Goal: Task Accomplishment & Management: Use online tool/utility

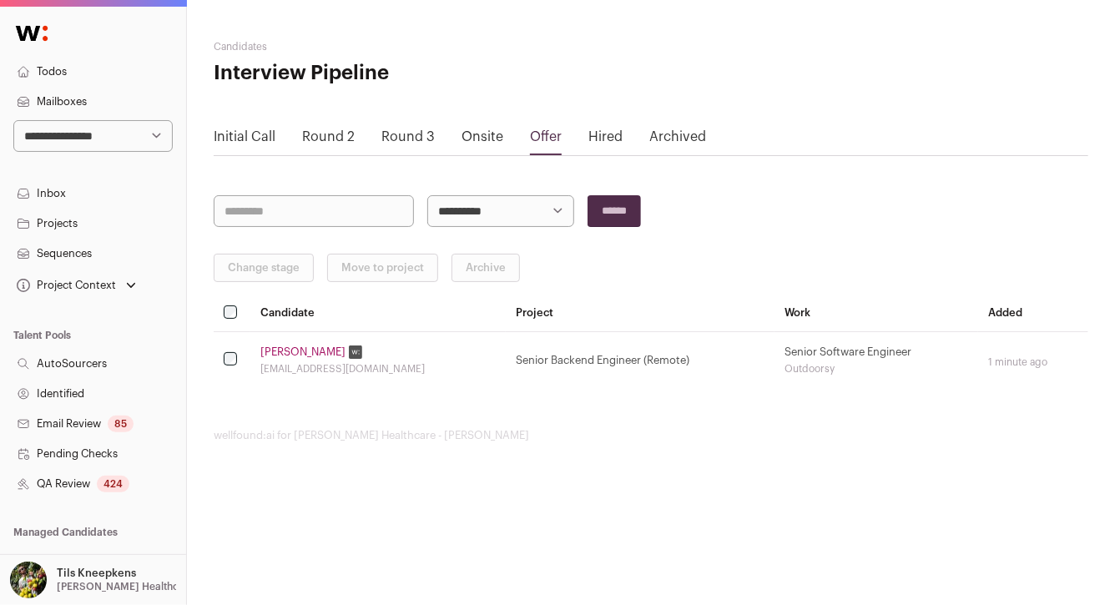
click at [109, 126] on select "**********" at bounding box center [92, 136] width 159 height 32
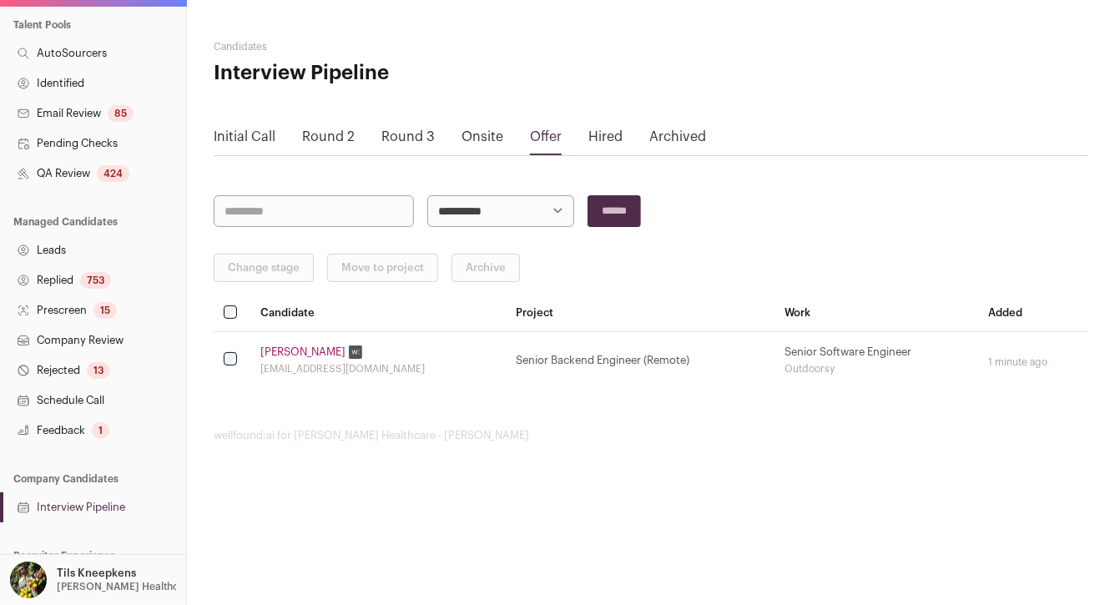
scroll to position [355, 0]
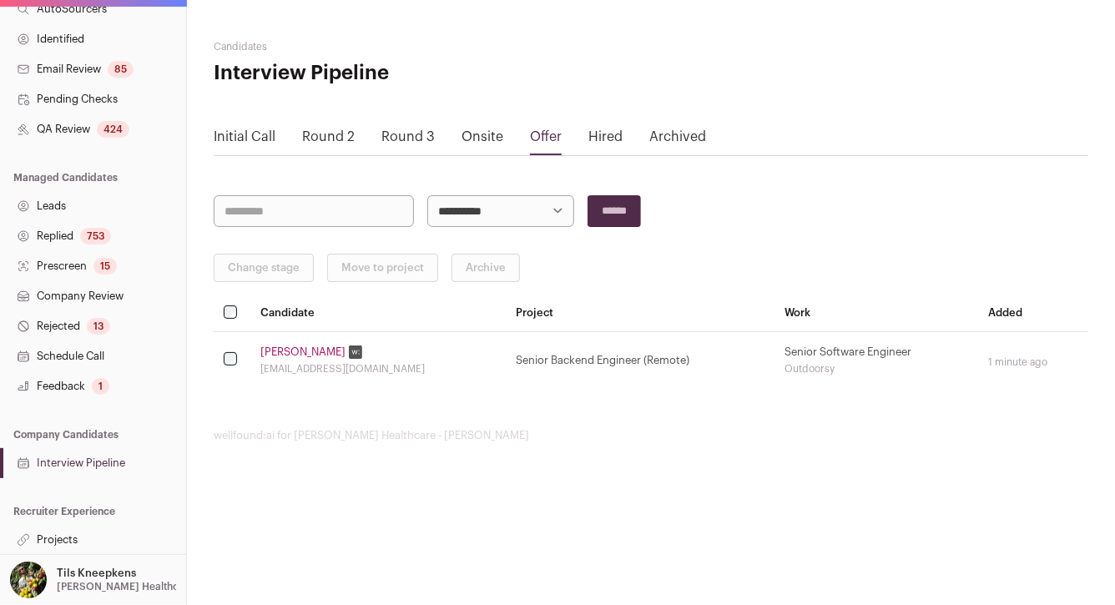
click at [77, 532] on link "Projects" at bounding box center [93, 540] width 186 height 30
click at [86, 578] on p "Tils Kneepkens" at bounding box center [96, 573] width 79 height 13
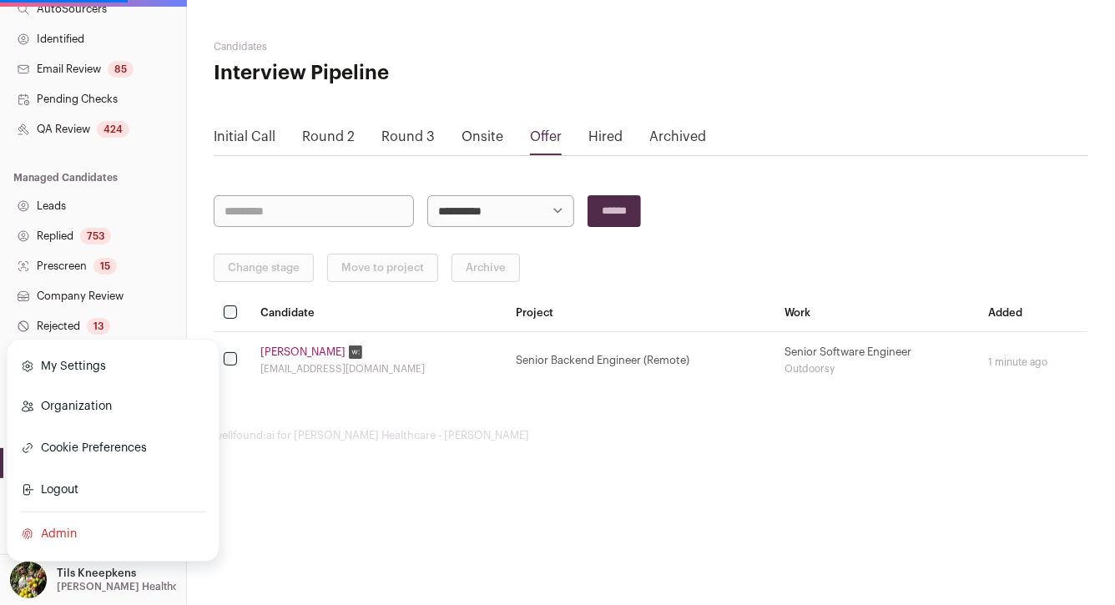
click at [52, 532] on link "Admin" at bounding box center [113, 534] width 184 height 37
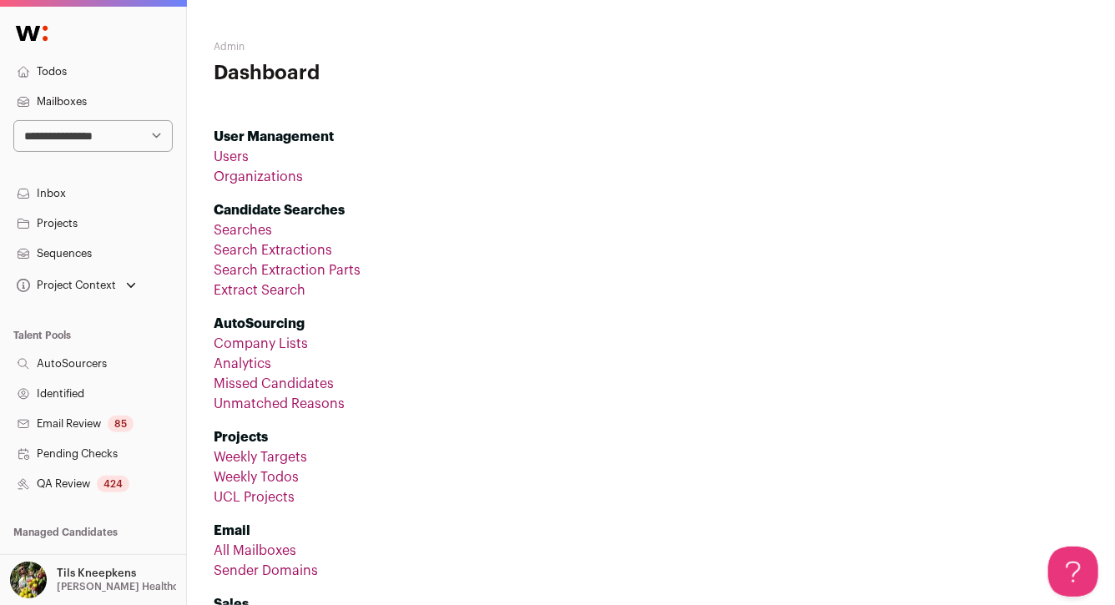
click at [236, 172] on link "Organizations" at bounding box center [258, 176] width 89 height 13
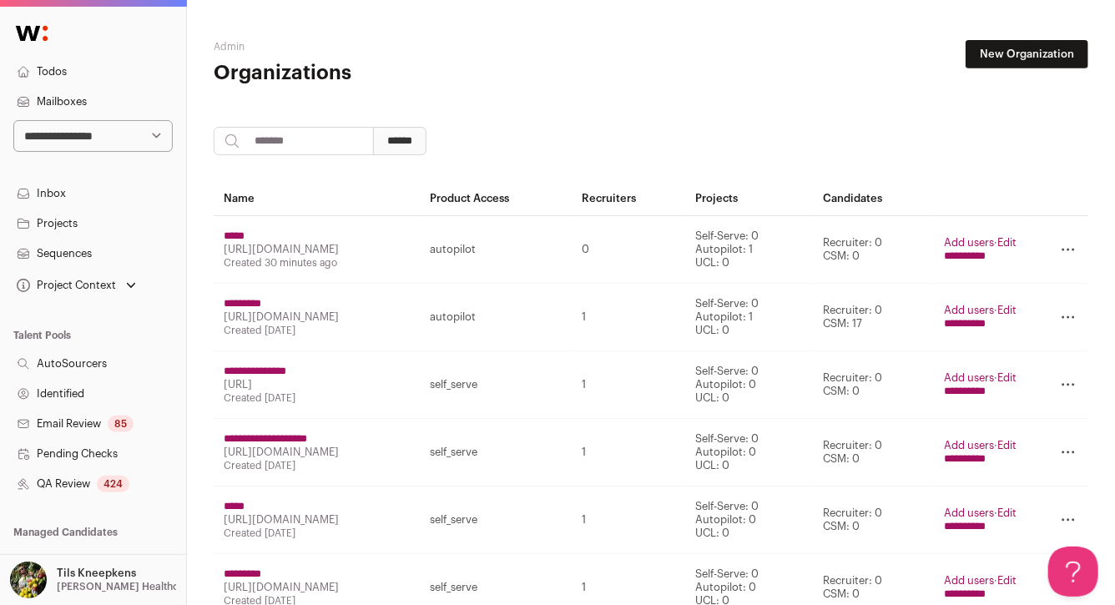
click at [242, 240] on input "*****" at bounding box center [234, 235] width 21 height 13
click at [1017, 237] on link "Edit" at bounding box center [1007, 242] width 19 height 11
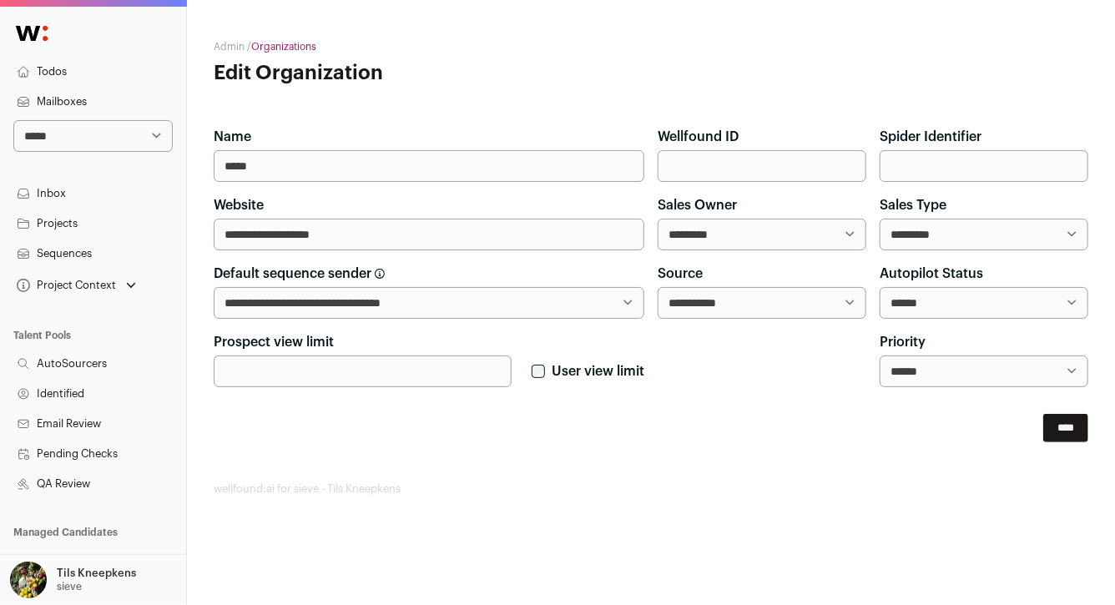
click at [937, 231] on select "**********" at bounding box center [983, 235] width 209 height 32
click at [965, 169] on input "Spider Identifier" at bounding box center [983, 166] width 209 height 32
click at [820, 172] on input "Wellfound ID" at bounding box center [762, 166] width 209 height 32
paste input "*******"
type input "*******"
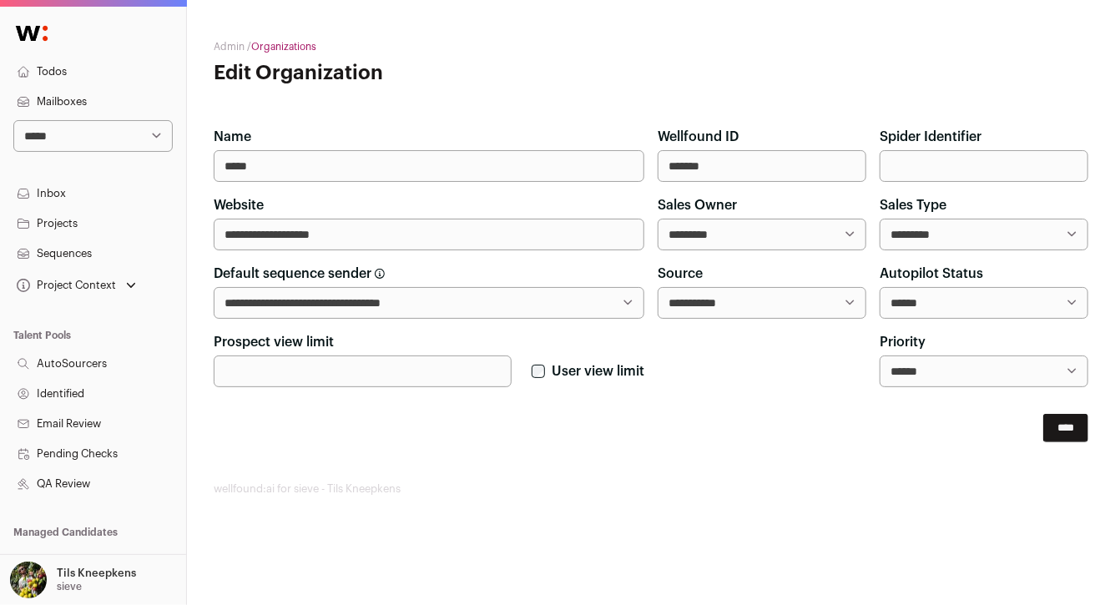
click at [869, 113] on main "**********" at bounding box center [651, 268] width 874 height 536
drag, startPoint x: 1056, startPoint y: 431, endPoint x: 930, endPoint y: 459, distance: 129.2
click at [931, 457] on main "**********" at bounding box center [651, 268] width 874 height 536
click at [226, 169] on input "*****" at bounding box center [429, 166] width 431 height 32
type input "*****"
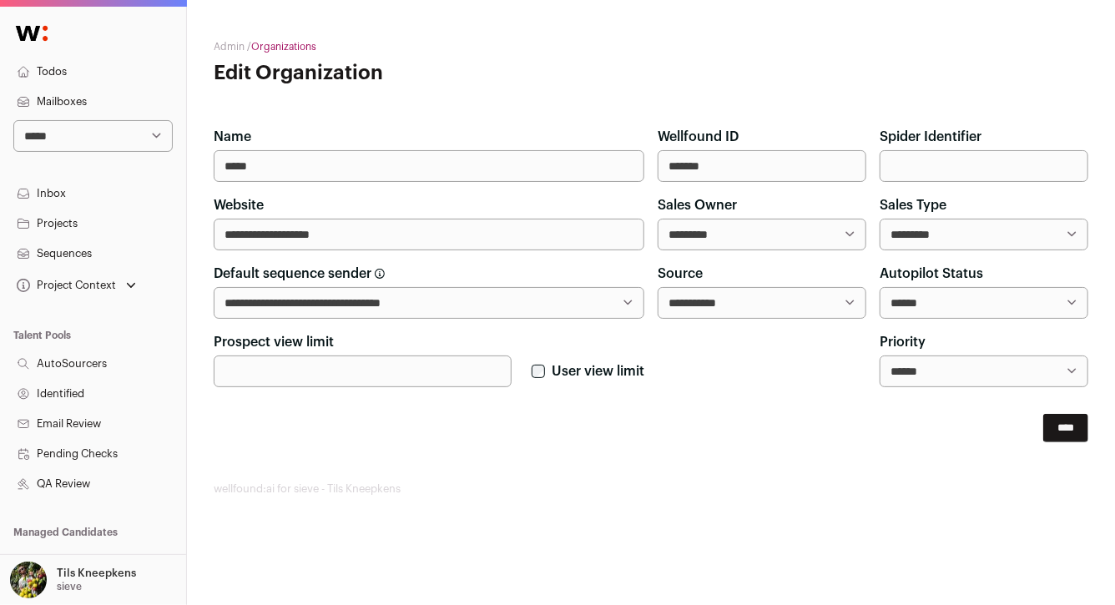
click at [811, 396] on form "**********" at bounding box center [651, 284] width 874 height 315
click at [1071, 424] on input "****" at bounding box center [1065, 428] width 45 height 28
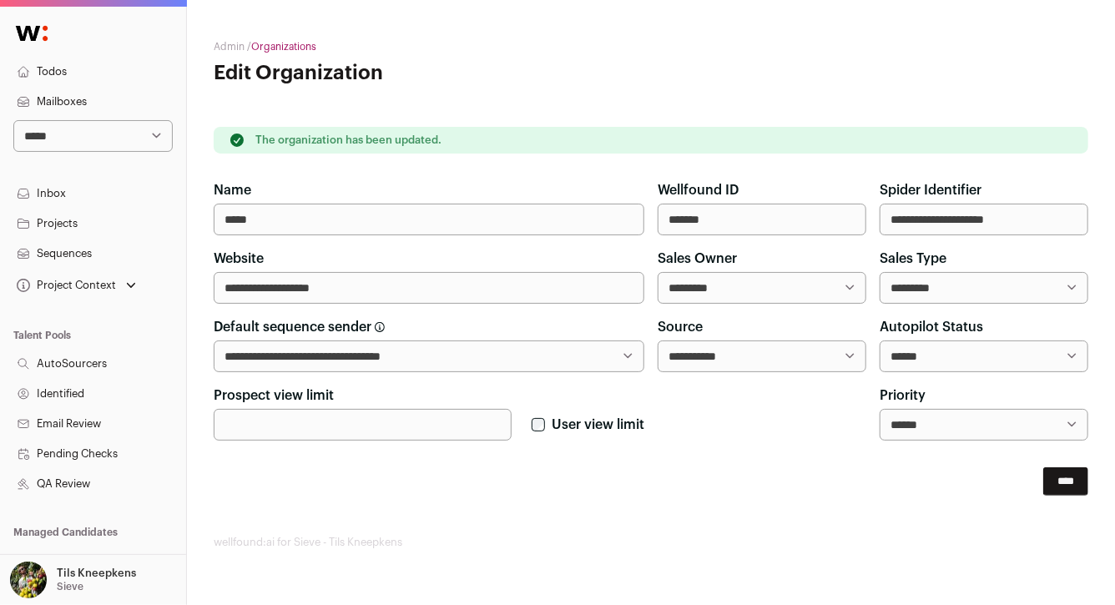
scroll to position [355, 0]
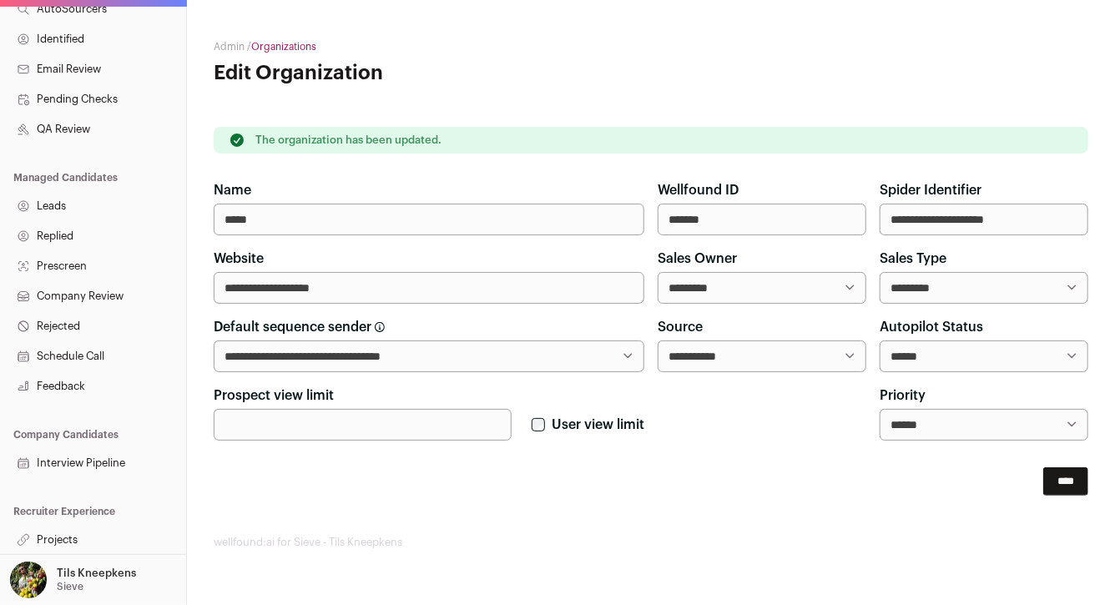
click at [79, 538] on link "Projects" at bounding box center [93, 540] width 186 height 30
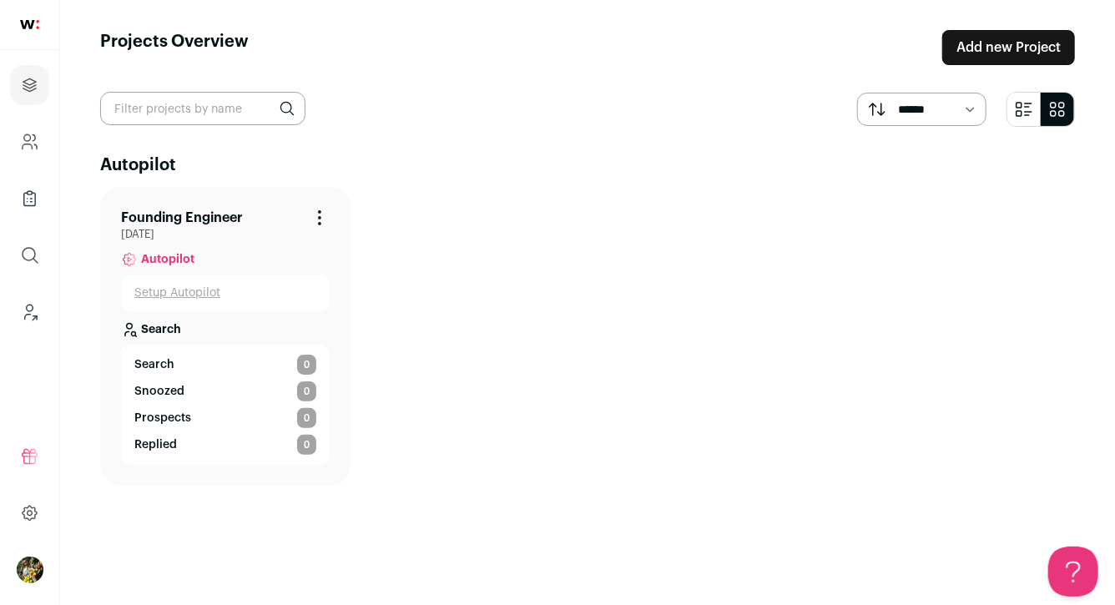
click at [214, 214] on link "Founding Engineer" at bounding box center [182, 218] width 122 height 20
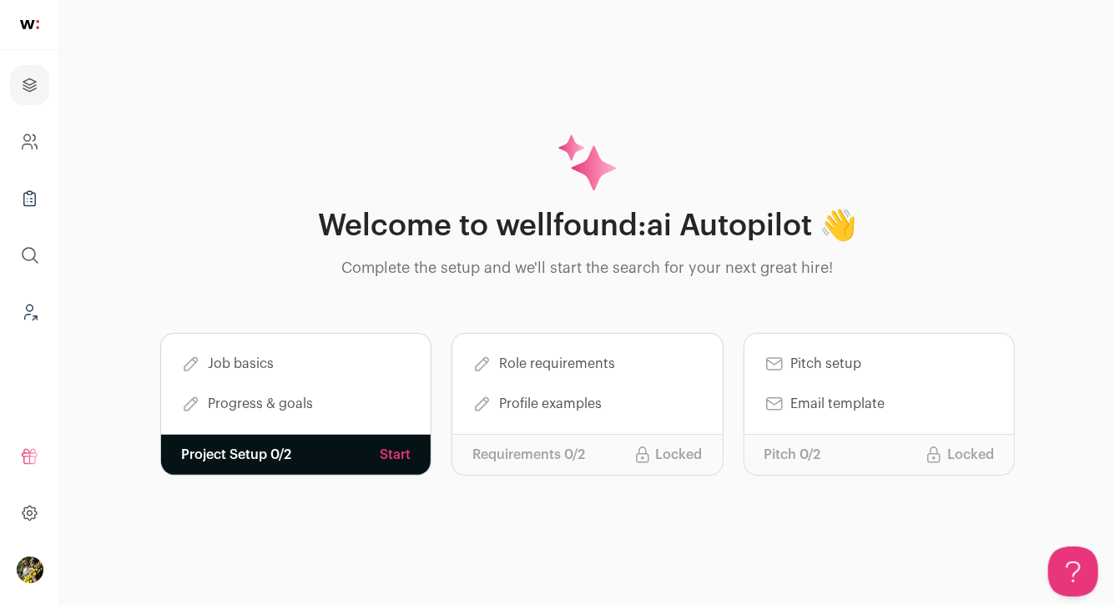
click at [396, 455] on link "Start" at bounding box center [395, 455] width 31 height 20
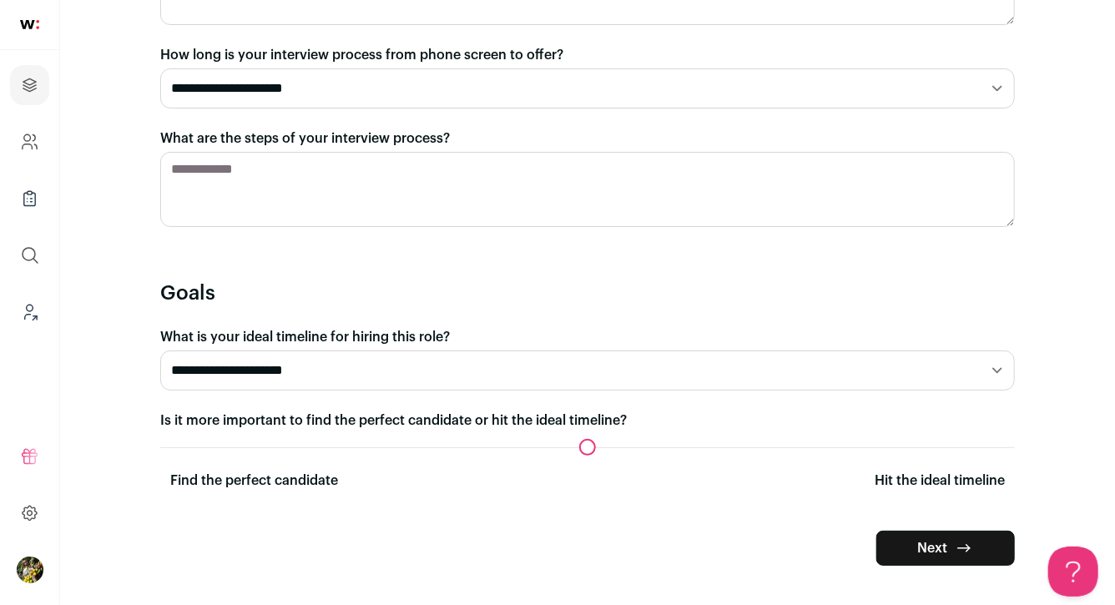
scroll to position [484, 0]
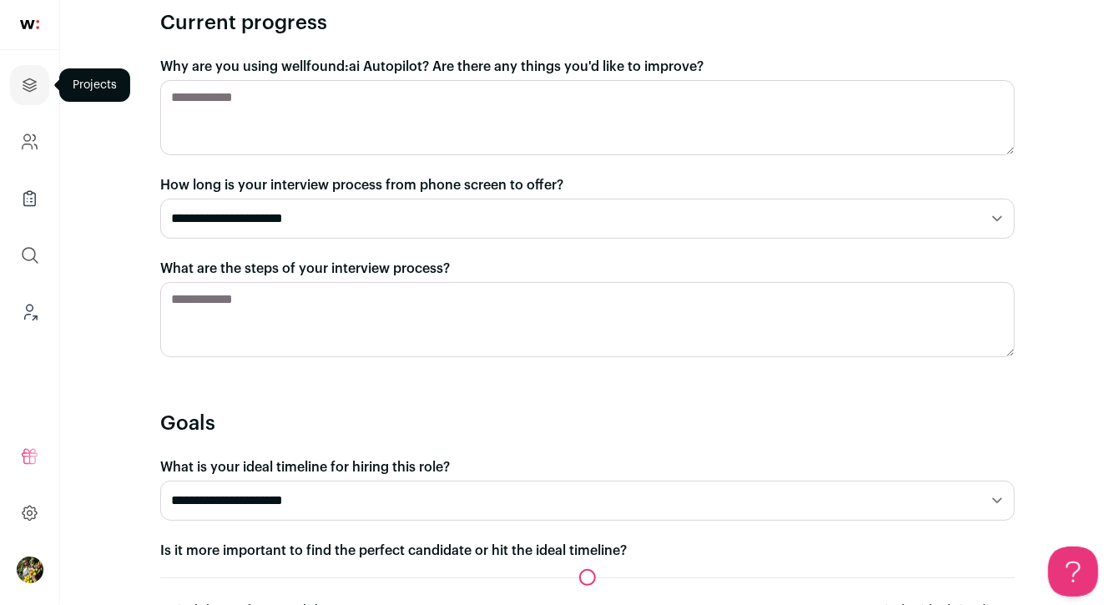
click at [21, 78] on icon "Projects" at bounding box center [29, 85] width 19 height 20
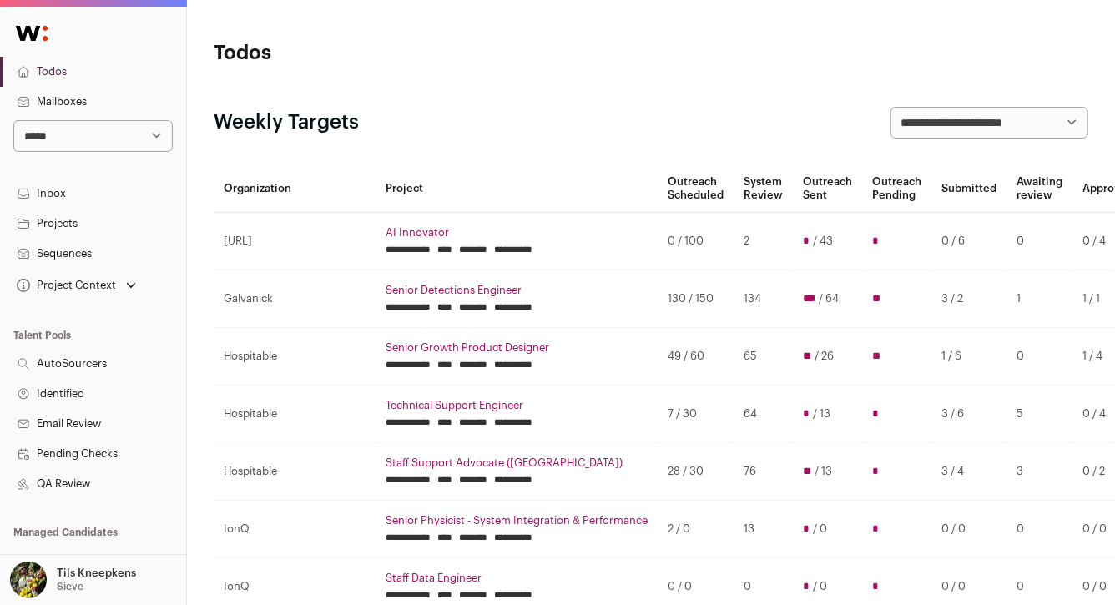
click at [80, 219] on link "Projects" at bounding box center [93, 224] width 186 height 30
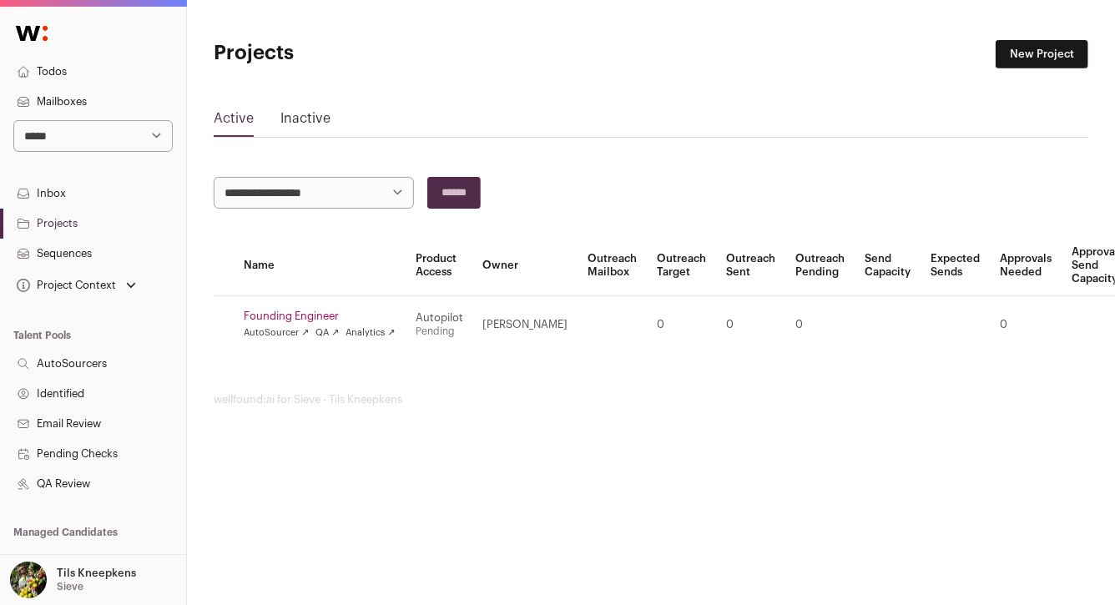
click at [327, 318] on link "Founding Engineer" at bounding box center [320, 316] width 152 height 13
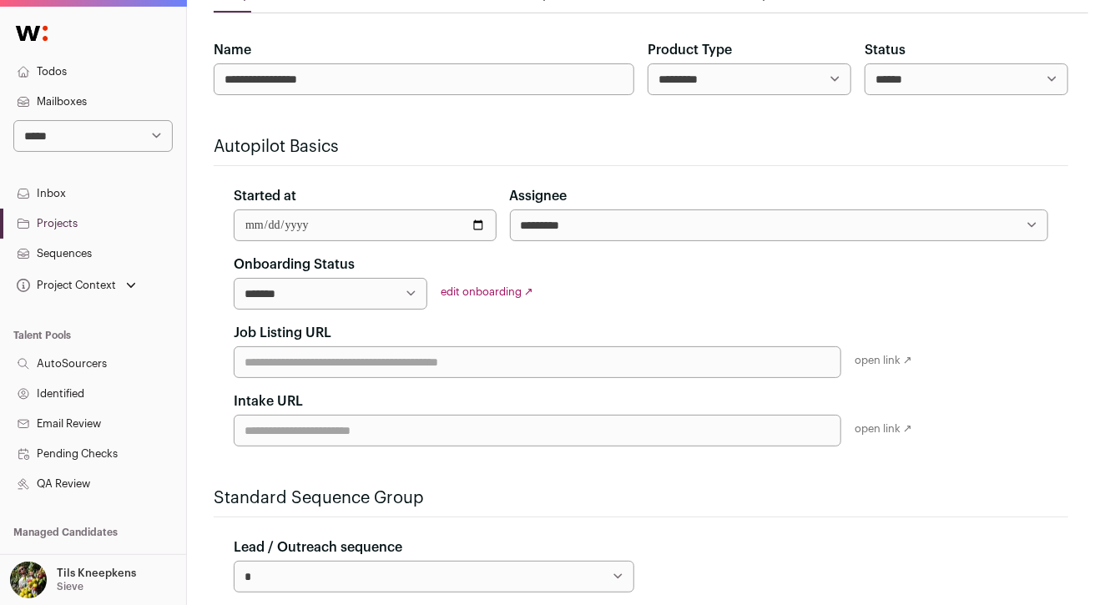
scroll to position [163, 0]
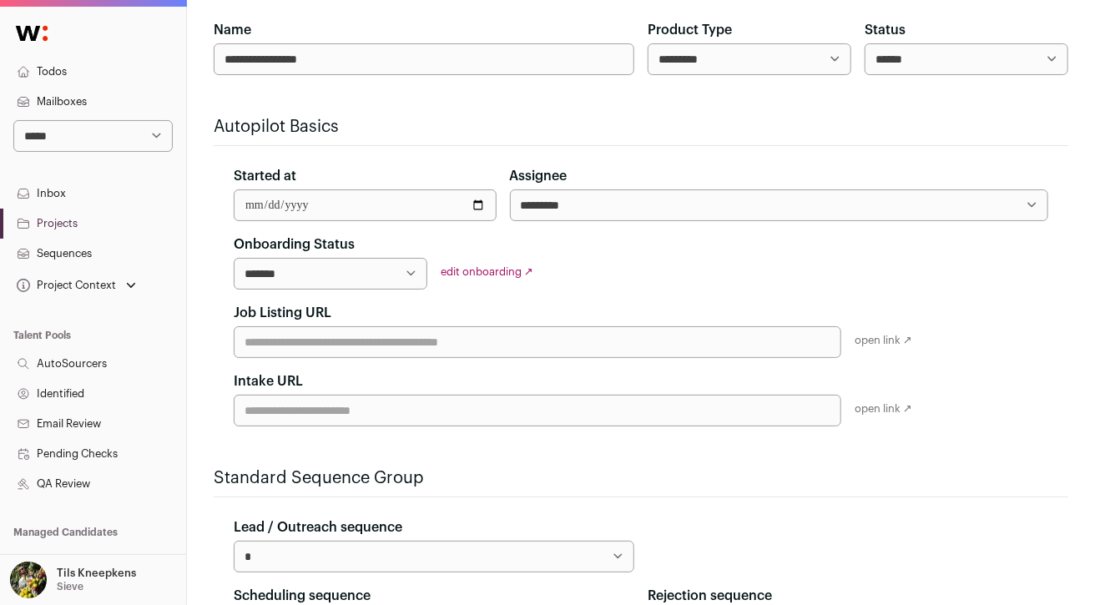
click at [375, 260] on select "**********" at bounding box center [331, 274] width 194 height 32
select select "**********"
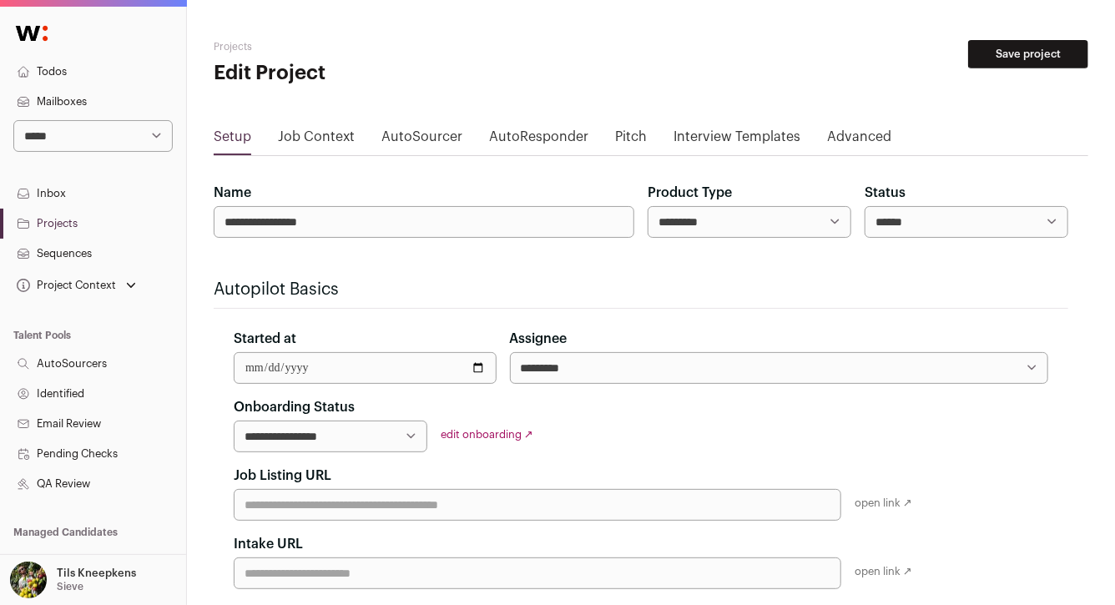
click at [1003, 56] on button "Save project" at bounding box center [1028, 54] width 120 height 28
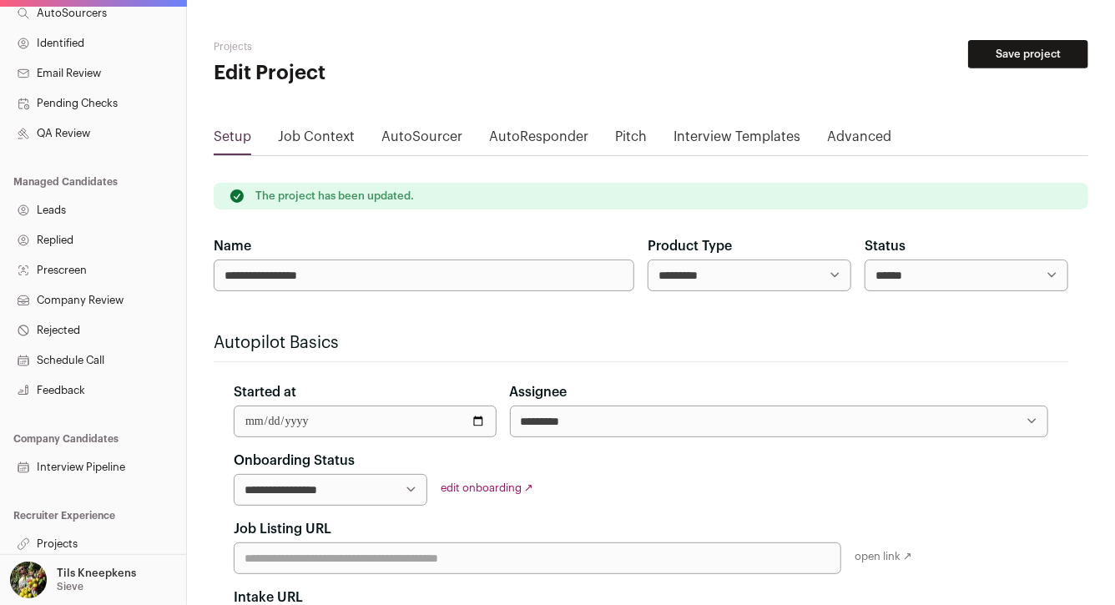
scroll to position [355, 0]
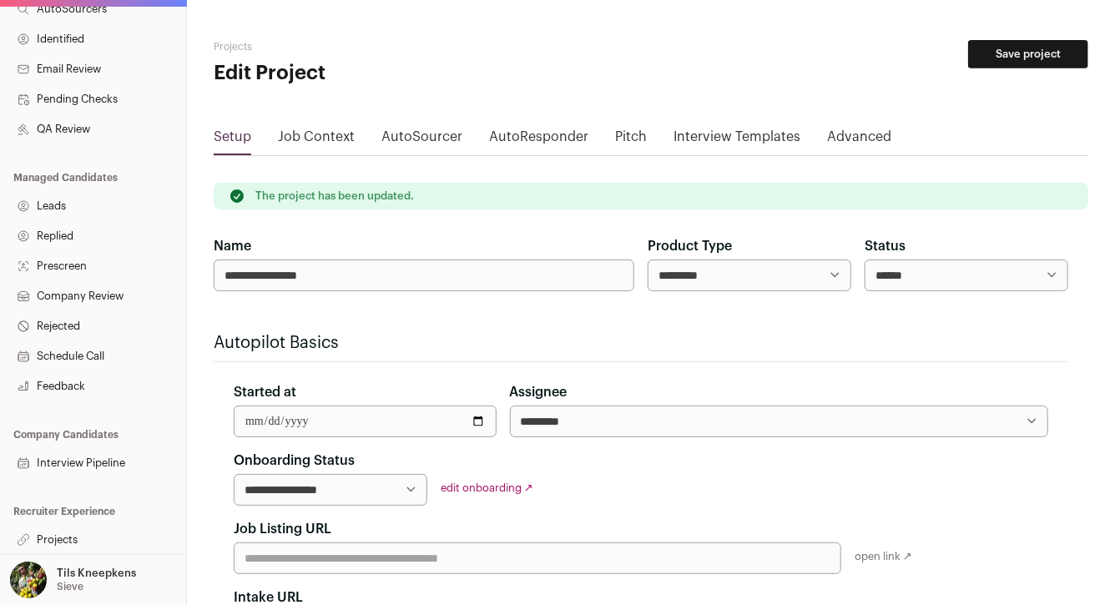
click at [98, 535] on link "Projects" at bounding box center [93, 540] width 186 height 30
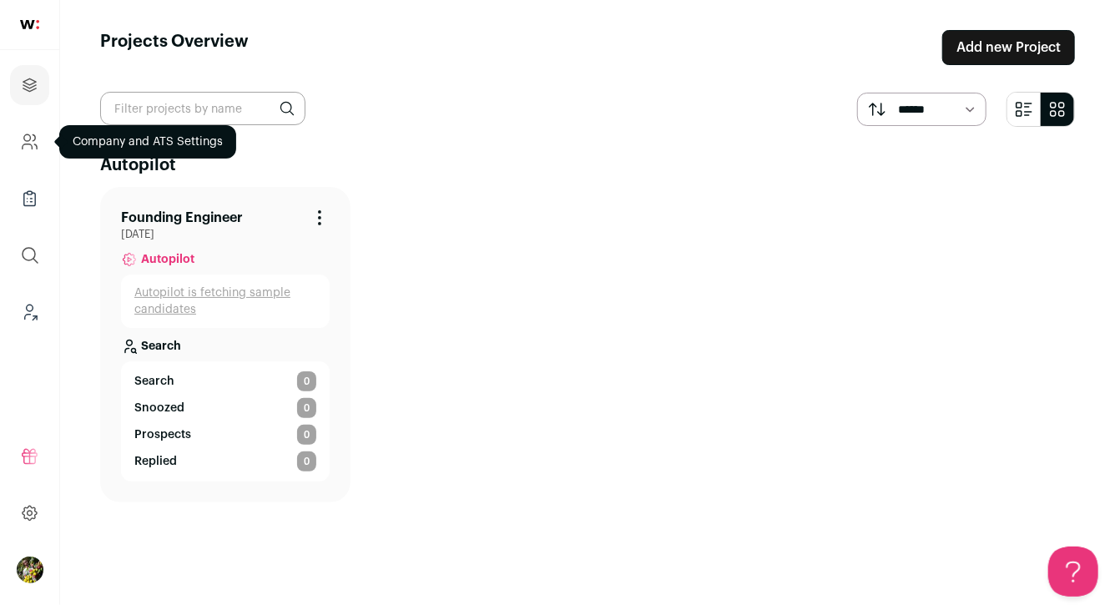
click at [35, 144] on icon "Company and ATS Settings" at bounding box center [29, 142] width 19 height 20
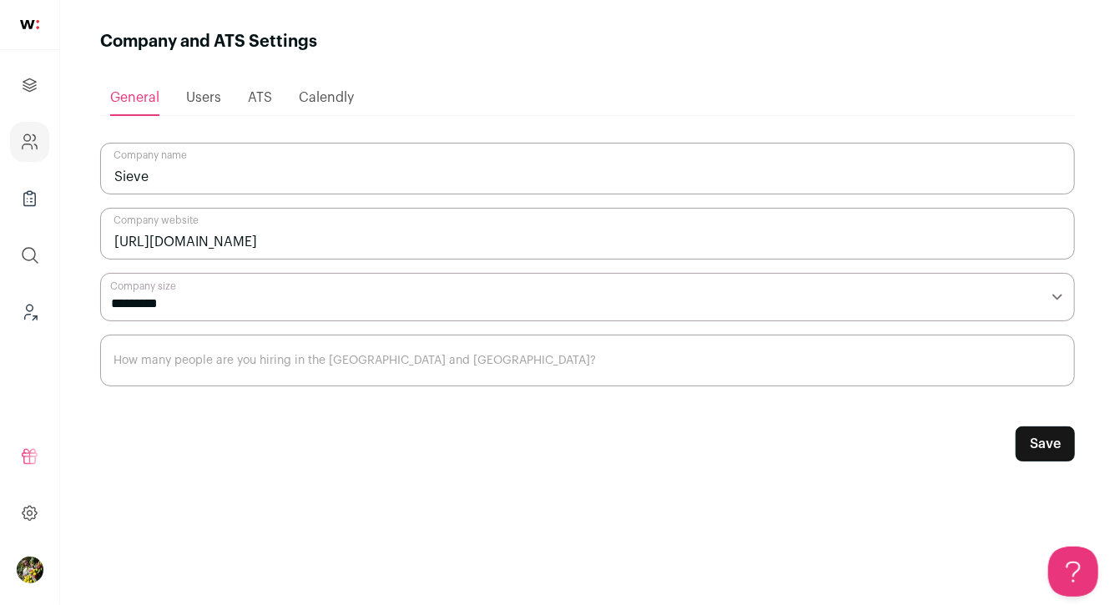
click at [205, 93] on span "Users" at bounding box center [203, 97] width 35 height 13
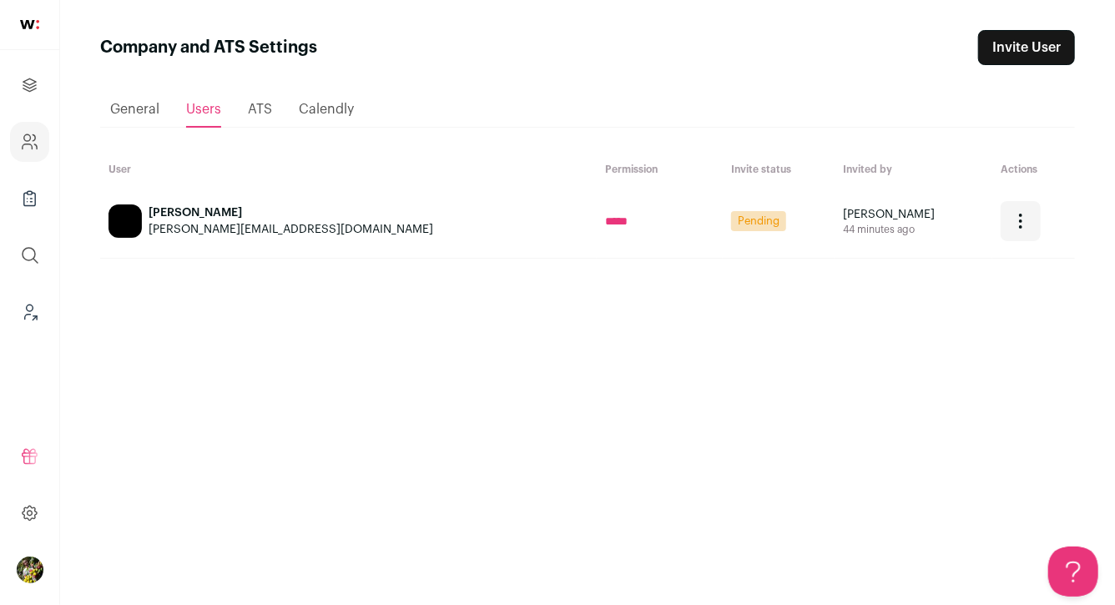
click at [1010, 212] on icon "Open dropdown" at bounding box center [1020, 221] width 20 height 20
click at [937, 239] on td "Kelly Zee 44 minutes ago" at bounding box center [913, 221] width 158 height 74
click at [1010, 223] on icon "Open dropdown" at bounding box center [1020, 221] width 20 height 20
click at [1025, 307] on icon "submit" at bounding box center [1035, 300] width 20 height 20
click at [31, 90] on icon "Projects" at bounding box center [29, 84] width 13 height 13
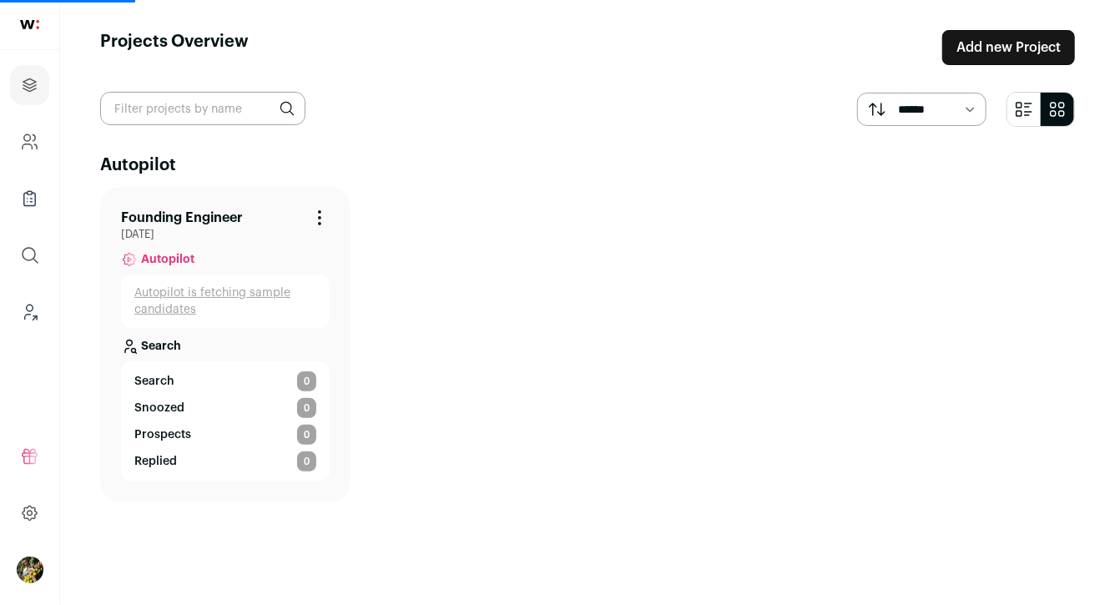
click at [164, 381] on span "Search" at bounding box center [154, 381] width 40 height 17
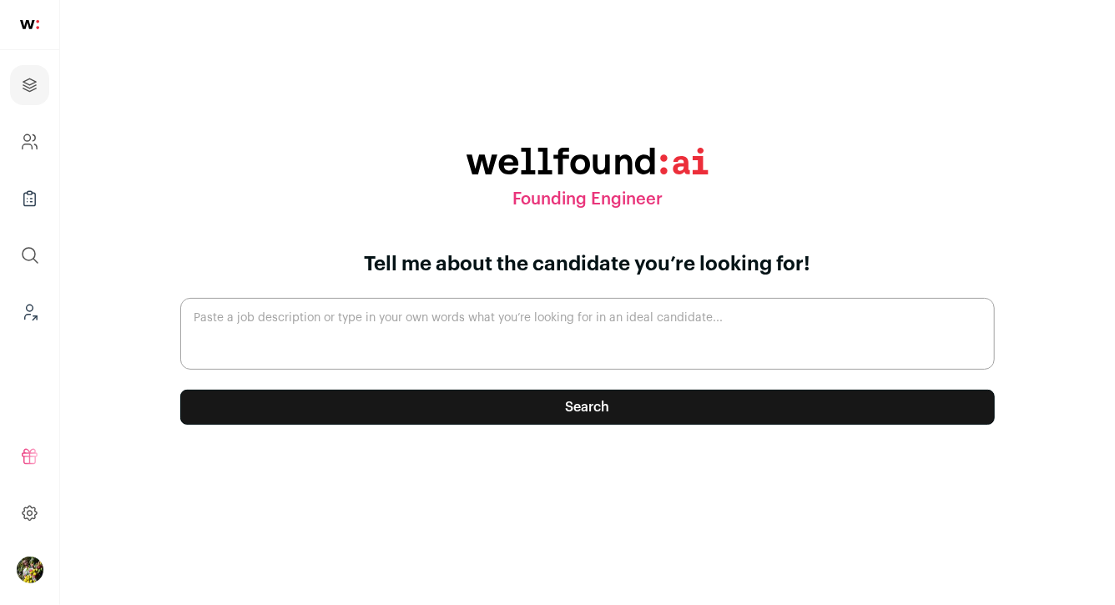
paste textarea "Founding Engineer – sieve (YC X25) Join a YC-backed startup with paying custome…"
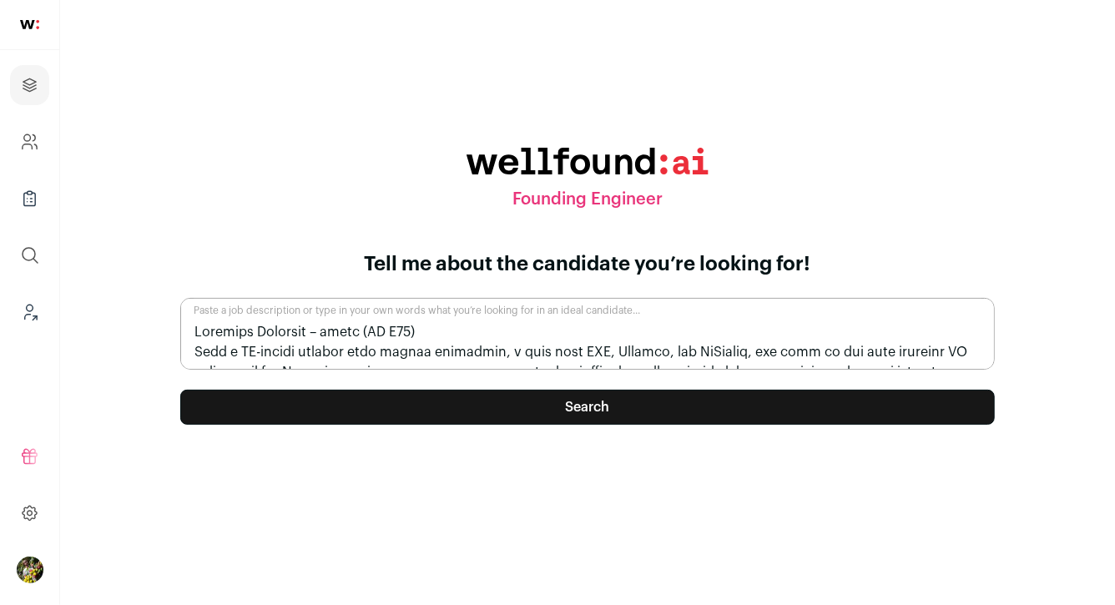
scroll to position [1051, 0]
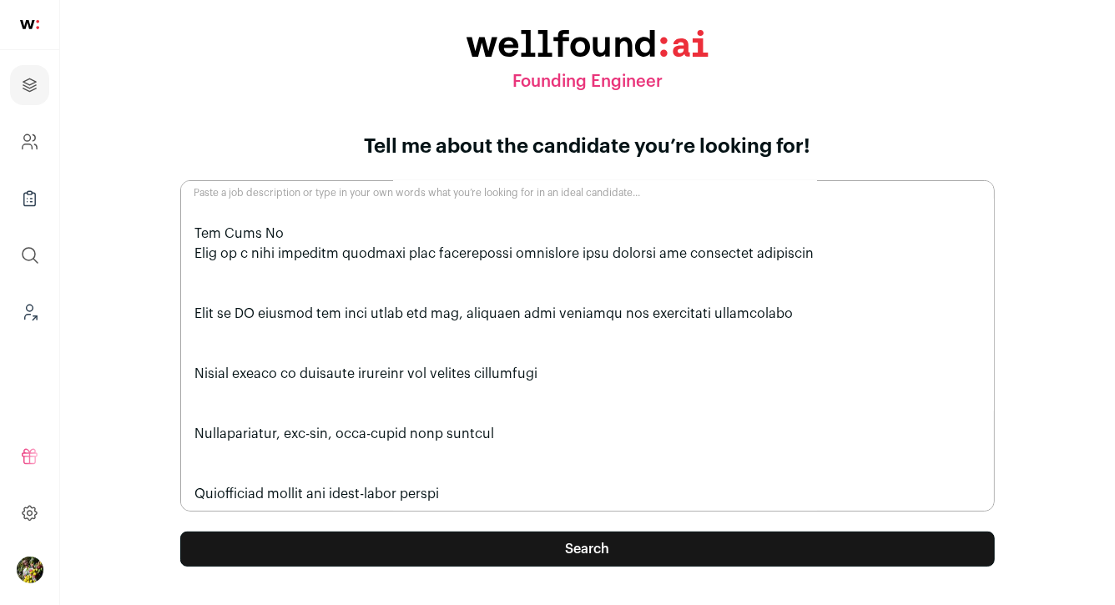
type textarea "Founding Engineer – sieve (YC X25) Join a YC-backed startup with paying custome…"
click at [449, 555] on button "Search" at bounding box center [587, 549] width 814 height 35
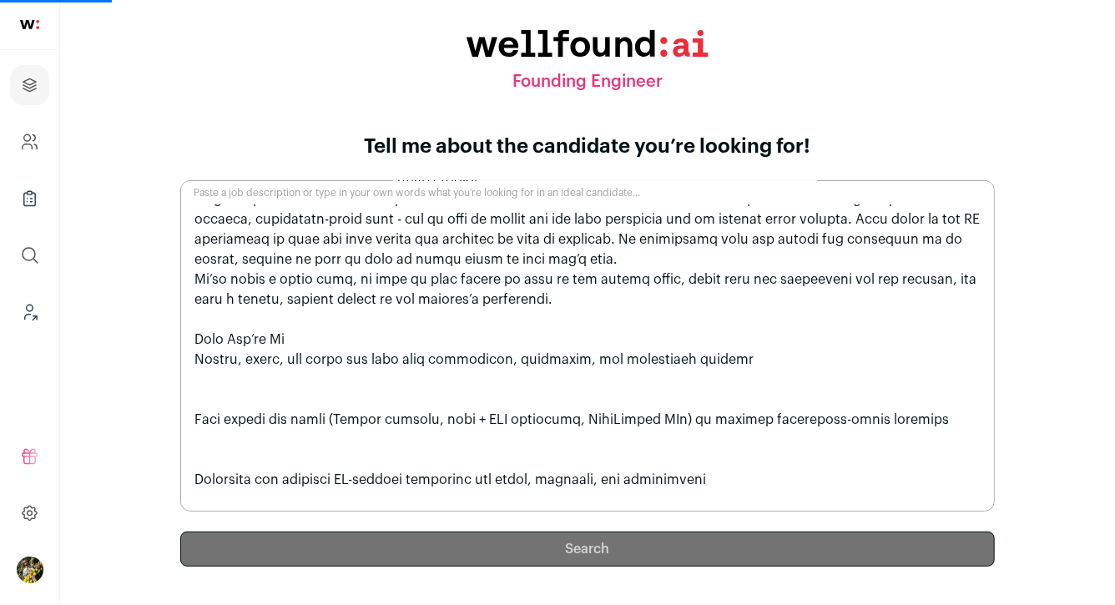
scroll to position [0, 0]
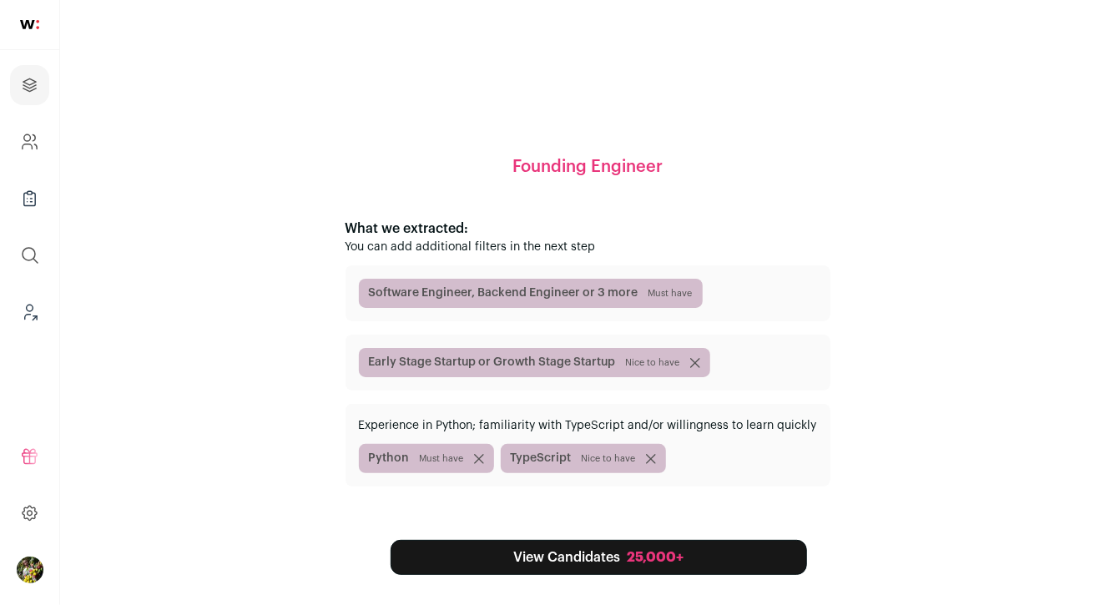
click at [614, 561] on link "View Candidates 25,000+" at bounding box center [599, 557] width 416 height 35
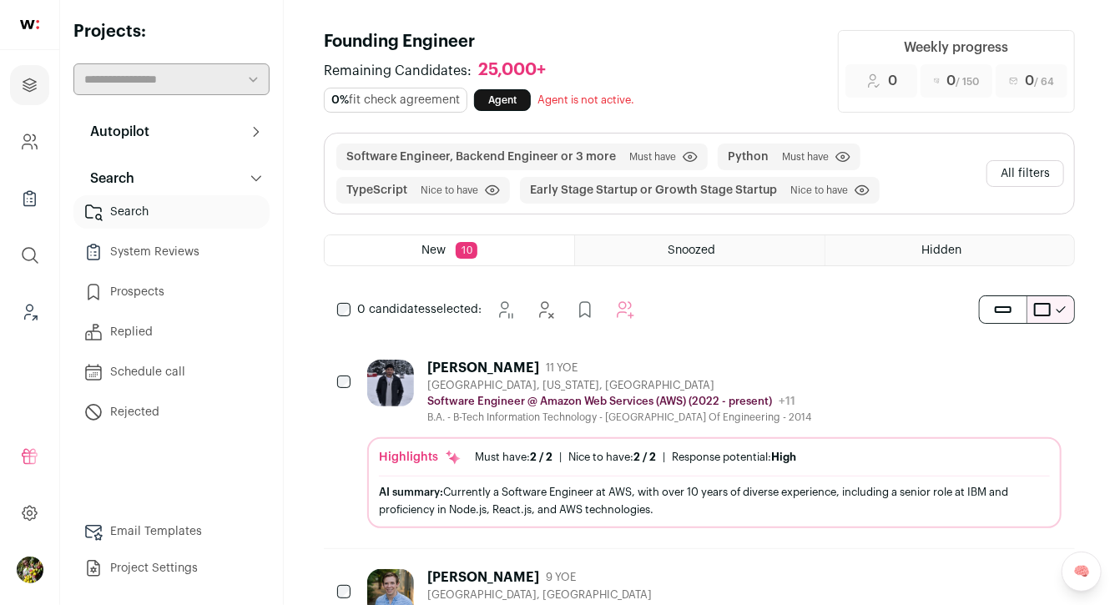
click at [1018, 164] on button "All filters" at bounding box center [1025, 173] width 78 height 27
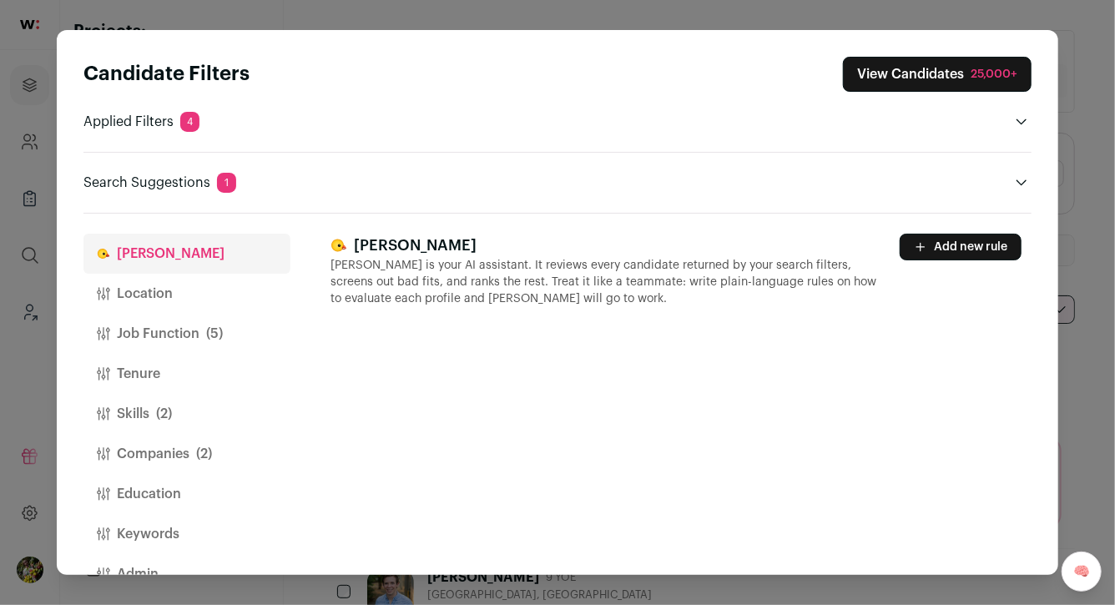
click at [219, 298] on button "Location" at bounding box center [186, 294] width 207 height 40
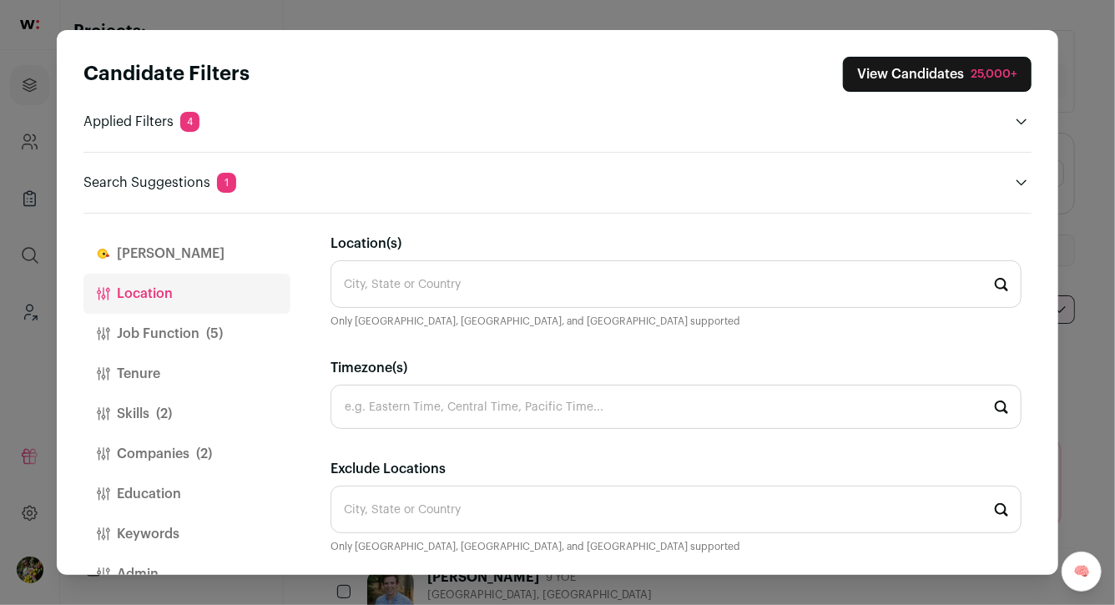
click at [396, 270] on input "Location(s)" at bounding box center [675, 284] width 691 height 48
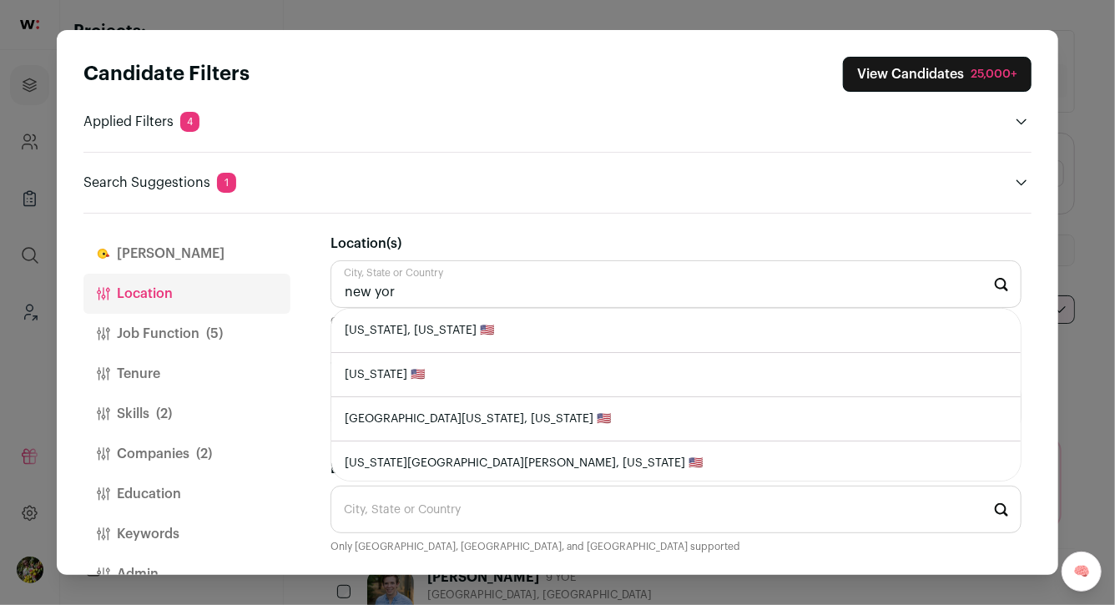
click at [401, 335] on li "New York, New York 🇺🇸" at bounding box center [675, 331] width 689 height 44
type input "New York, New York 🇺🇸"
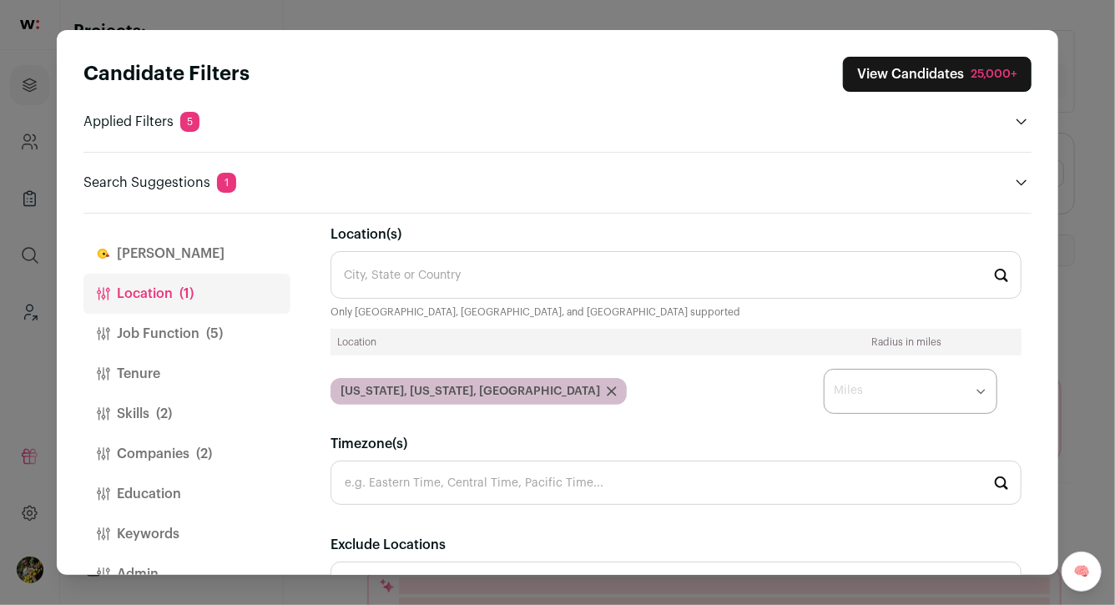
scroll to position [113, 0]
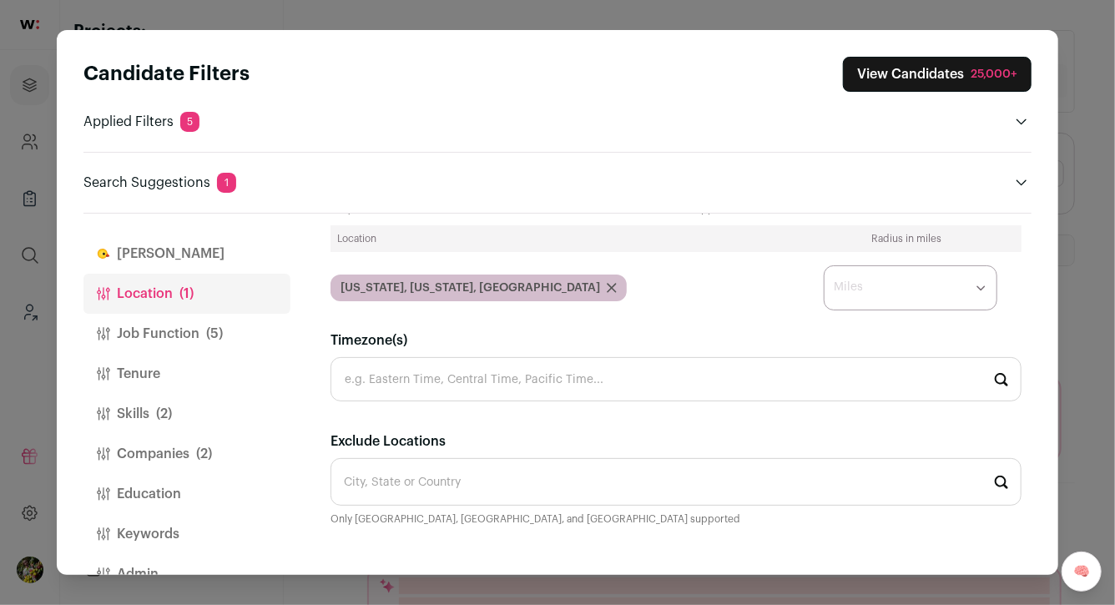
click at [861, 293] on label "Miles" at bounding box center [848, 287] width 29 height 17
click at [874, 289] on select "* ** ** **" at bounding box center [911, 287] width 174 height 45
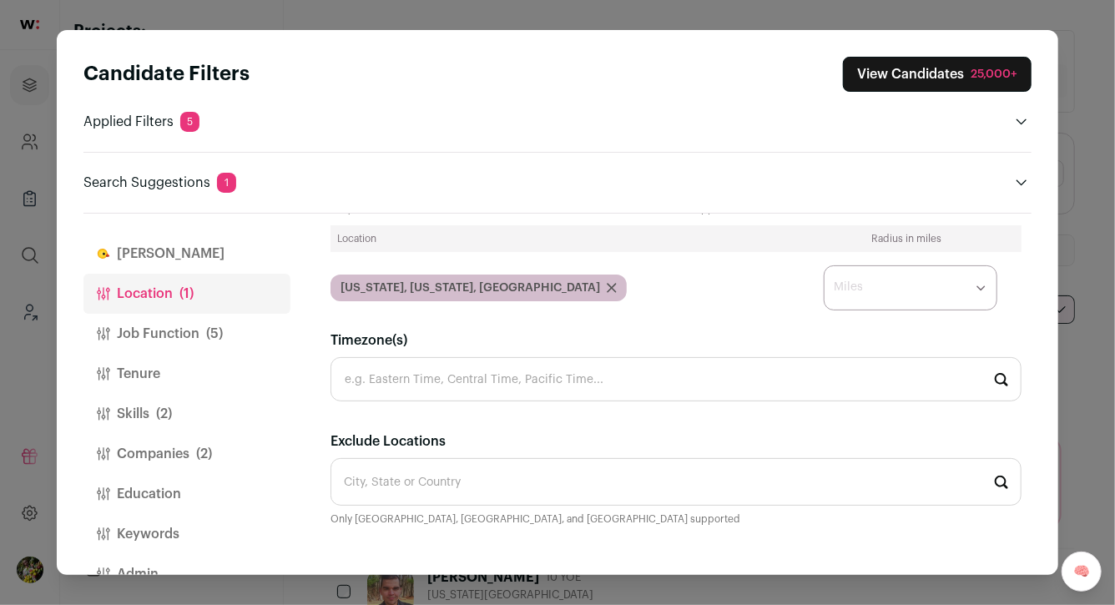
select select "****"
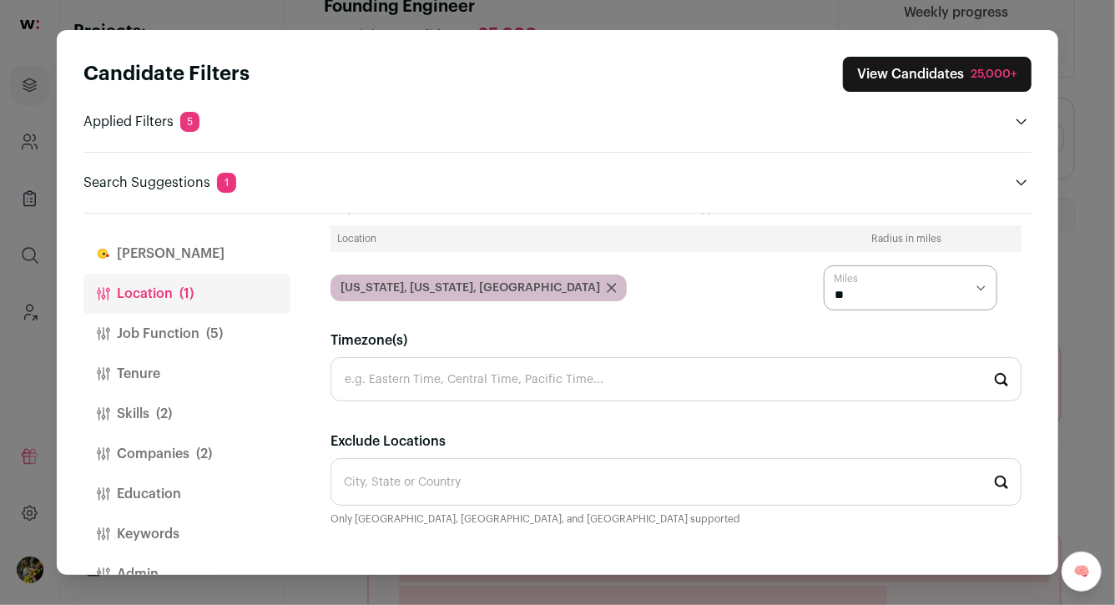
scroll to position [48, 0]
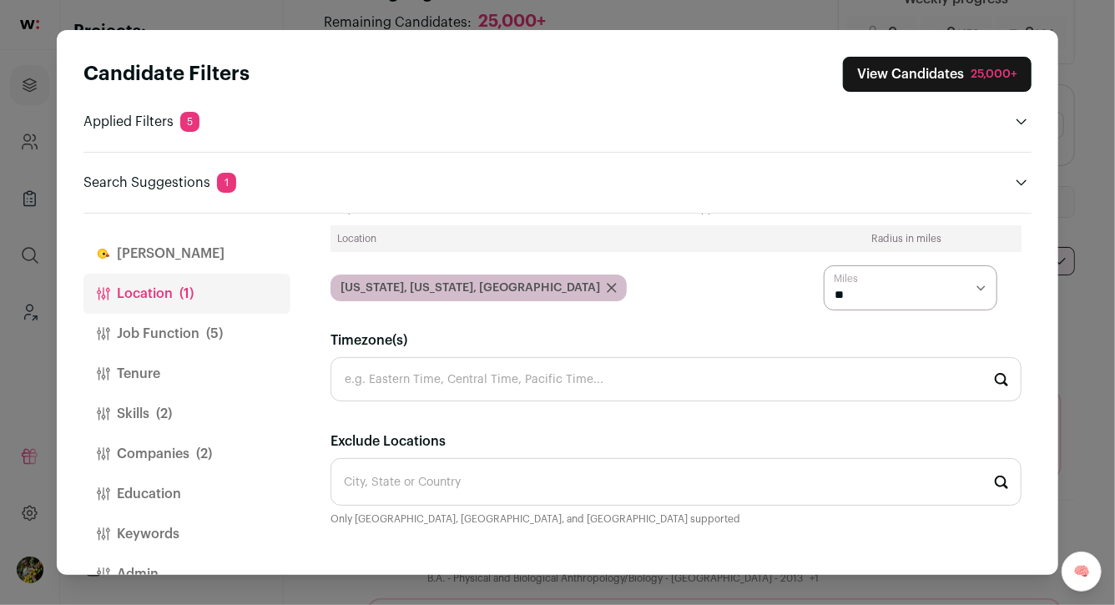
click at [214, 325] on span "(5)" at bounding box center [214, 334] width 17 height 20
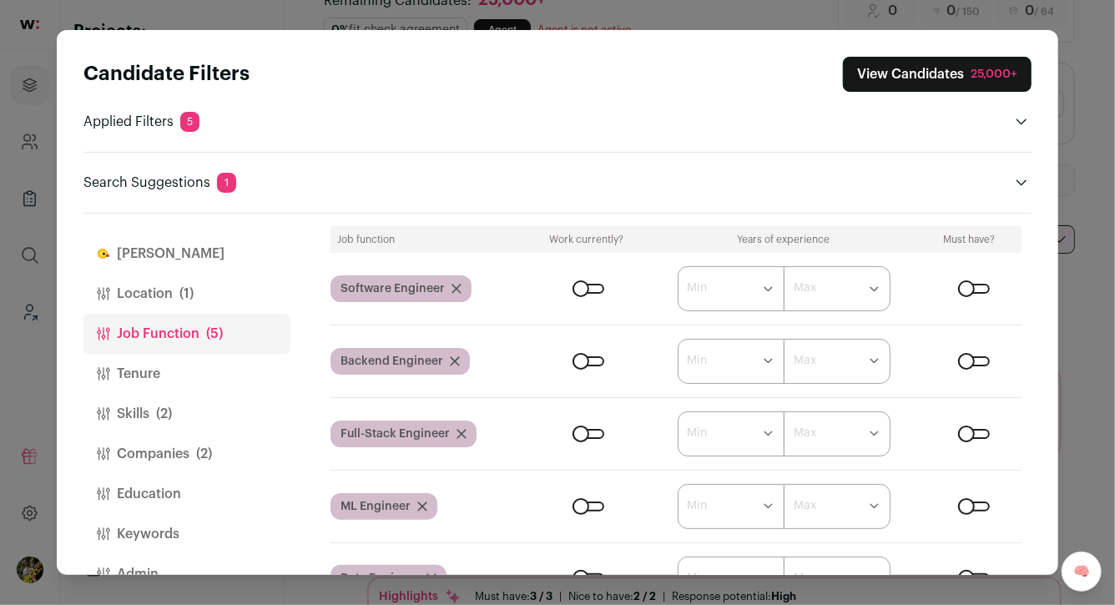
scroll to position [0, 0]
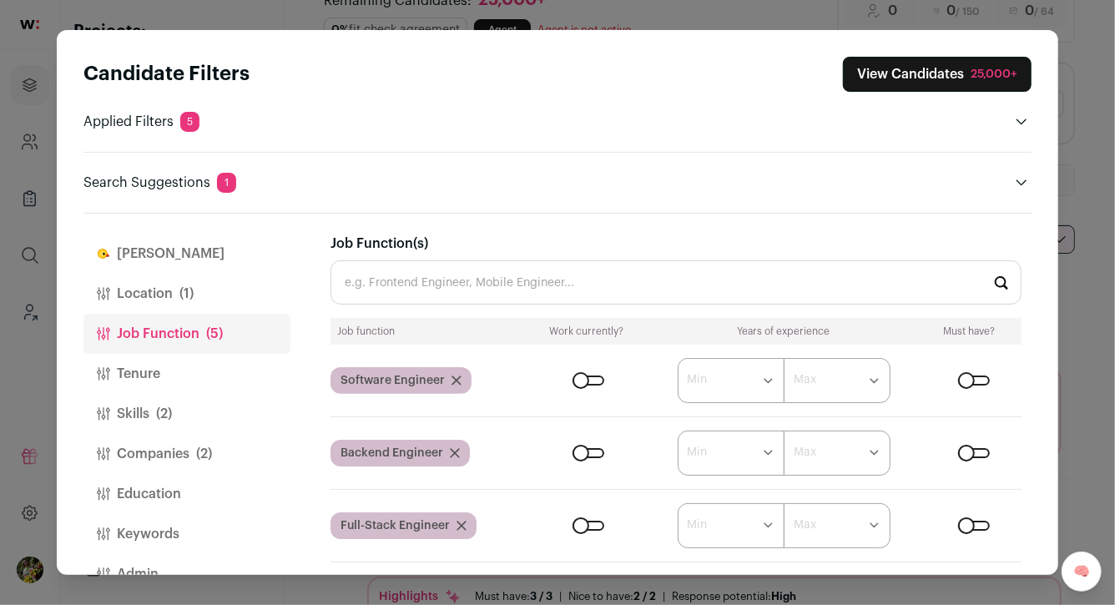
click at [222, 379] on button "Tenure" at bounding box center [186, 374] width 207 height 40
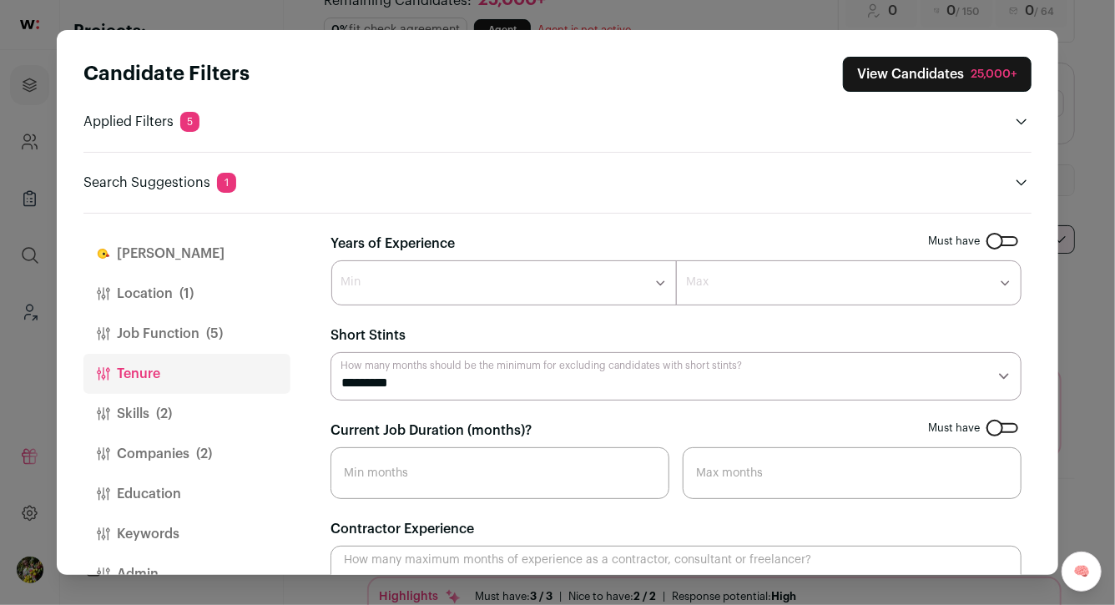
click at [359, 304] on select "******* ****** ******* ******* ******* ******* ******* ******* ******* ******* …" at bounding box center [503, 282] width 345 height 45
select select "*"
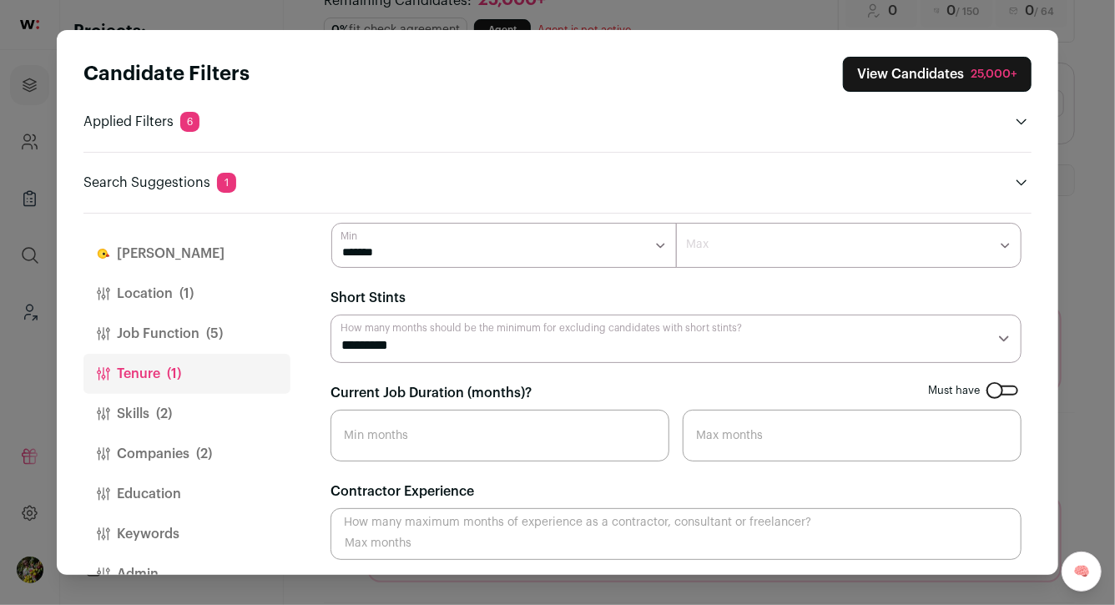
scroll to position [42, 0]
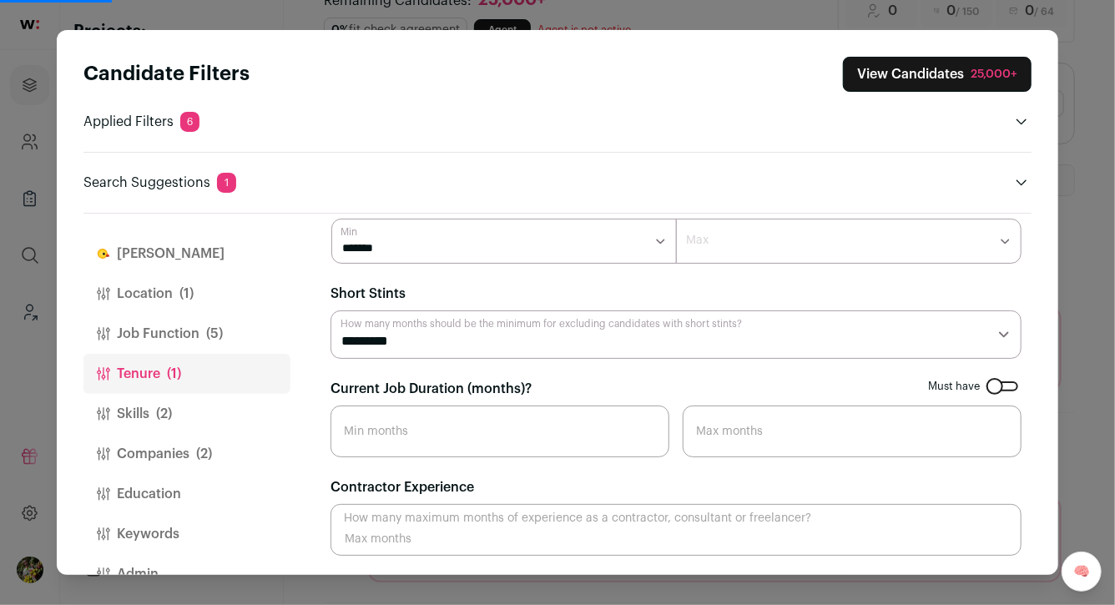
click at [647, 244] on select "******* ****** ******* ******* ******* ******* ******* ******* ******* ******* …" at bounding box center [503, 241] width 345 height 45
select select "*"
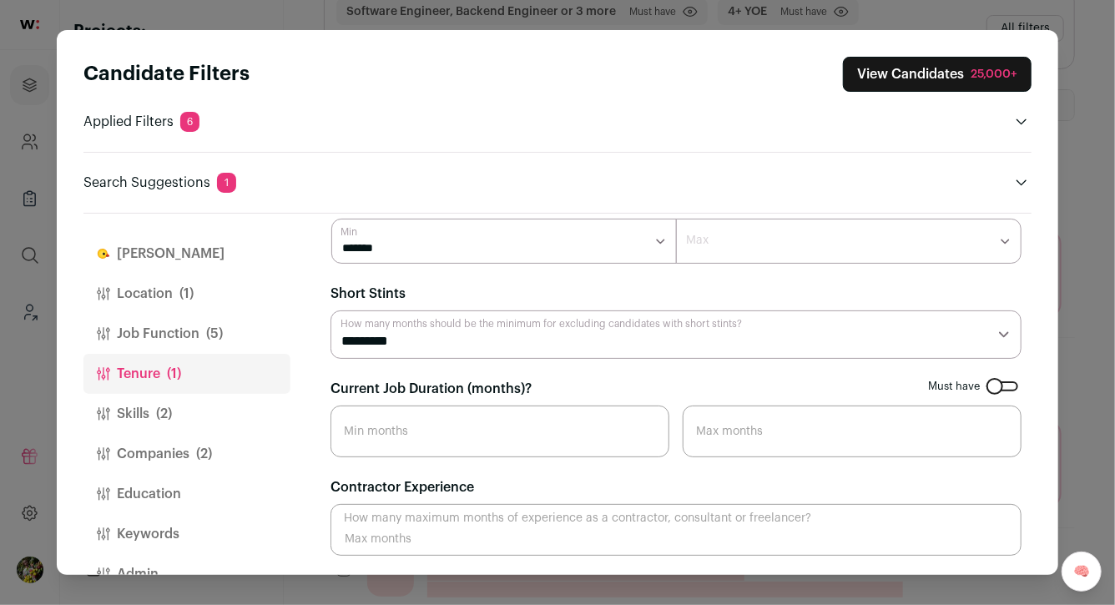
scroll to position [161, 0]
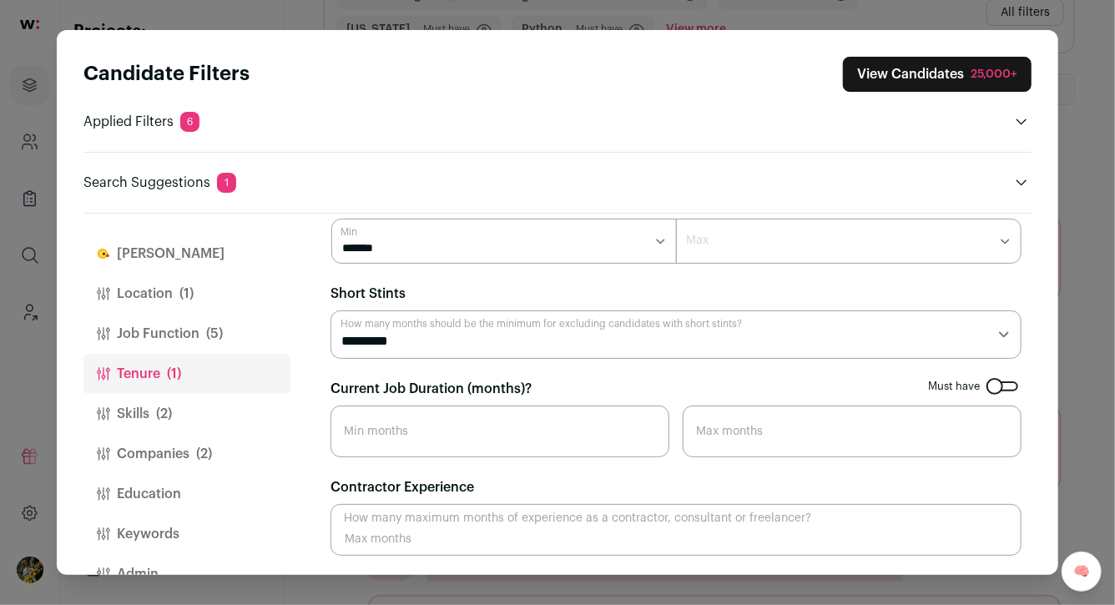
click at [595, 442] on input "Current Job Duration (months)?" at bounding box center [499, 432] width 339 height 52
type input "12"
click at [629, 379] on fieldset "Current Job Duration (months)? Must have 12 Min months Max months" at bounding box center [675, 418] width 691 height 78
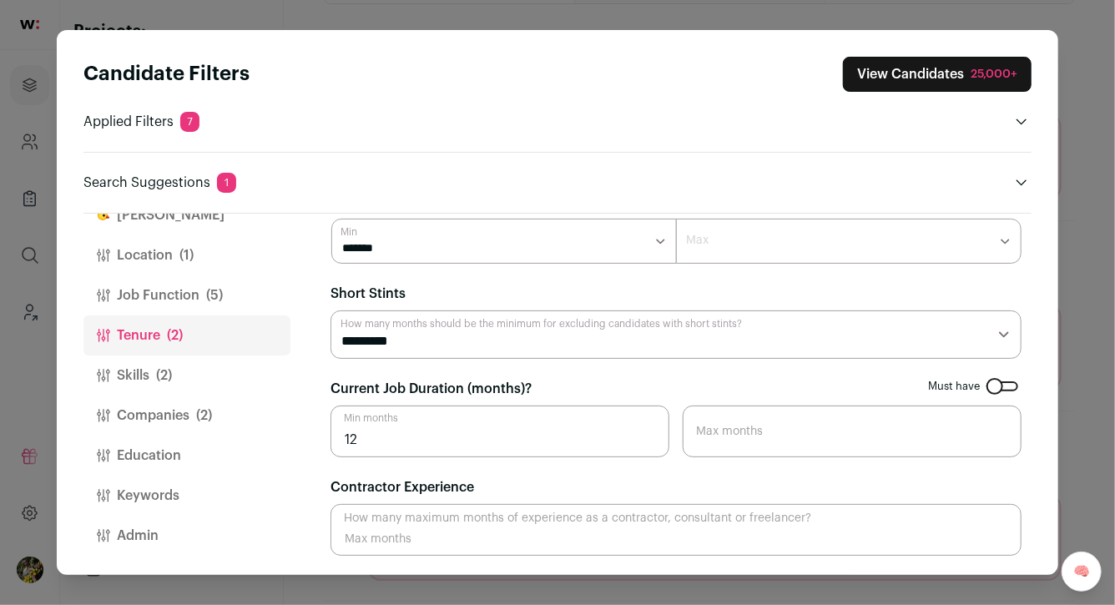
click at [215, 494] on button "Keywords" at bounding box center [186, 496] width 207 height 40
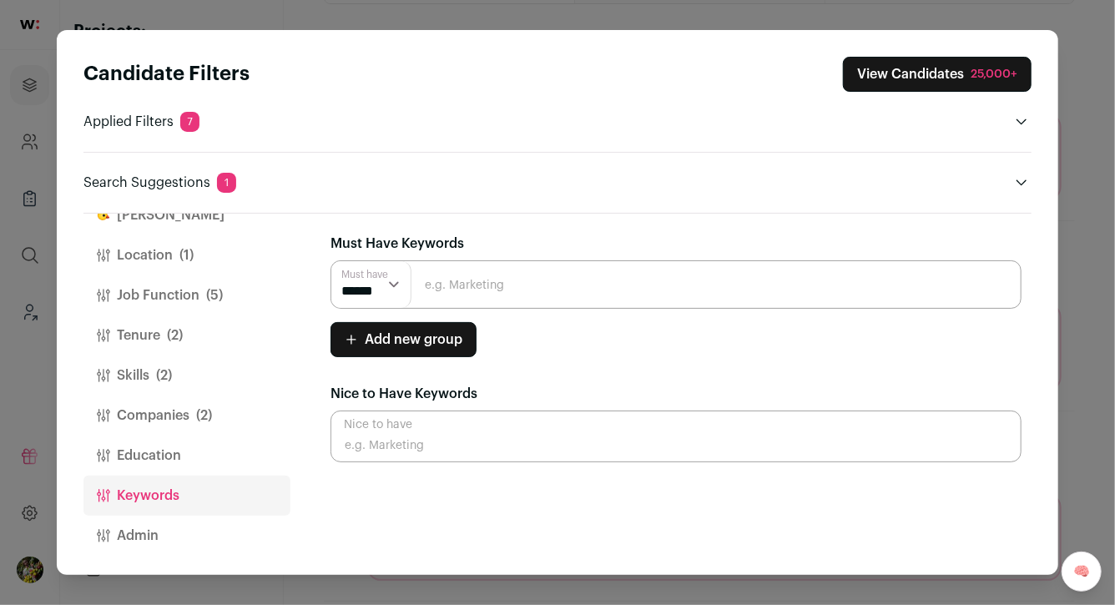
scroll to position [0, 0]
click at [202, 374] on button "Skills (2)" at bounding box center [186, 375] width 207 height 40
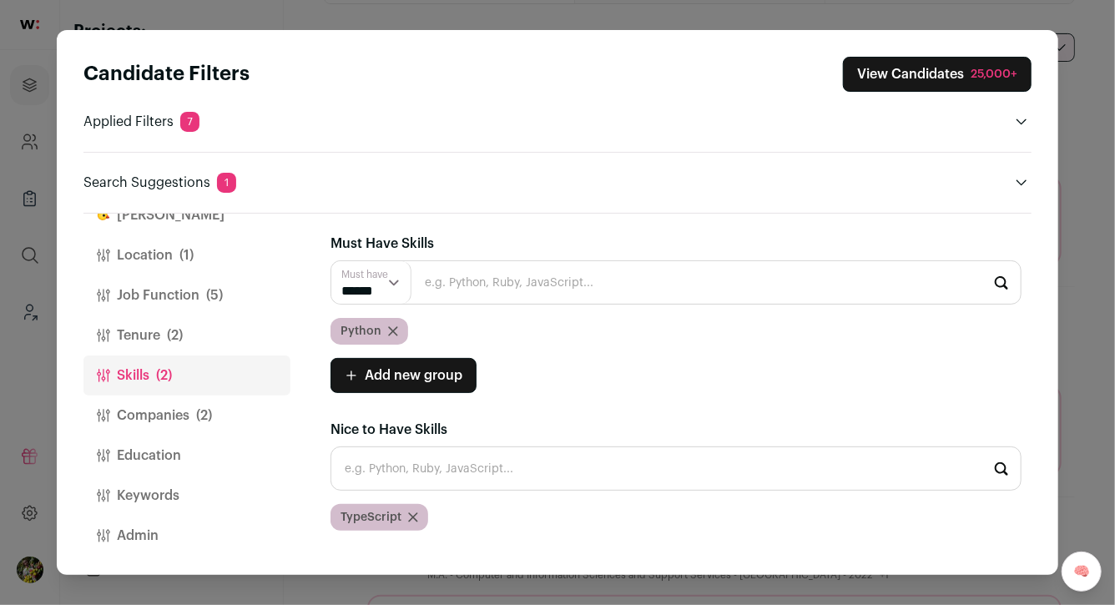
click at [469, 294] on input "Close modal via background" at bounding box center [675, 282] width 691 height 44
type input "typescript"
click at [416, 517] on icon "Close modal via background" at bounding box center [413, 517] width 10 height 10
click at [471, 277] on input "Close modal via background" at bounding box center [675, 282] width 691 height 44
click at [436, 328] on li "TypeScript" at bounding box center [675, 327] width 689 height 44
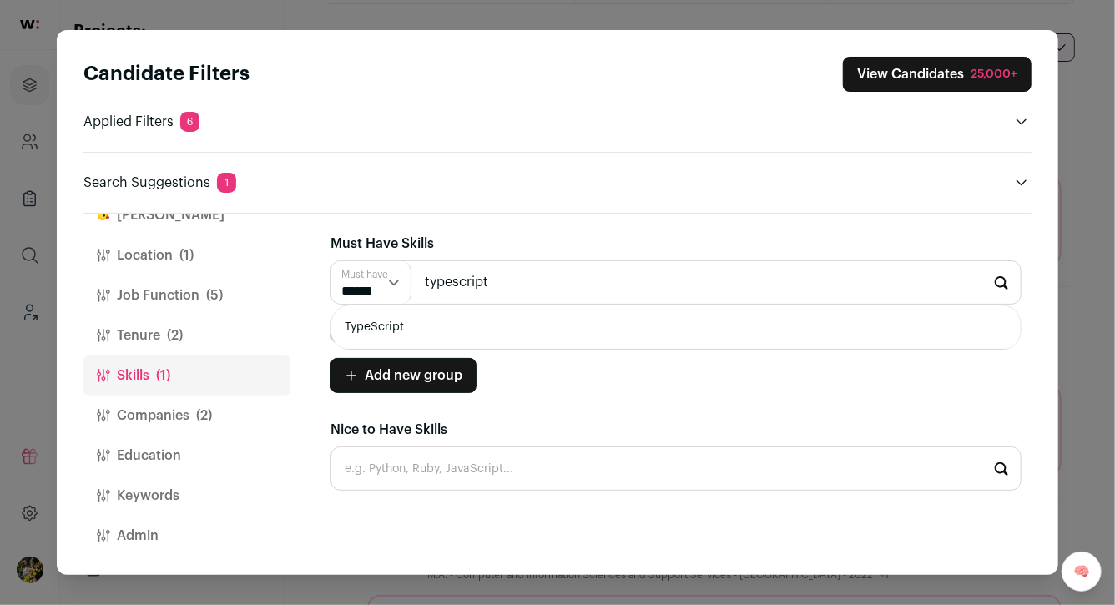
type input "TypeScript"
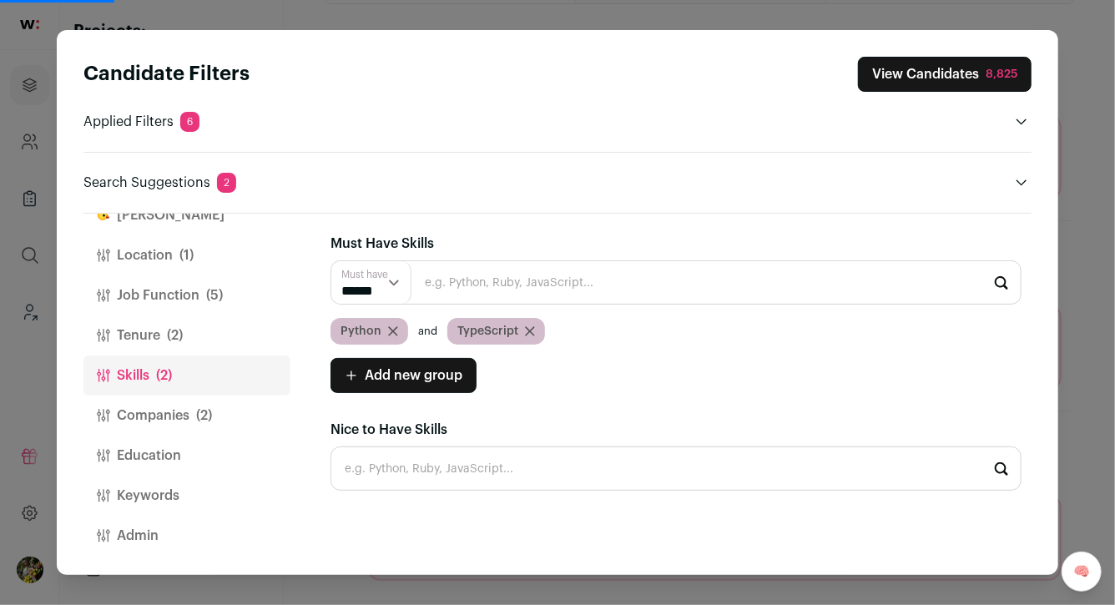
click at [232, 418] on button "Companies (2)" at bounding box center [186, 416] width 207 height 40
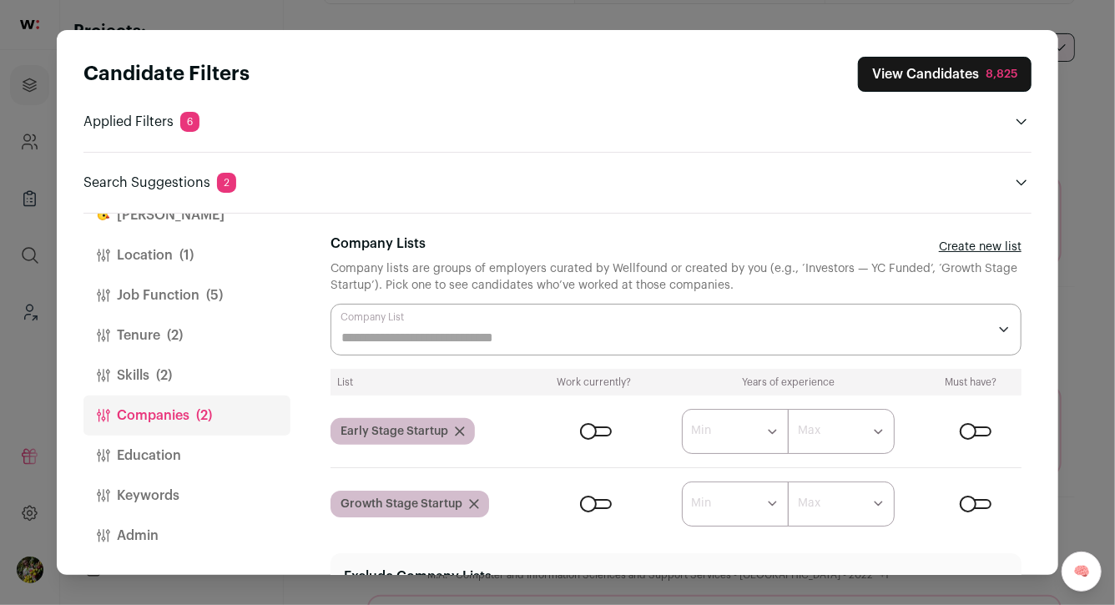
click at [985, 427] on div "Close modal via background" at bounding box center [976, 431] width 32 height 10
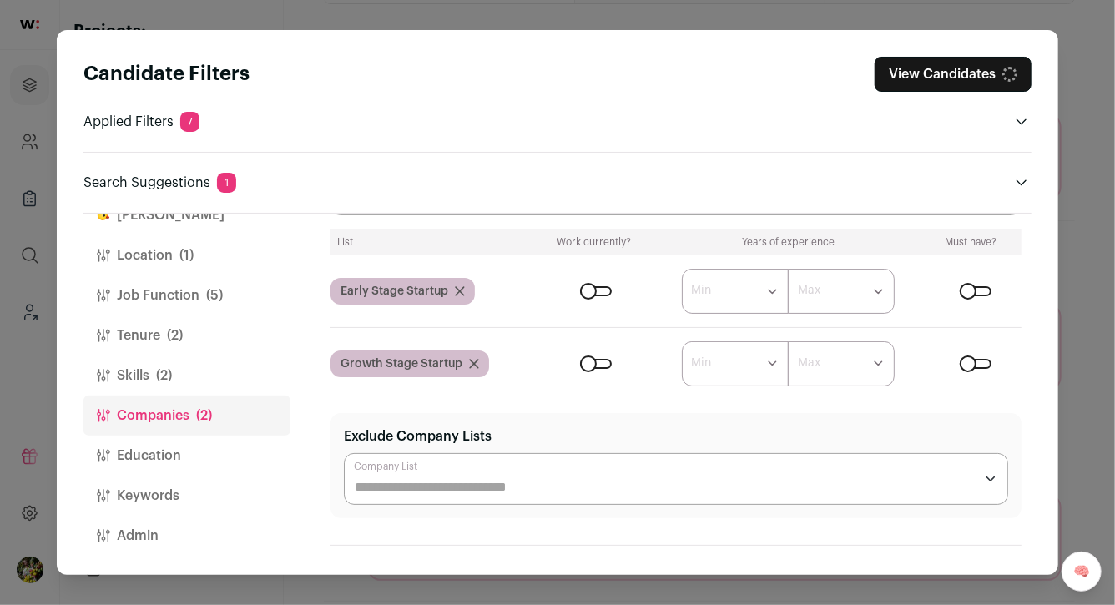
scroll to position [199, 0]
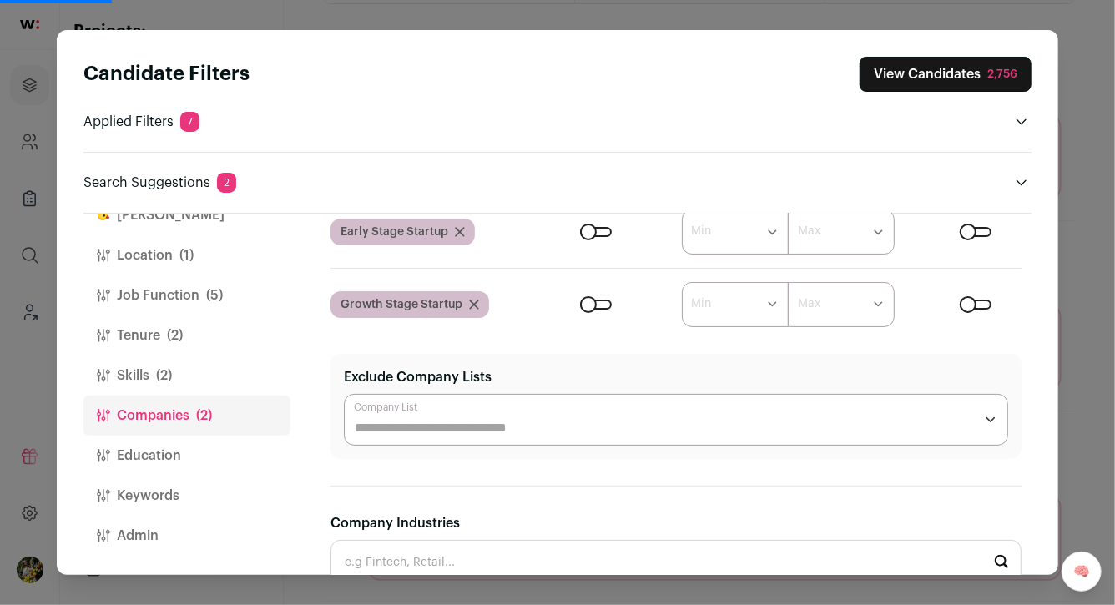
click at [981, 307] on div "Close modal via background" at bounding box center [976, 305] width 32 height 10
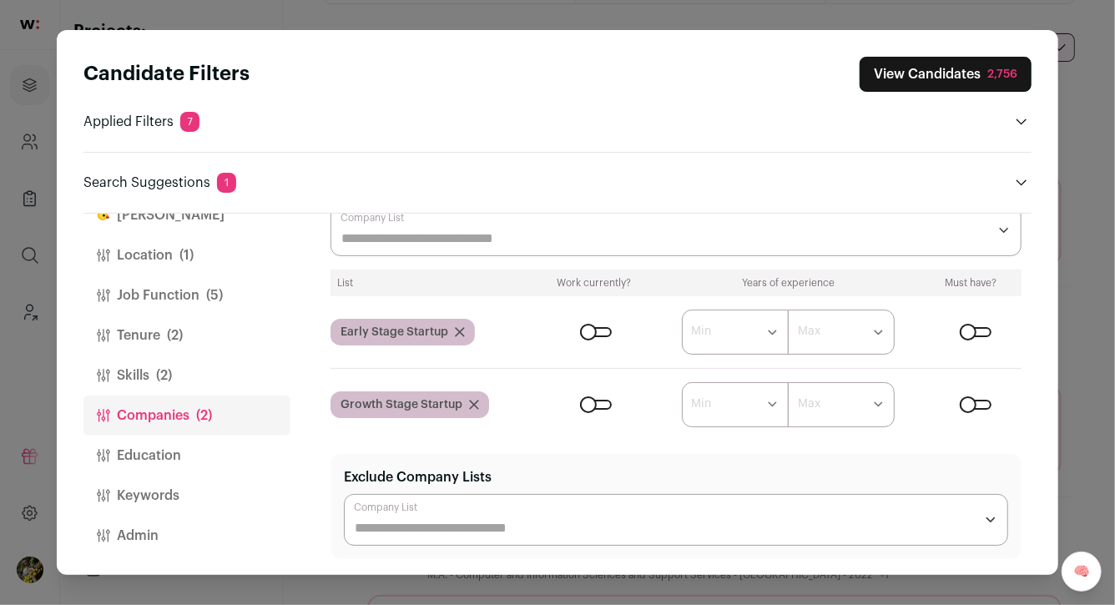
scroll to position [92, 0]
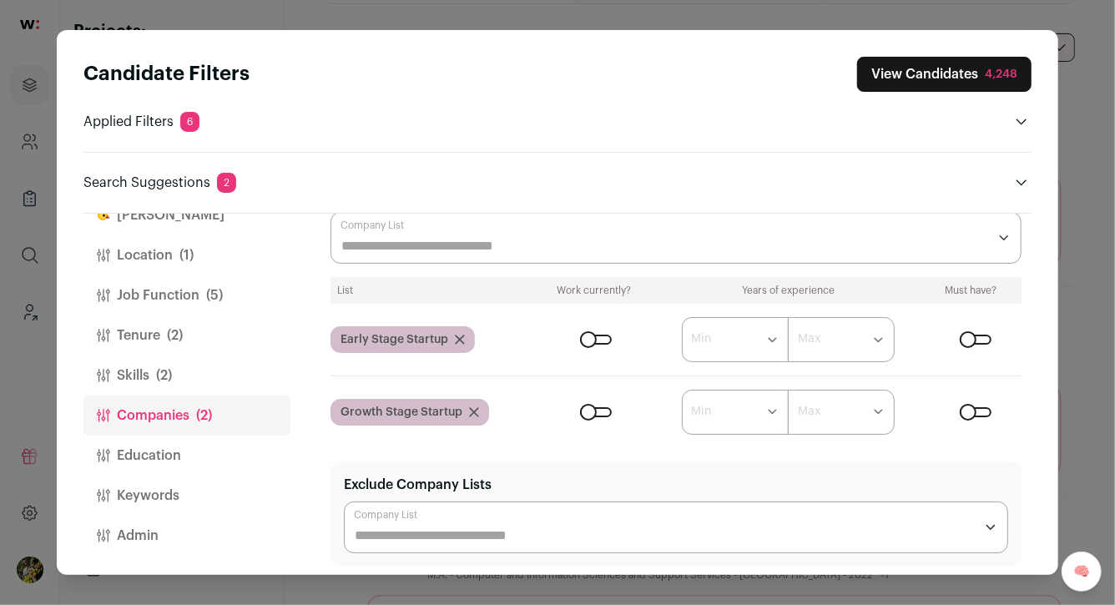
click at [604, 340] on div "Close modal via background" at bounding box center [596, 340] width 32 height 10
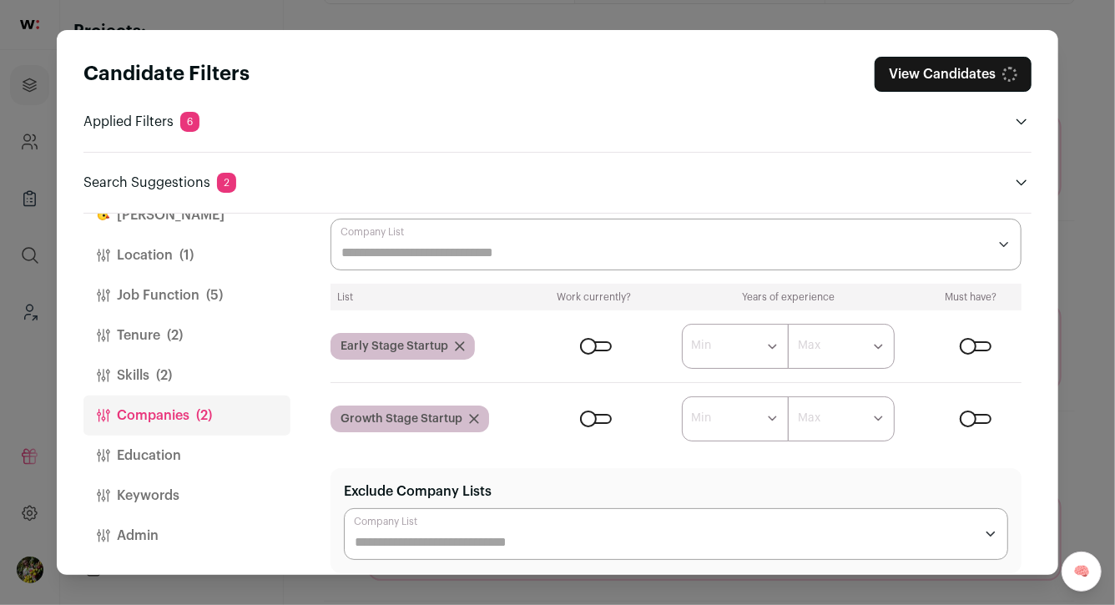
click at [604, 410] on form "****** ******* ******* ******* ******* ******* ******* ******* ******* ********…" at bounding box center [780, 418] width 482 height 45
click at [604, 419] on div "Close modal via background" at bounding box center [596, 419] width 32 height 10
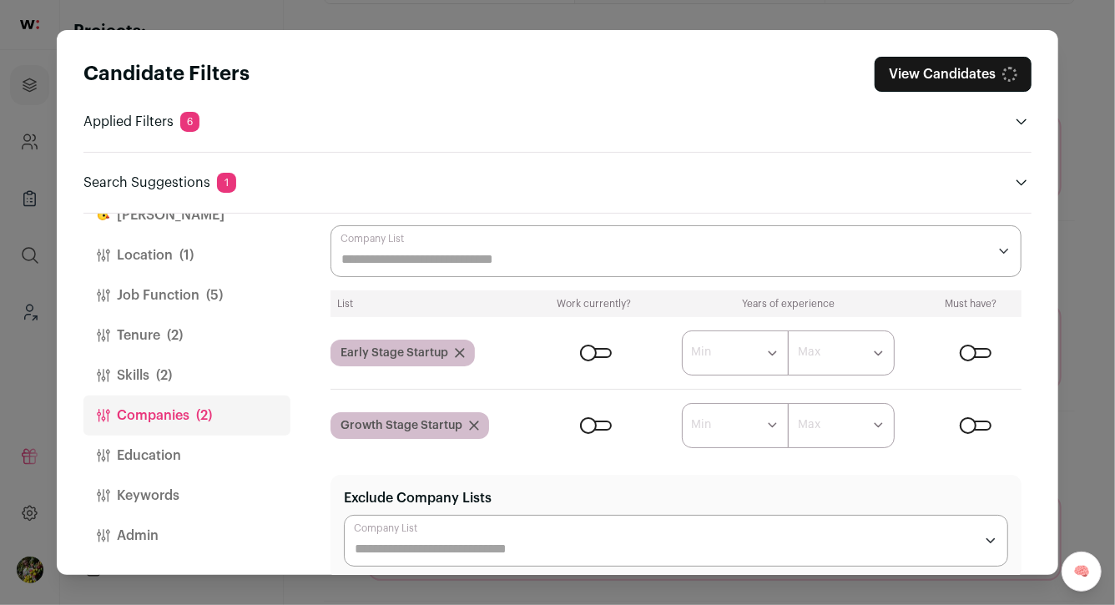
click at [627, 238] on div "Close modal via background" at bounding box center [675, 251] width 691 height 52
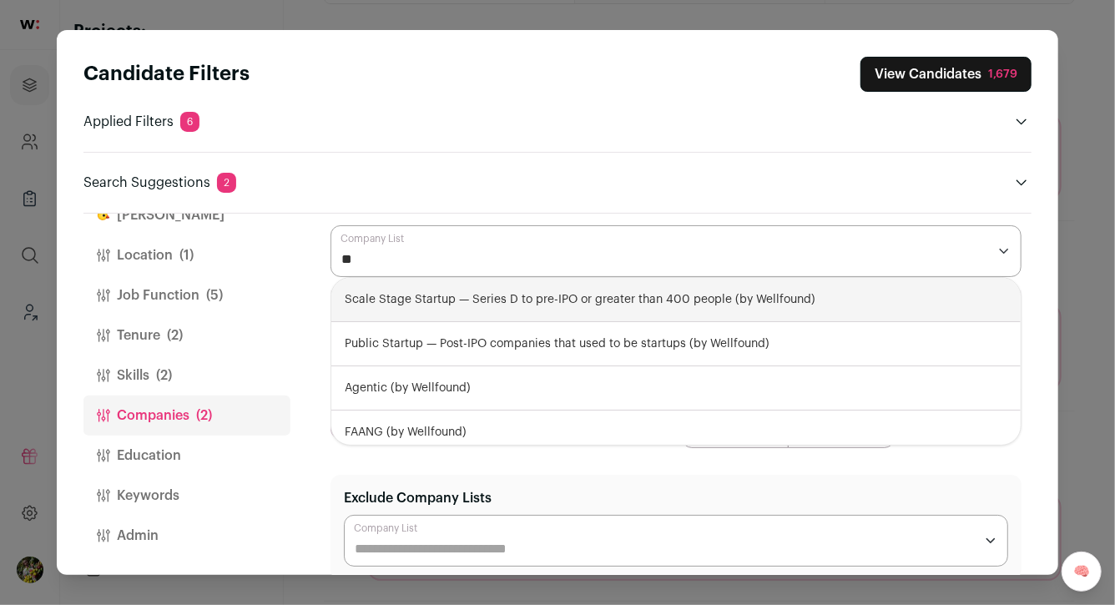
type input "***"
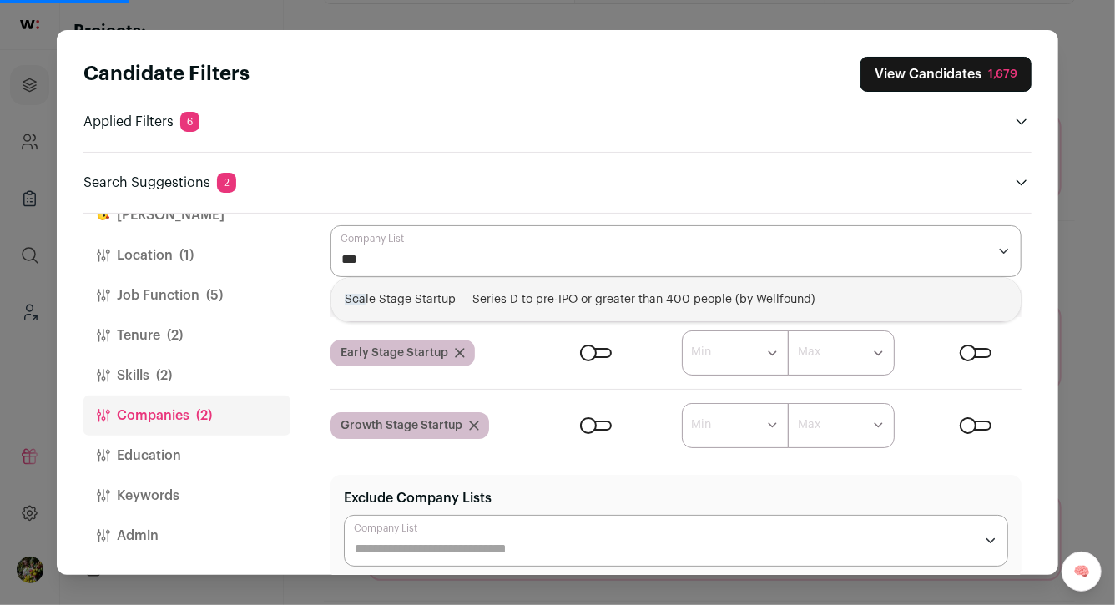
click at [596, 300] on div "Sca le Stage Startup — Series D to pre-IPO or greater than 400 people (by Wellf…" at bounding box center [675, 300] width 689 height 44
select select "**********"
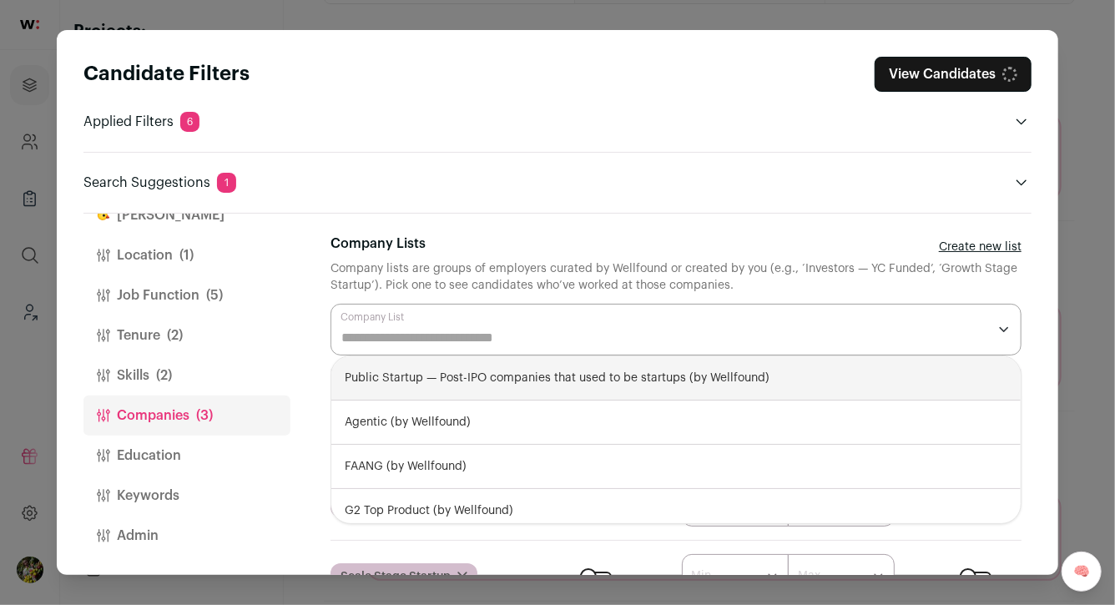
scroll to position [262, 0]
click at [542, 385] on div "Public Startup — Post-IPO companies that used to be startups (by Wellfound)" at bounding box center [675, 378] width 689 height 44
select select "**********"
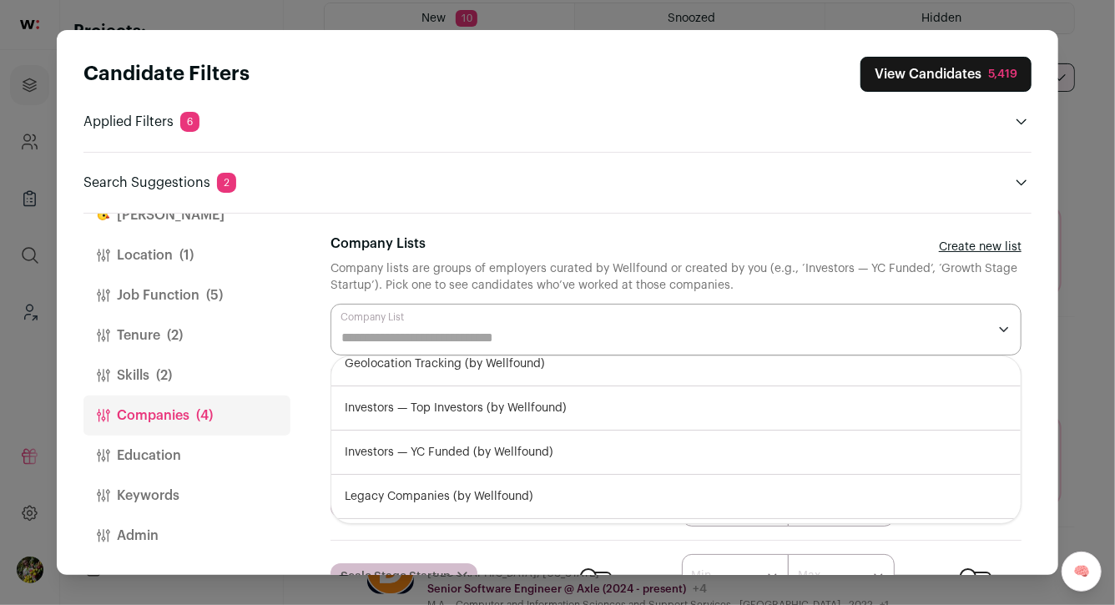
scroll to position [0, 0]
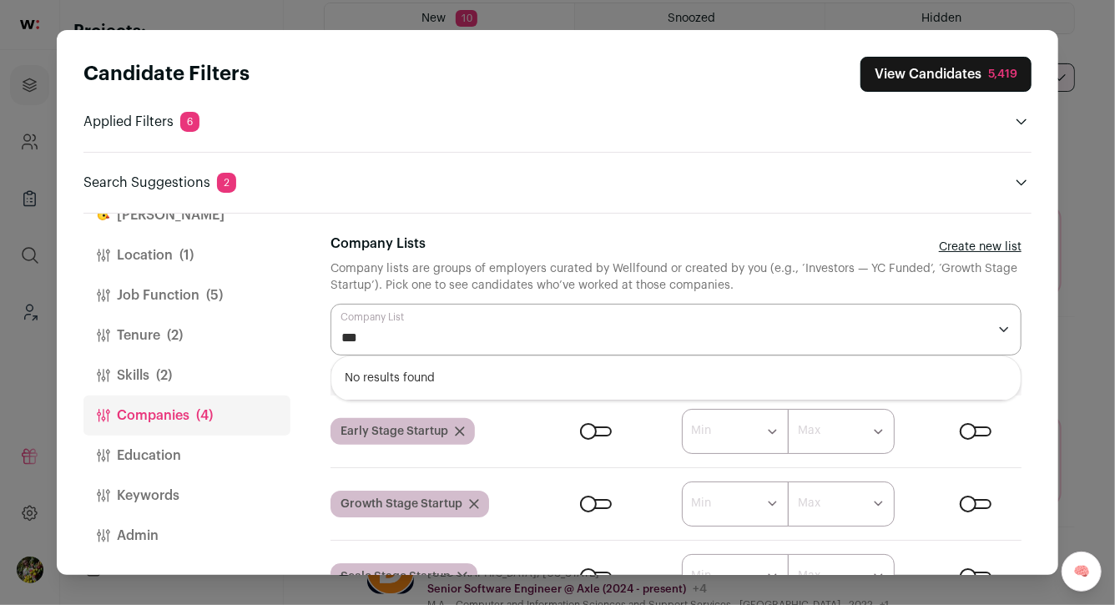
type input "***"
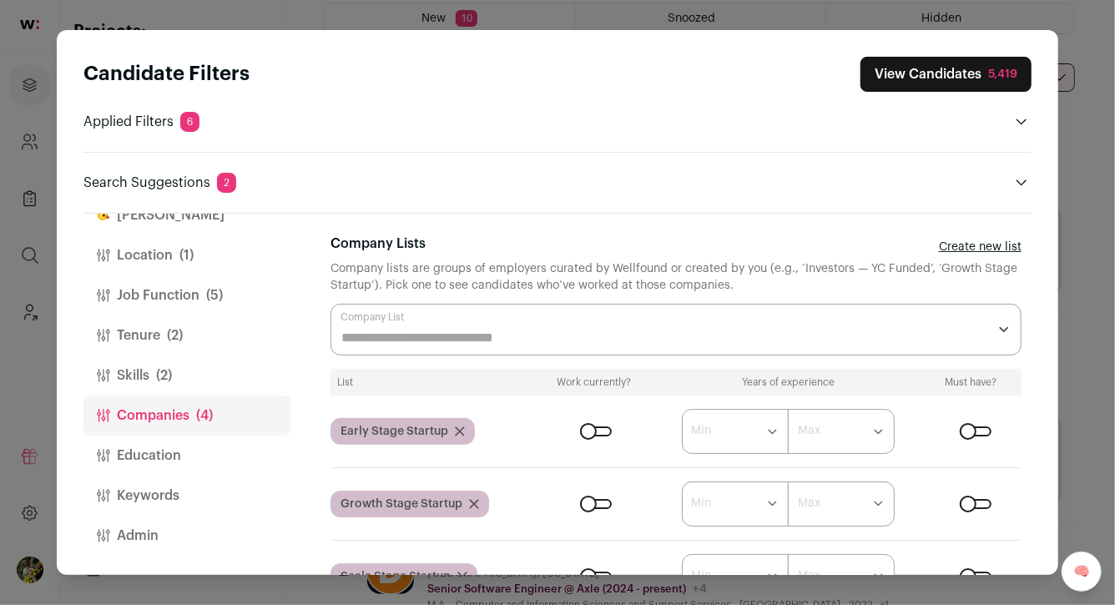
click at [304, 368] on div "Finch Location (1) Job Function (5) Tenure (2) Skills (2) Companies (4) Educati…" at bounding box center [557, 394] width 948 height 361
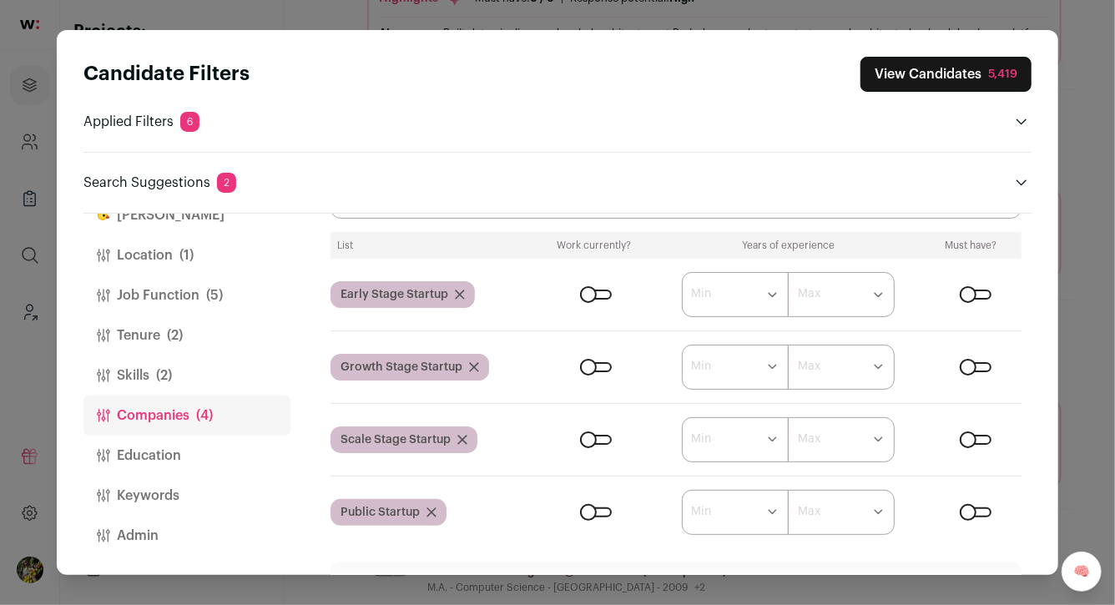
scroll to position [189, 0]
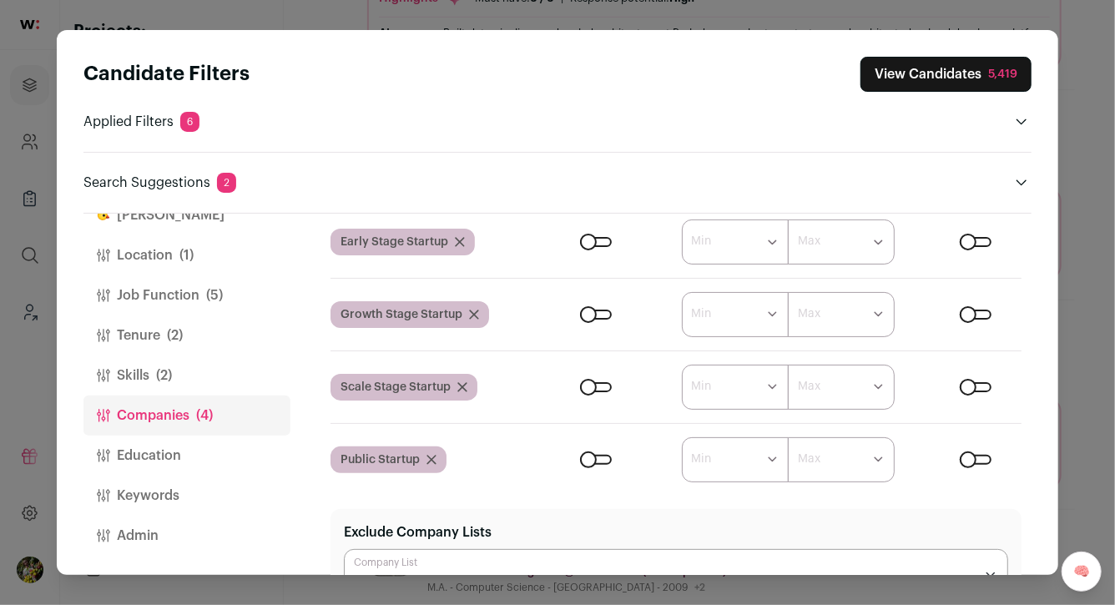
click at [605, 383] on div "Close modal via background" at bounding box center [596, 387] width 32 height 10
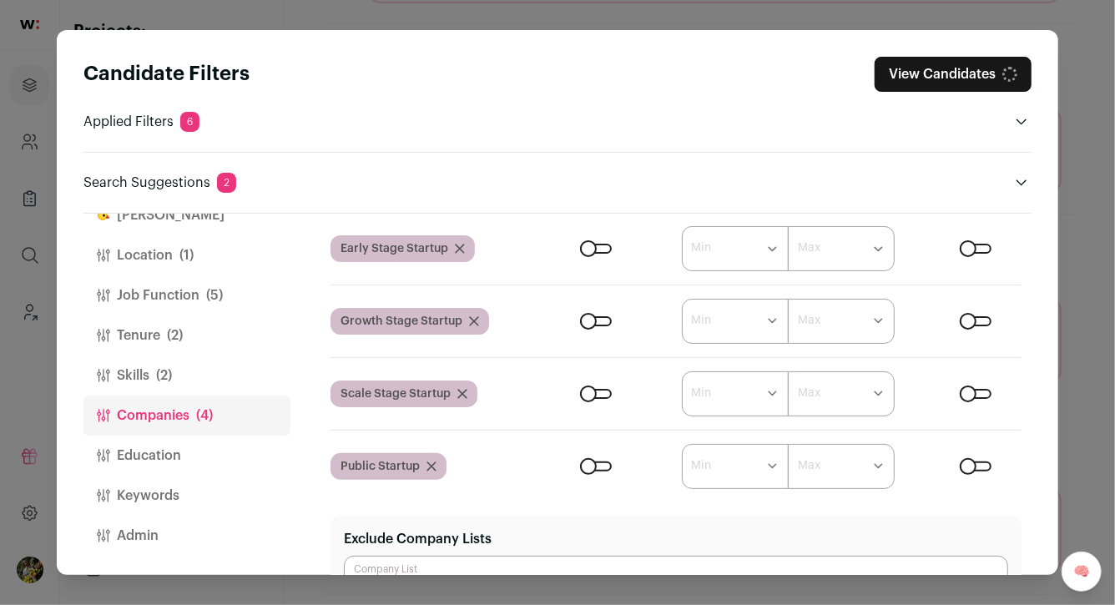
click at [606, 461] on div "Close modal via background" at bounding box center [596, 466] width 32 height 10
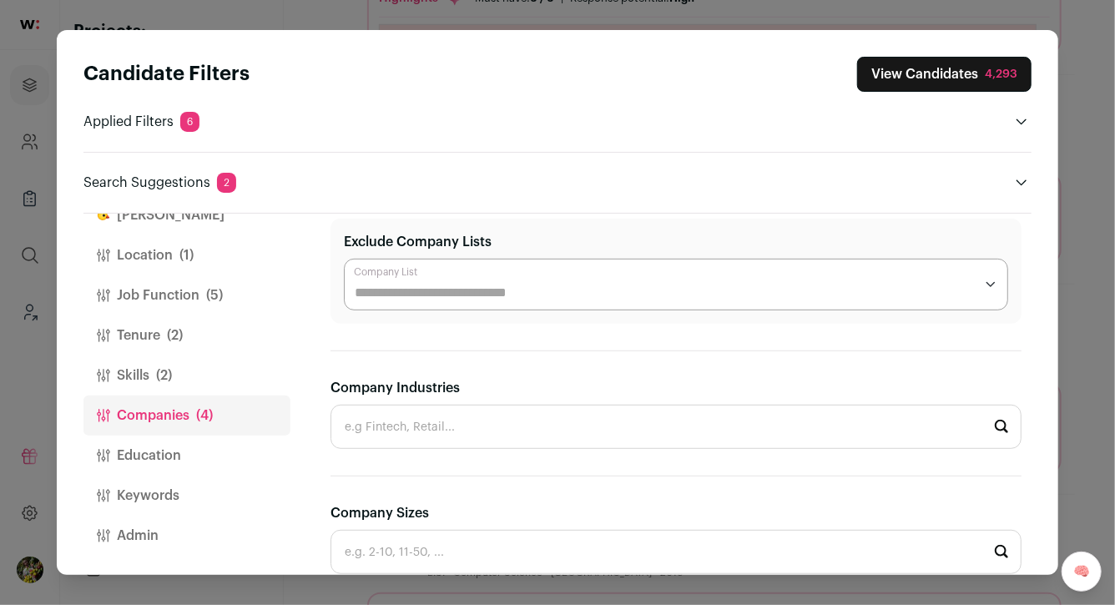
scroll to position [538, 0]
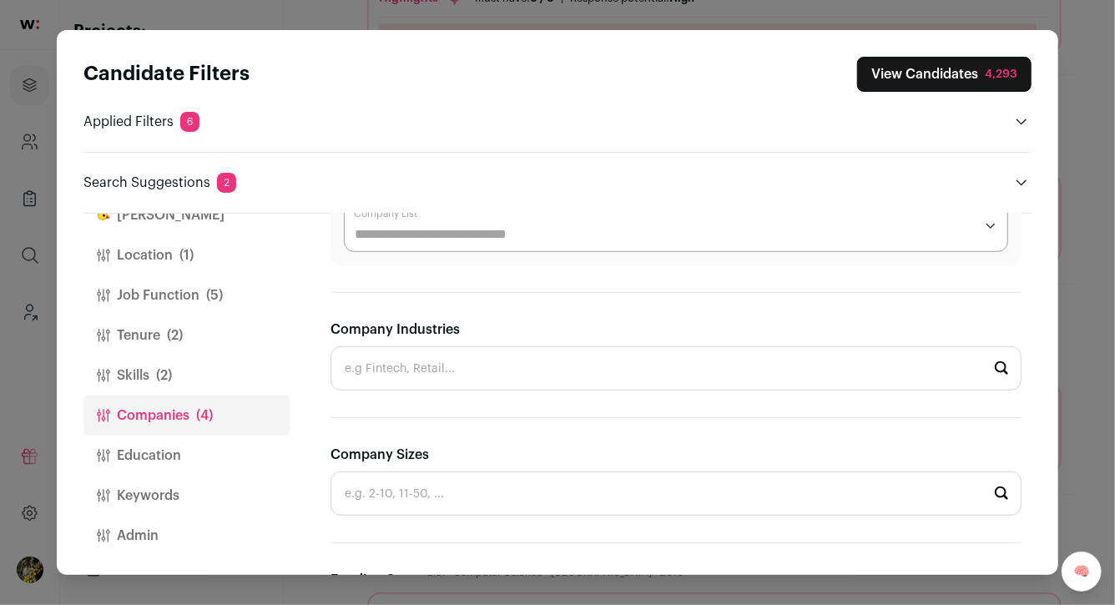
click at [538, 233] on input "Exclude Company Lists" at bounding box center [664, 234] width 619 height 20
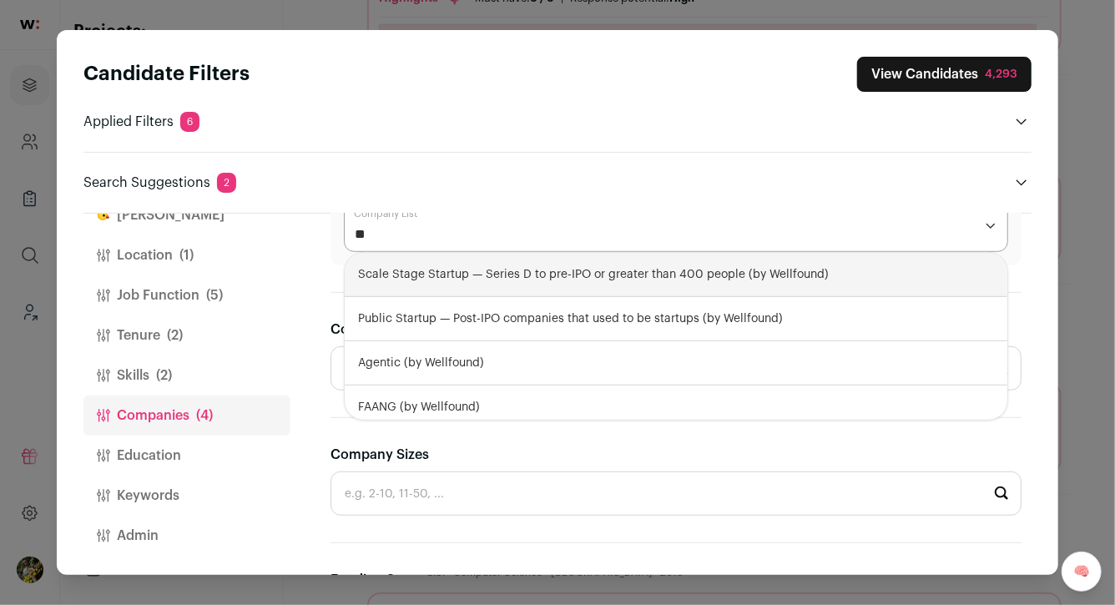
type input "***"
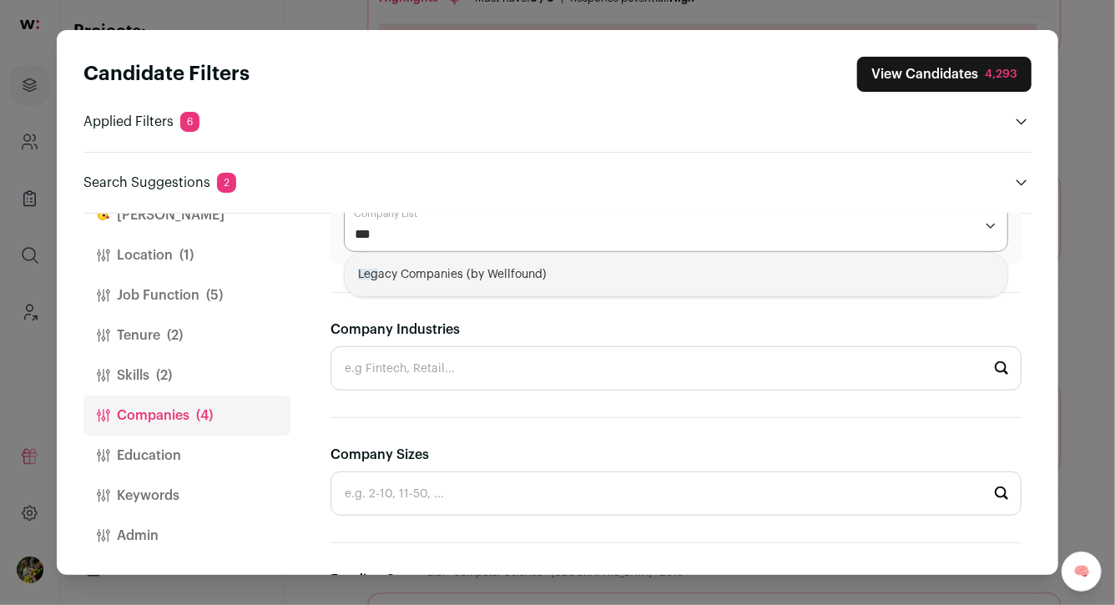
click at [514, 271] on div "Leg acy Companies (by Wellfound)" at bounding box center [676, 275] width 663 height 44
select select "***"
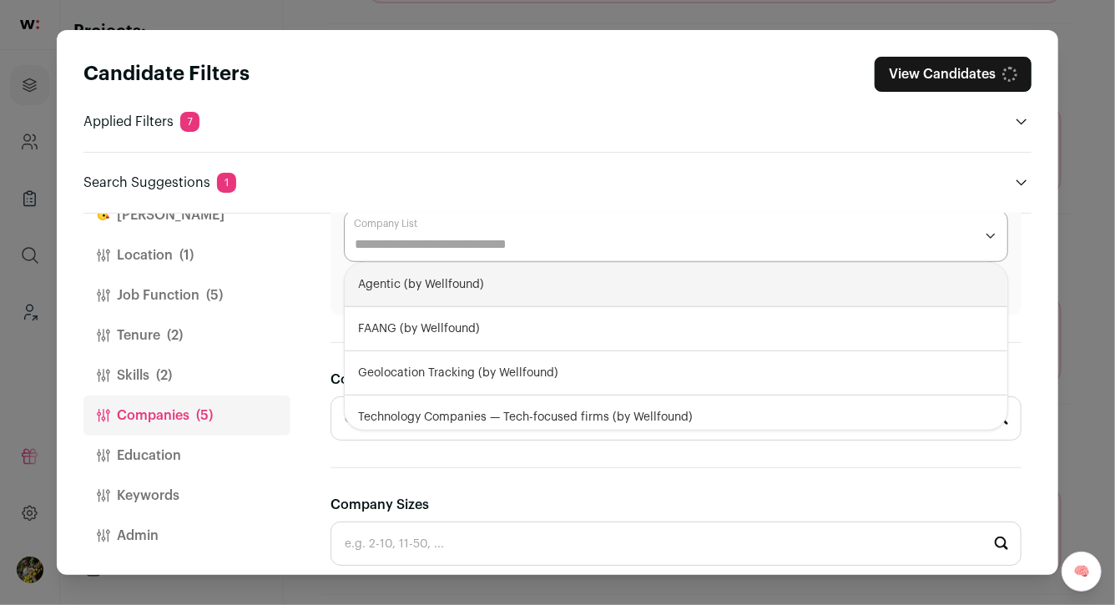
scroll to position [537, 0]
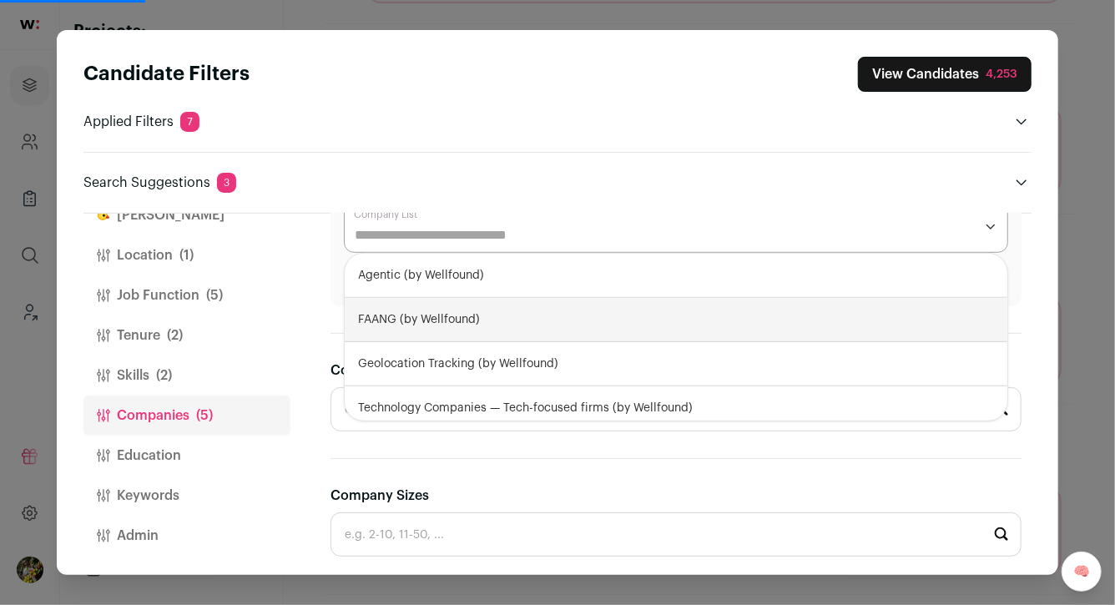
click at [330, 306] on div "Finch Location (1) Job Function (5) Tenure (2) Skills (2) Companies (5) Educati…" at bounding box center [557, 394] width 948 height 361
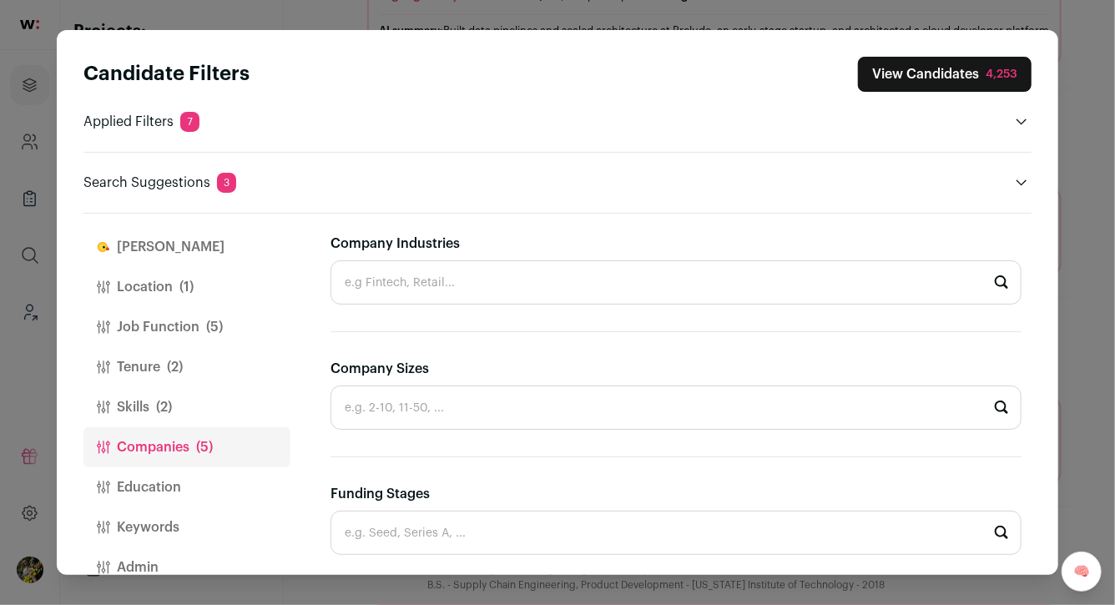
scroll to position [0, 0]
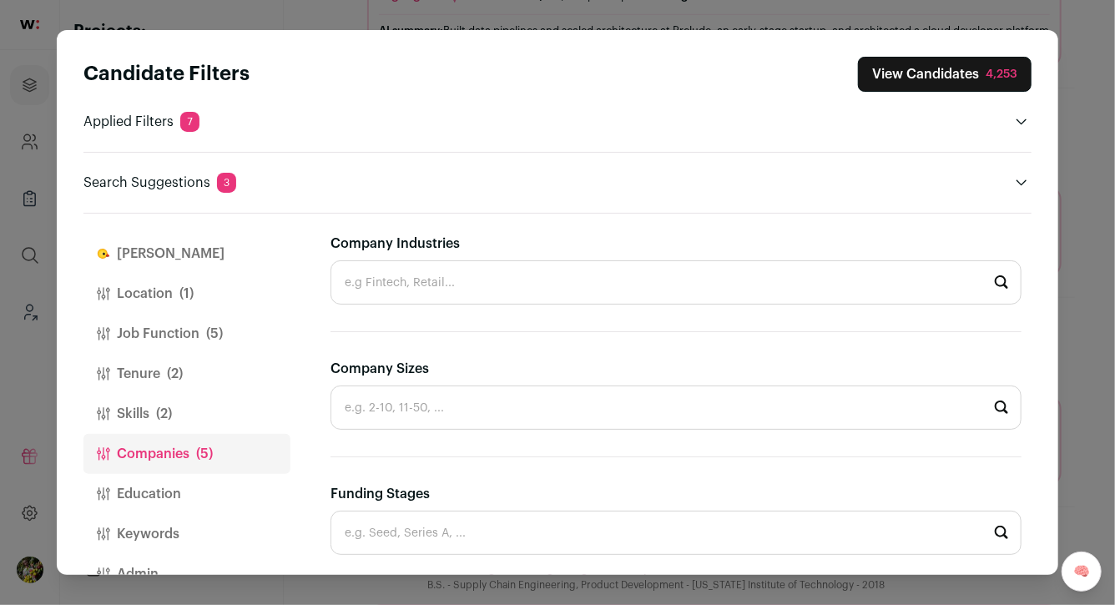
click at [189, 407] on button "Skills (2)" at bounding box center [186, 414] width 207 height 40
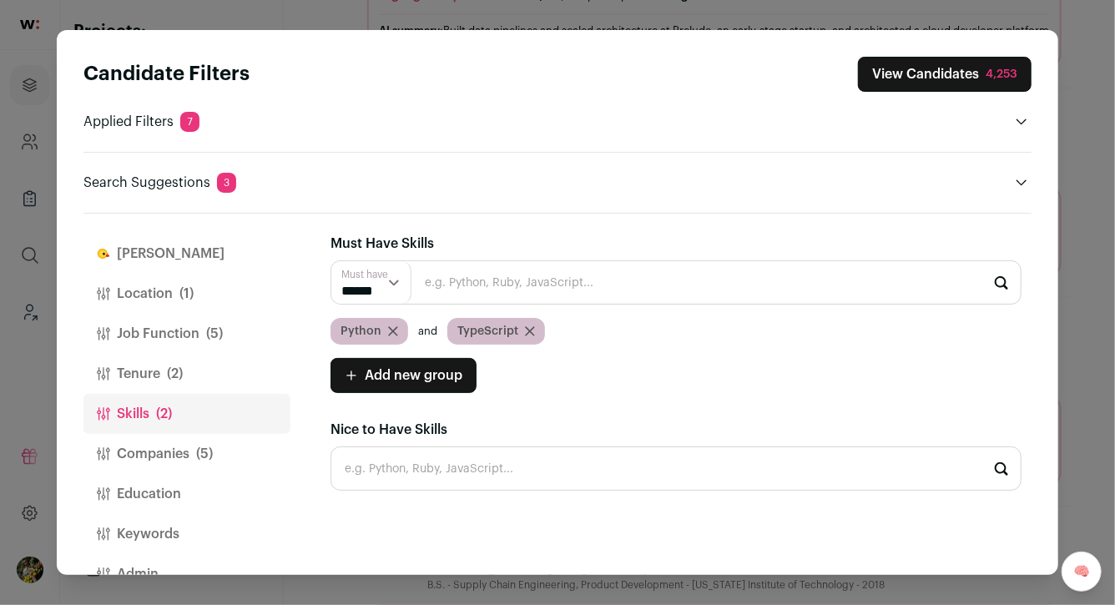
click at [200, 373] on button "Tenure (2)" at bounding box center [186, 374] width 207 height 40
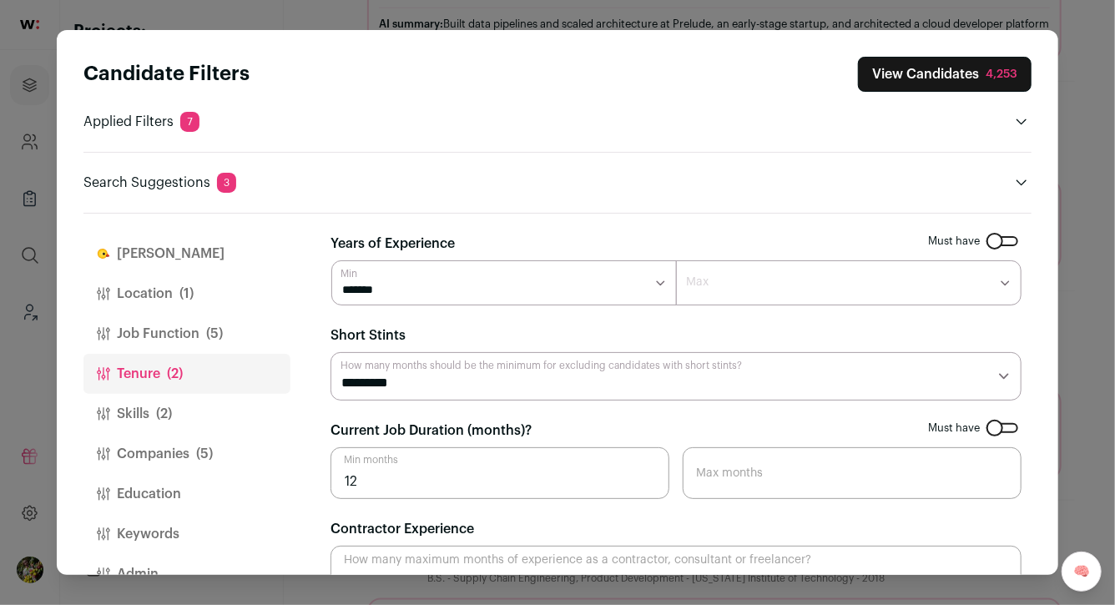
click at [195, 326] on button "Job Function (5)" at bounding box center [186, 334] width 207 height 40
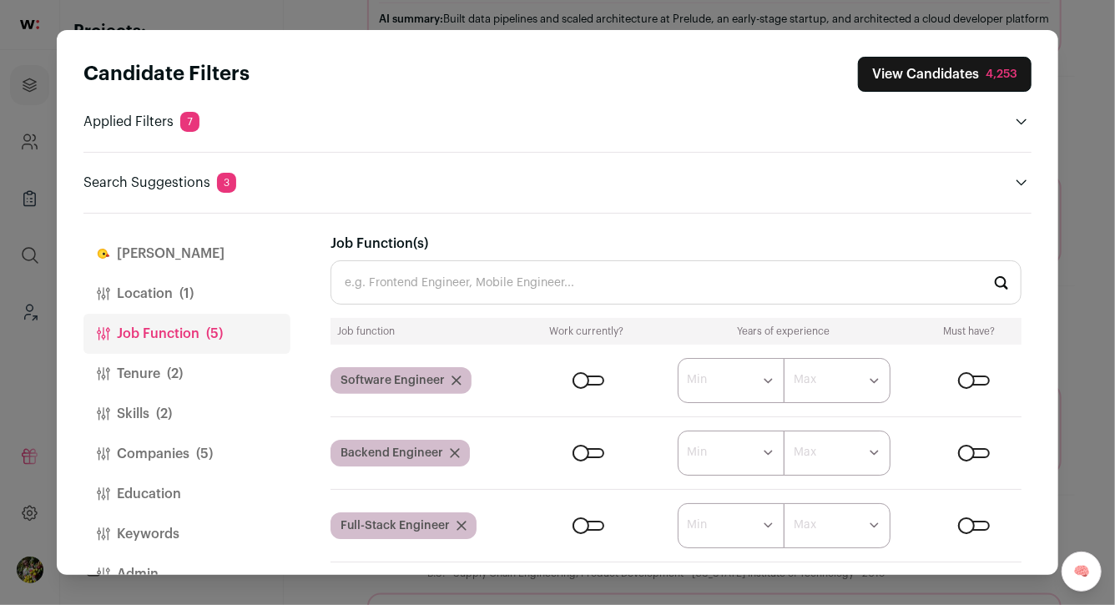
click at [211, 290] on button "Location (1)" at bounding box center [186, 294] width 207 height 40
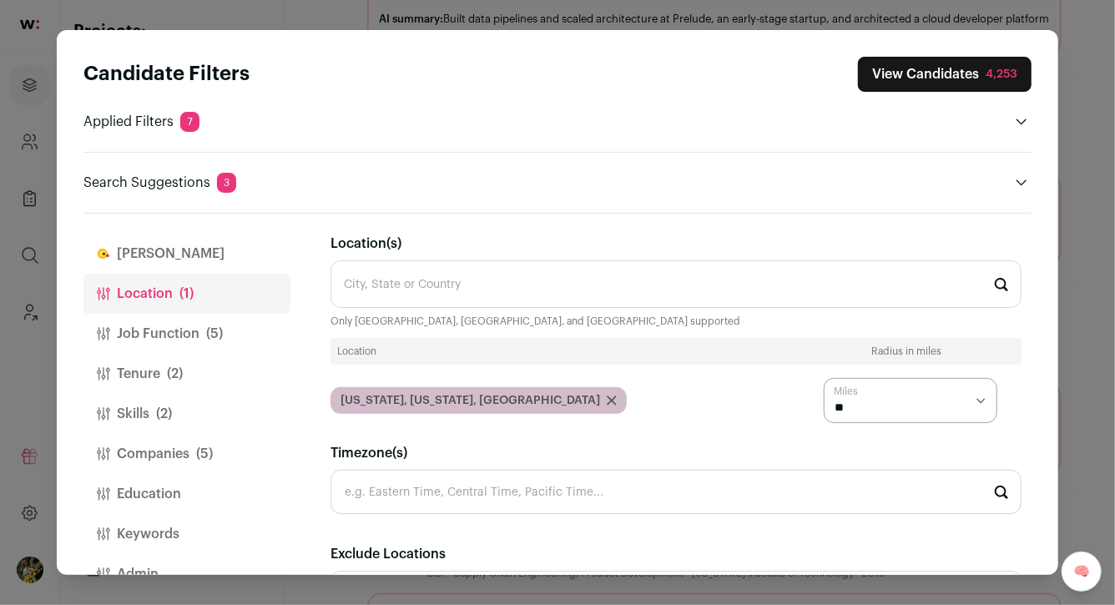
click at [244, 255] on button "Finch" at bounding box center [186, 254] width 207 height 40
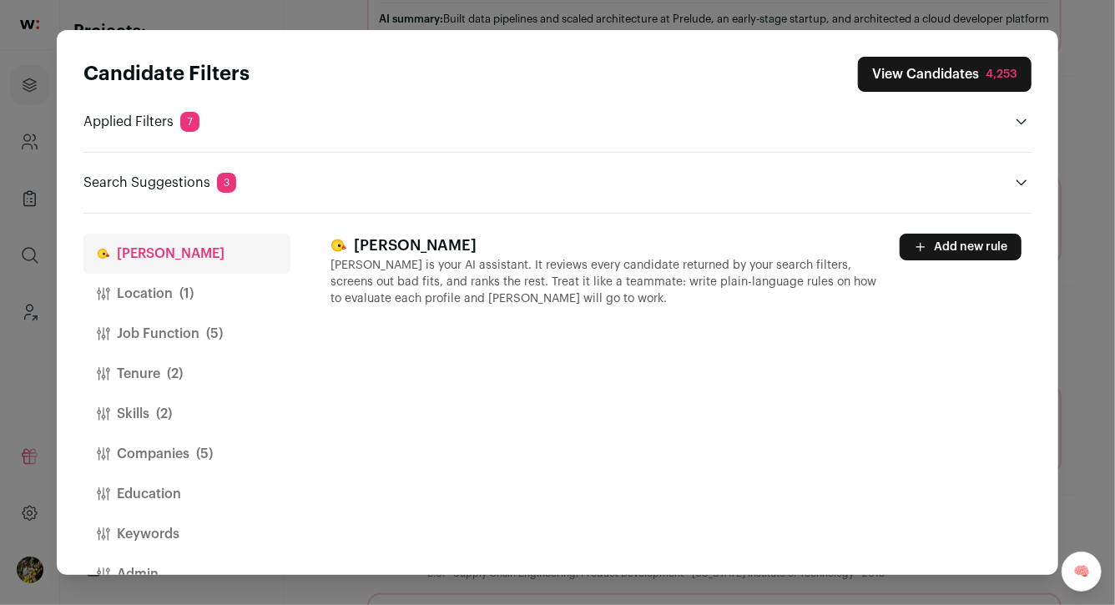
click at [229, 293] on button "Location (1)" at bounding box center [186, 294] width 207 height 40
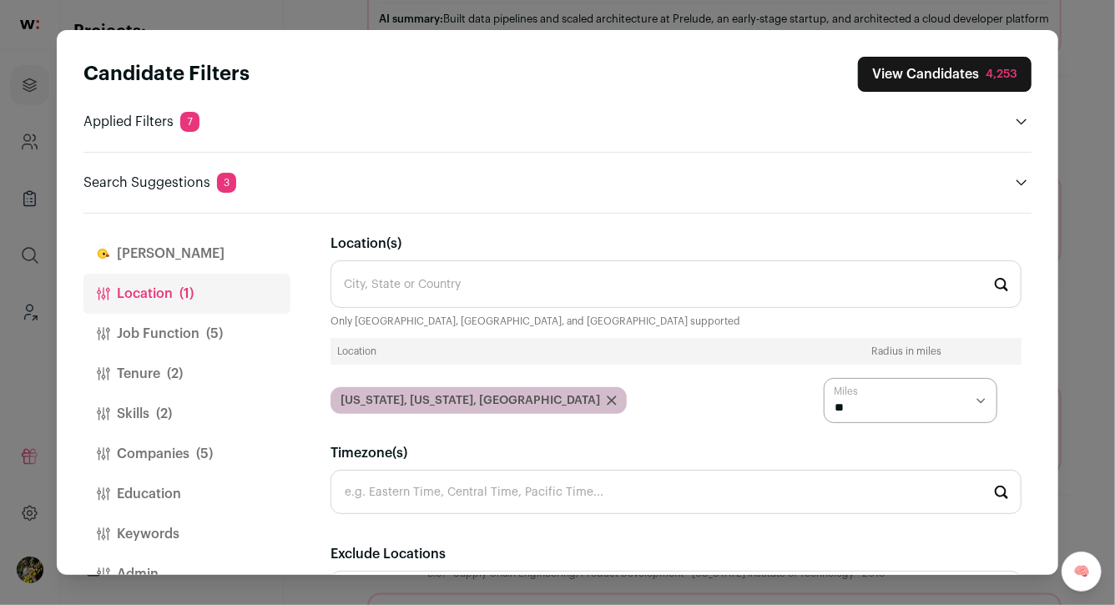
click at [225, 320] on button "Job Function (5)" at bounding box center [186, 334] width 207 height 40
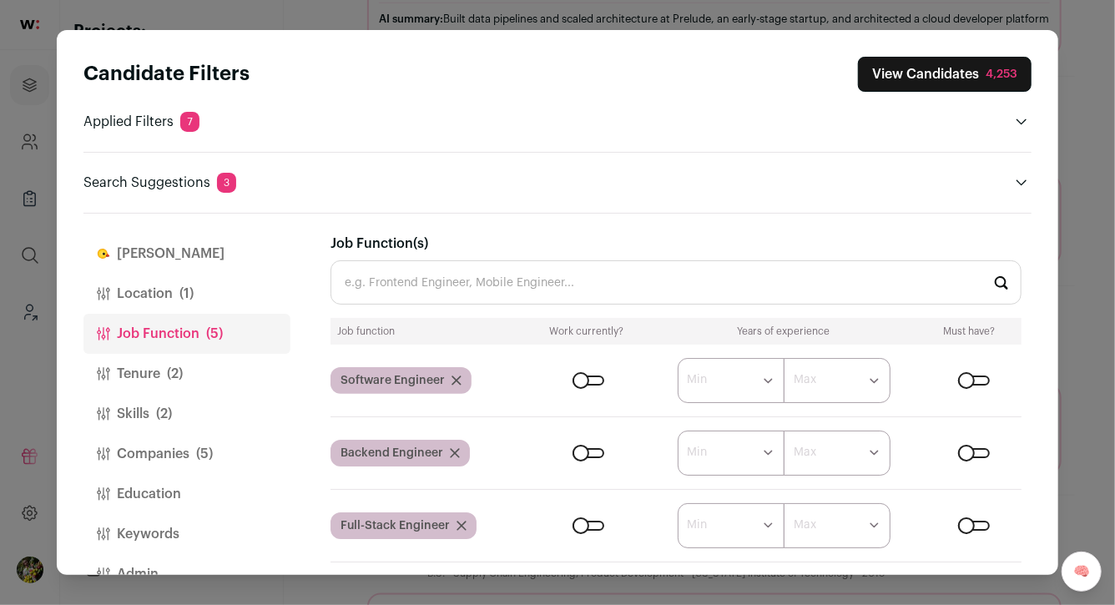
click at [218, 350] on button "Job Function (5)" at bounding box center [186, 334] width 207 height 40
click at [221, 377] on button "Tenure (2)" at bounding box center [186, 374] width 207 height 40
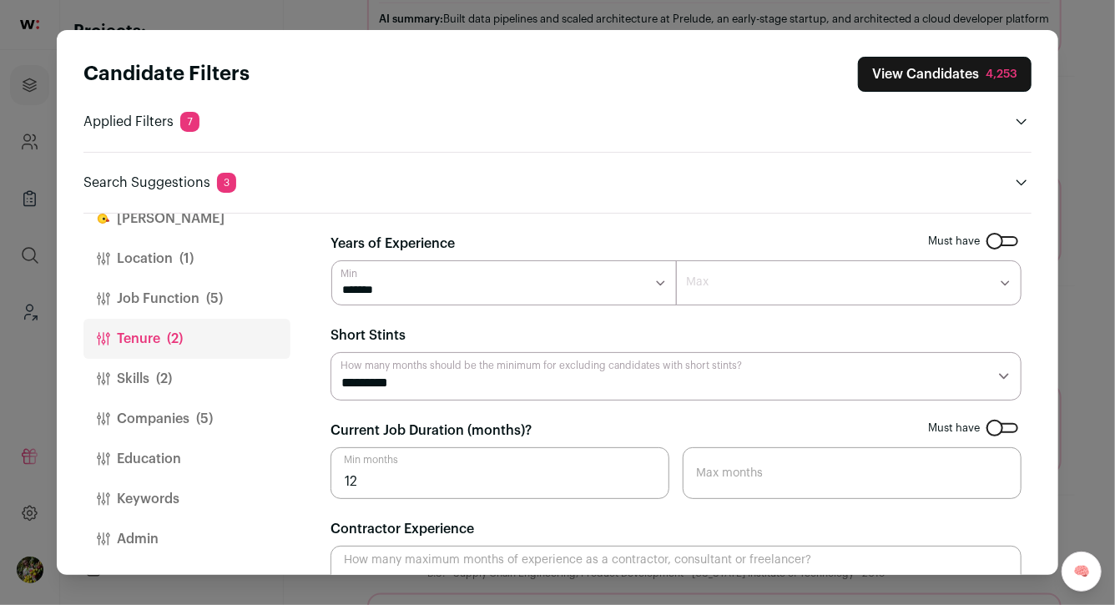
scroll to position [38, 0]
click at [942, 83] on button "View Candidates 4,253" at bounding box center [945, 74] width 174 height 35
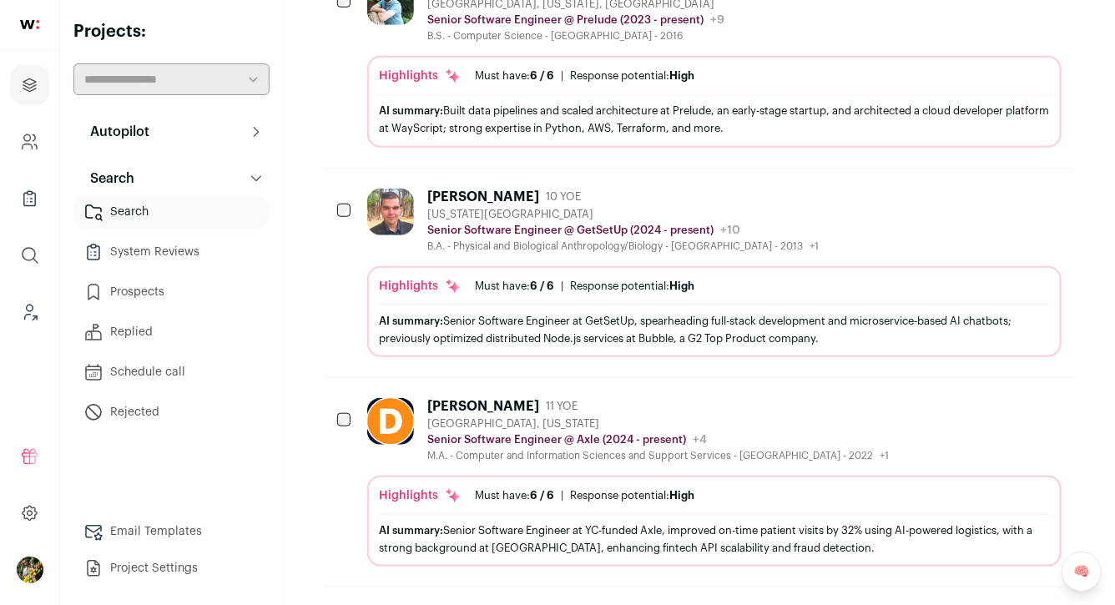
scroll to position [0, 0]
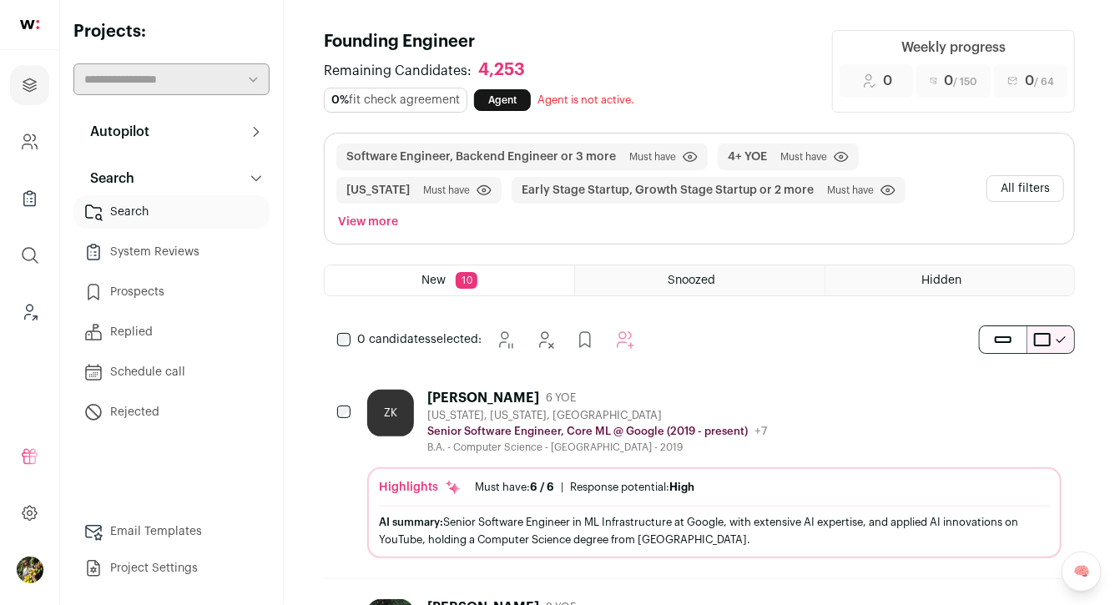
click at [1016, 182] on button "All filters" at bounding box center [1025, 188] width 78 height 27
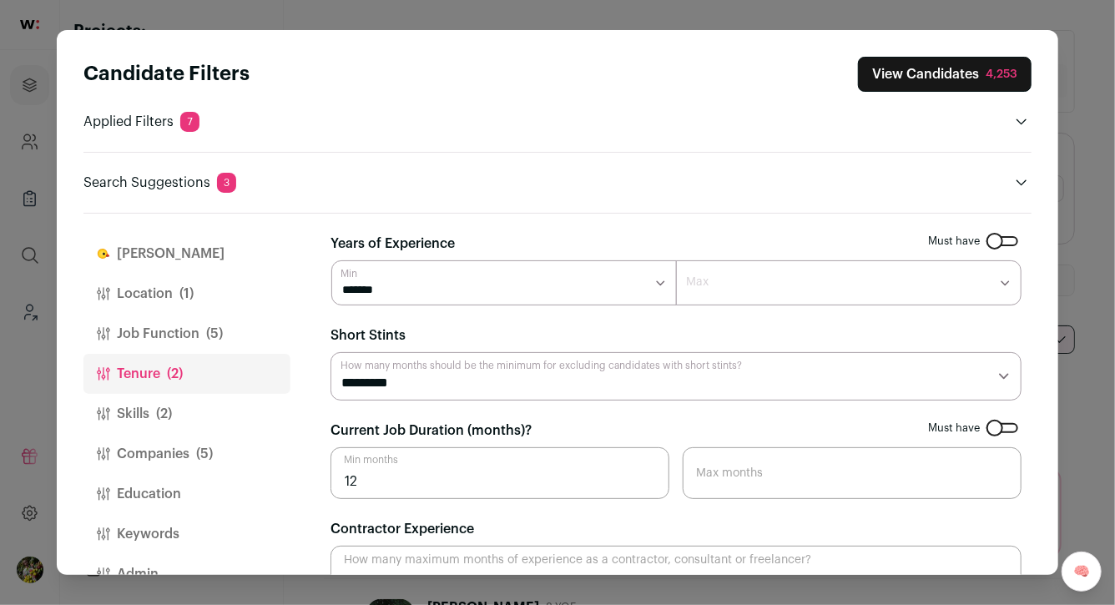
click at [225, 300] on button "Location (1)" at bounding box center [186, 294] width 207 height 40
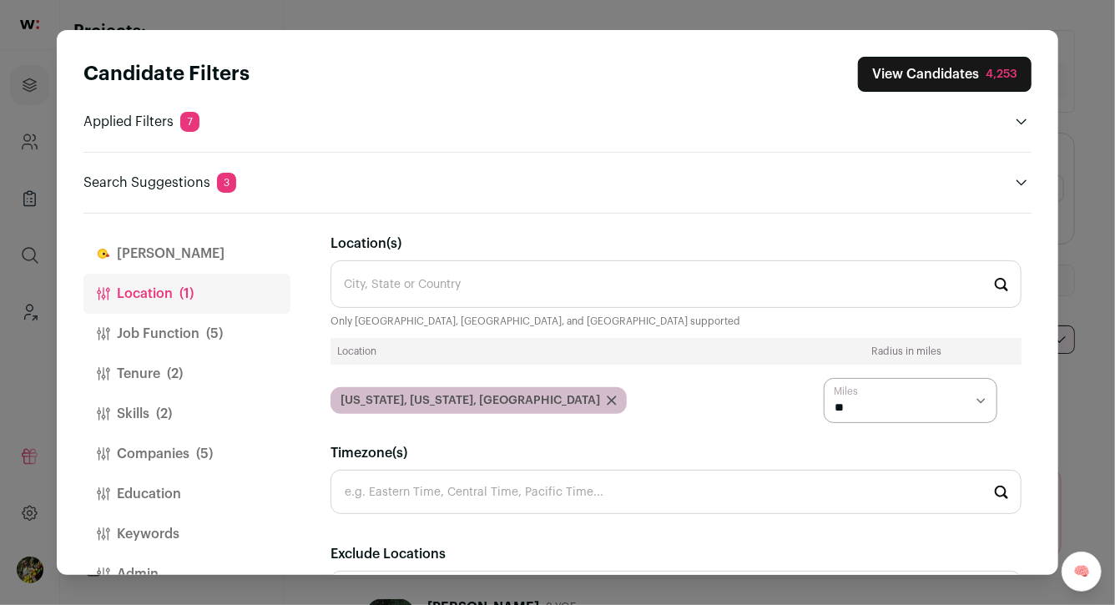
click at [224, 319] on button "Job Function (5)" at bounding box center [186, 334] width 207 height 40
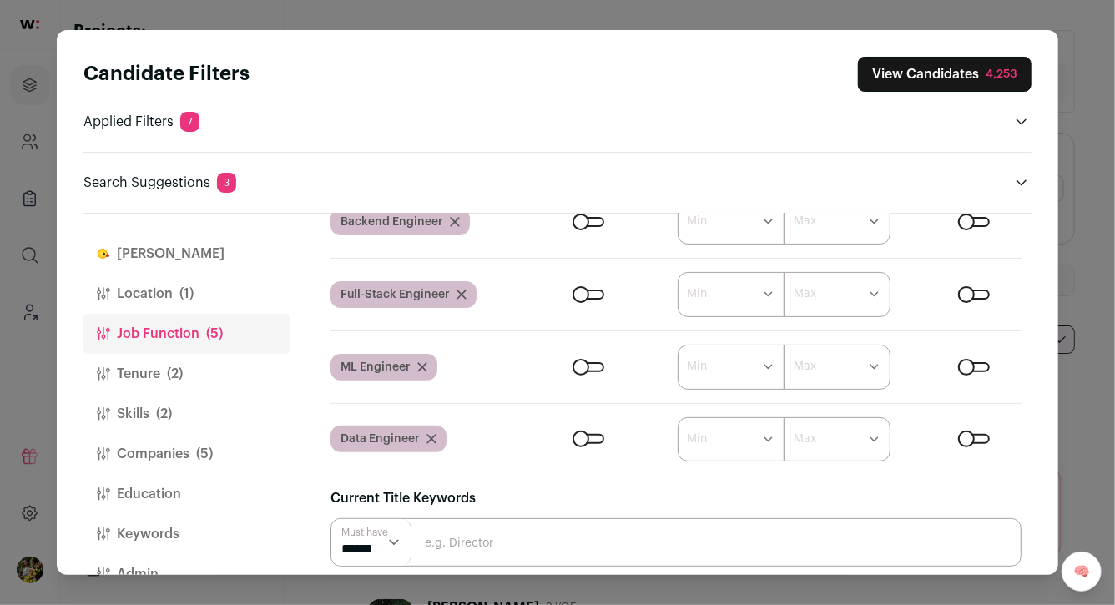
scroll to position [350, 0]
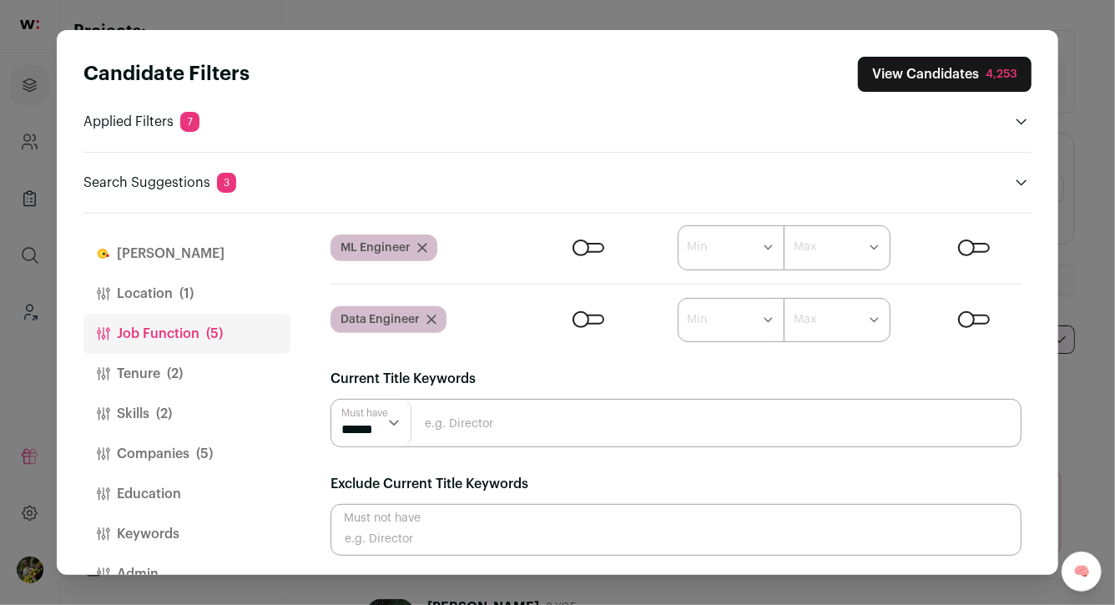
click at [487, 432] on input "Close modal via background" at bounding box center [675, 423] width 691 height 48
type input "founding"
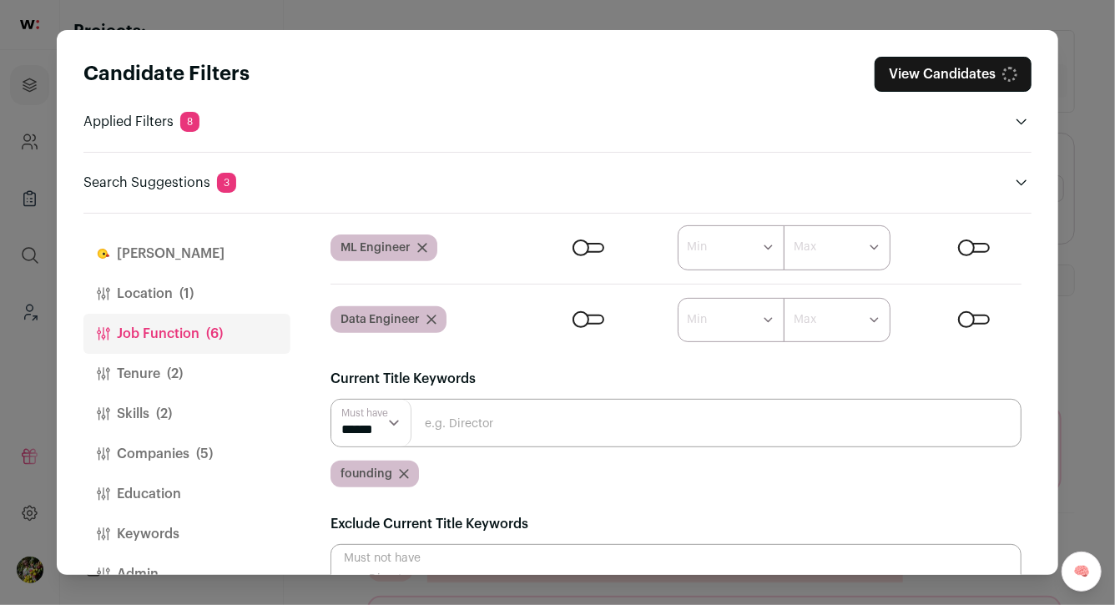
click at [489, 433] on input "Close modal via background" at bounding box center [675, 423] width 691 height 48
type input "cofounder"
click at [491, 434] on input "Close modal via background" at bounding box center [675, 423] width 691 height 48
type input "first engineer"
click at [559, 426] on input "Close modal via background" at bounding box center [675, 423] width 691 height 48
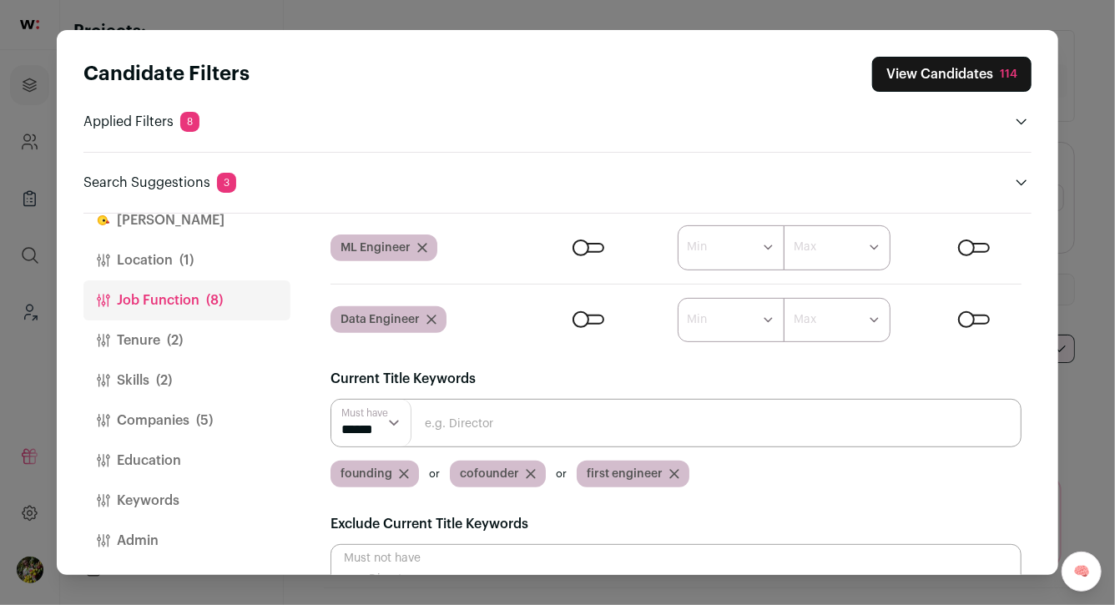
scroll to position [33, 0]
click at [193, 490] on button "Keywords" at bounding box center [186, 501] width 207 height 40
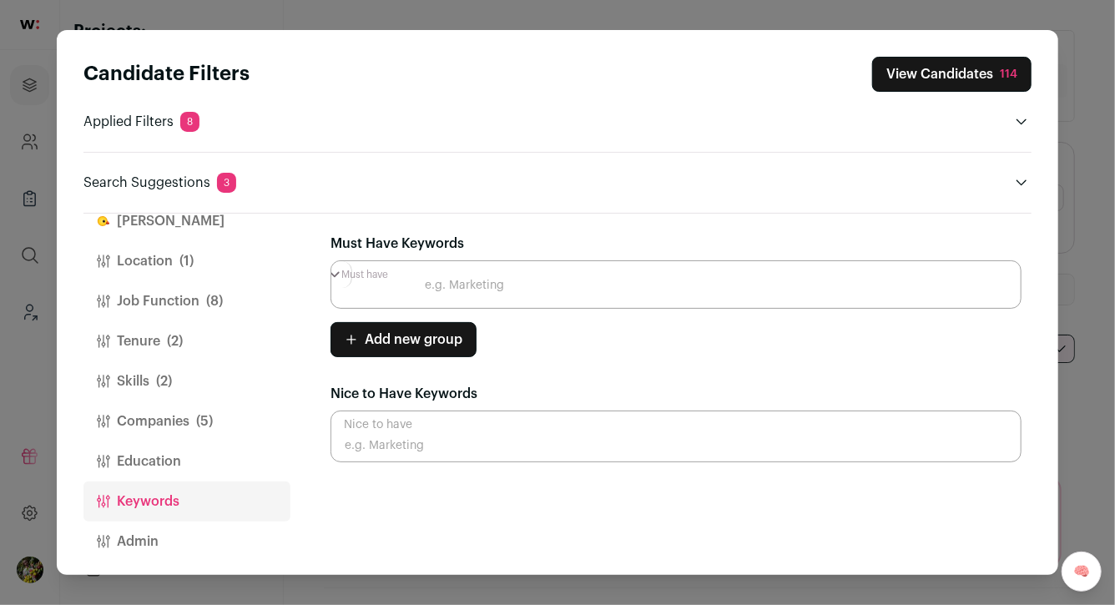
scroll to position [0, 0]
click at [456, 290] on input "Close modal via background" at bounding box center [675, 284] width 691 height 48
type input "LLMs"
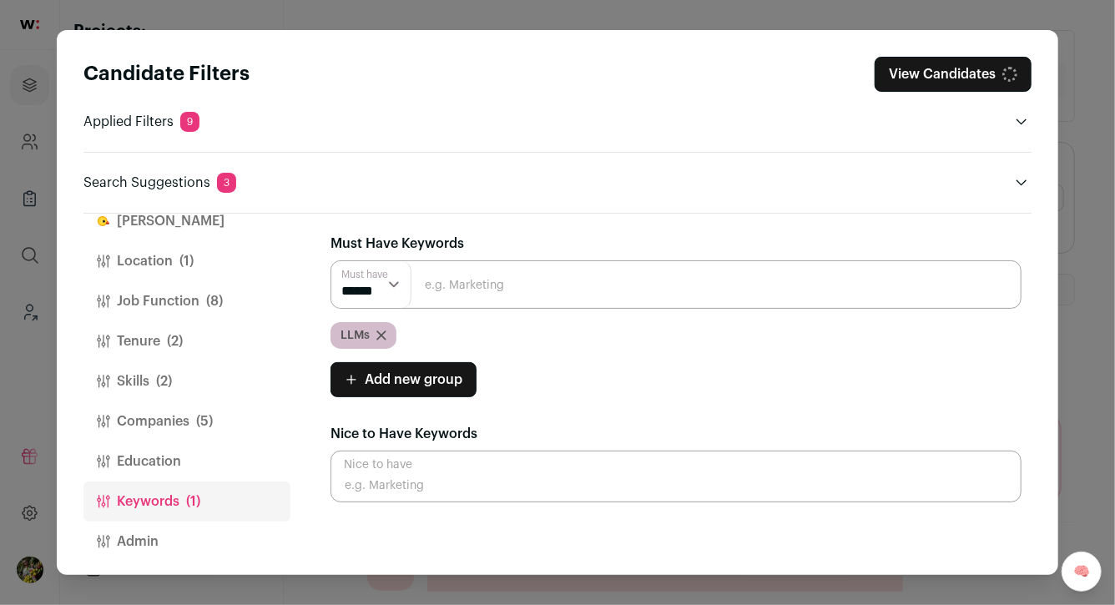
click at [477, 288] on input "Close modal via background" at bounding box center [675, 284] width 691 height 48
type input "NLP"
click at [477, 290] on input "Close modal via background" at bounding box center [675, 284] width 691 height 48
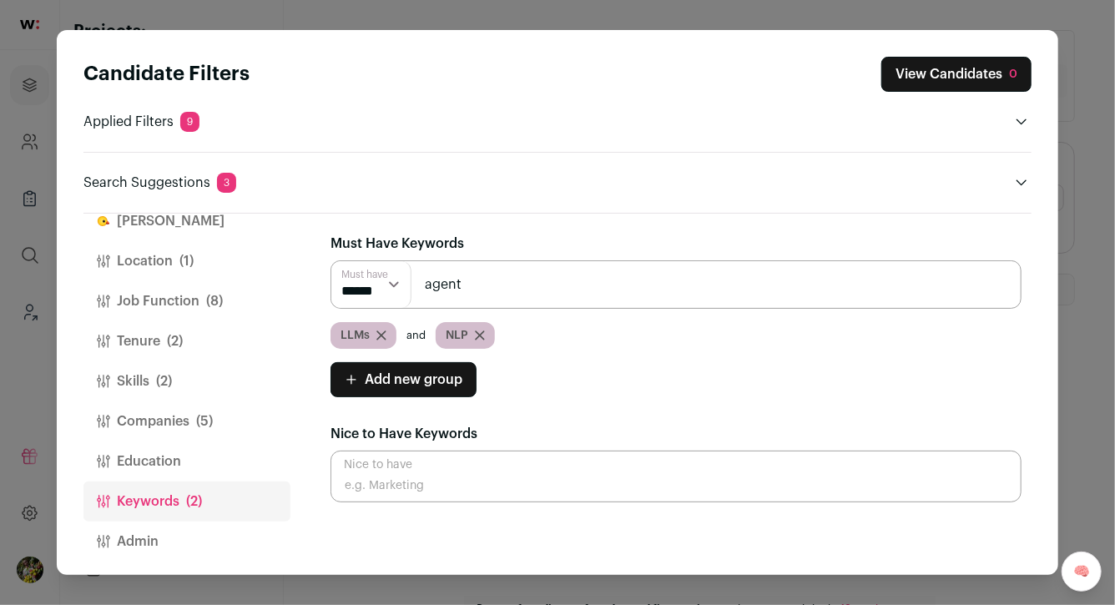
type input "agent"
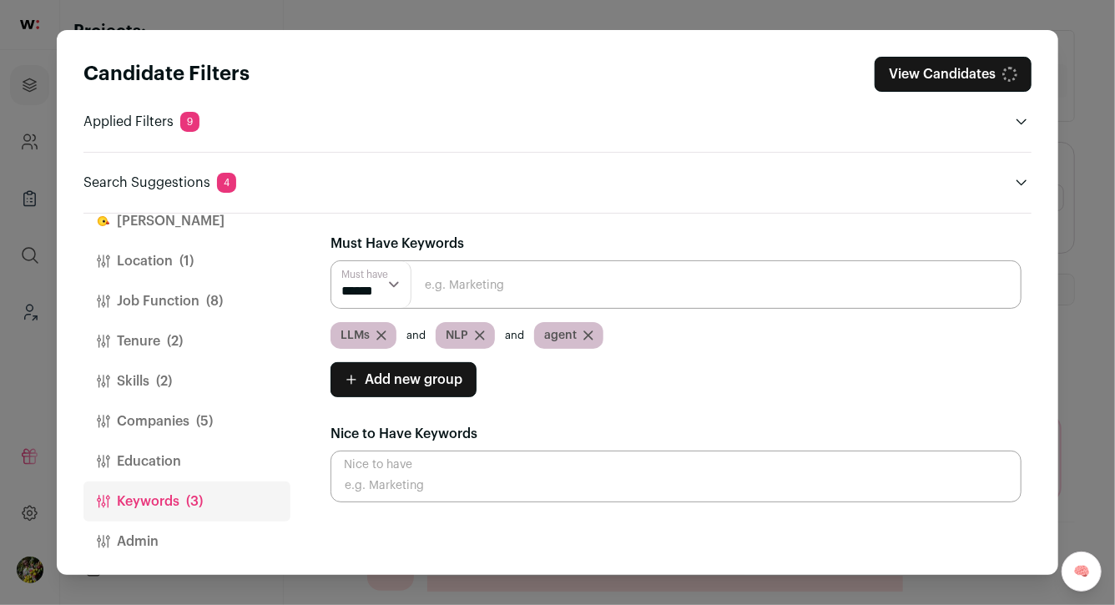
click at [370, 288] on select "****** ******" at bounding box center [371, 284] width 80 height 47
select select "**"
click at [476, 292] on input "Close modal via background" at bounding box center [675, 284] width 691 height 48
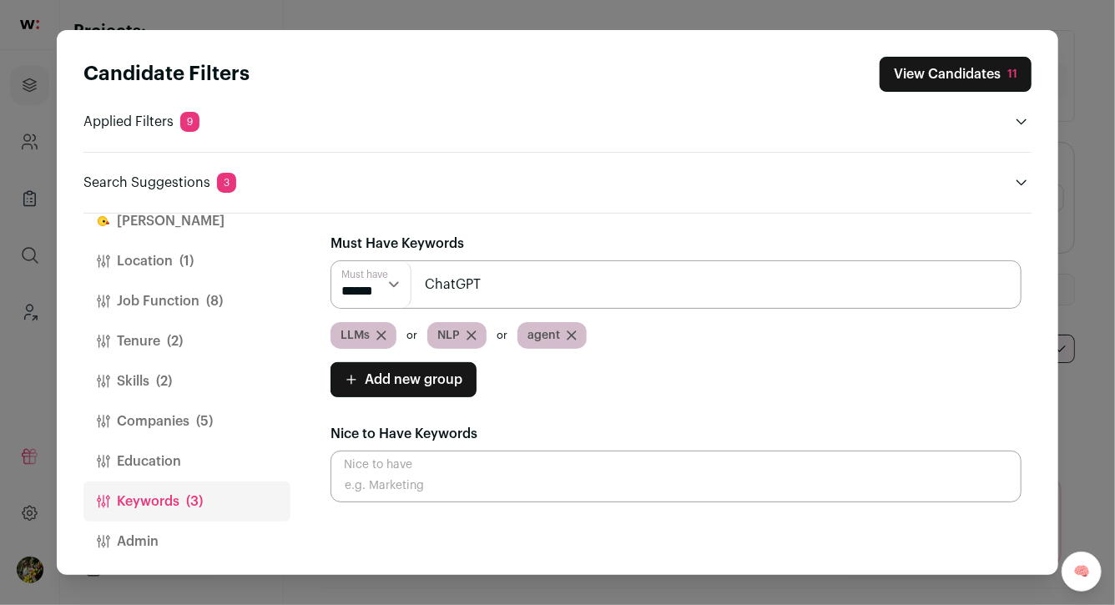
type input "ChatGPT"
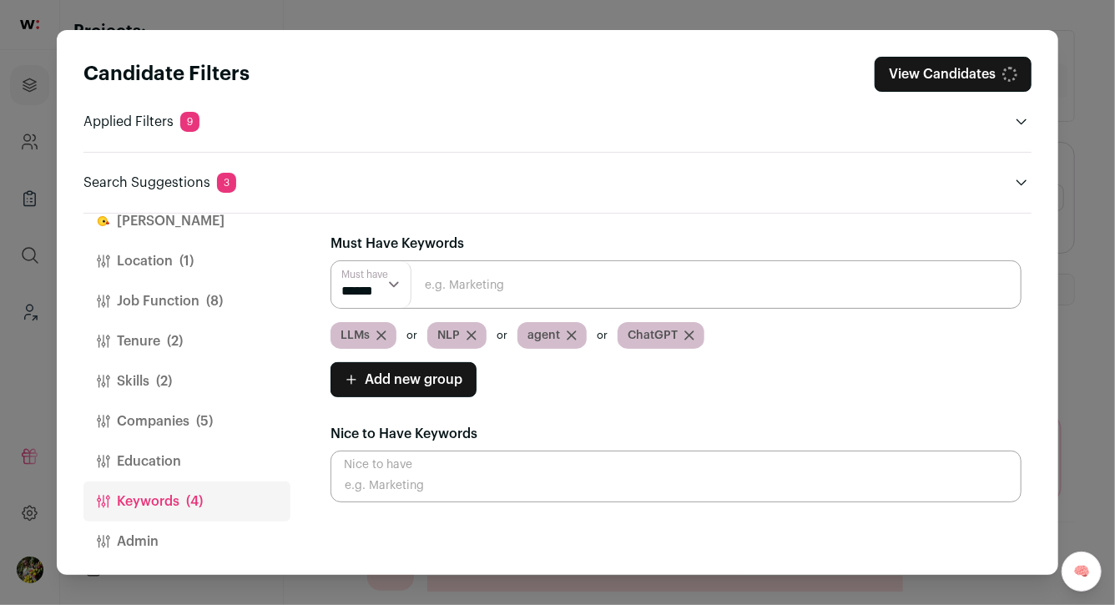
click at [486, 296] on input "Close modal via background" at bounding box center [675, 284] width 691 height 48
type input "F"
type input "Grok"
click at [484, 291] on input "Close modal via background" at bounding box center [675, 284] width 691 height 48
type input "Gemini"
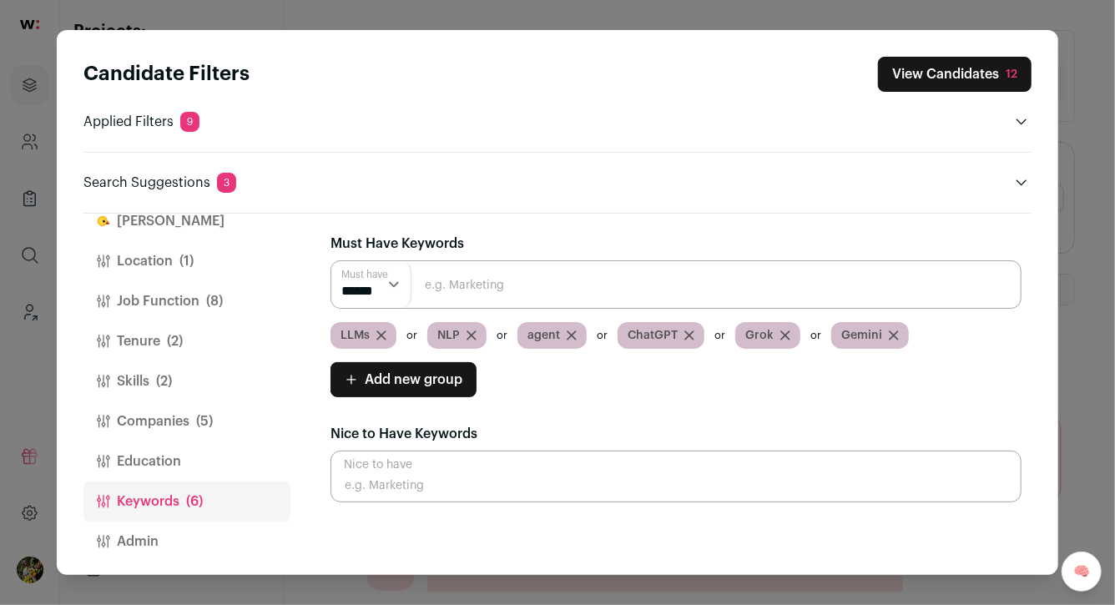
click at [667, 286] on input "Close modal via background" at bounding box center [675, 284] width 691 height 48
type input "language model"
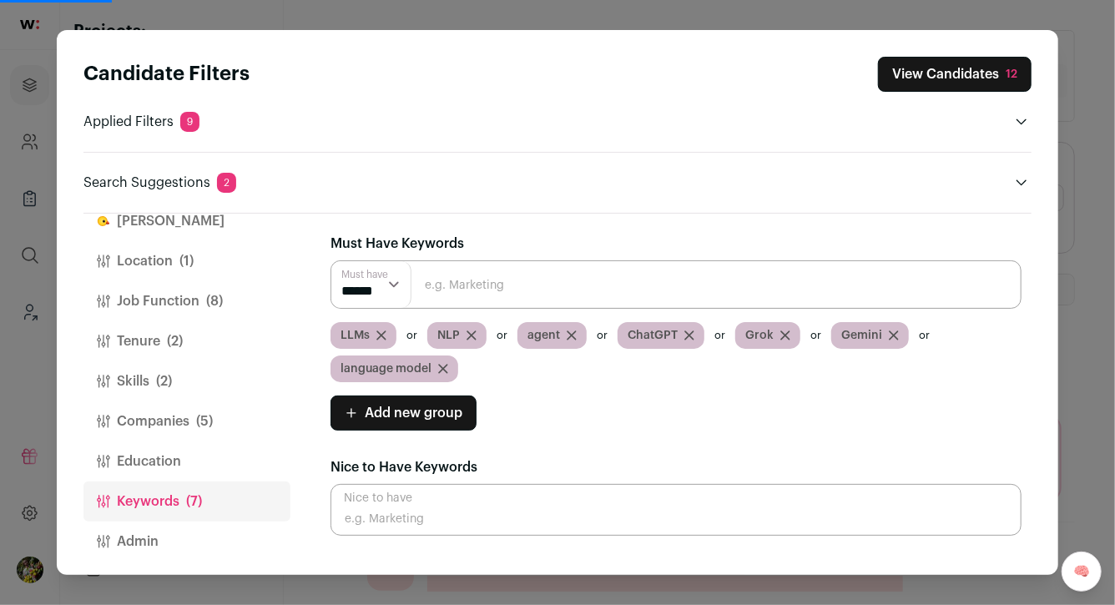
click at [967, 71] on button "View Candidates 12" at bounding box center [955, 74] width 154 height 35
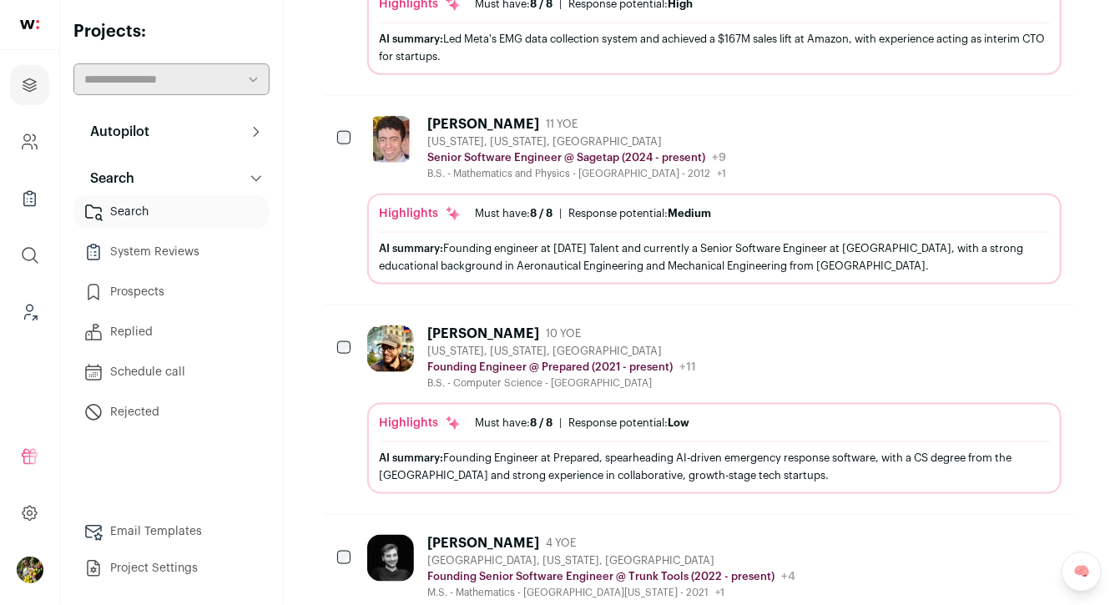
scroll to position [913, 0]
click at [848, 330] on div "Alexander Bake 10 YOE New York, New York, United States Founding Engineer @ Pre…" at bounding box center [714, 357] width 694 height 64
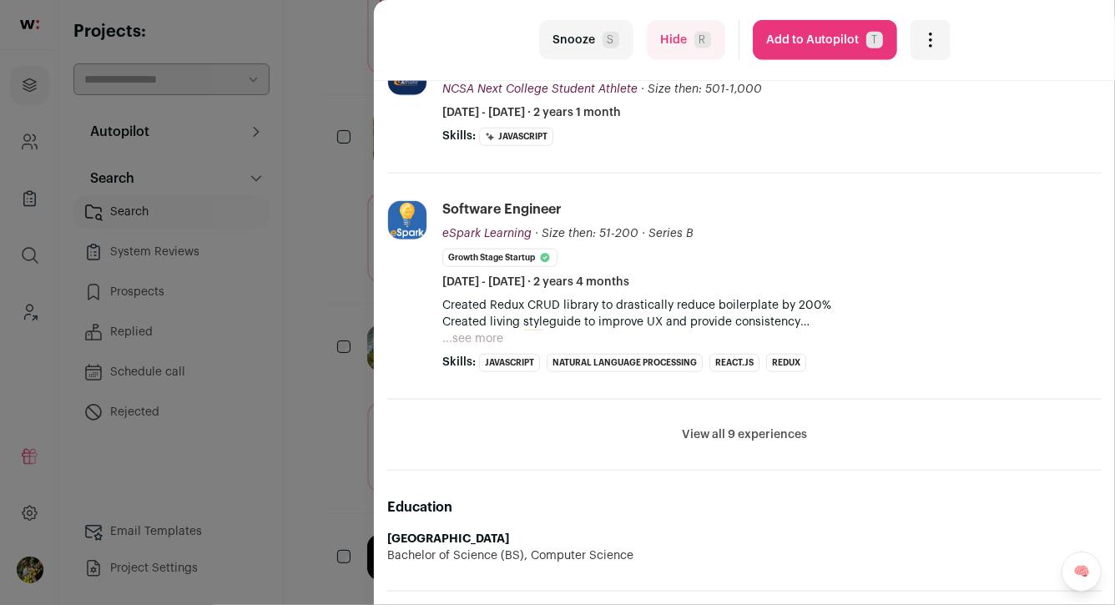
click at [751, 428] on button "View all 9 experiences" at bounding box center [744, 434] width 125 height 17
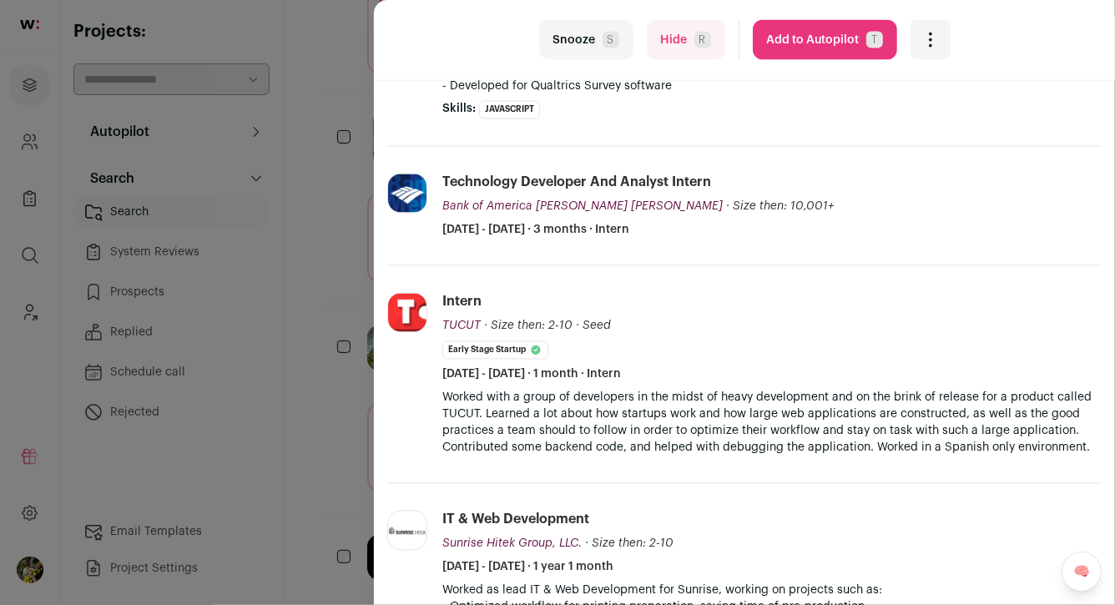
scroll to position [1783, 0]
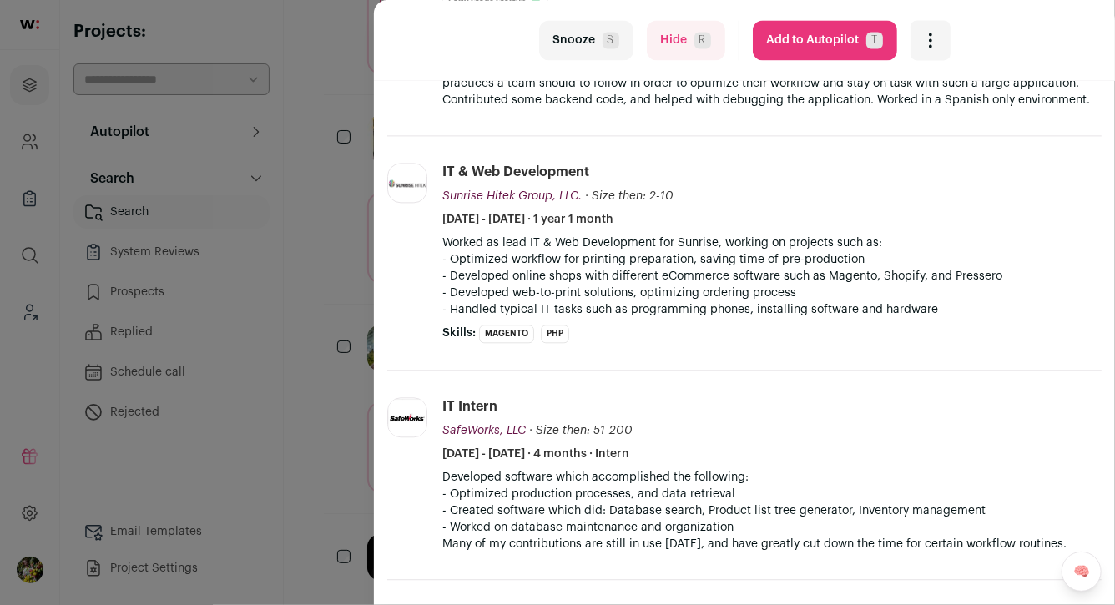
click at [831, 40] on button "Add to Autopilot T" at bounding box center [825, 40] width 144 height 40
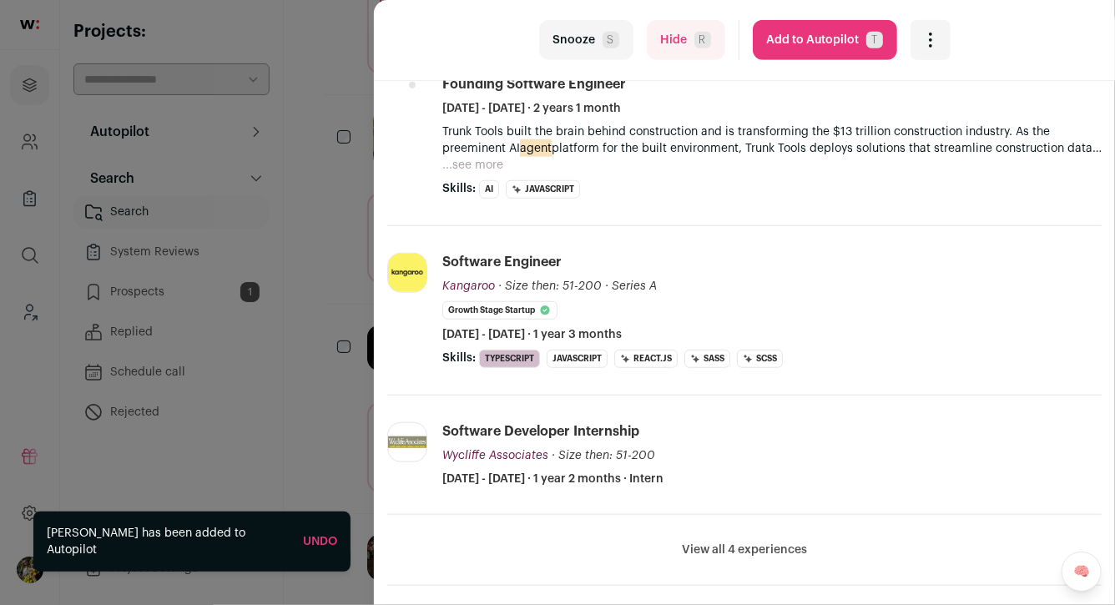
scroll to position [491, 0]
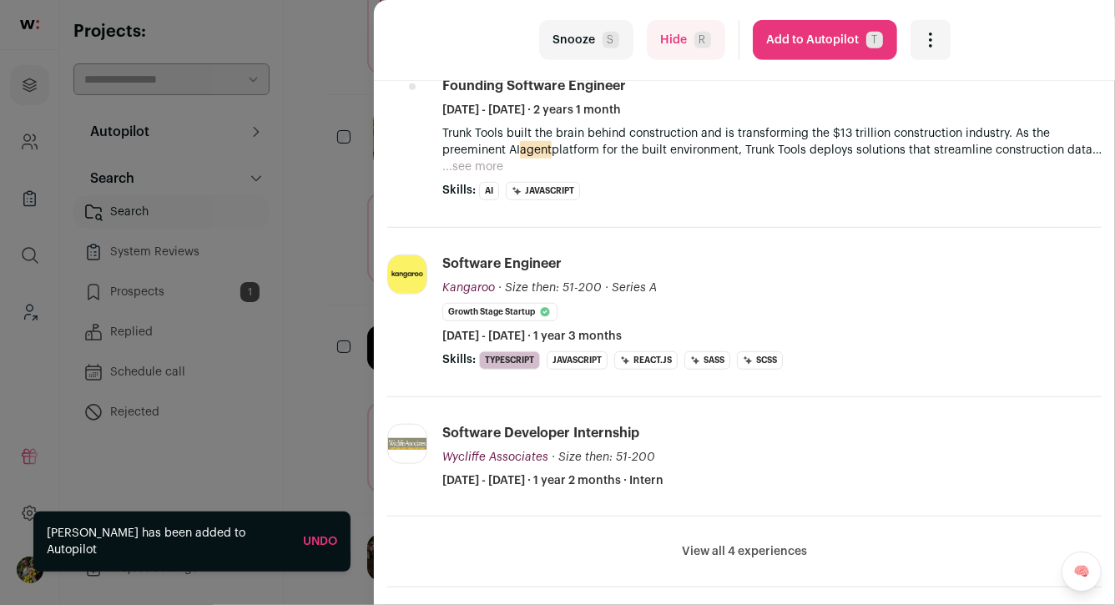
click at [483, 168] on button "...see more" at bounding box center [472, 167] width 61 height 17
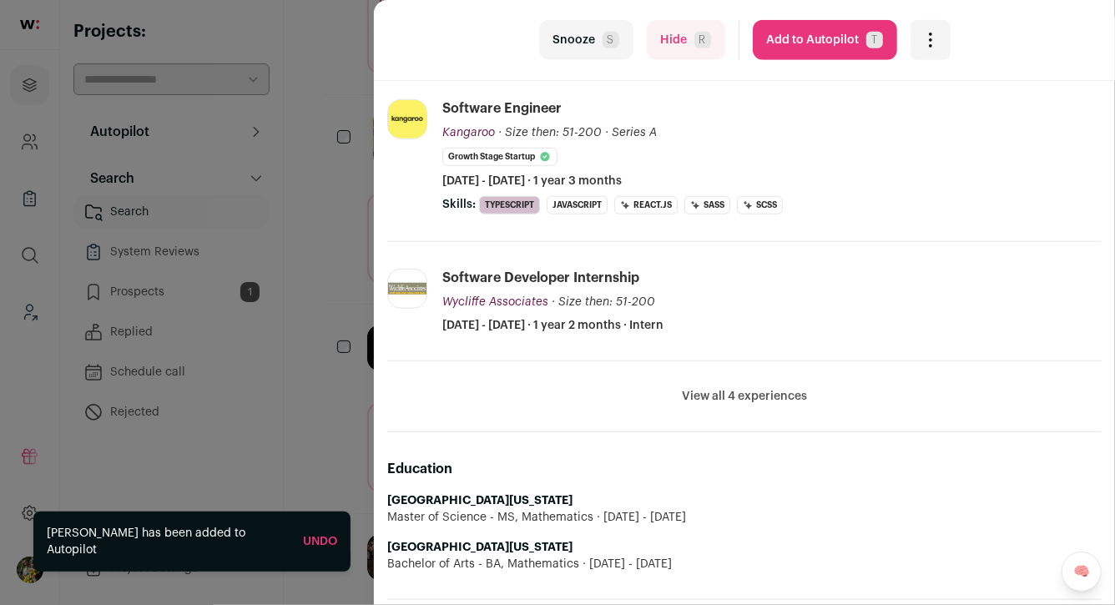
scroll to position [680, 0]
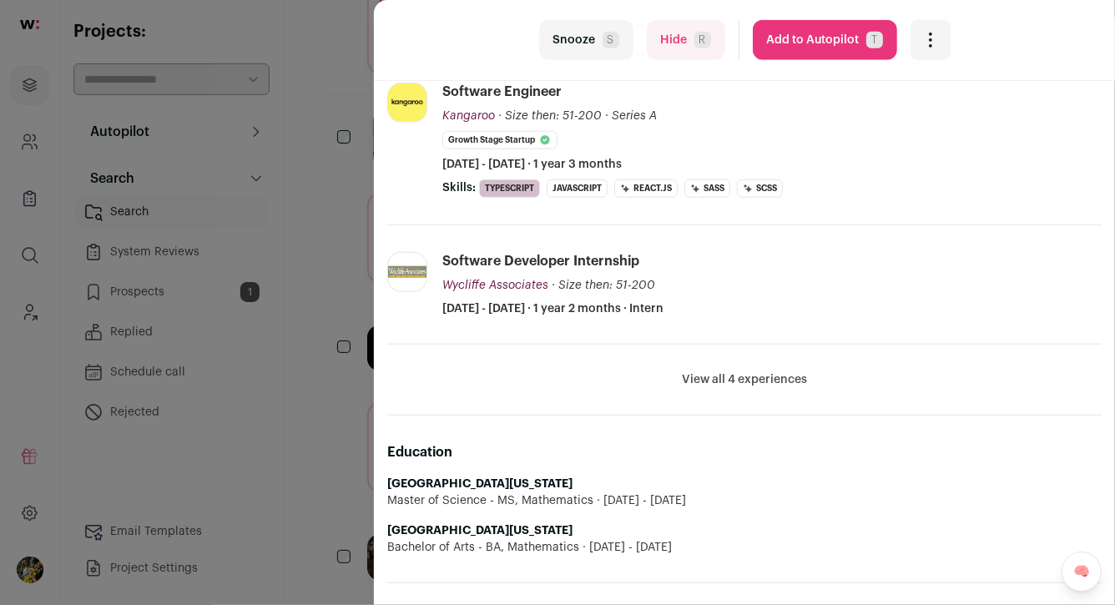
click at [802, 33] on button "Add to Autopilot T" at bounding box center [825, 40] width 144 height 40
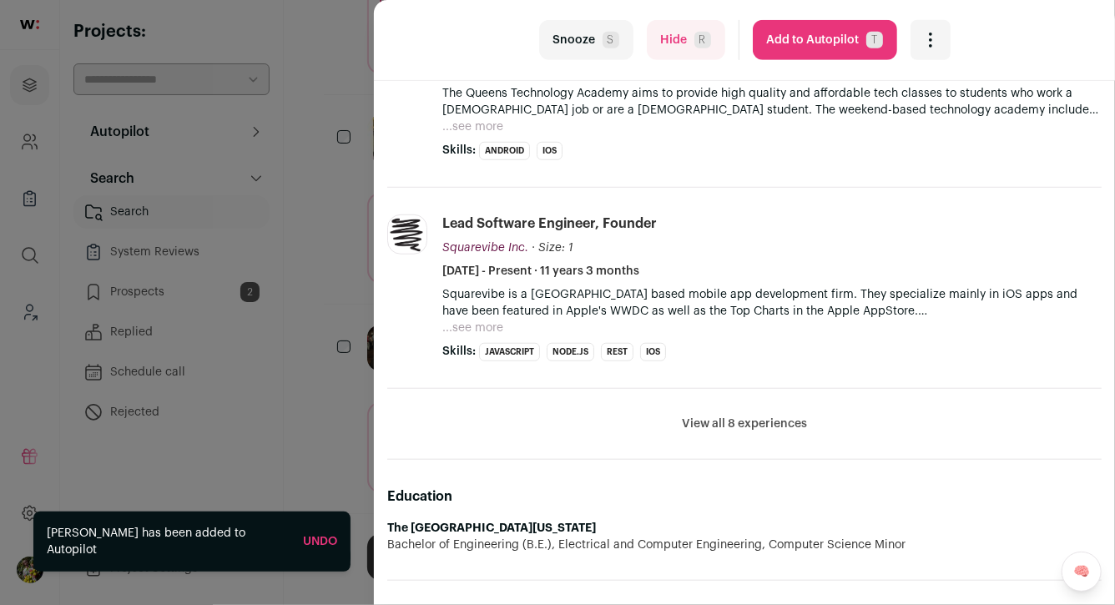
scroll to position [541, 0]
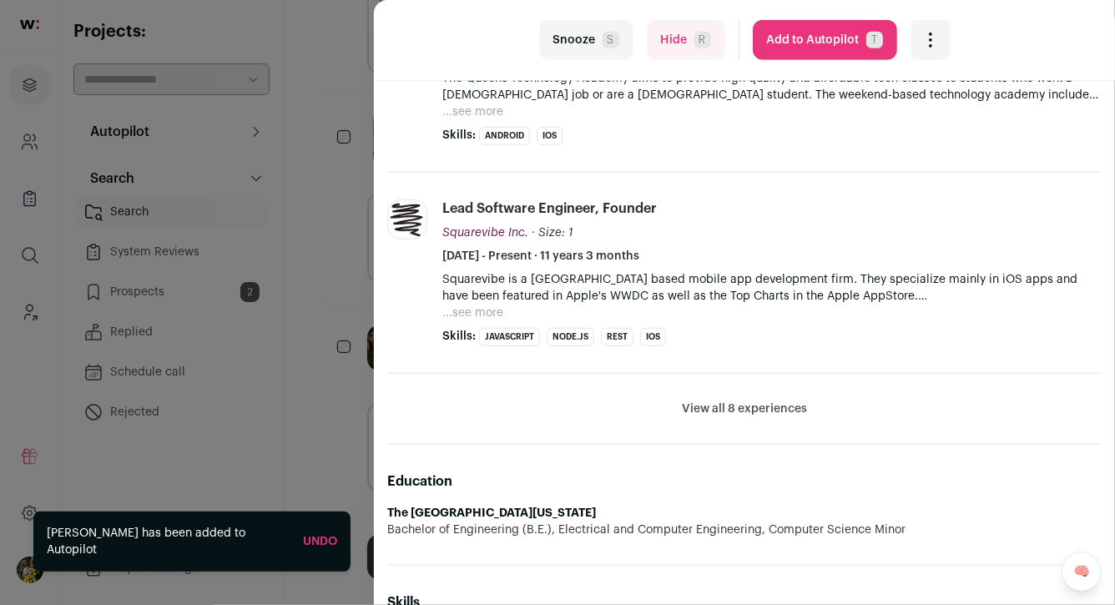
click at [360, 232] on div "last Snooze S Hide R Add to Autopilot T More actions Report a Problem Report th…" at bounding box center [557, 302] width 1115 height 605
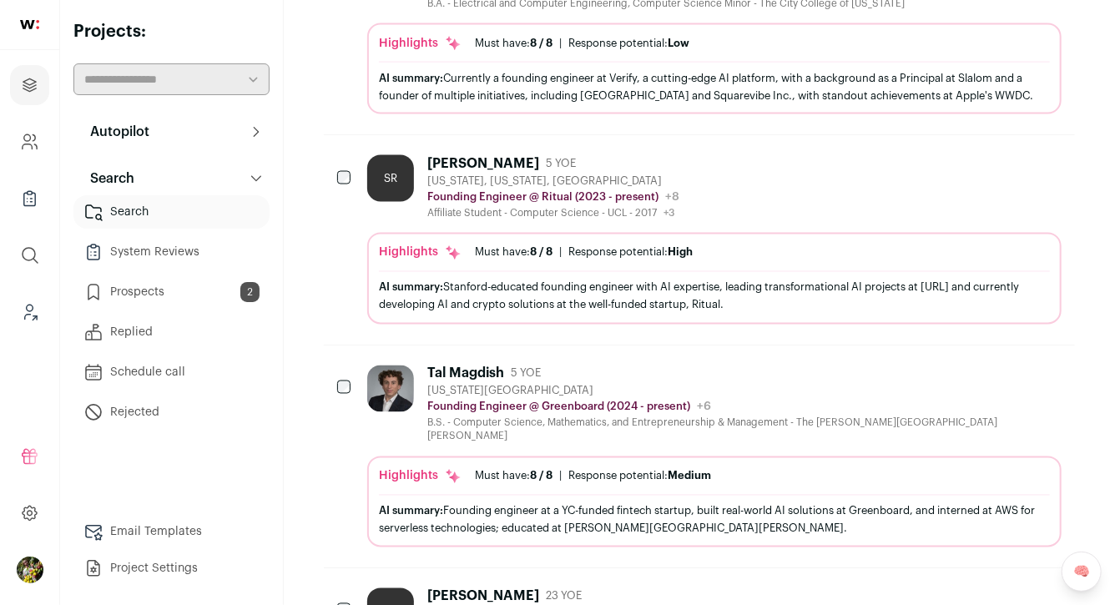
scroll to position [1293, 0]
click at [1054, 152] on icon "Add to Prospects" at bounding box center [1047, 162] width 20 height 20
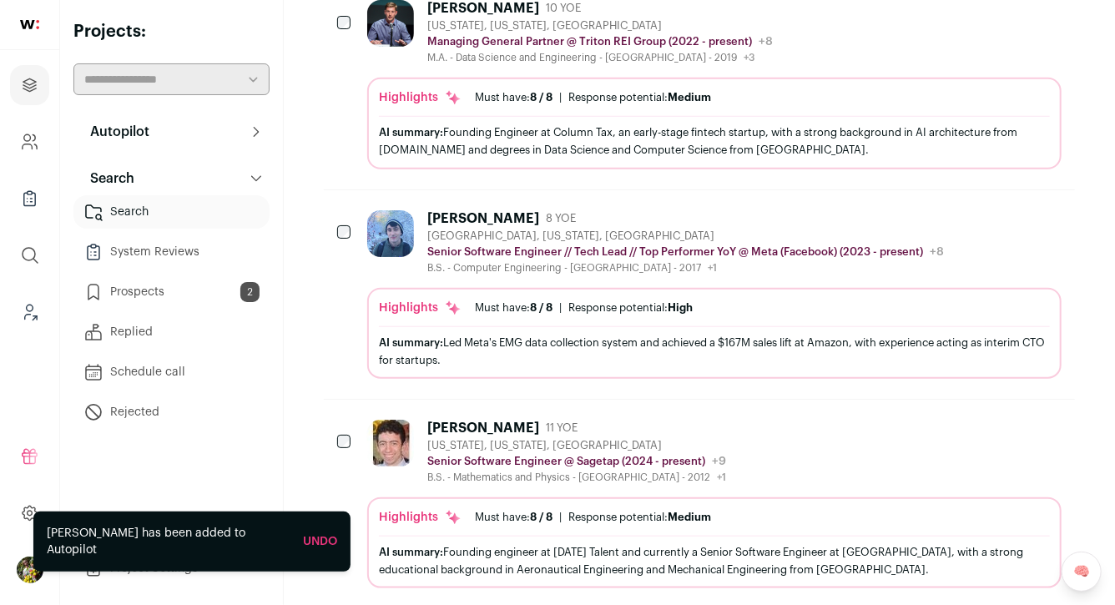
scroll to position [0, 0]
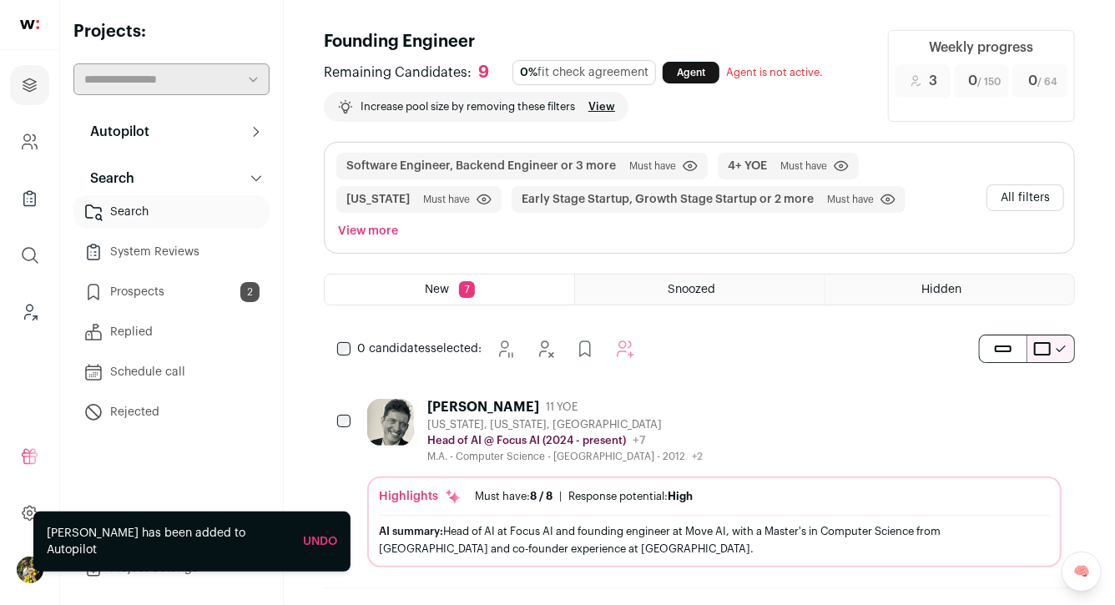
click at [1026, 184] on button "All filters" at bounding box center [1025, 197] width 78 height 27
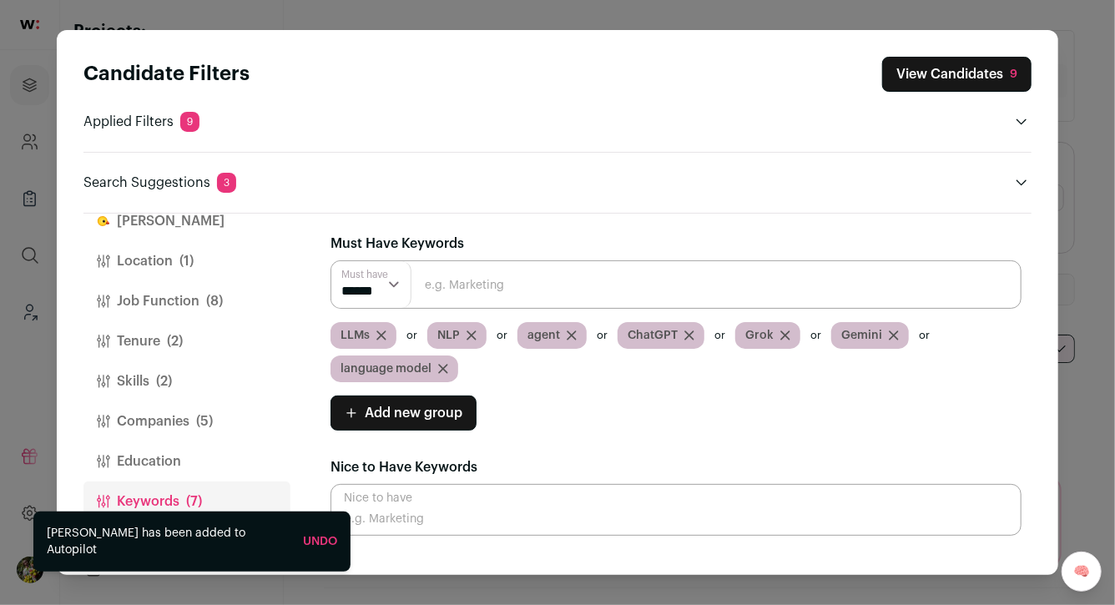
click at [192, 294] on button "Job Function (8)" at bounding box center [186, 301] width 207 height 40
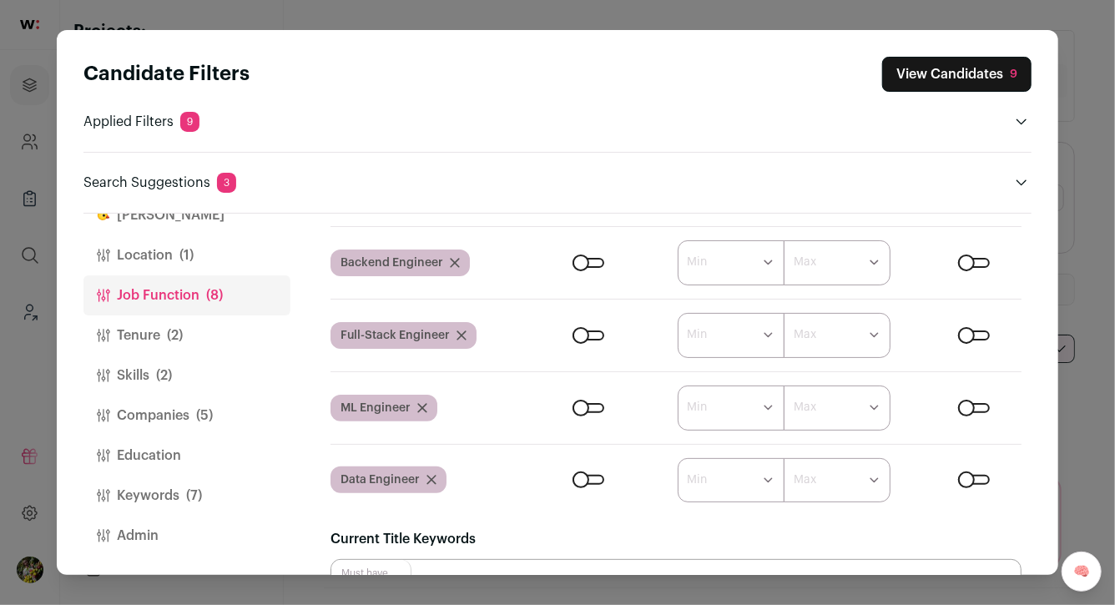
scroll to position [204, 0]
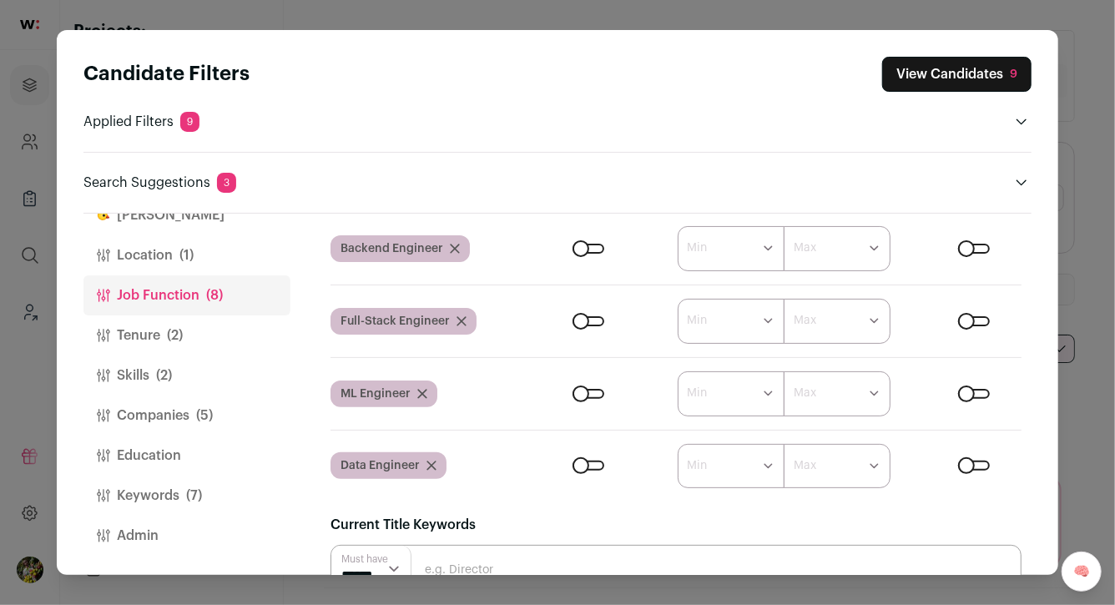
click at [208, 329] on button "Tenure (2)" at bounding box center [186, 335] width 207 height 40
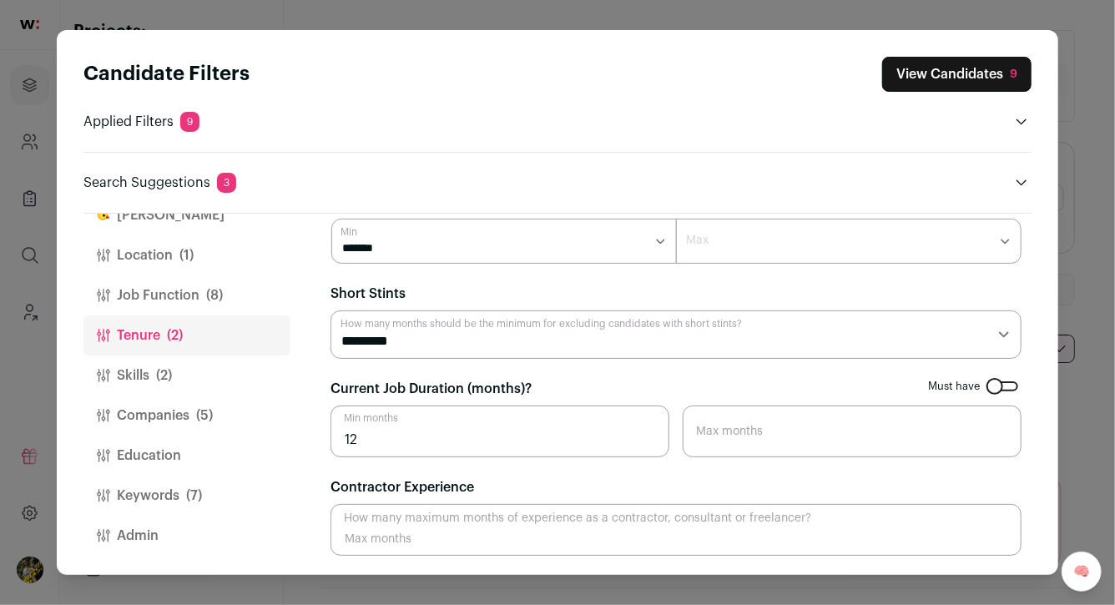
click at [197, 262] on button "Location (1)" at bounding box center [186, 255] width 207 height 40
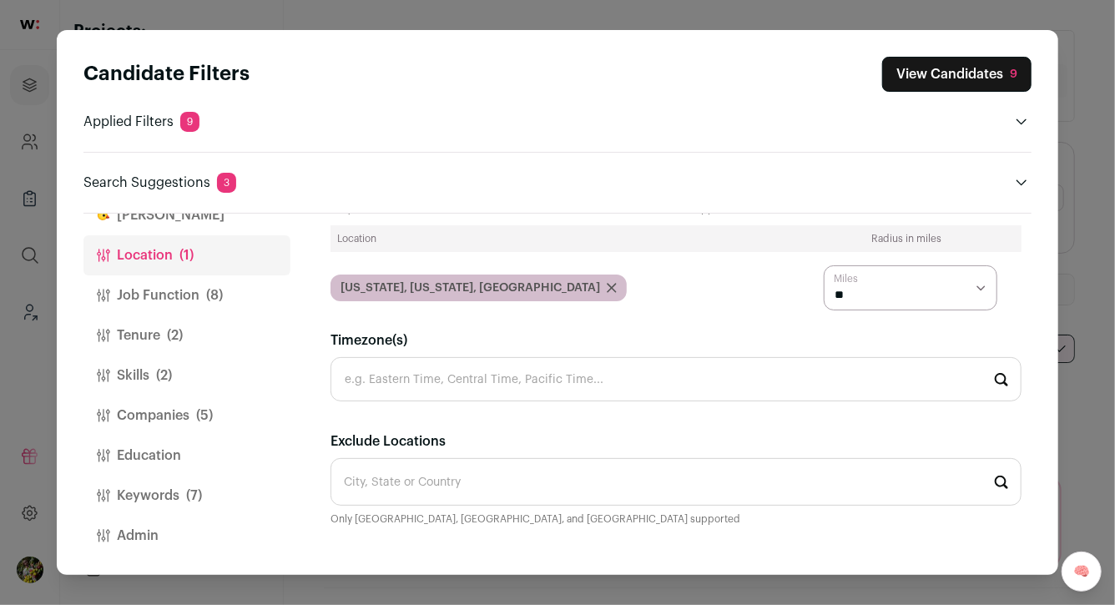
click at [197, 285] on button "Job Function (8)" at bounding box center [186, 295] width 207 height 40
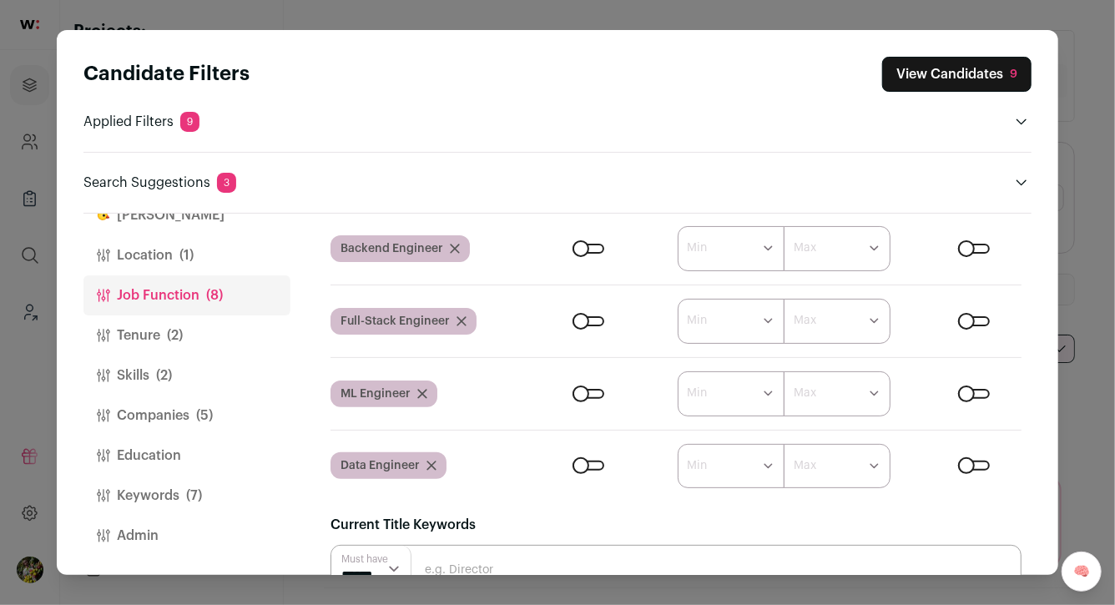
click at [193, 486] on span "(7)" at bounding box center [194, 496] width 16 height 20
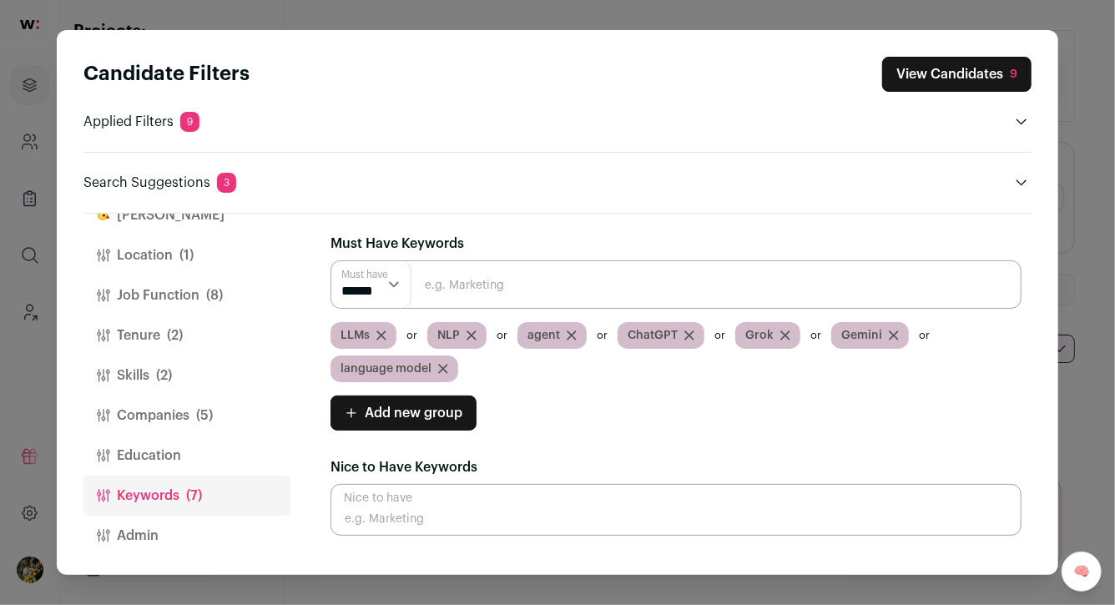
click at [179, 451] on button "Education" at bounding box center [186, 456] width 207 height 40
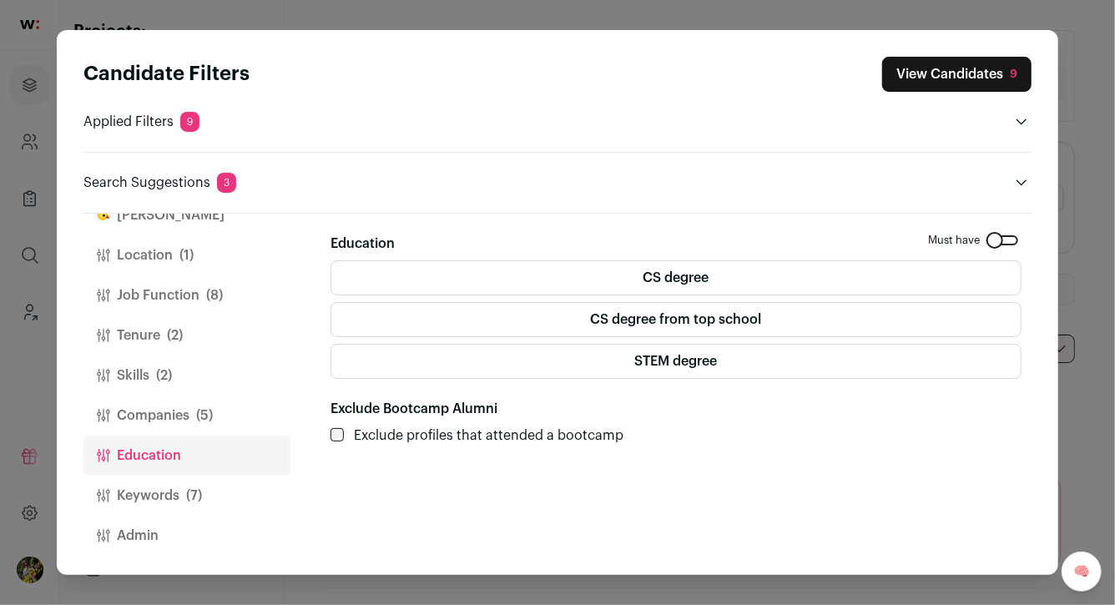
click at [566, 305] on label "CS degree from top school" at bounding box center [675, 319] width 691 height 35
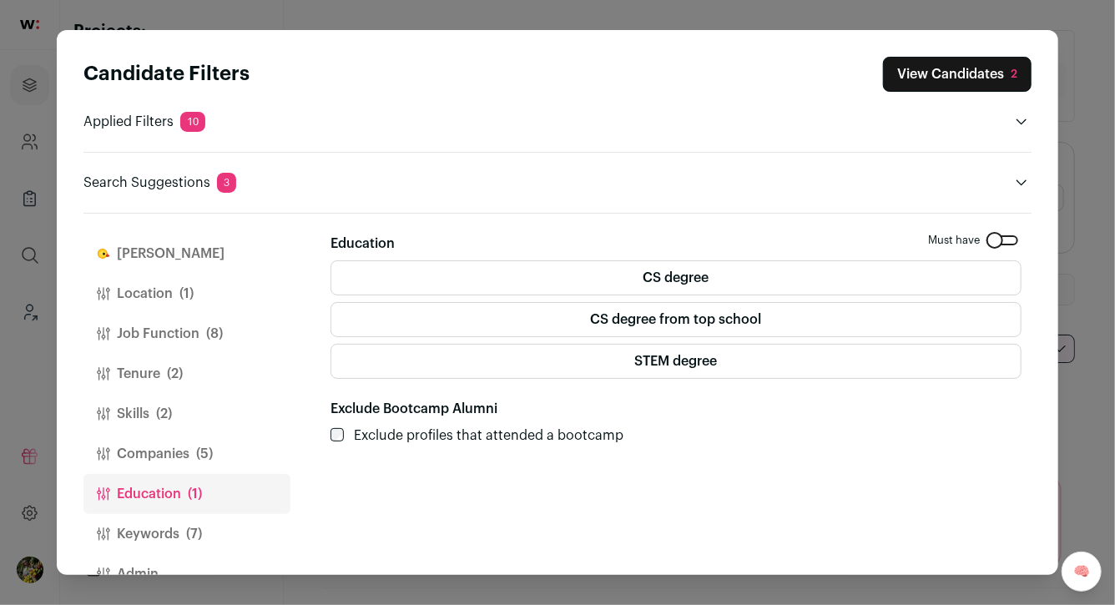
click at [922, 80] on button "View Candidates 2" at bounding box center [957, 74] width 149 height 35
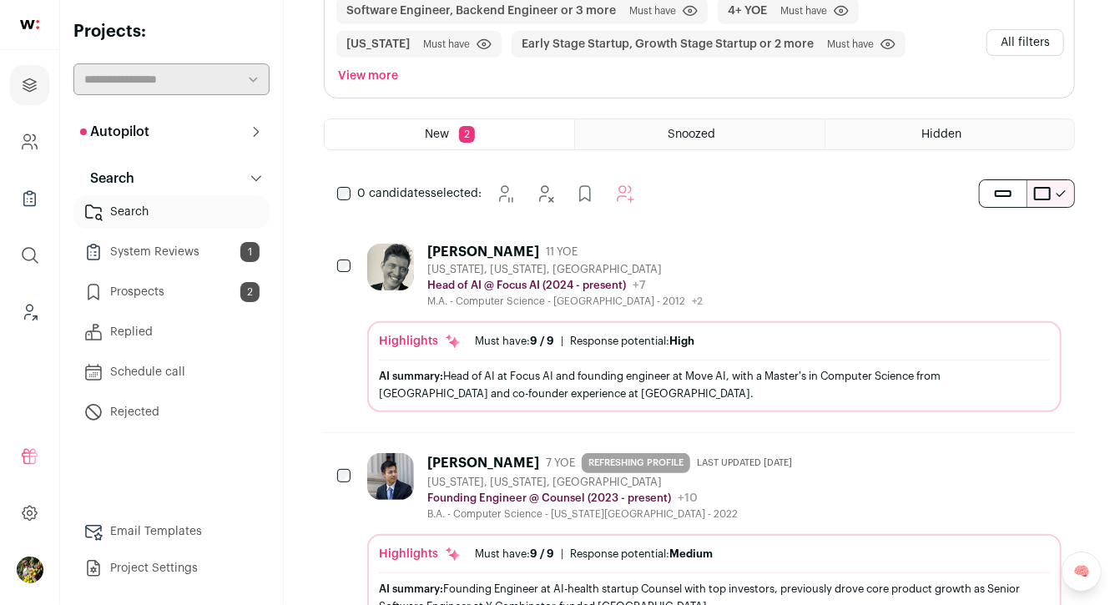
scroll to position [194, 0]
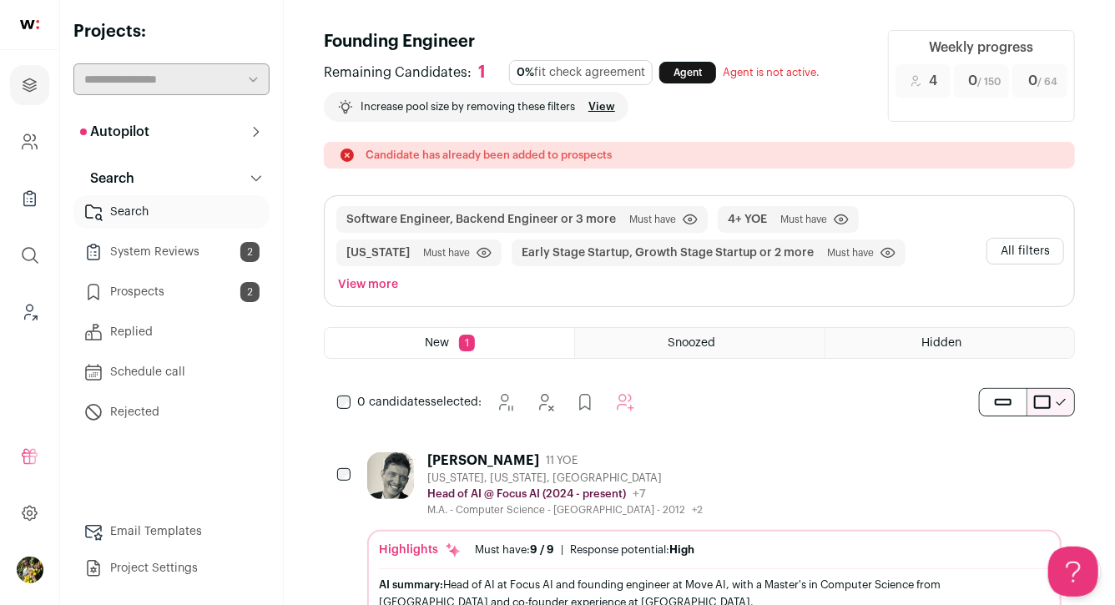
scroll to position [34, 0]
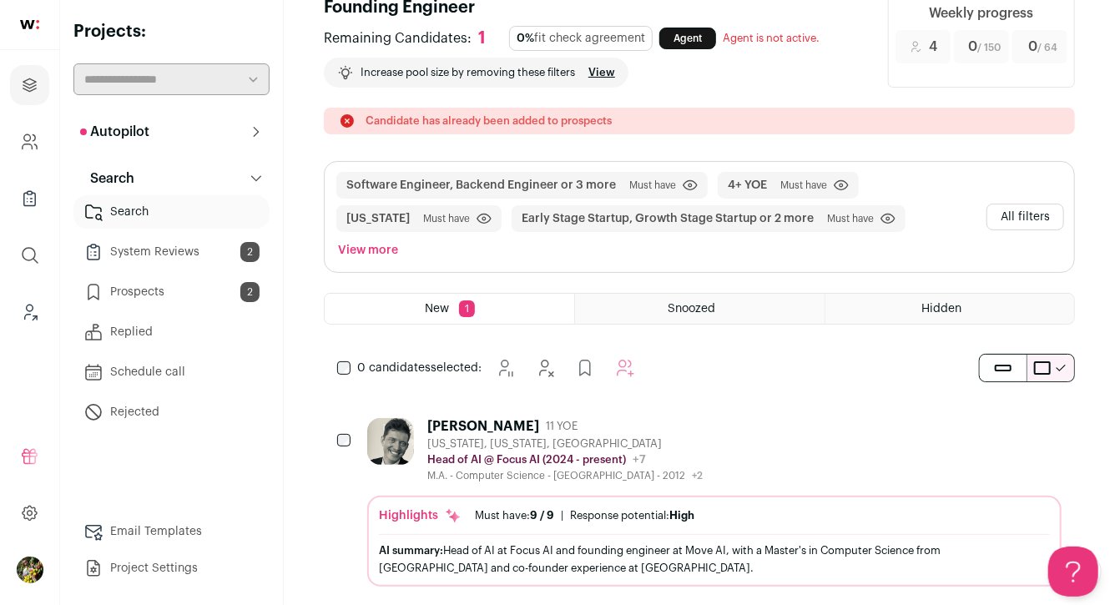
click at [1041, 204] on button "All filters" at bounding box center [1025, 217] width 78 height 27
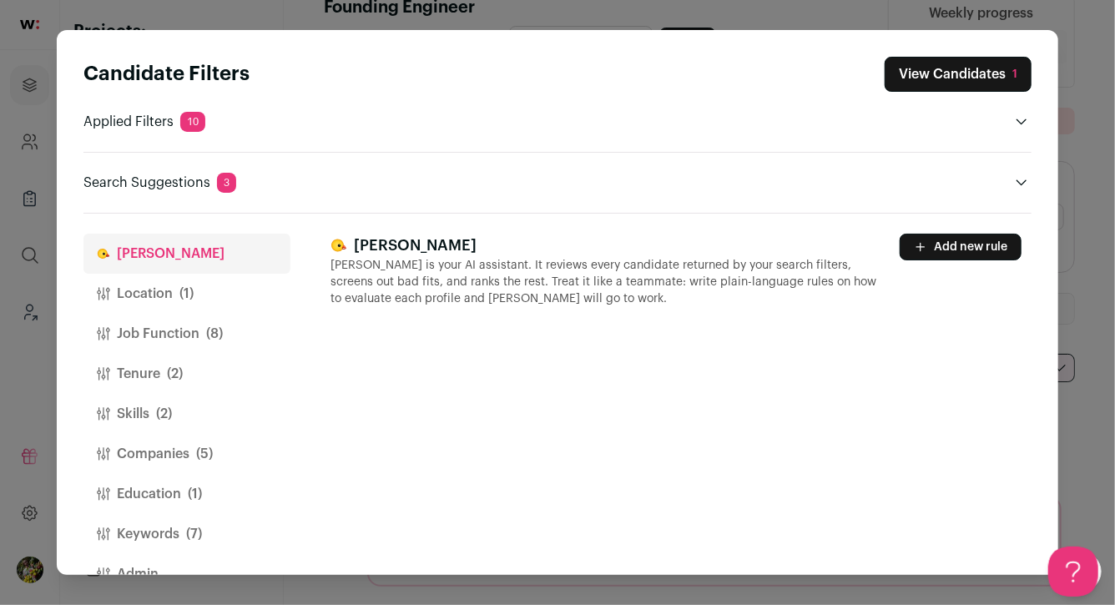
click at [199, 295] on button "Location (1)" at bounding box center [186, 294] width 207 height 40
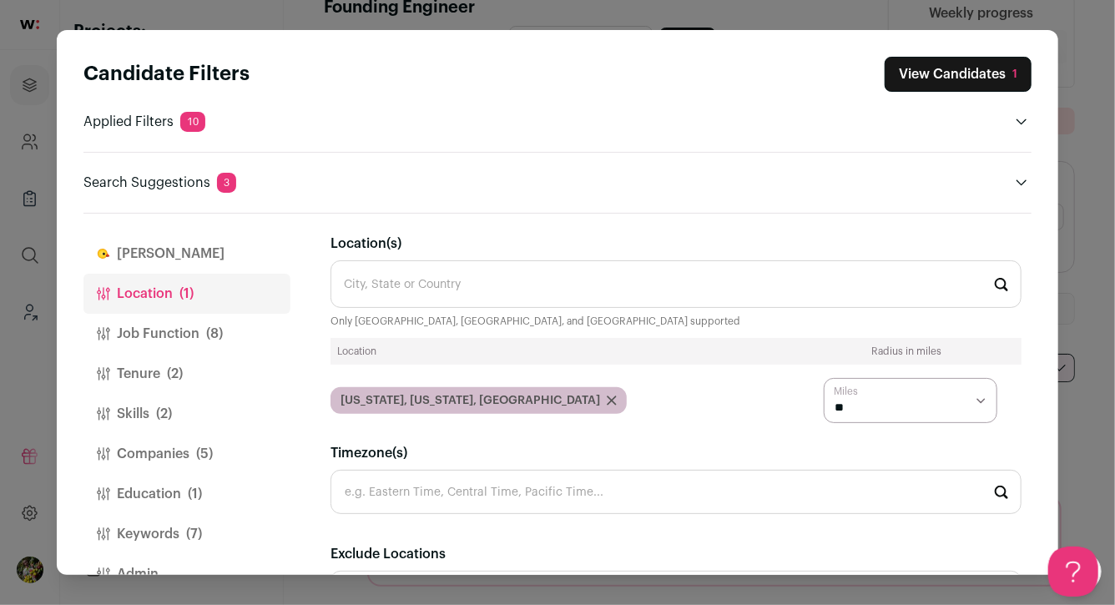
click at [198, 324] on button "Job Function (8)" at bounding box center [186, 334] width 207 height 40
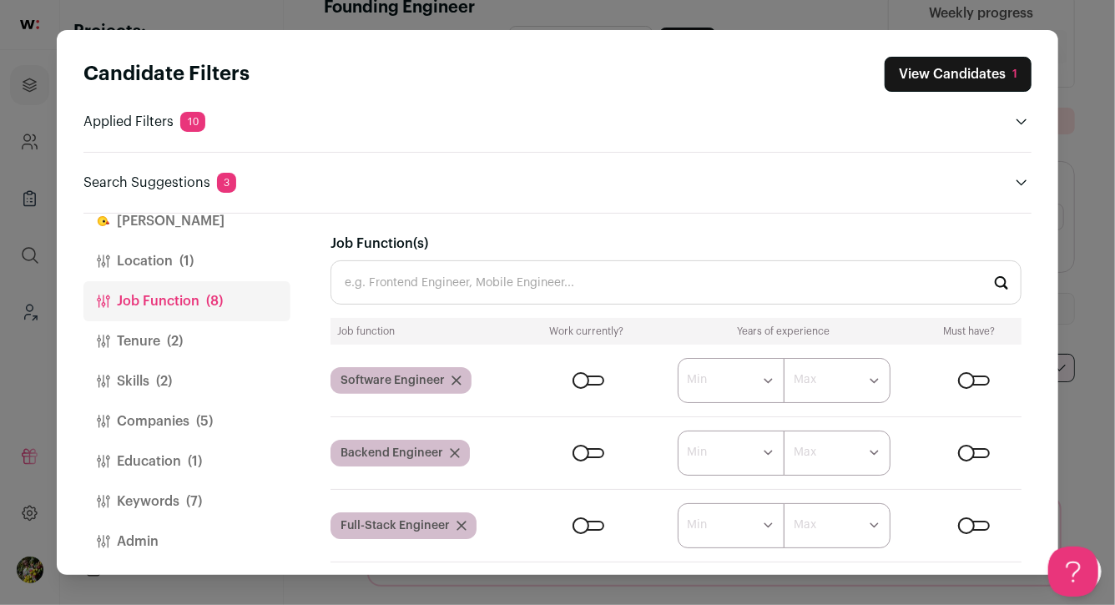
scroll to position [38, 0]
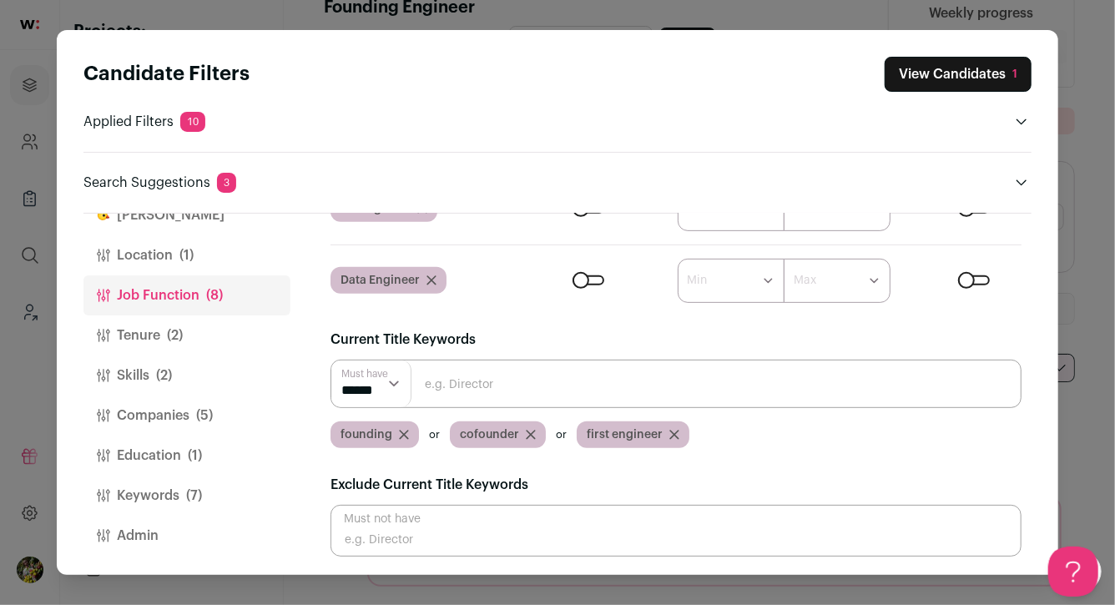
click at [226, 334] on button "Tenure (2)" at bounding box center [186, 335] width 207 height 40
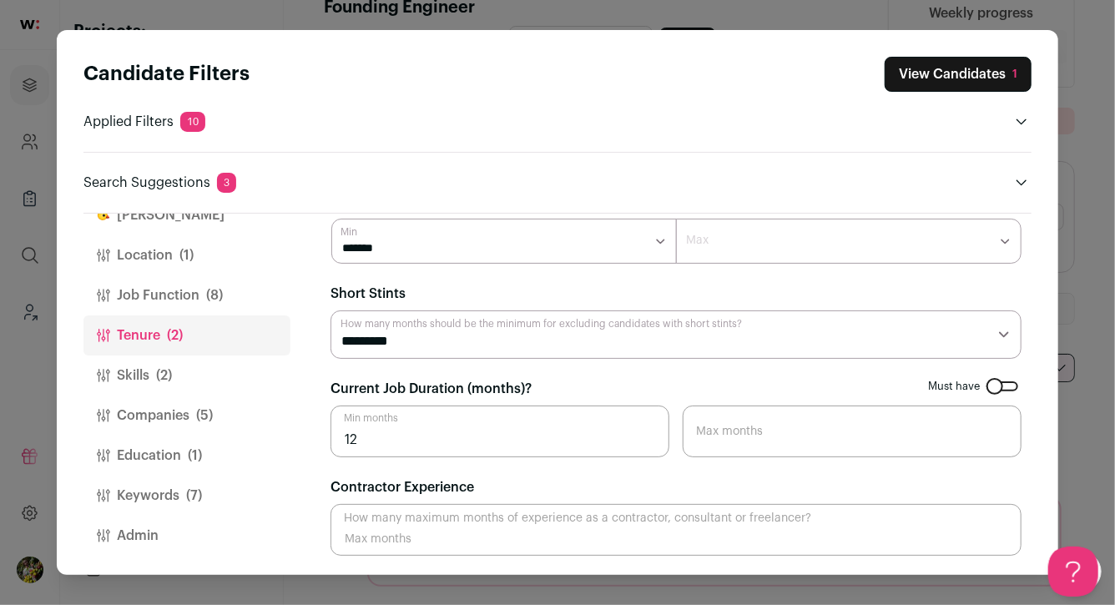
click at [267, 370] on button "Skills (2)" at bounding box center [186, 375] width 207 height 40
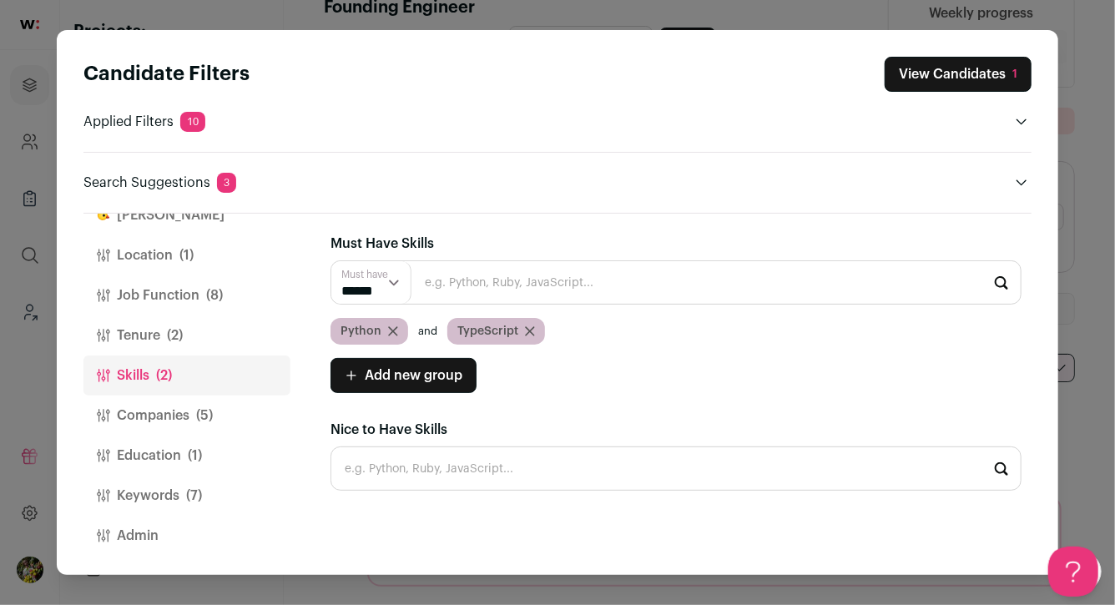
click at [260, 416] on button "Companies (5)" at bounding box center [186, 416] width 207 height 40
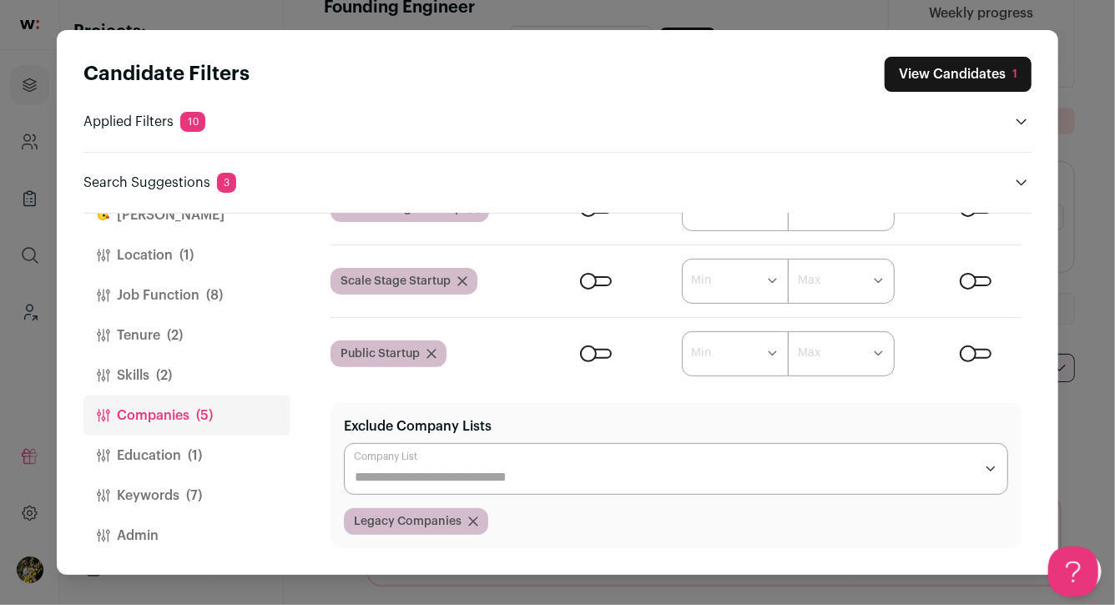
scroll to position [350, 0]
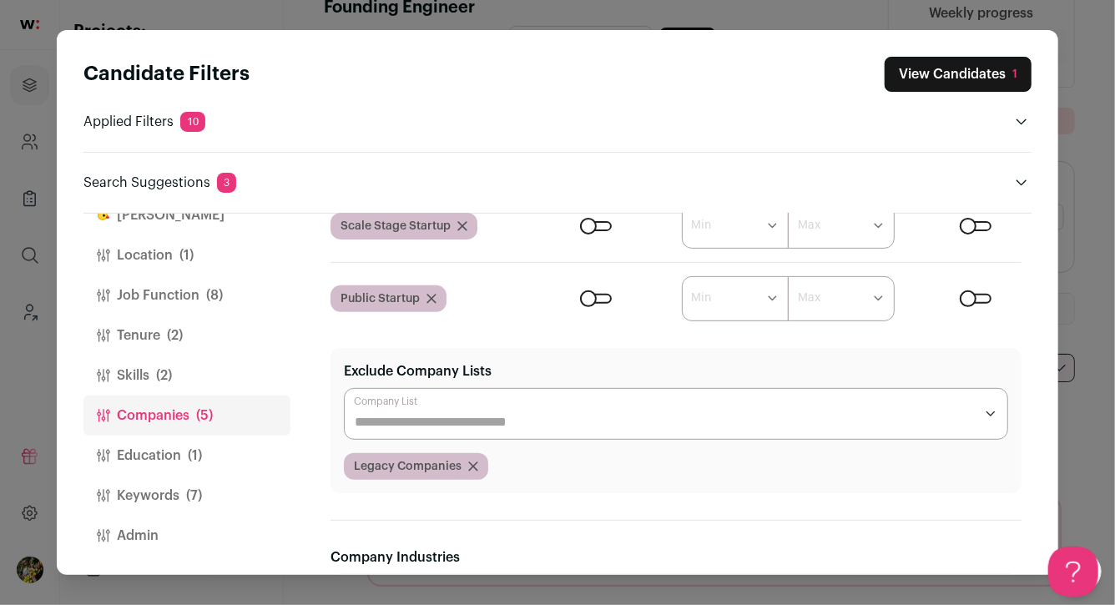
click at [227, 451] on button "Education (1)" at bounding box center [186, 456] width 207 height 40
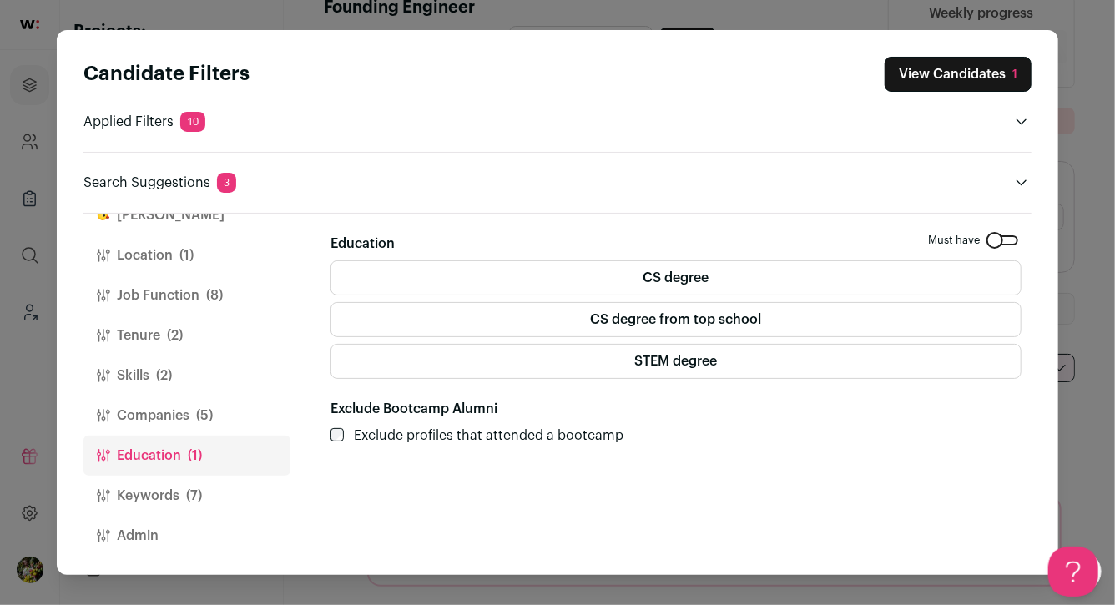
scroll to position [0, 0]
click at [239, 486] on button "Keywords (7)" at bounding box center [186, 496] width 207 height 40
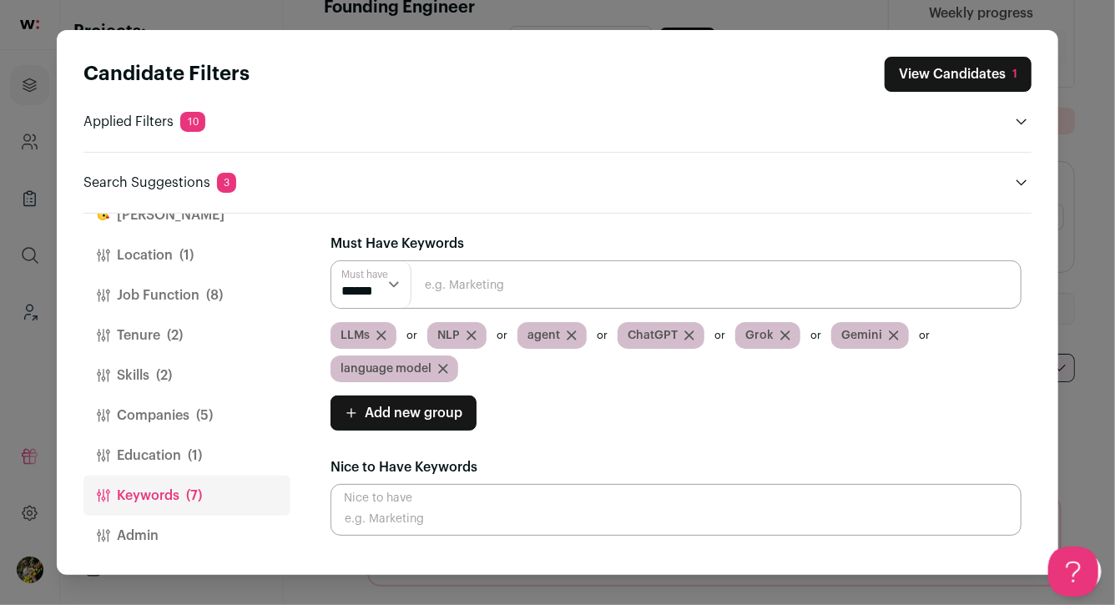
click at [173, 294] on button "Job Function (8)" at bounding box center [186, 295] width 207 height 40
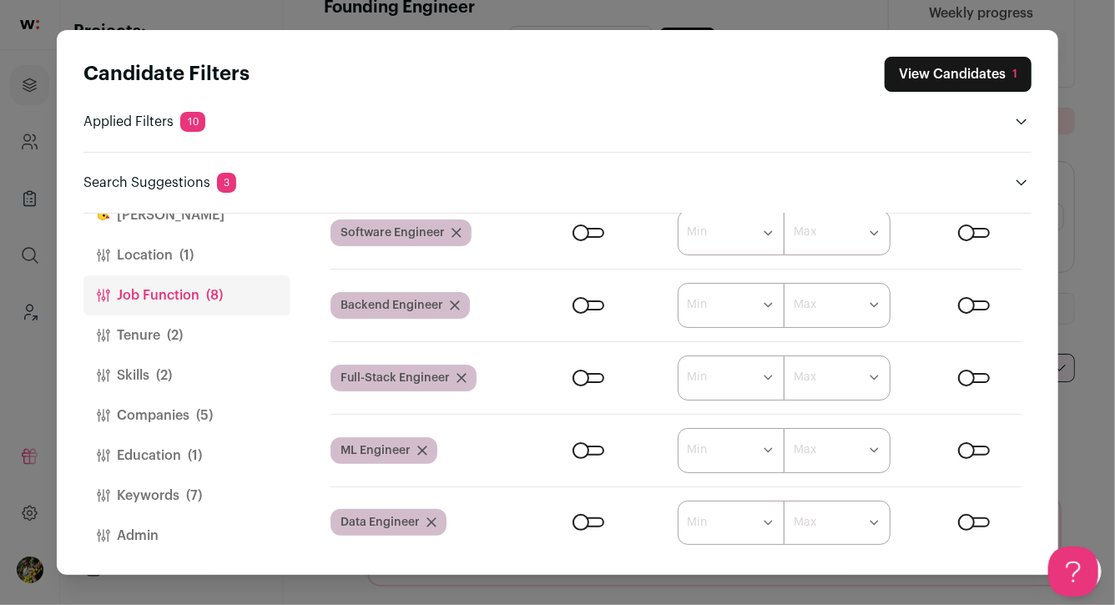
click at [182, 340] on span "(2)" at bounding box center [175, 335] width 16 height 20
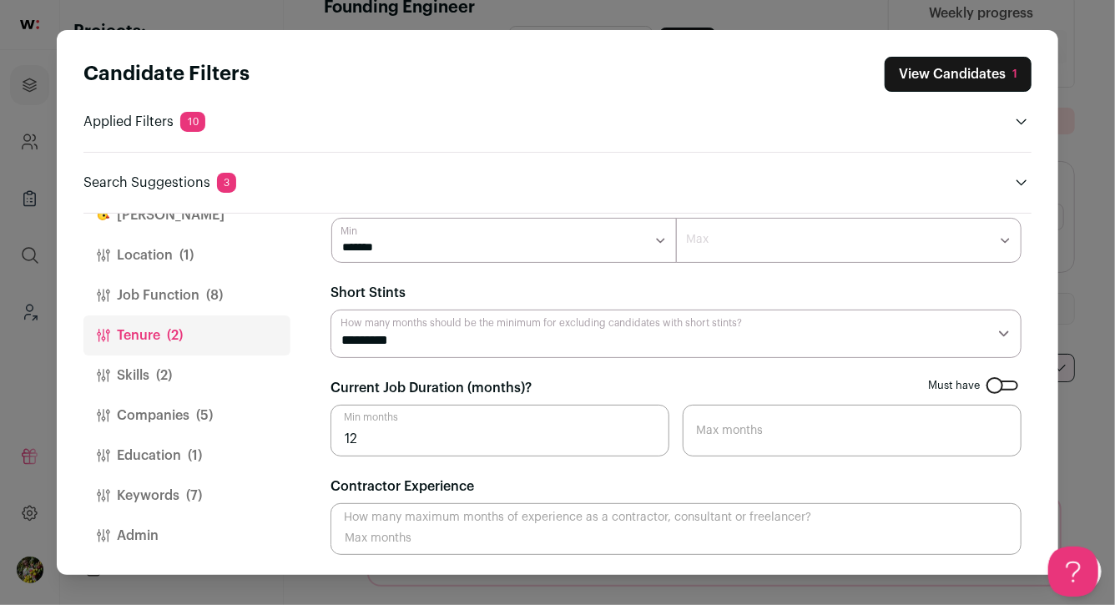
scroll to position [42, 0]
click at [184, 364] on button "Skills (2)" at bounding box center [186, 375] width 207 height 40
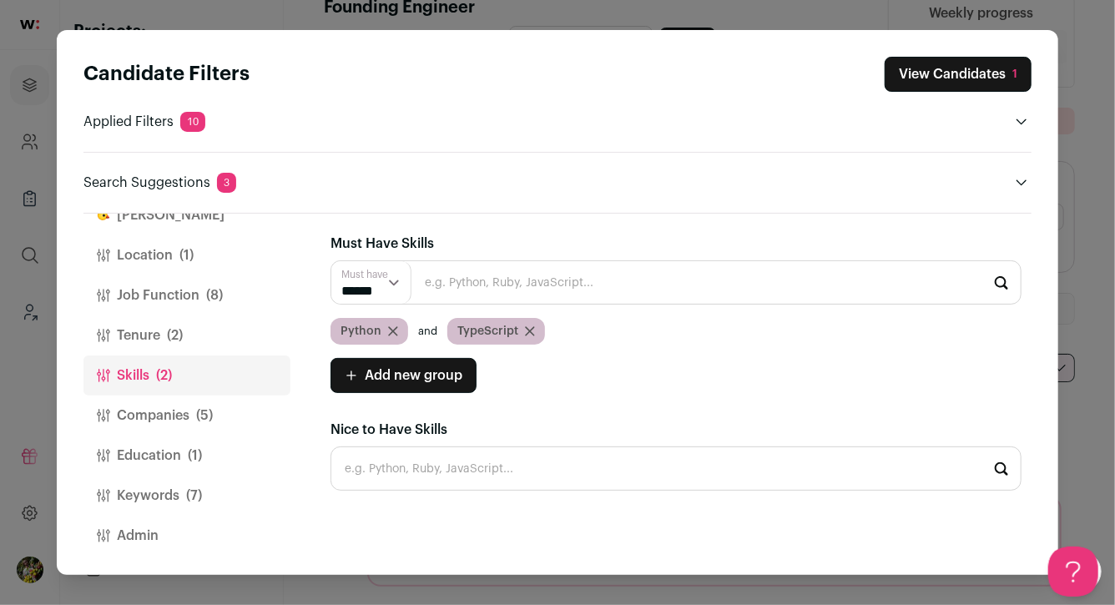
scroll to position [0, 0]
click at [179, 343] on span "(2)" at bounding box center [175, 335] width 16 height 20
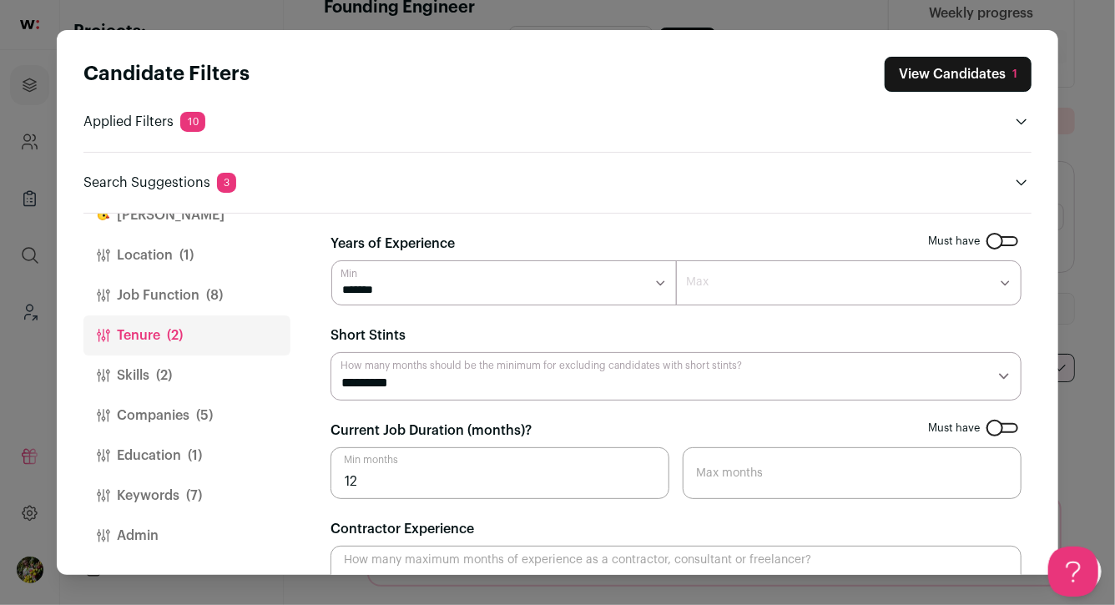
click at [183, 457] on button "Education (1)" at bounding box center [186, 456] width 207 height 40
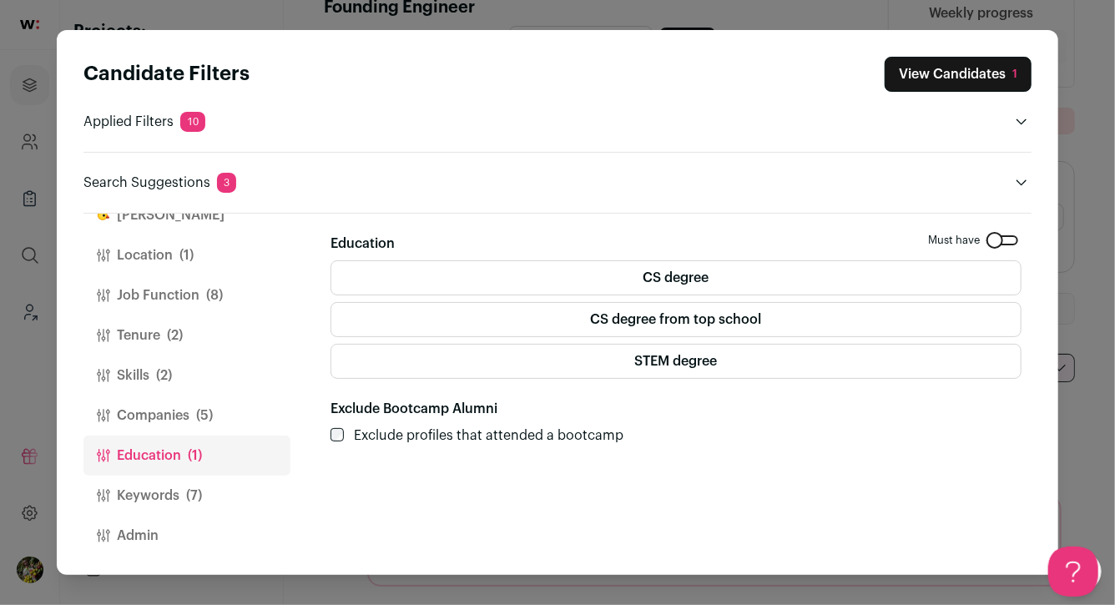
click at [594, 284] on label "CS degree" at bounding box center [675, 277] width 691 height 35
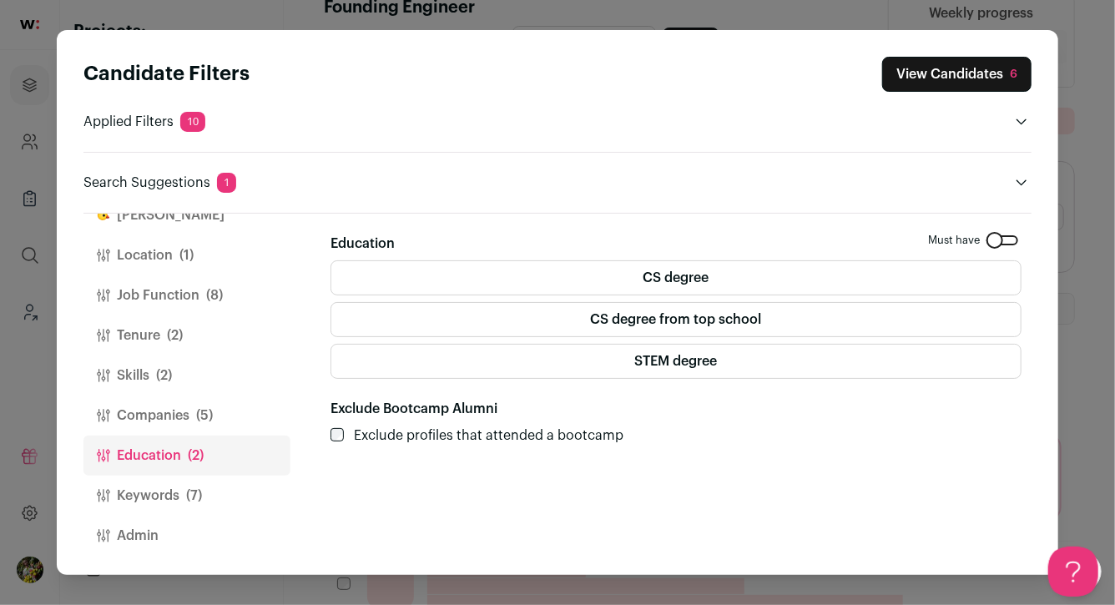
click at [998, 79] on button "View Candidates 6" at bounding box center [956, 74] width 149 height 35
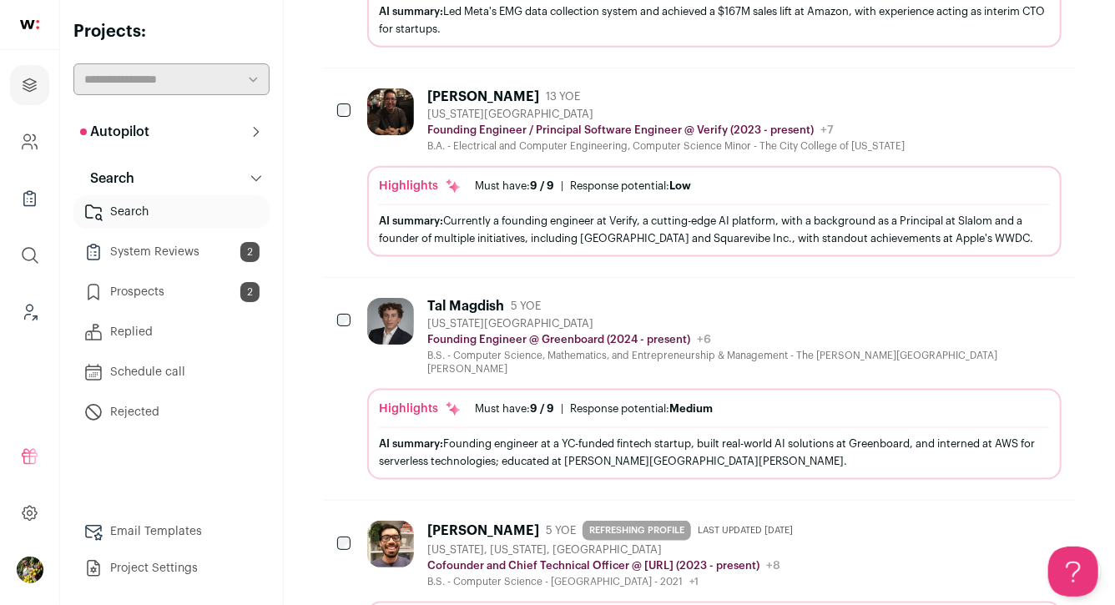
scroll to position [968, 0]
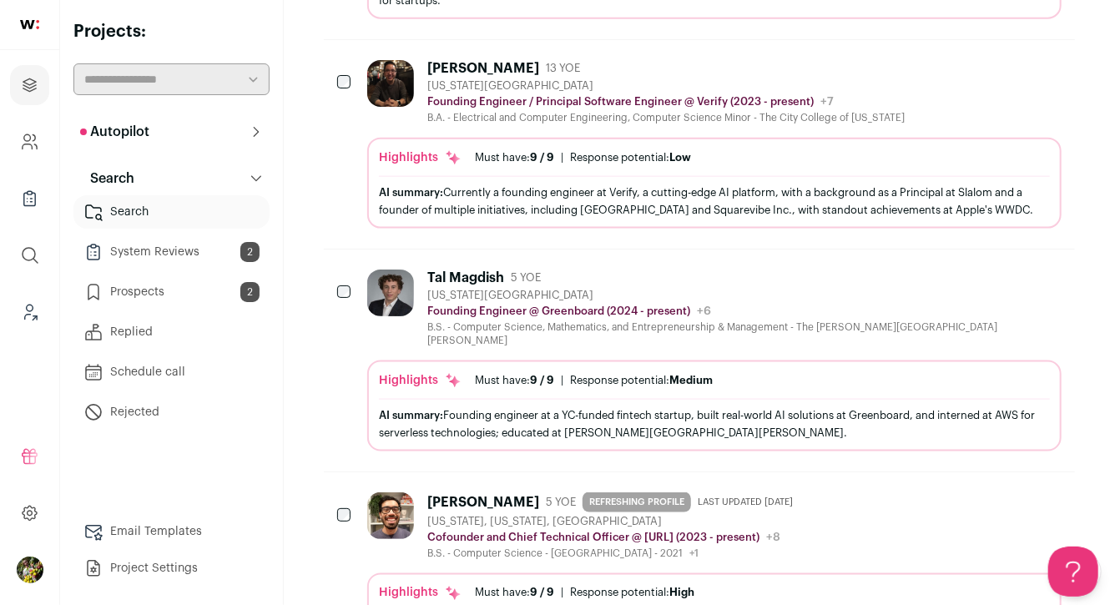
click at [830, 289] on div "[US_STATE][GEOGRAPHIC_DATA]" at bounding box center [744, 295] width 634 height 13
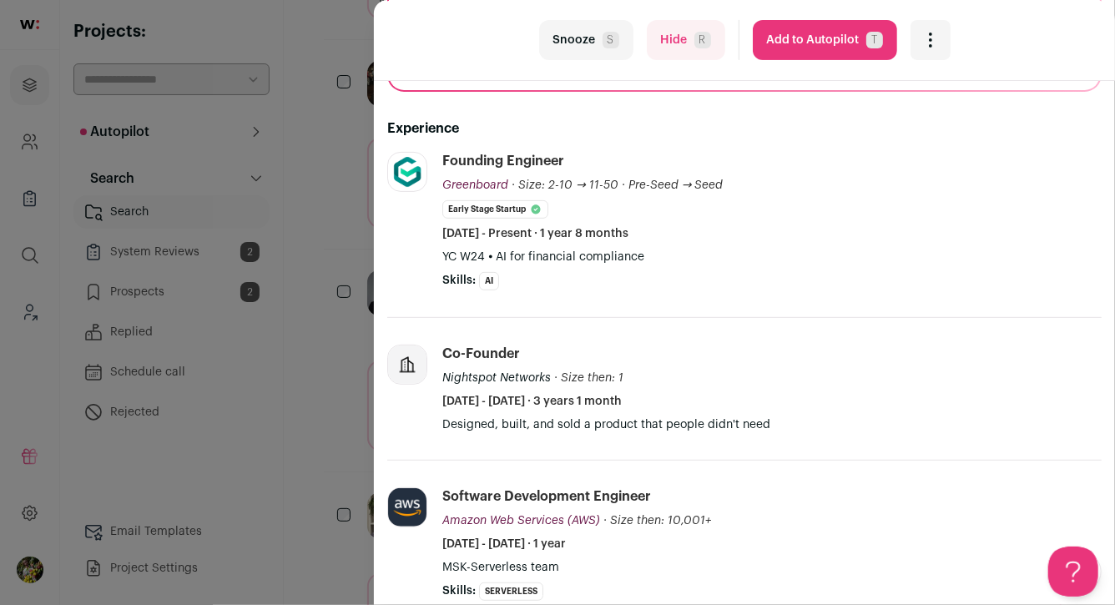
scroll to position [349, 0]
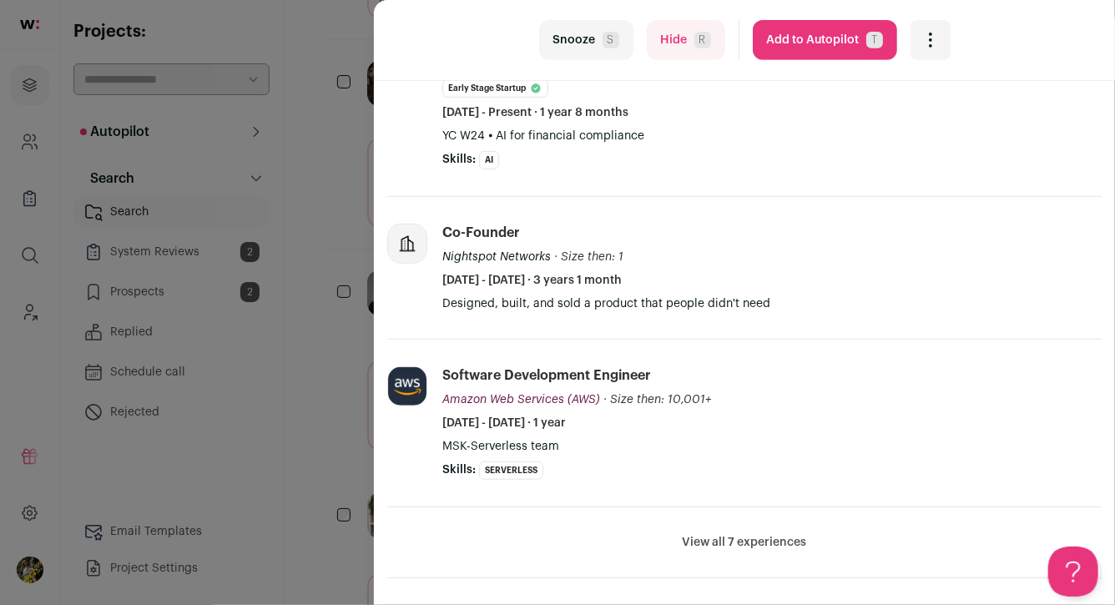
click at [738, 534] on button "View all 7 experiences" at bounding box center [745, 542] width 124 height 17
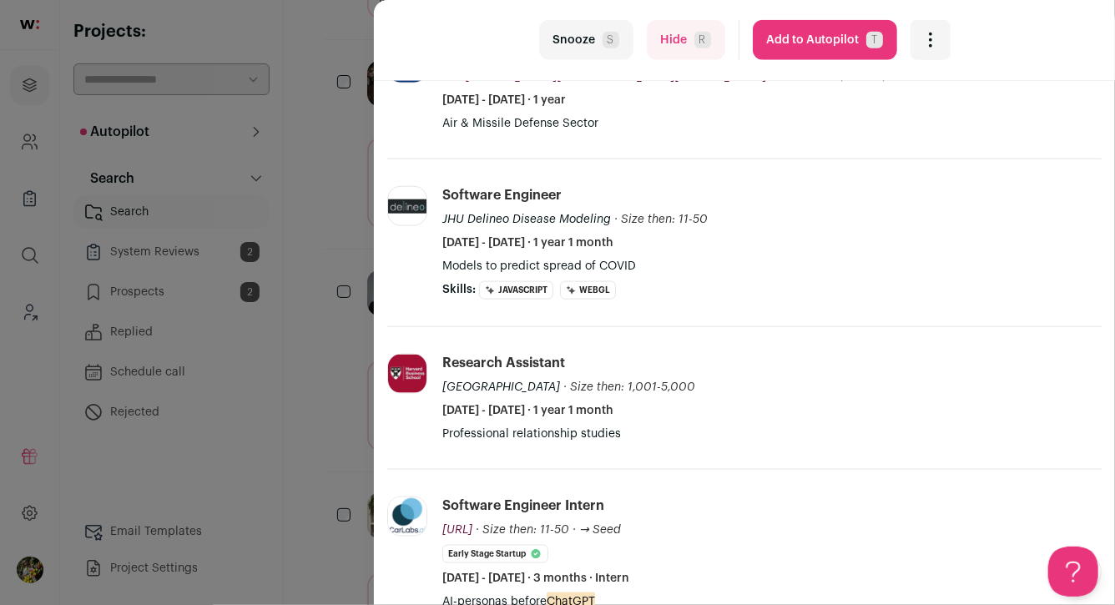
scroll to position [845, 0]
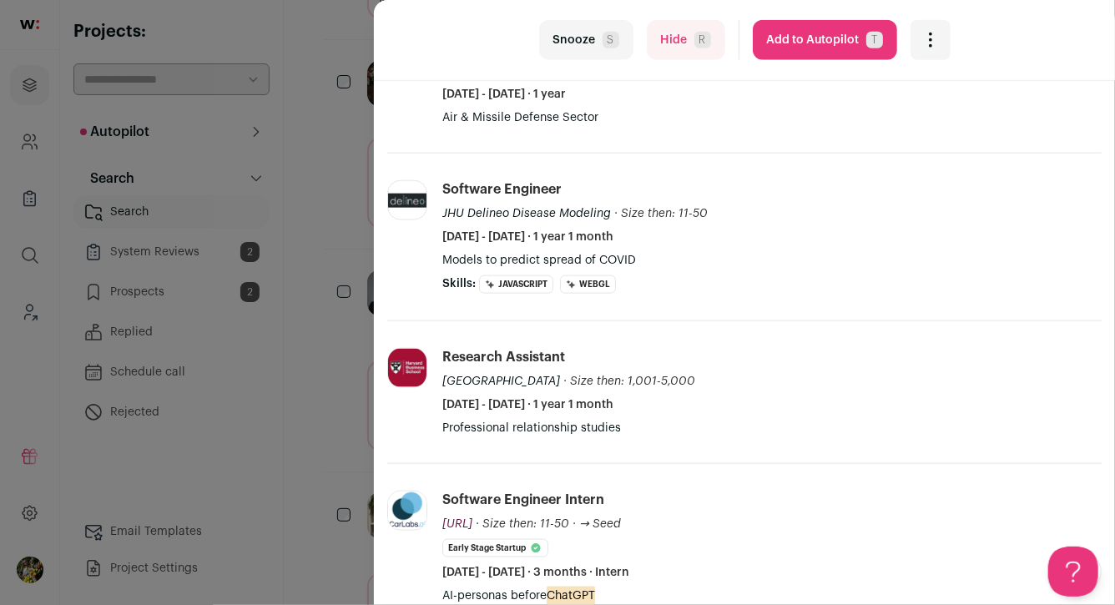
click at [813, 46] on button "Add to Autopilot T" at bounding box center [825, 40] width 144 height 40
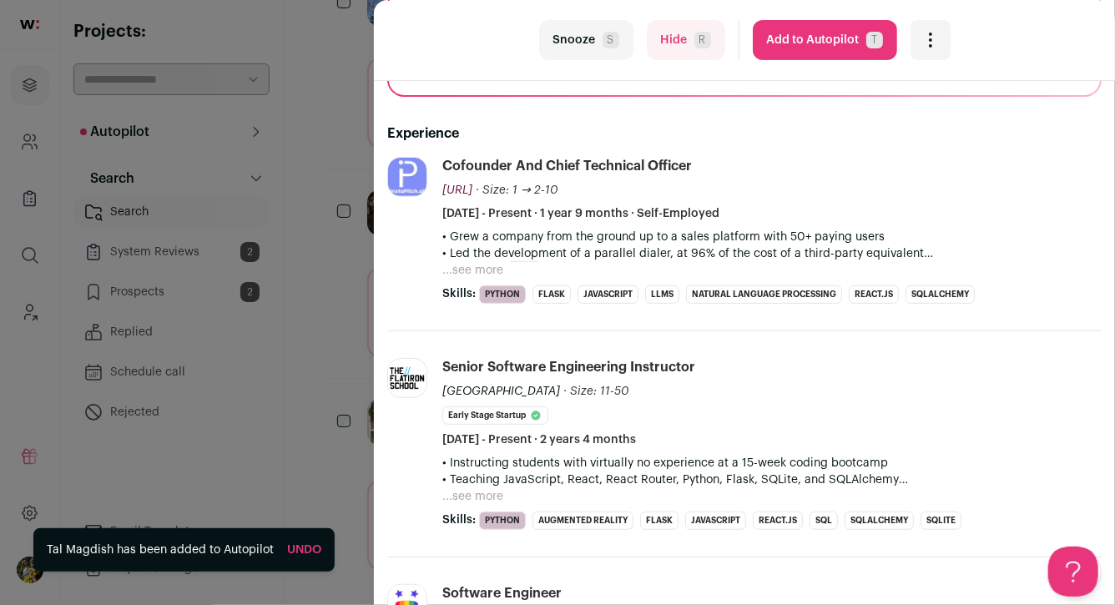
scroll to position [217, 0]
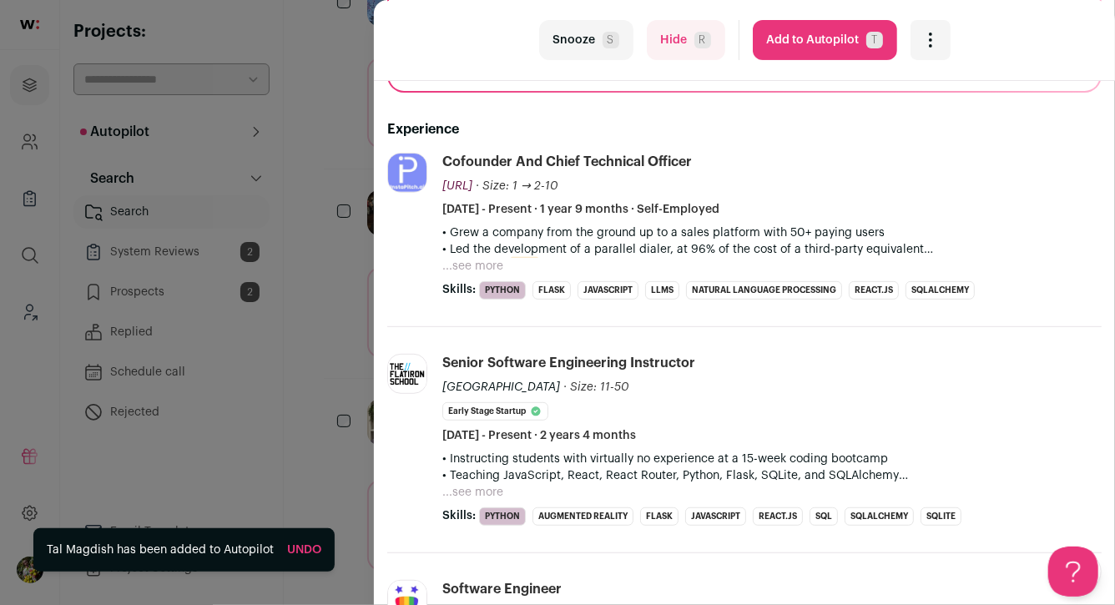
click at [486, 265] on button "...see more" at bounding box center [472, 266] width 61 height 17
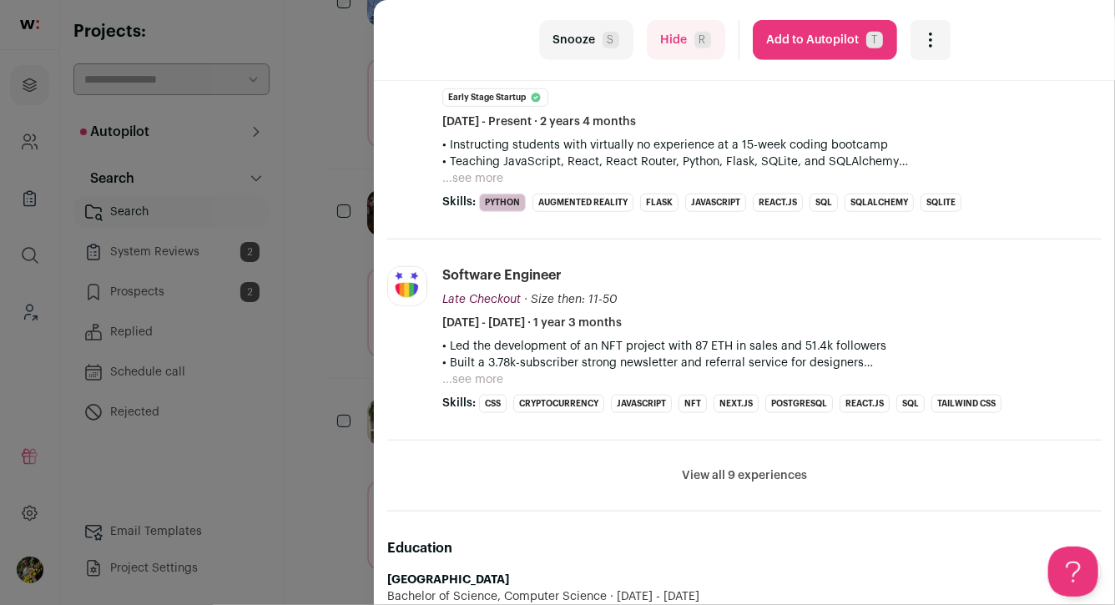
scroll to position [599, 0]
click at [734, 467] on button "View all 9 experiences" at bounding box center [744, 474] width 125 height 17
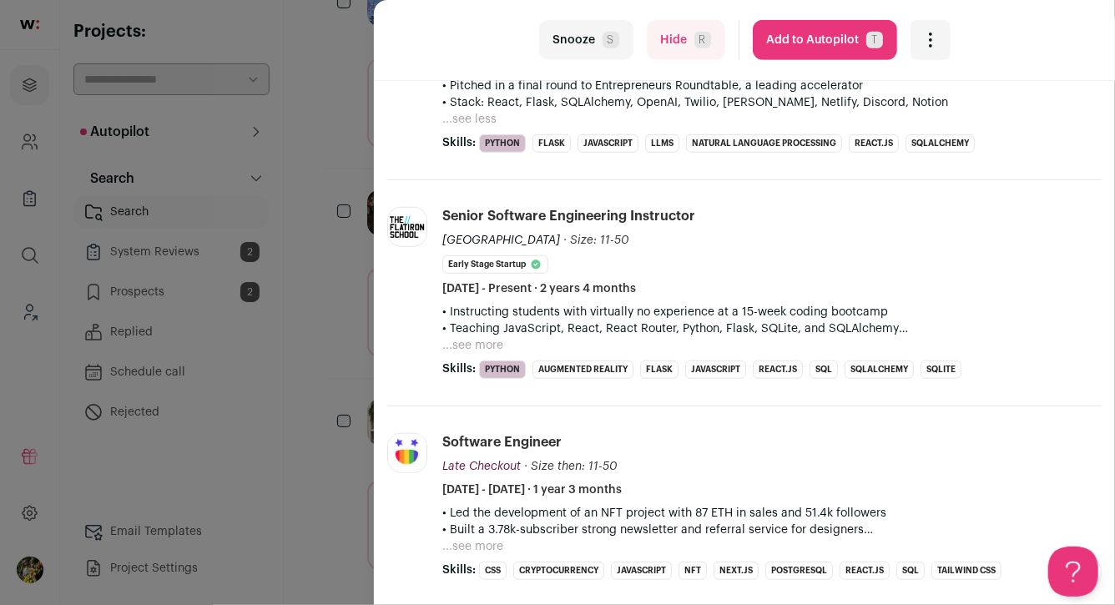
scroll to position [433, 0]
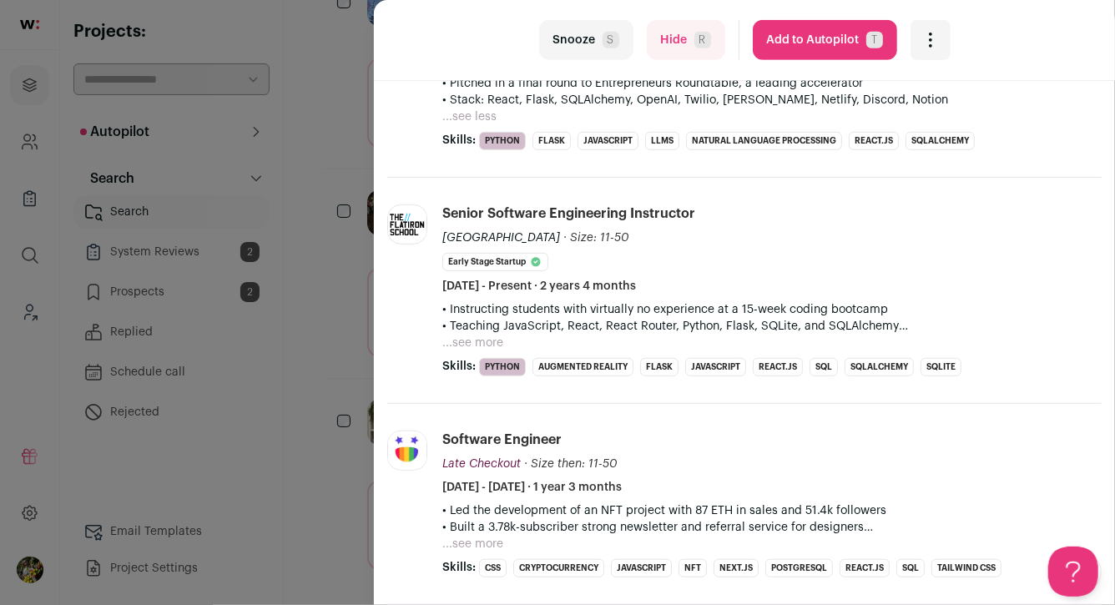
click at [487, 345] on button "...see more" at bounding box center [472, 343] width 61 height 17
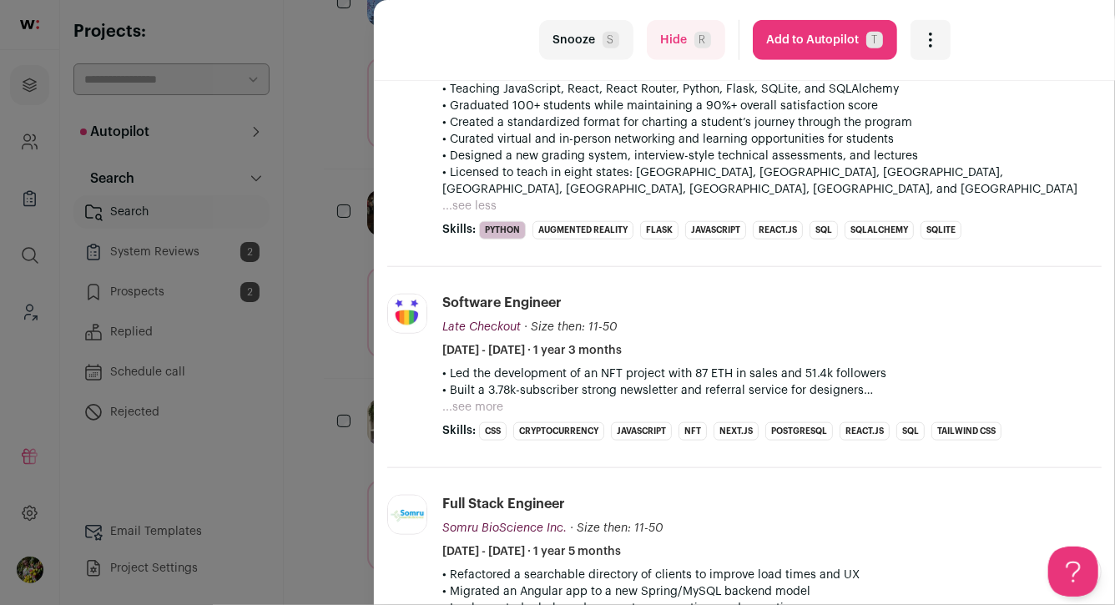
scroll to position [709, 0]
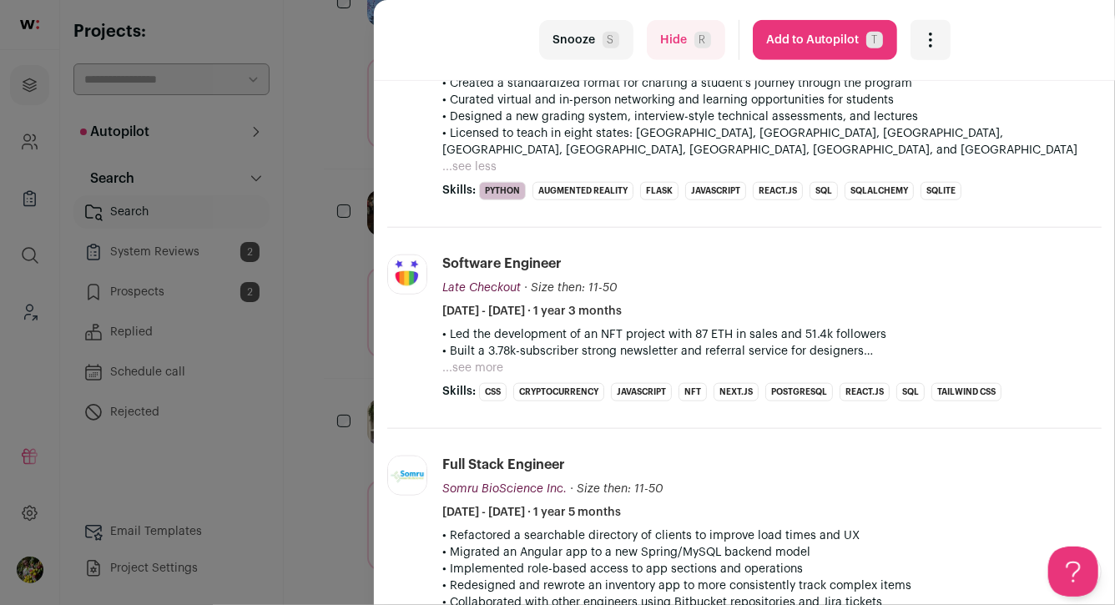
click at [487, 360] on button "...see more" at bounding box center [472, 368] width 61 height 17
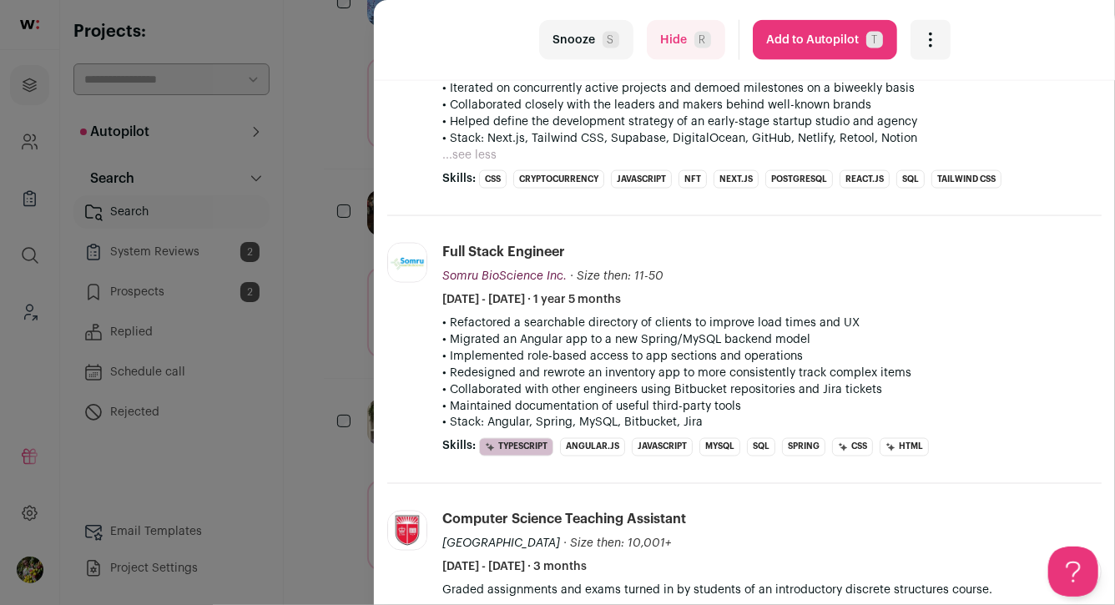
scroll to position [1125, 0]
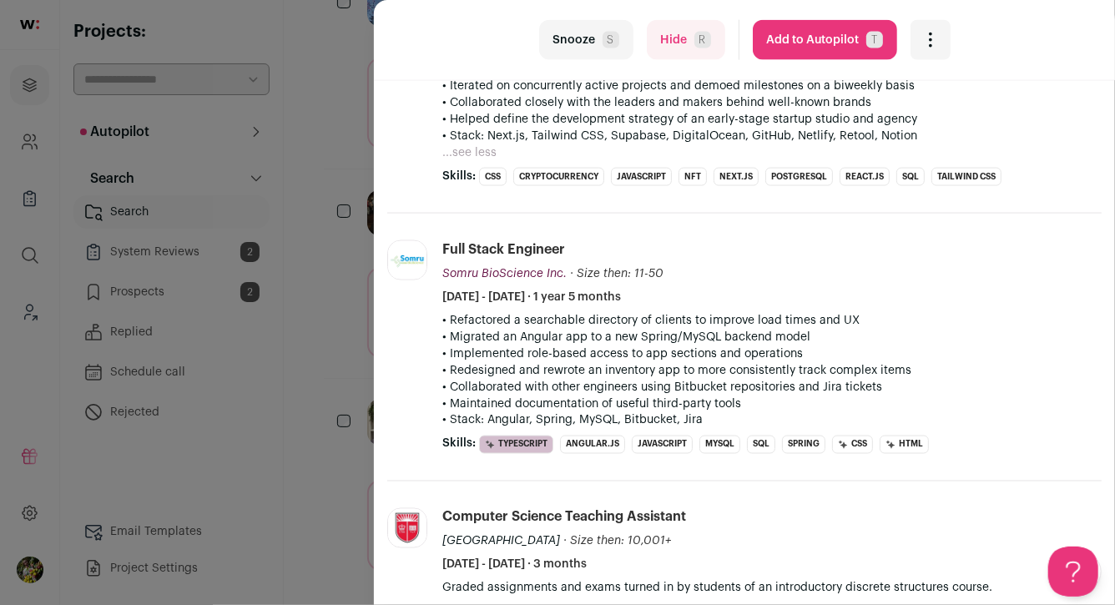
click at [340, 209] on div "last Snooze S Hide R Add to Autopilot T More actions Report a Problem Report th…" at bounding box center [557, 302] width 1115 height 605
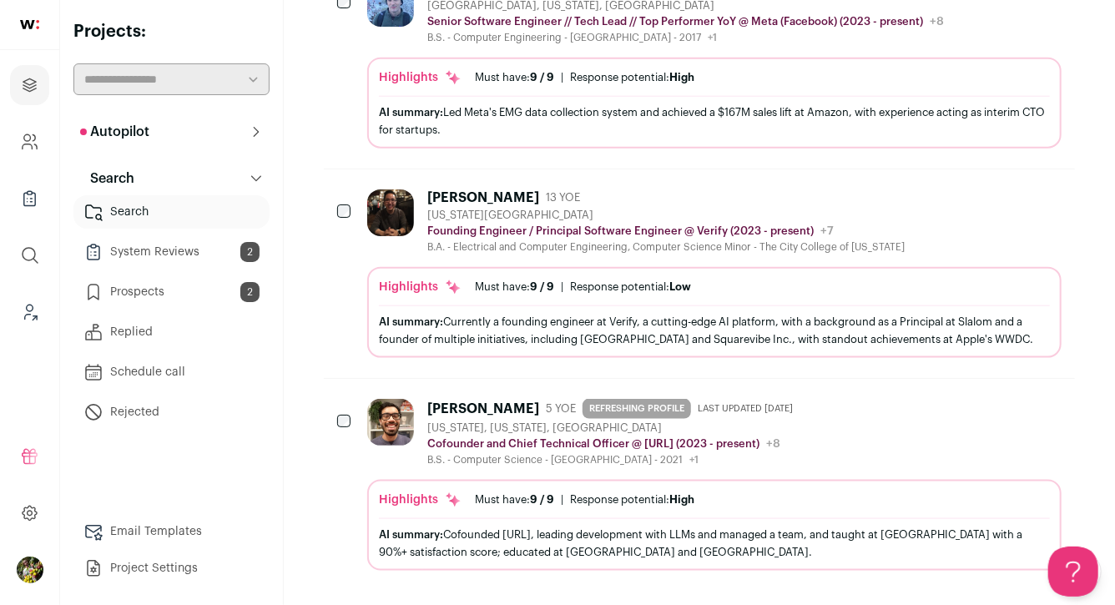
scroll to position [0, 0]
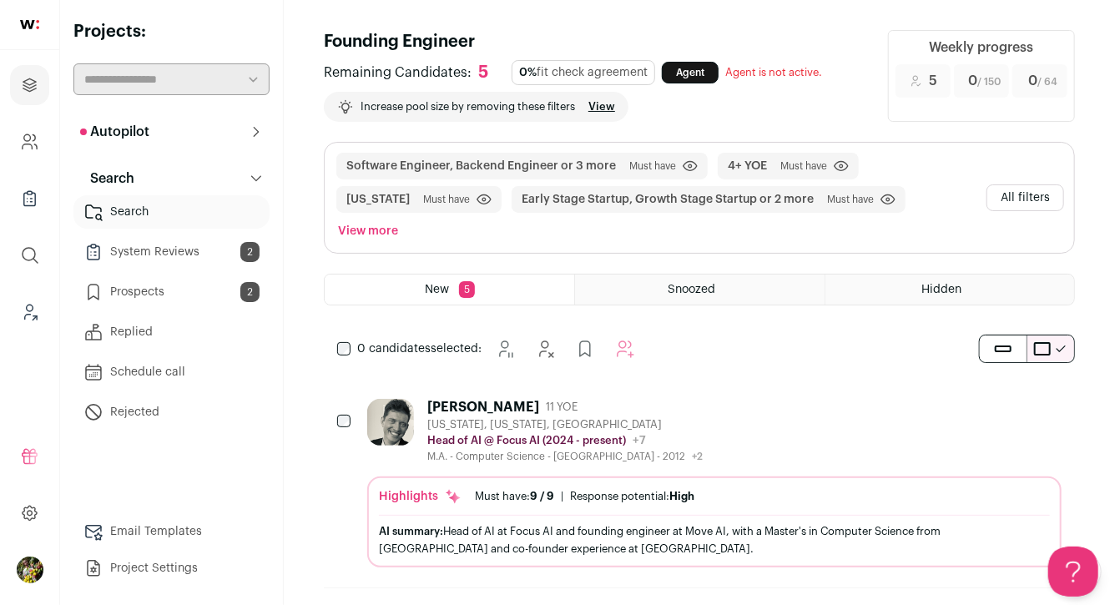
click at [1048, 184] on button "All filters" at bounding box center [1025, 197] width 78 height 27
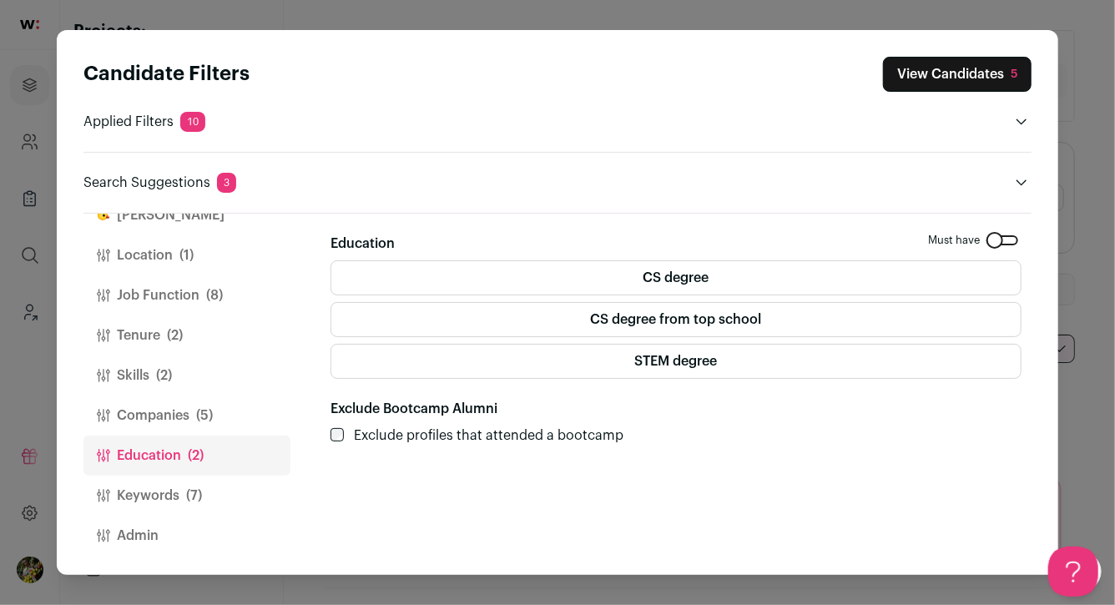
click at [141, 294] on button "Job Function (8)" at bounding box center [186, 295] width 207 height 40
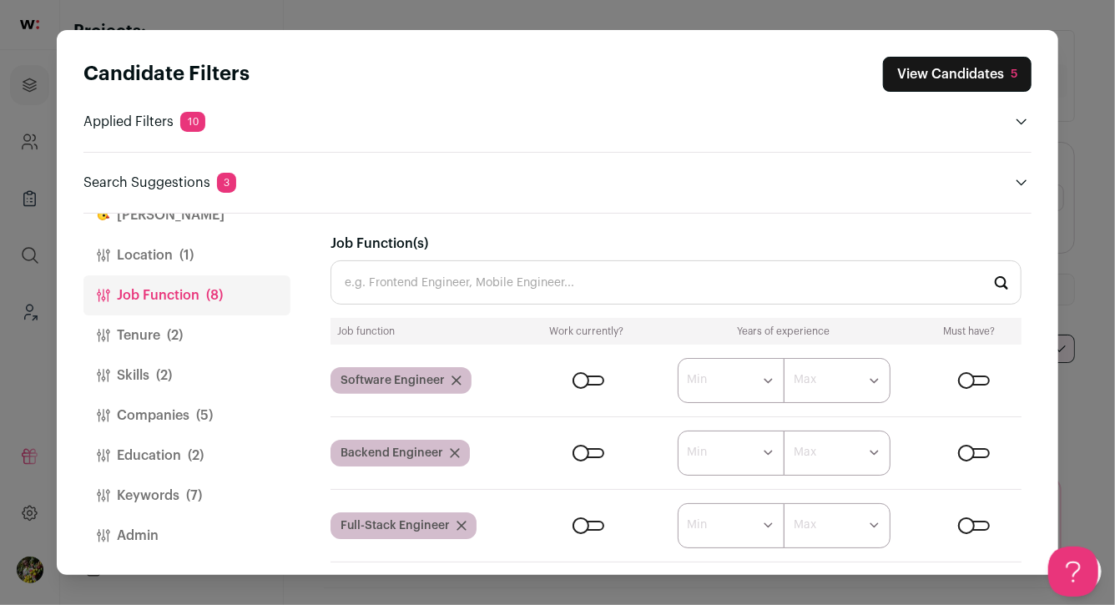
click at [207, 327] on button "Tenure (2)" at bounding box center [186, 335] width 207 height 40
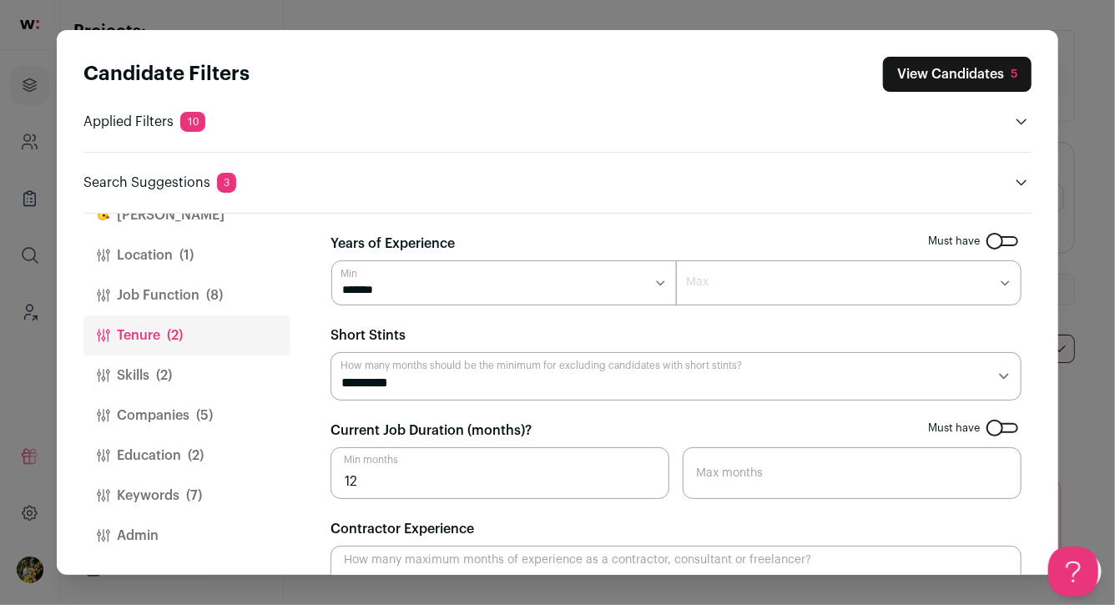
click at [194, 277] on button "Job Function (8)" at bounding box center [186, 295] width 207 height 40
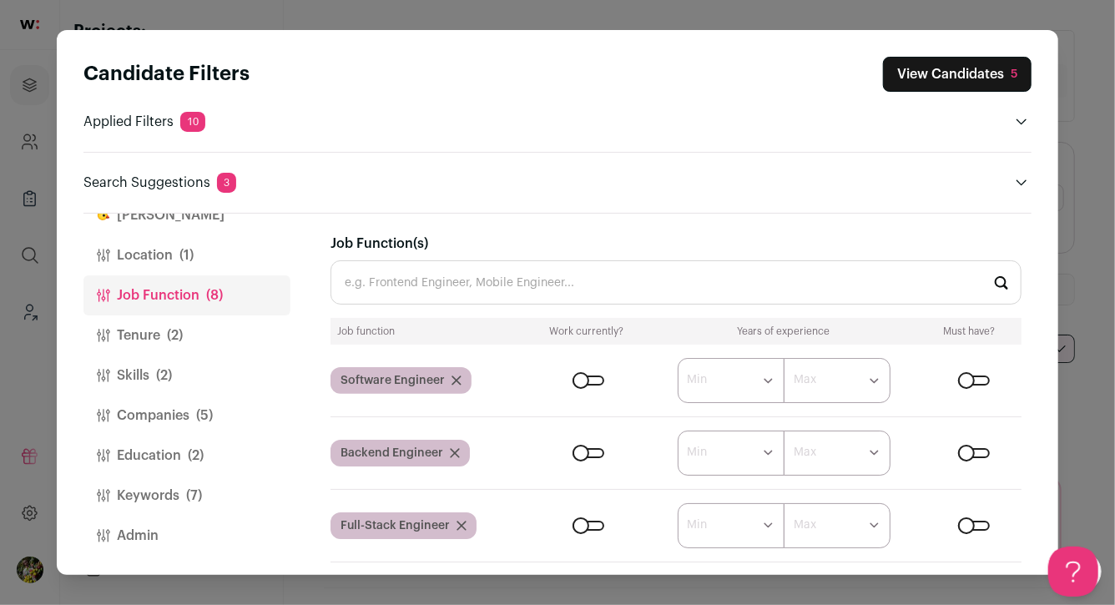
click at [201, 340] on button "Tenure (2)" at bounding box center [186, 335] width 207 height 40
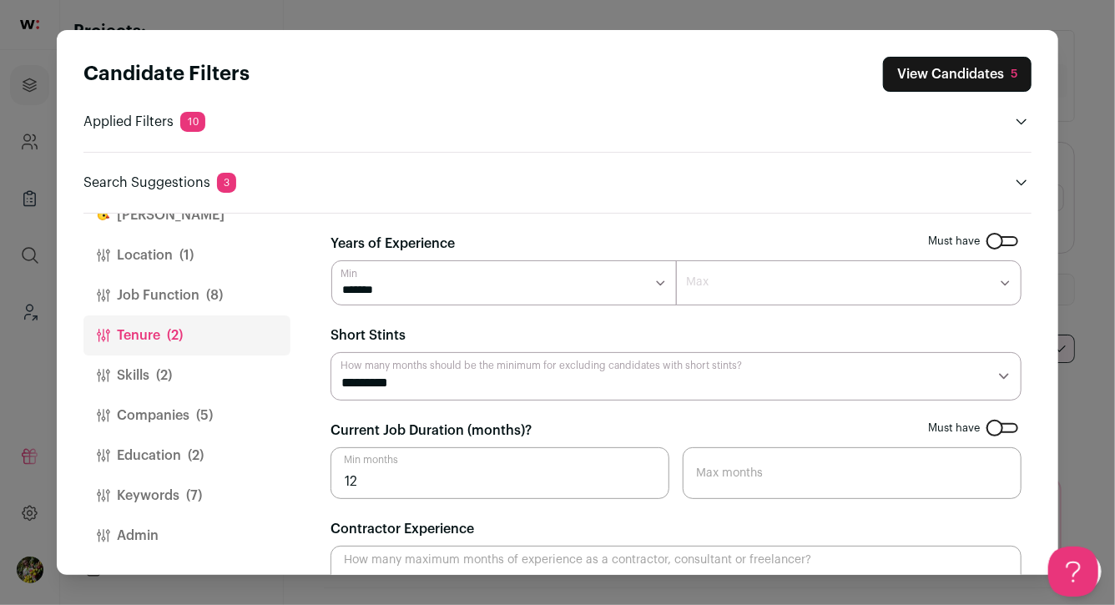
click at [189, 363] on button "Skills (2)" at bounding box center [186, 375] width 207 height 40
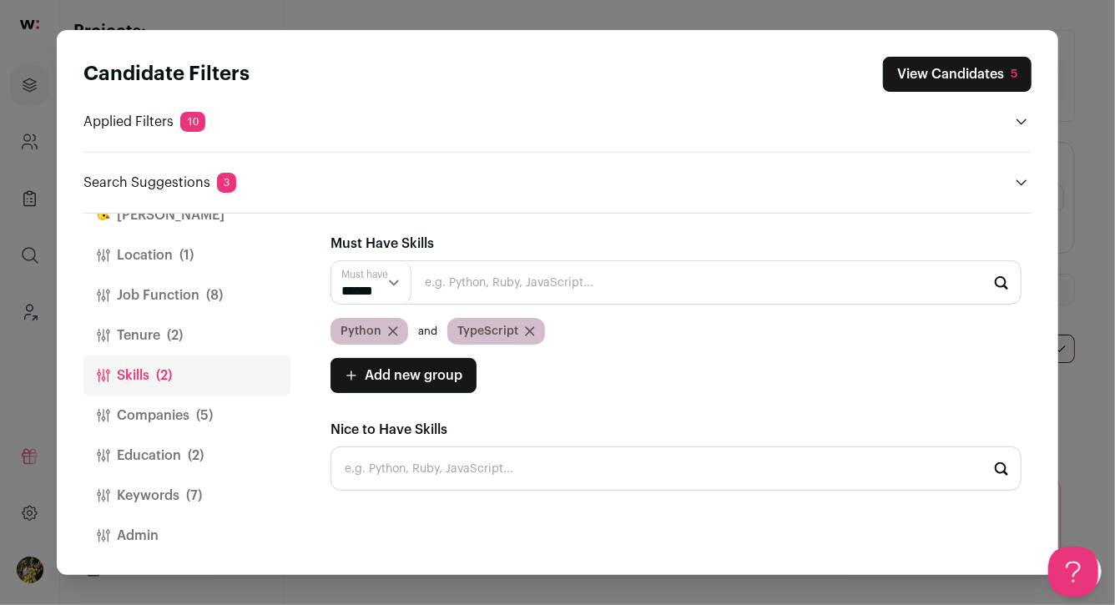
click at [189, 400] on button "Companies (5)" at bounding box center [186, 416] width 207 height 40
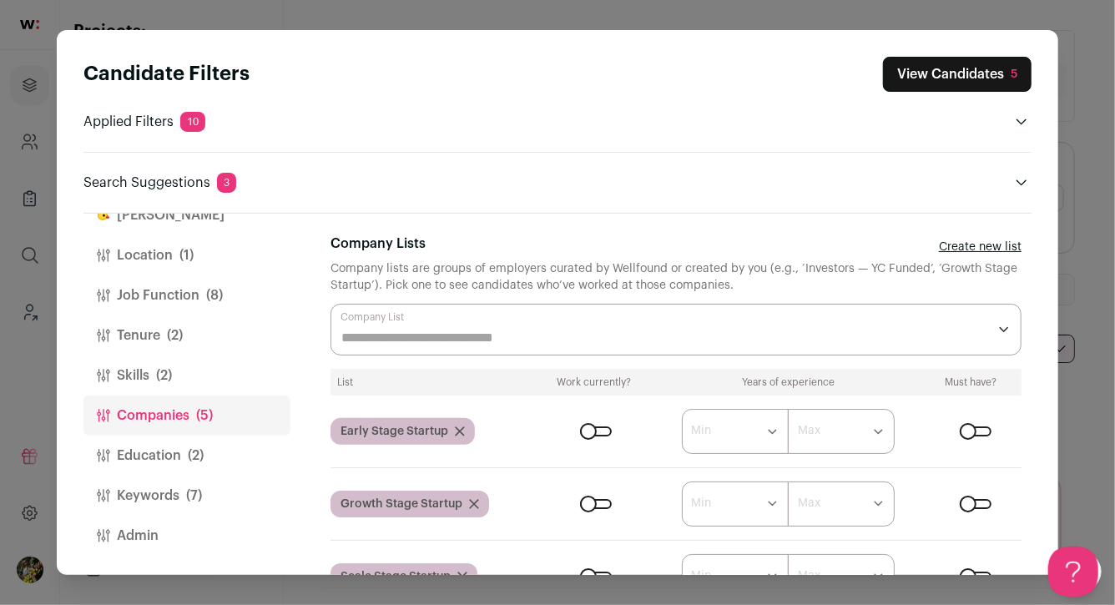
click at [421, 326] on div "Close modal via background" at bounding box center [675, 330] width 691 height 52
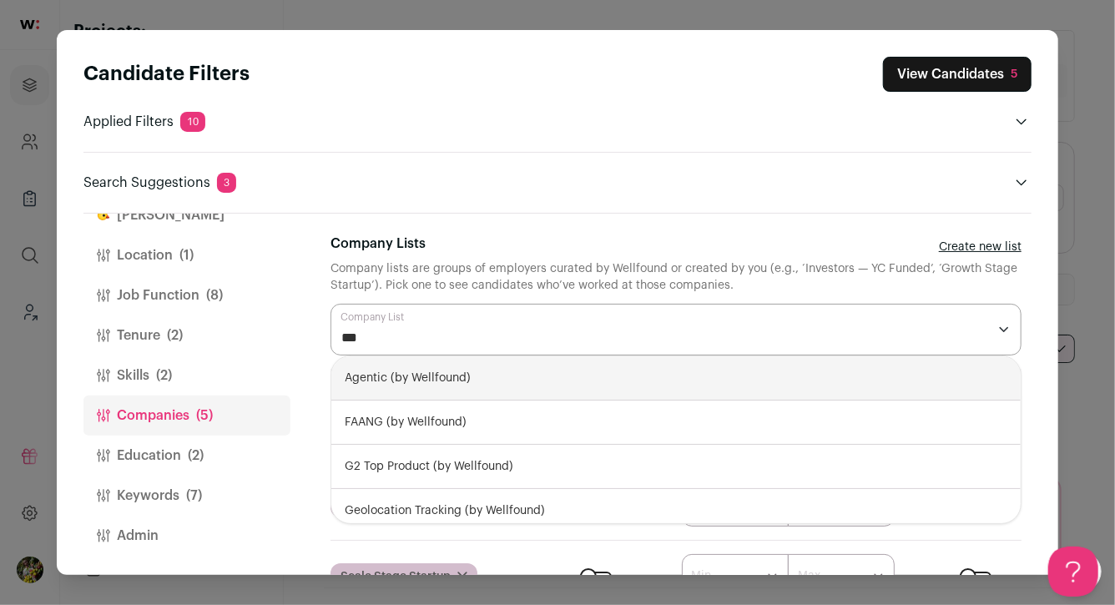
type input "****"
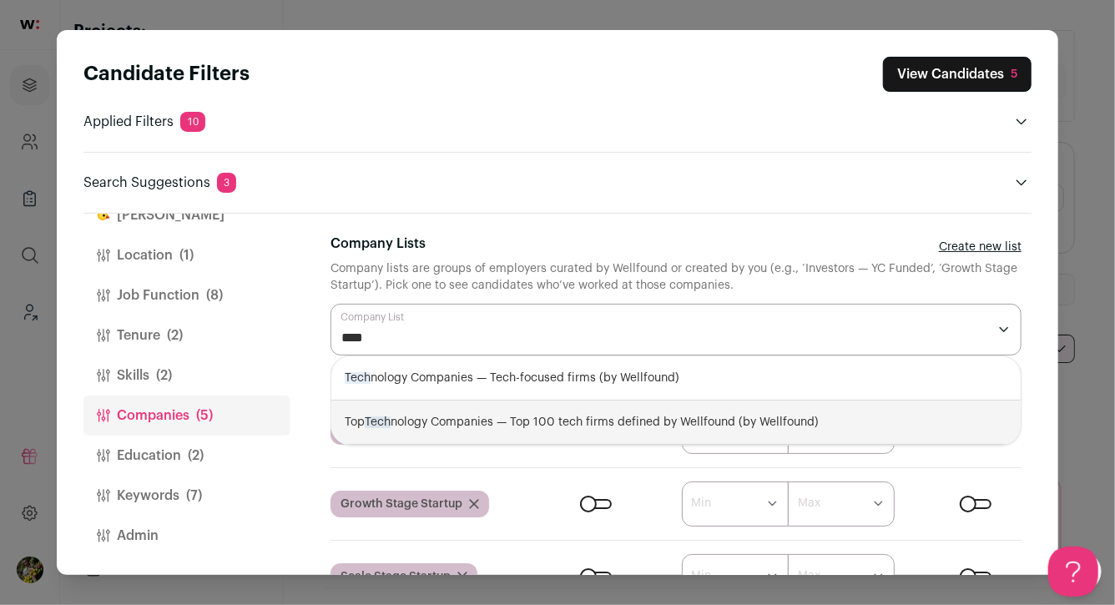
click at [445, 419] on div "Top Tech nology Companies — Top 100 tech firms defined by Wellfound (by Wellfou…" at bounding box center [675, 423] width 689 height 44
select select "**********"
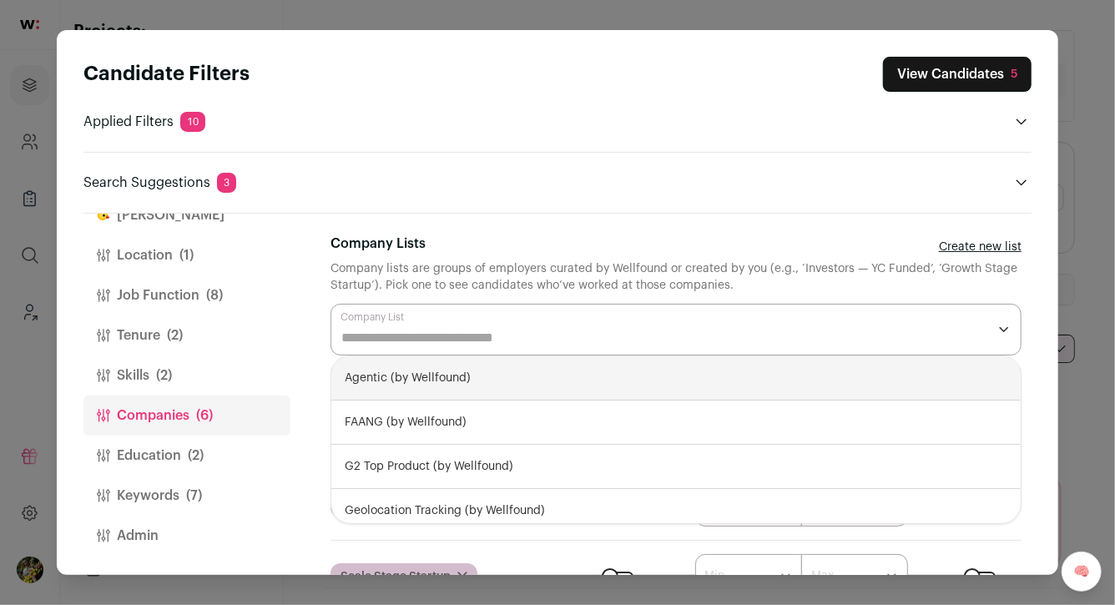
click at [917, 70] on button "View Candidates 5" at bounding box center [957, 74] width 149 height 35
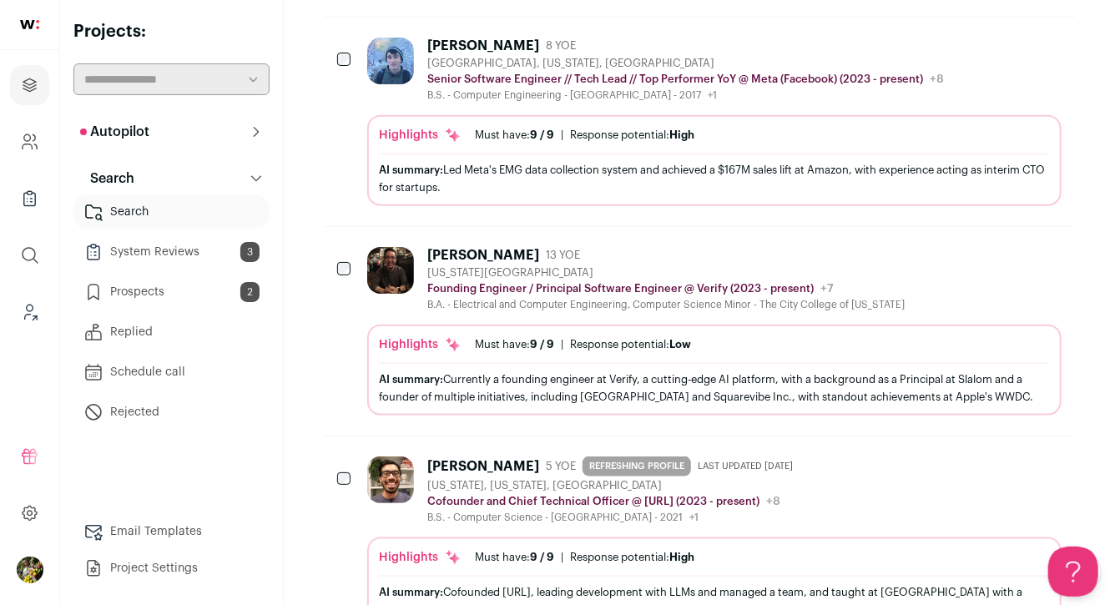
scroll to position [818, 0]
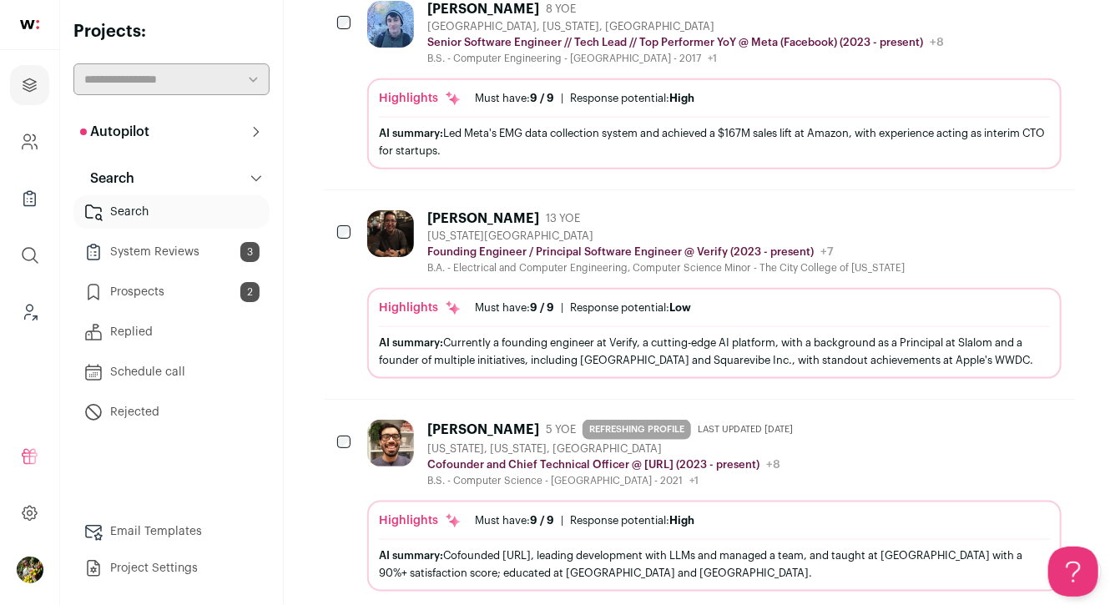
click at [864, 124] on div "AI summary: Led Meta's EMG data collection system and achieved a $167M sales li…" at bounding box center [714, 141] width 671 height 35
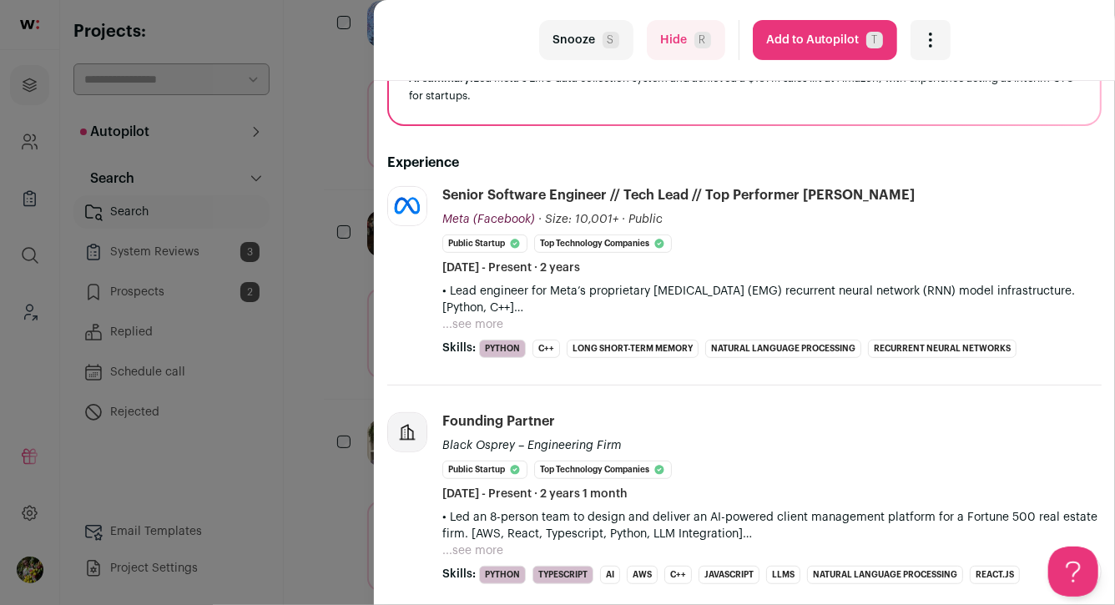
scroll to position [261, 0]
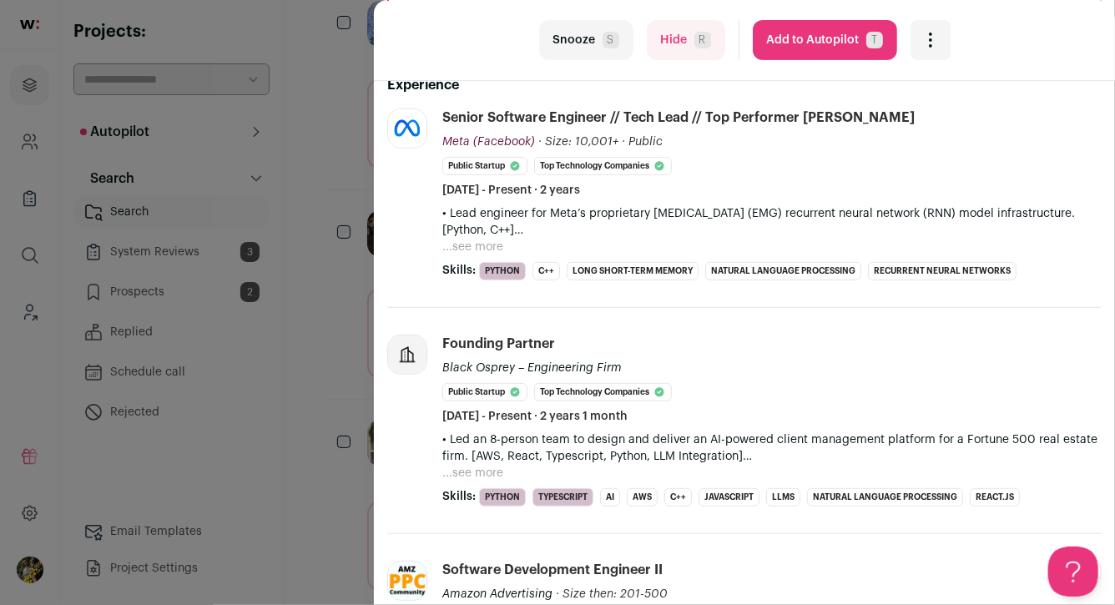
click at [480, 254] on button "...see more" at bounding box center [472, 247] width 61 height 17
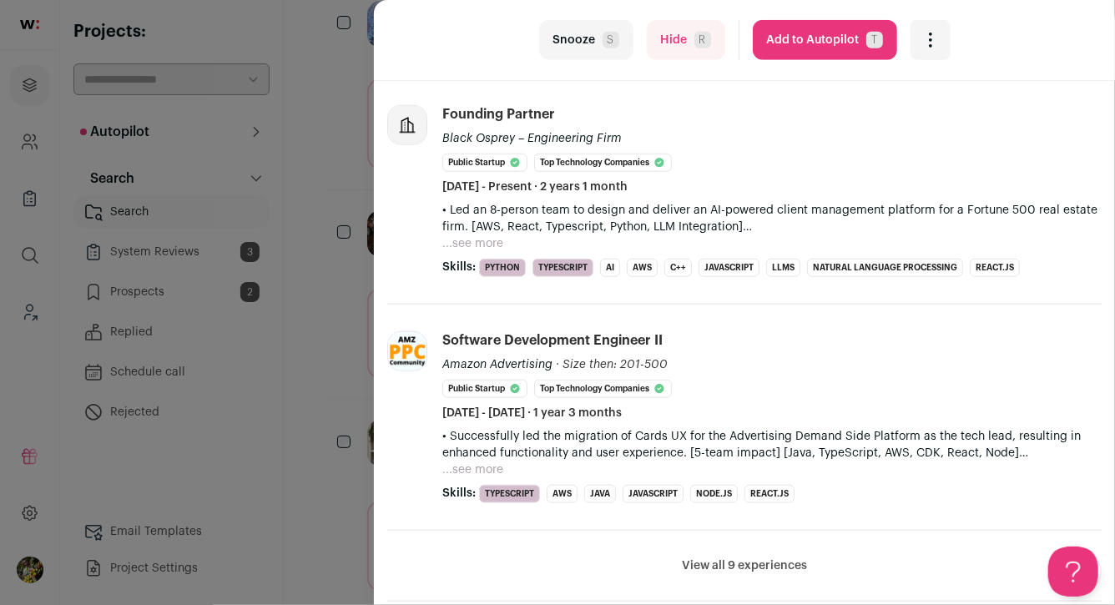
scroll to position [670, 0]
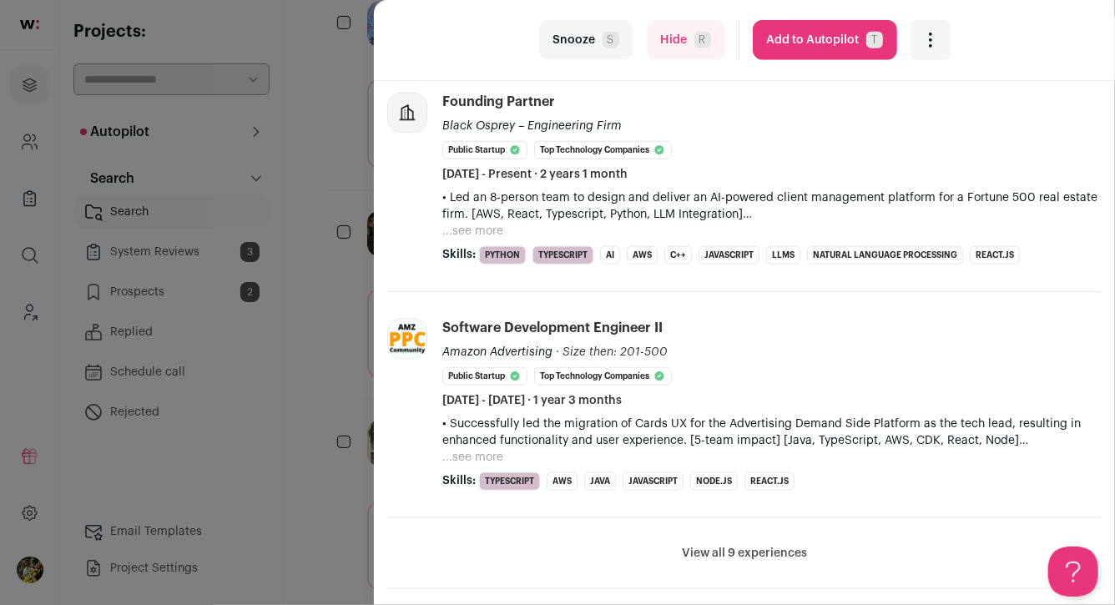
click at [468, 223] on button "...see more" at bounding box center [472, 231] width 61 height 17
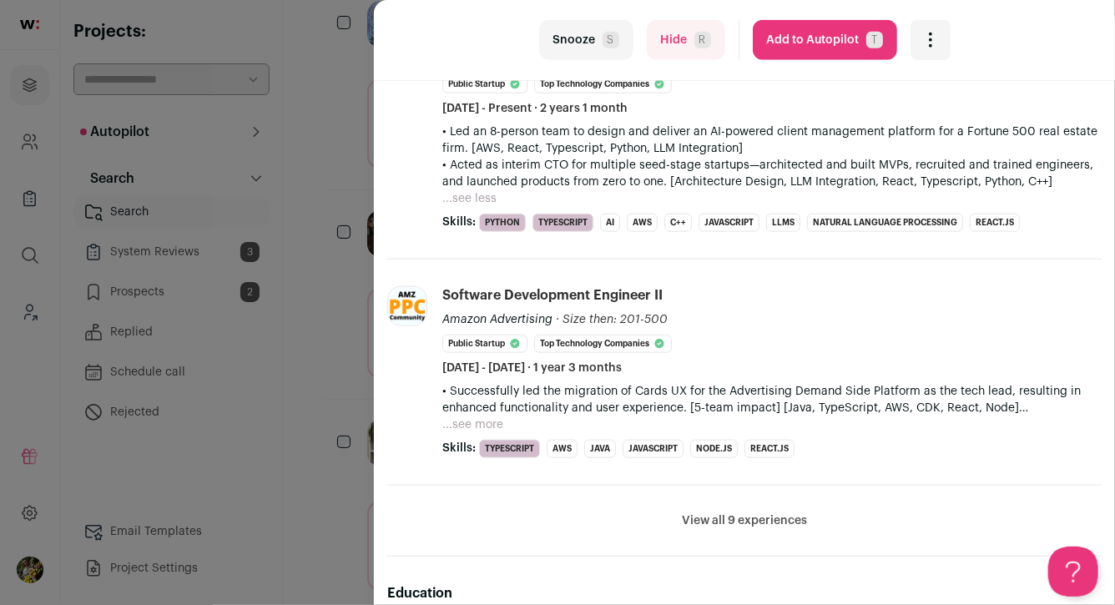
scroll to position [786, 0]
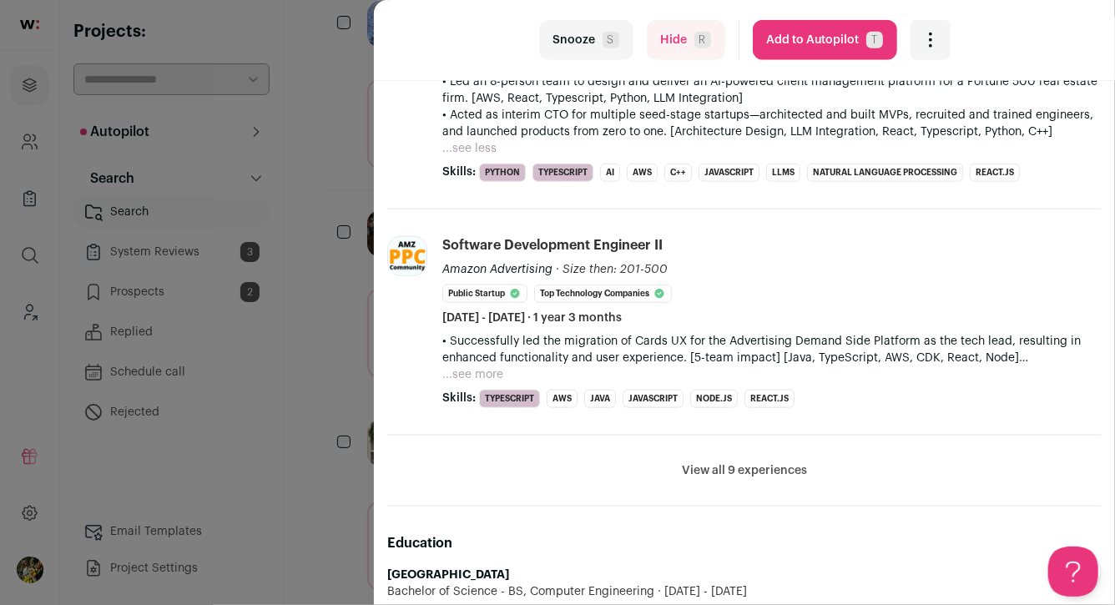
click at [751, 462] on button "View all 9 experiences" at bounding box center [744, 470] width 125 height 17
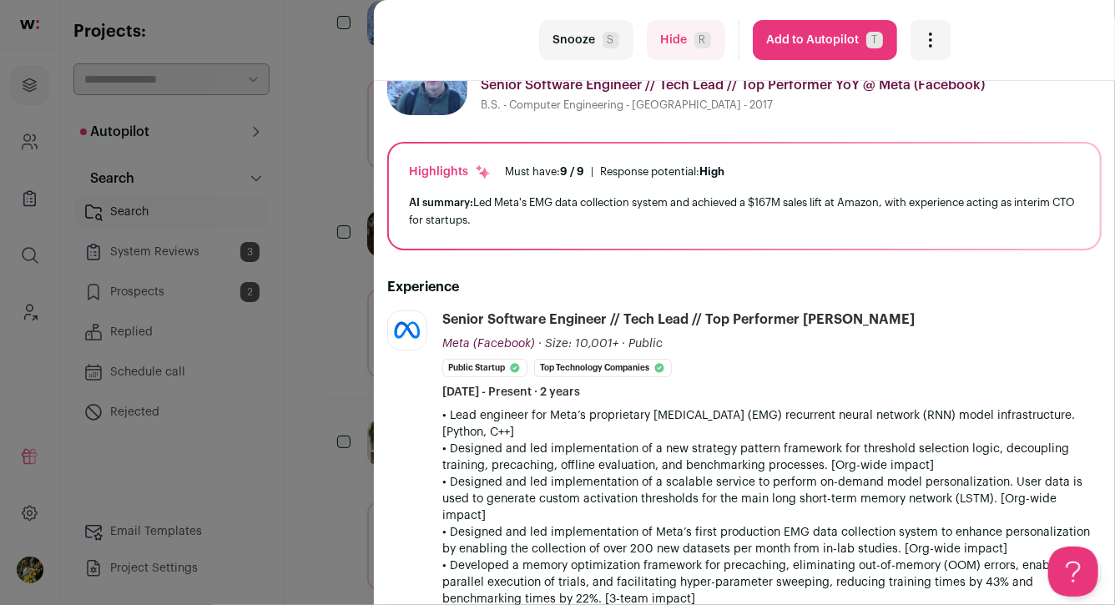
scroll to position [28, 0]
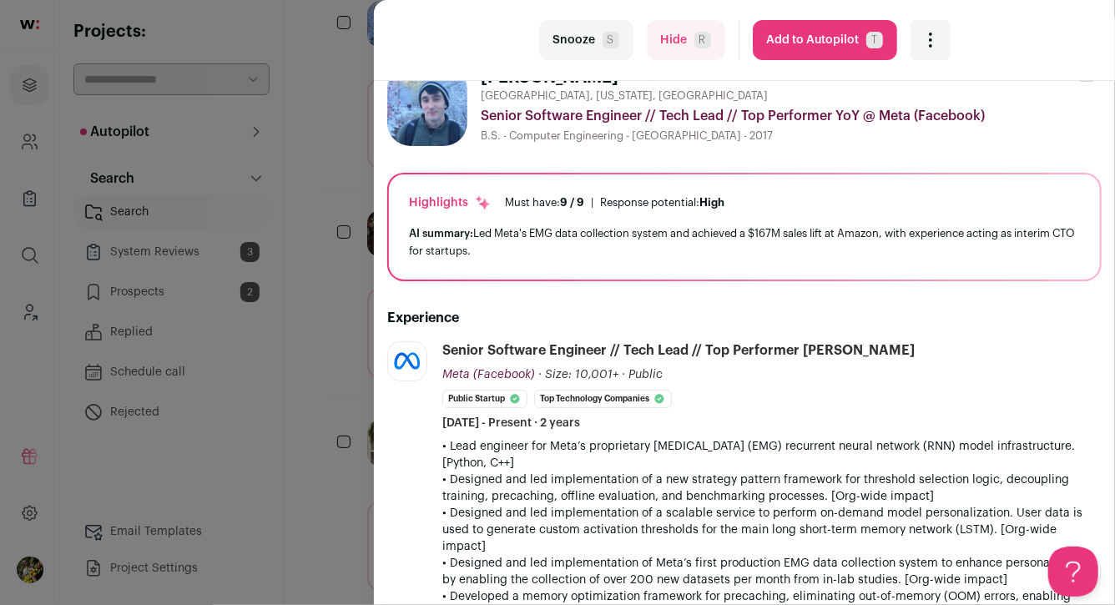
click at [823, 54] on button "Add to Autopilot T" at bounding box center [825, 40] width 144 height 40
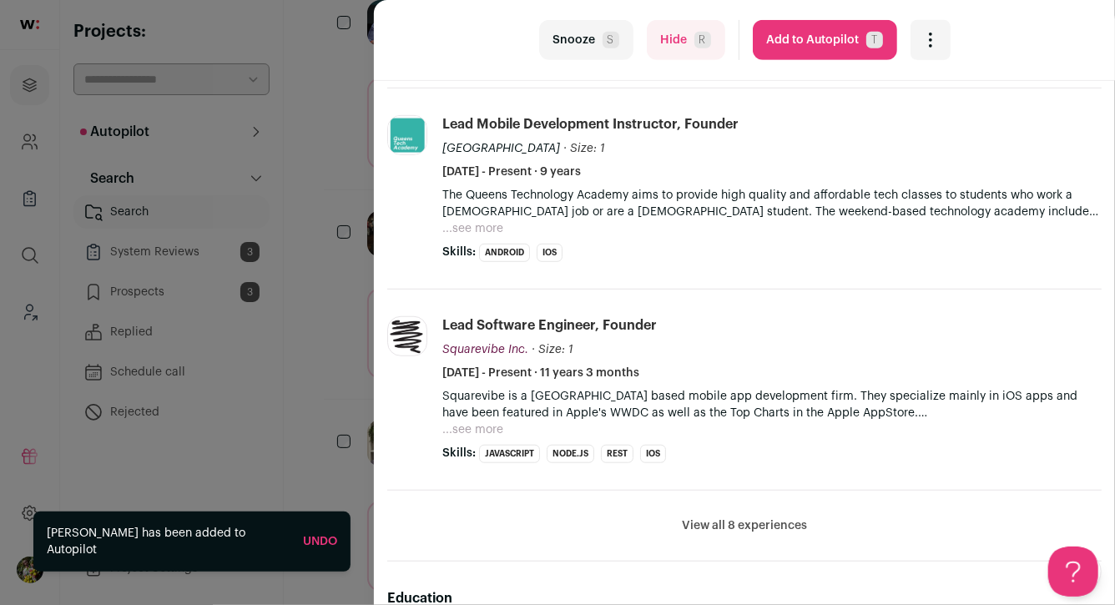
scroll to position [437, 0]
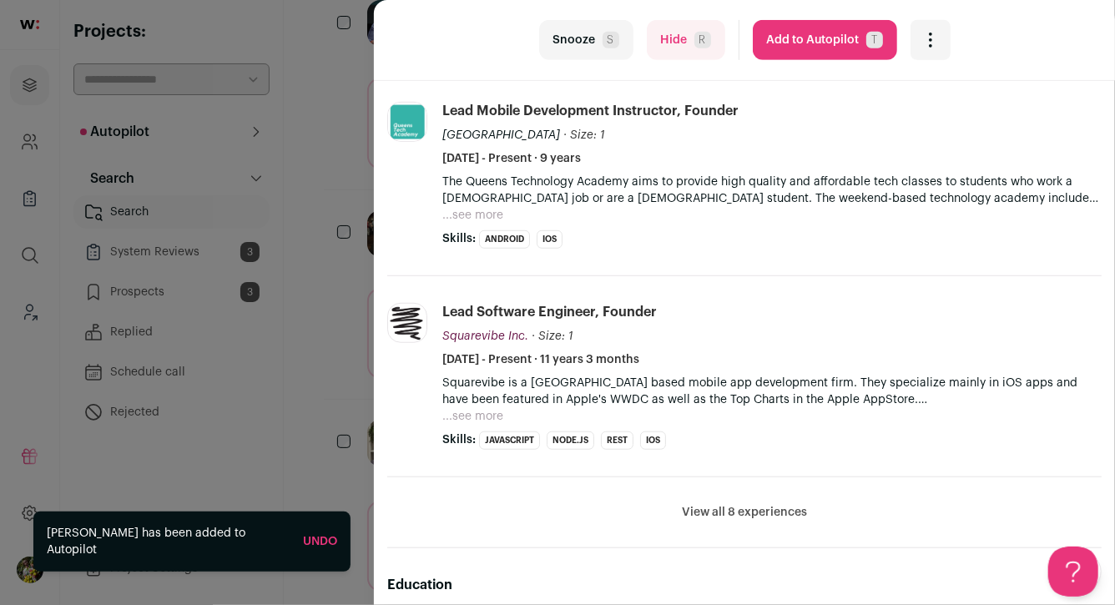
click at [766, 521] on button "View all 8 experiences" at bounding box center [744, 512] width 125 height 17
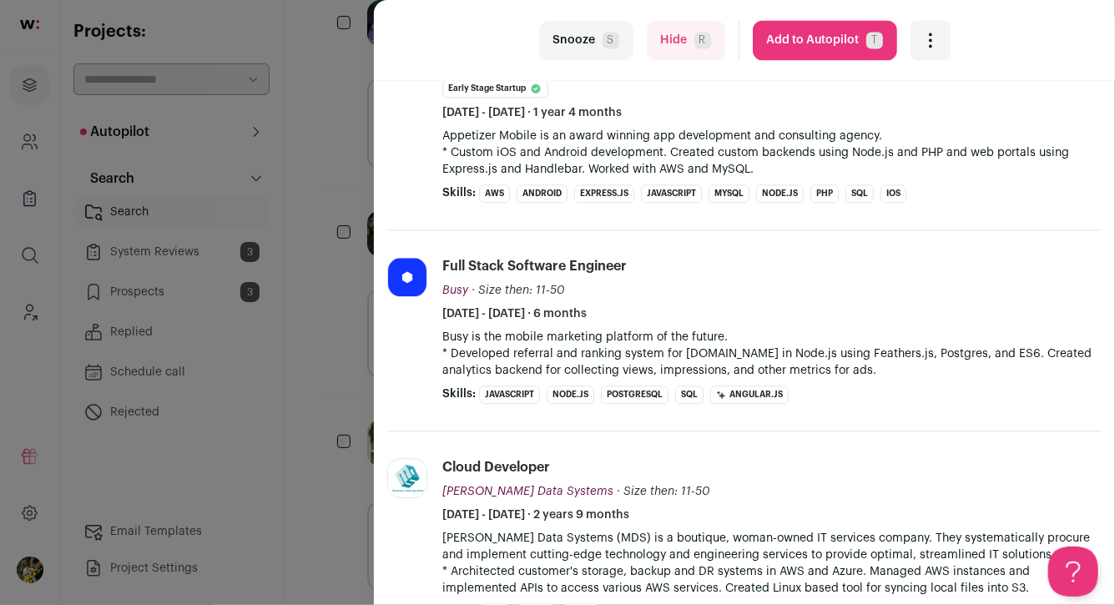
scroll to position [2393, 0]
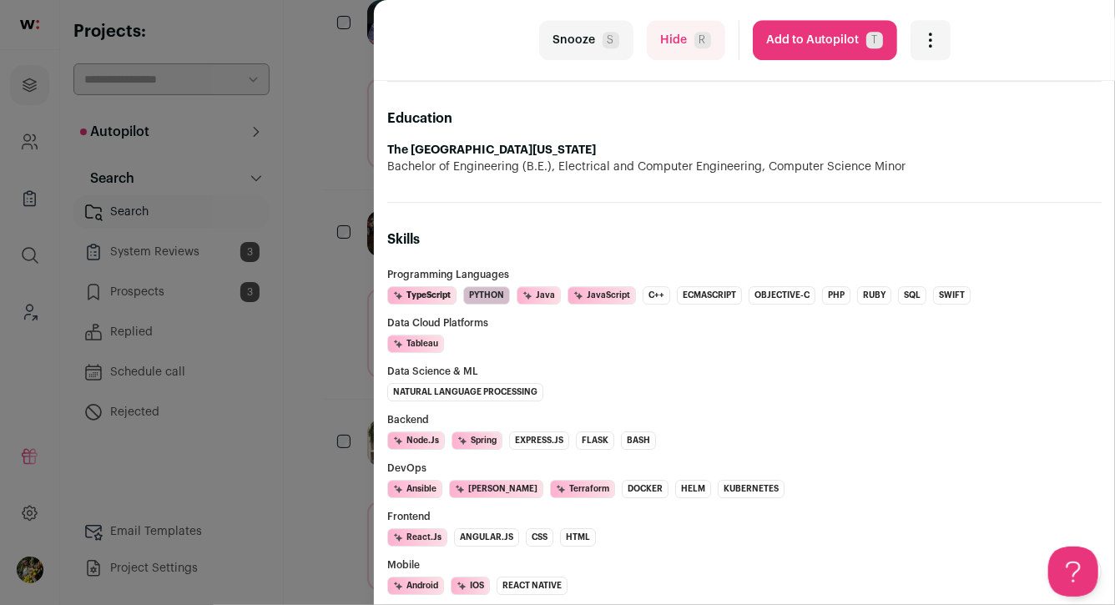
click at [807, 44] on button "Add to Autopilot T" at bounding box center [825, 40] width 144 height 40
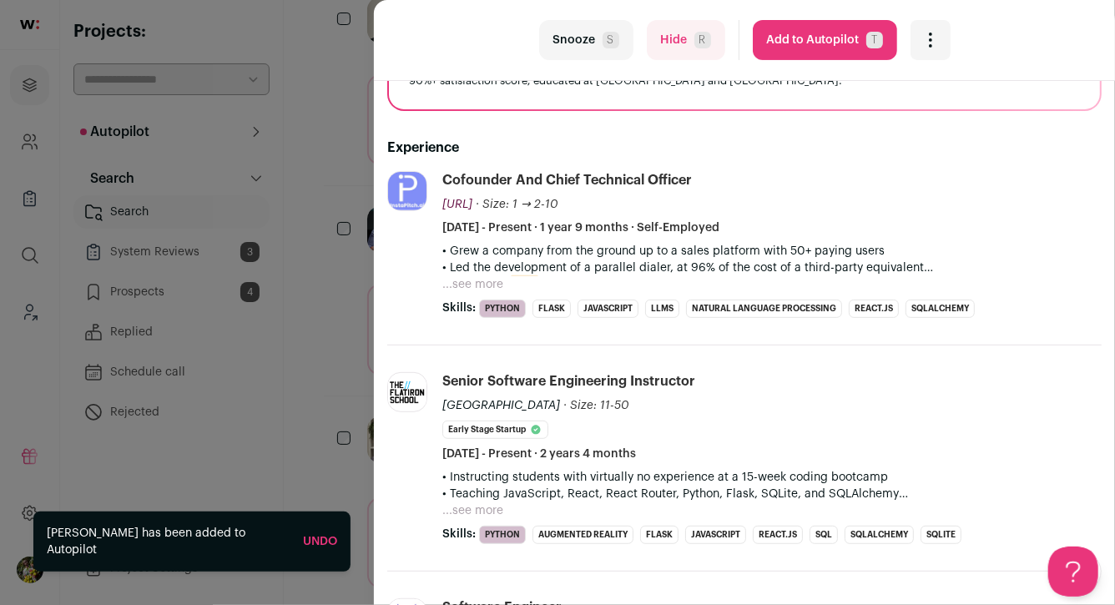
scroll to position [203, 0]
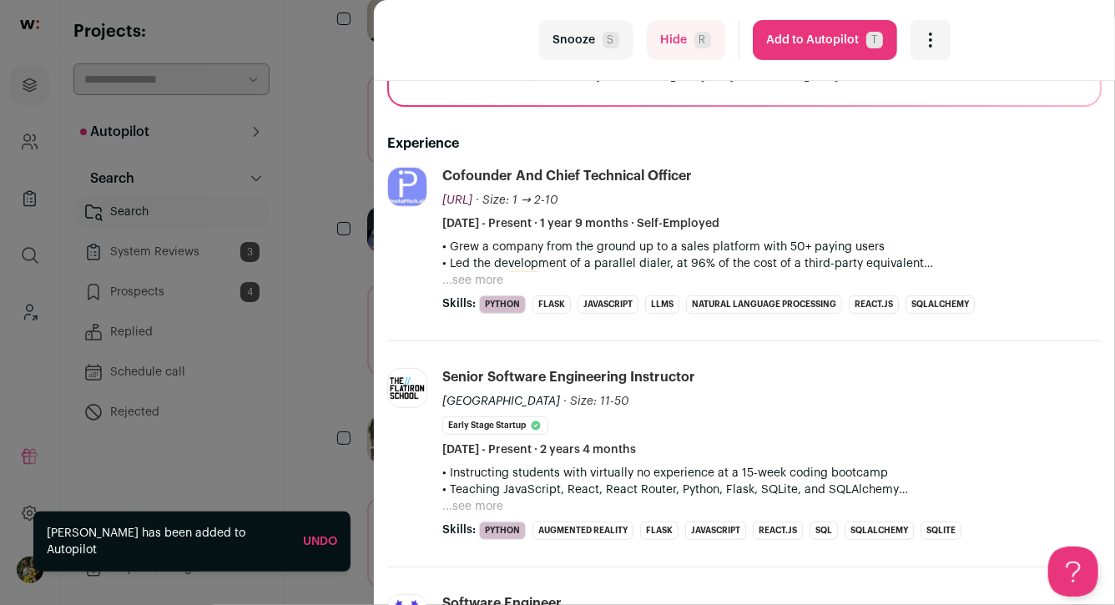
click at [448, 280] on button "...see more" at bounding box center [472, 280] width 61 height 17
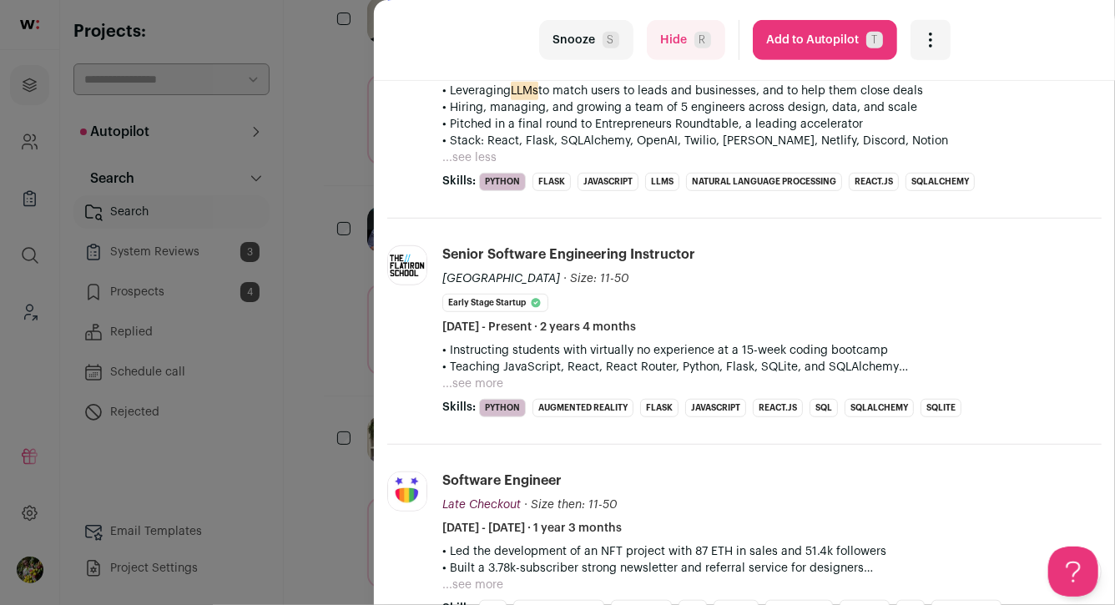
scroll to position [401, 0]
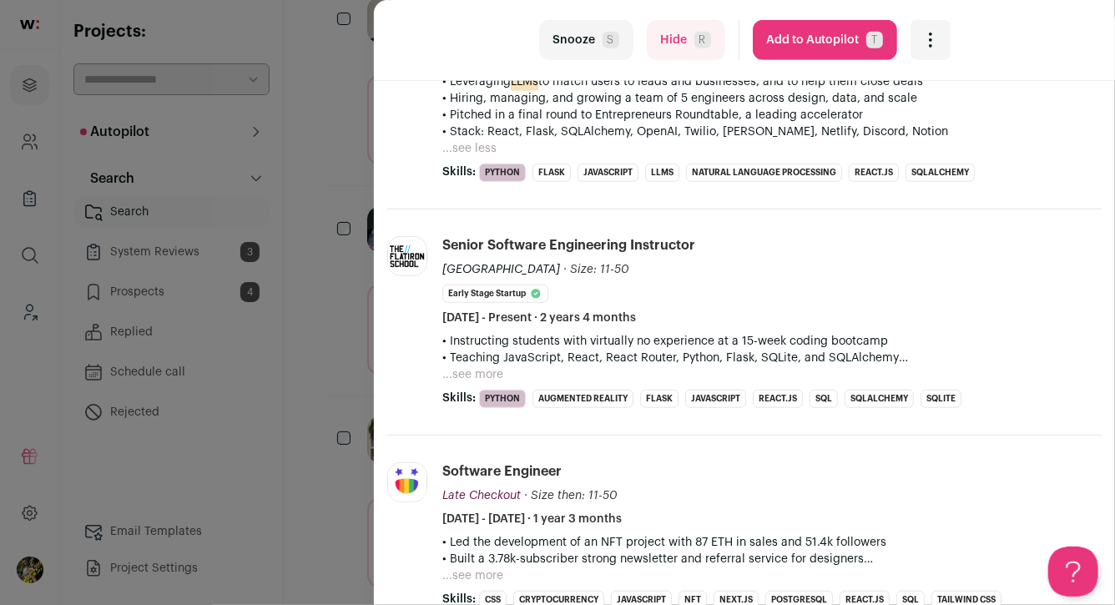
click at [475, 374] on button "...see more" at bounding box center [472, 374] width 61 height 17
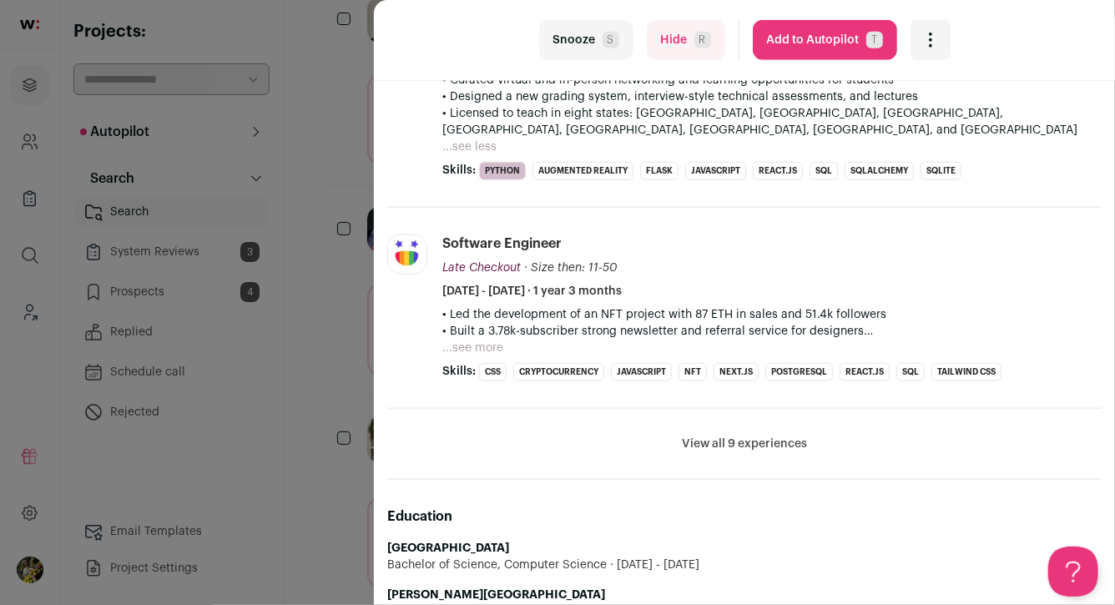
scroll to position [753, 0]
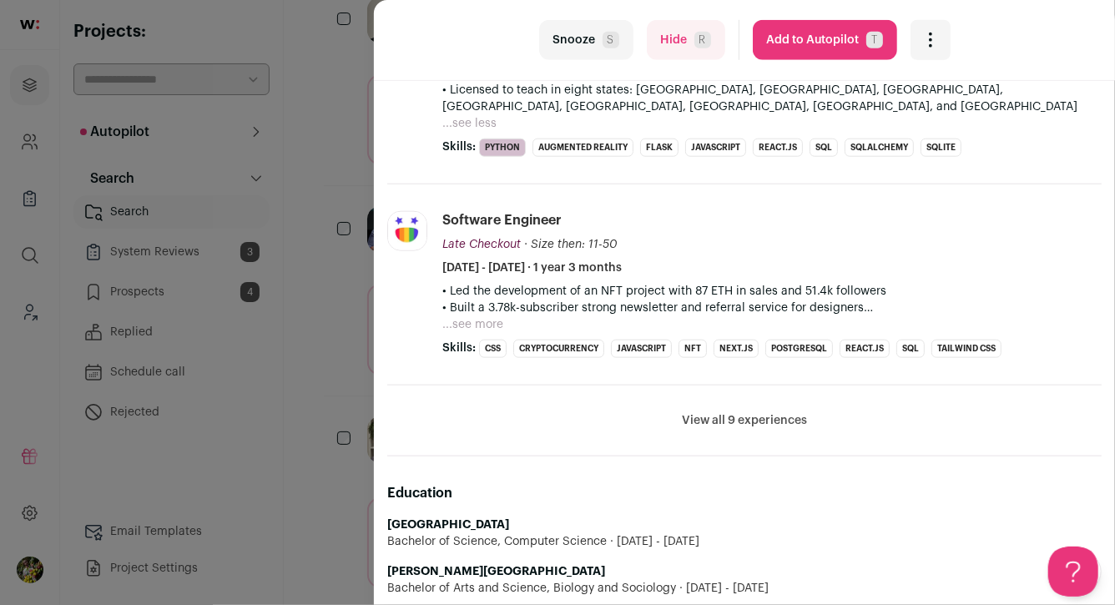
click at [488, 316] on button "...see more" at bounding box center [472, 324] width 61 height 17
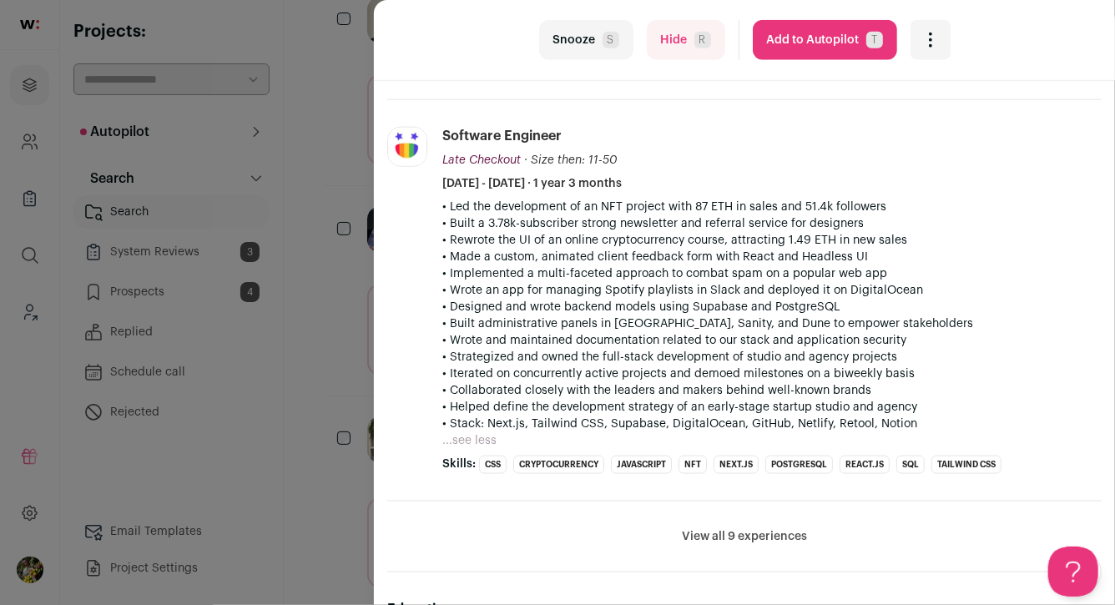
scroll to position [848, 0]
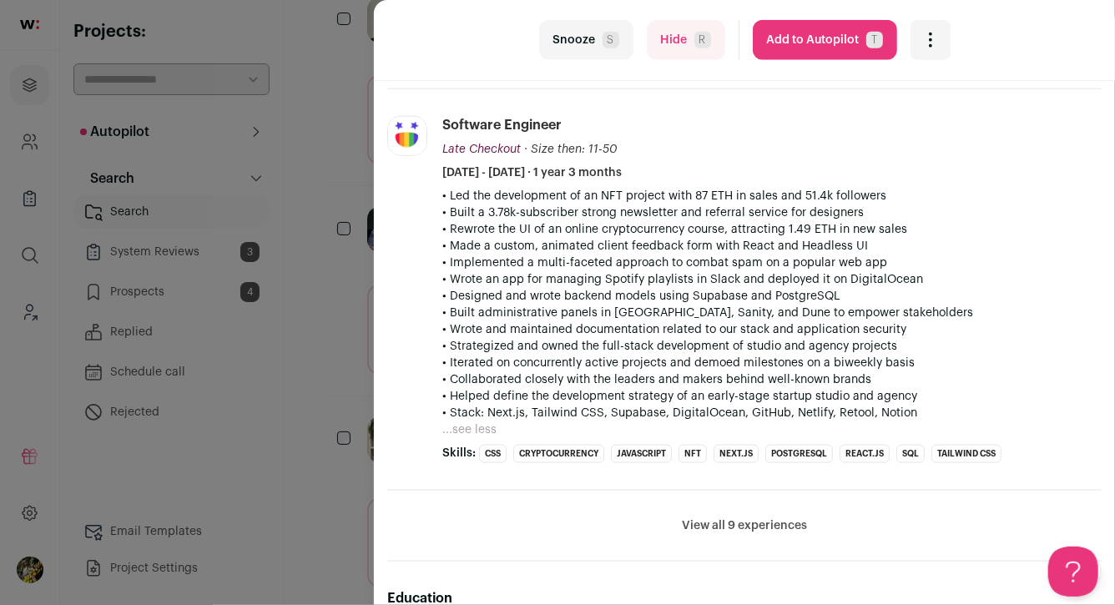
click at [716, 517] on button "View all 9 experiences" at bounding box center [744, 525] width 125 height 17
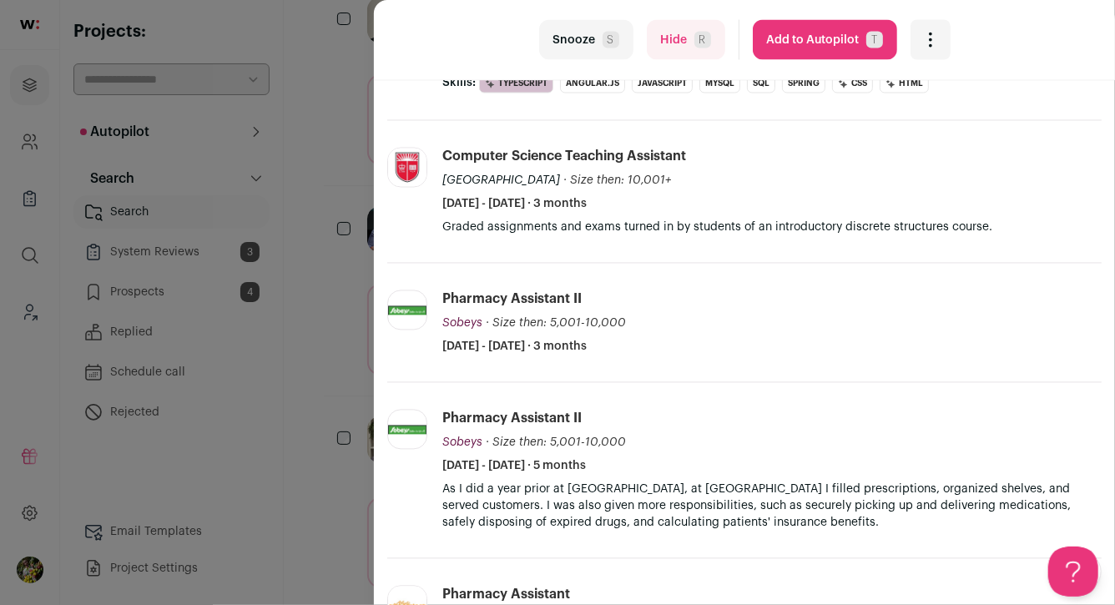
scroll to position [1523, 0]
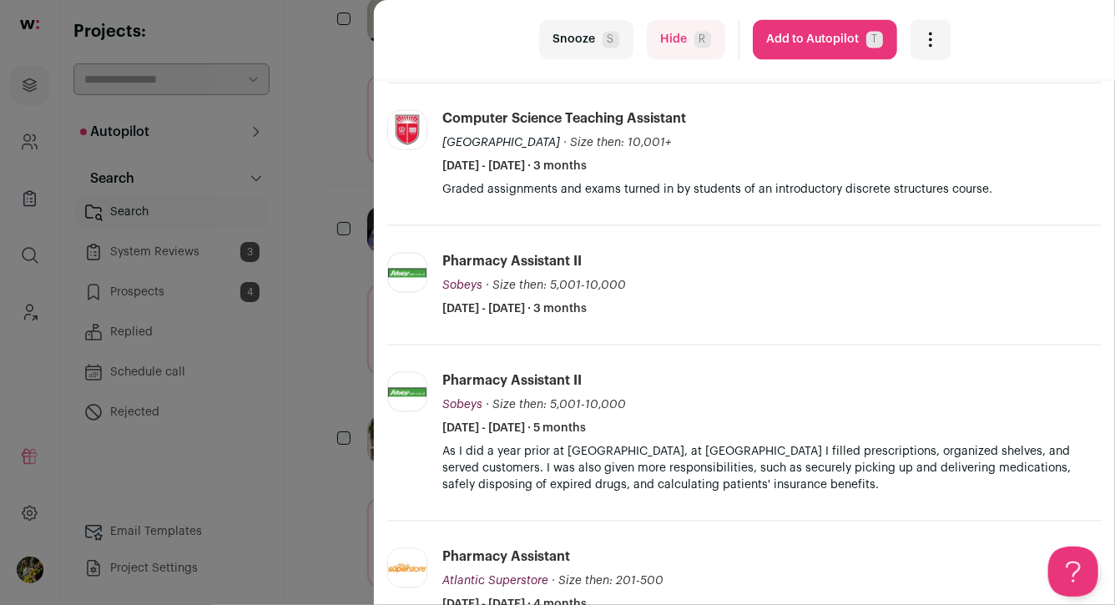
click at [329, 152] on div "last Snooze S Hide R Add to Autopilot T More actions Report a Problem Report th…" at bounding box center [557, 302] width 1115 height 605
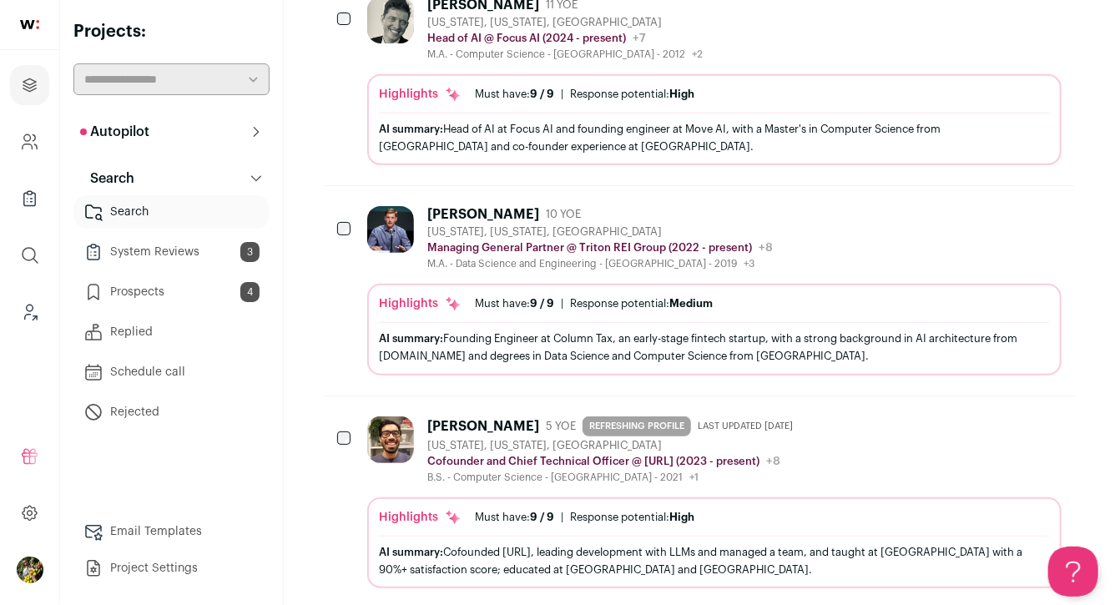
scroll to position [0, 0]
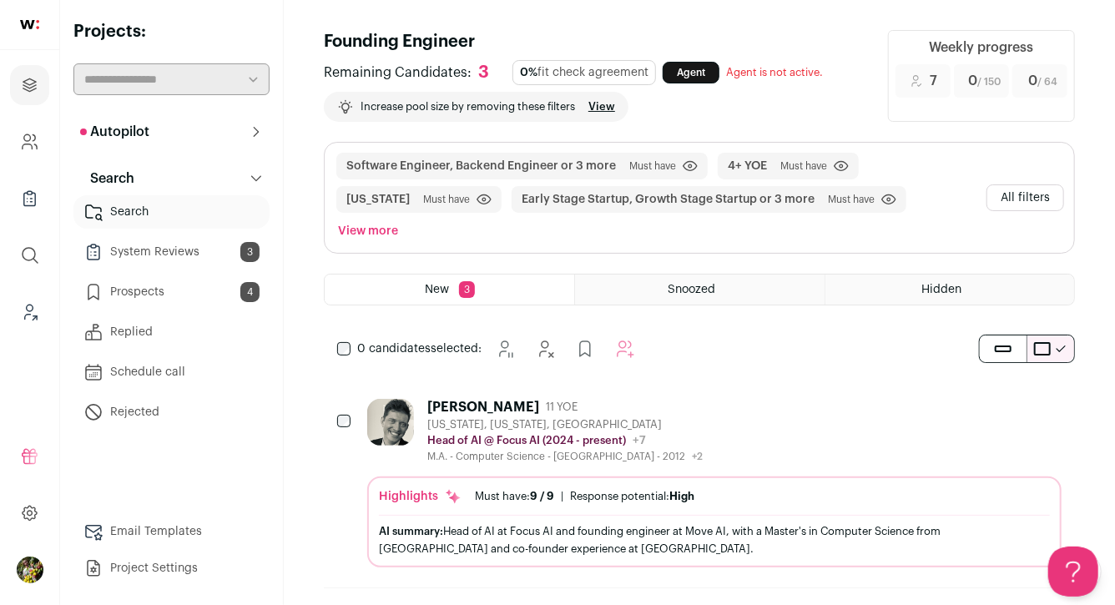
click at [1015, 189] on button "All filters" at bounding box center [1025, 197] width 78 height 27
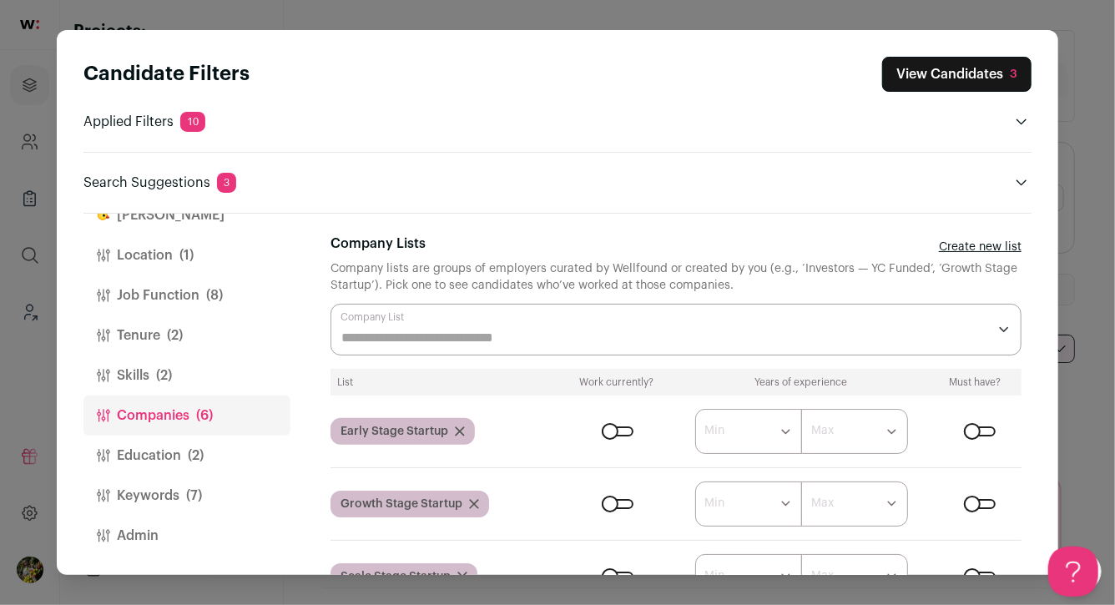
click at [199, 290] on button "Job Function (8)" at bounding box center [186, 295] width 207 height 40
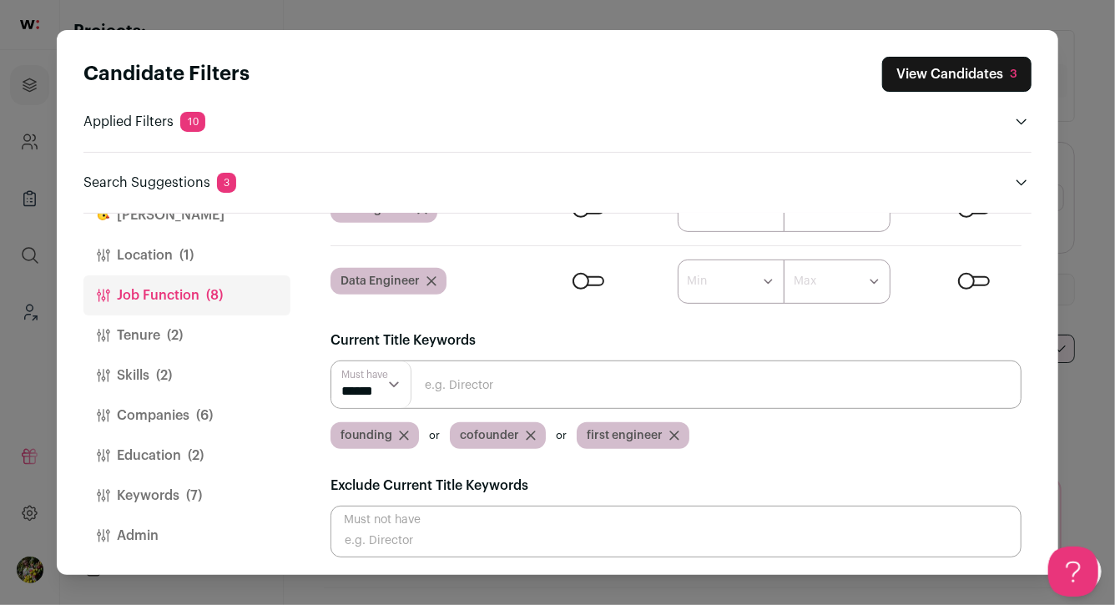
scroll to position [390, 0]
click at [403, 431] on icon "Close modal via background" at bounding box center [404, 435] width 8 height 8
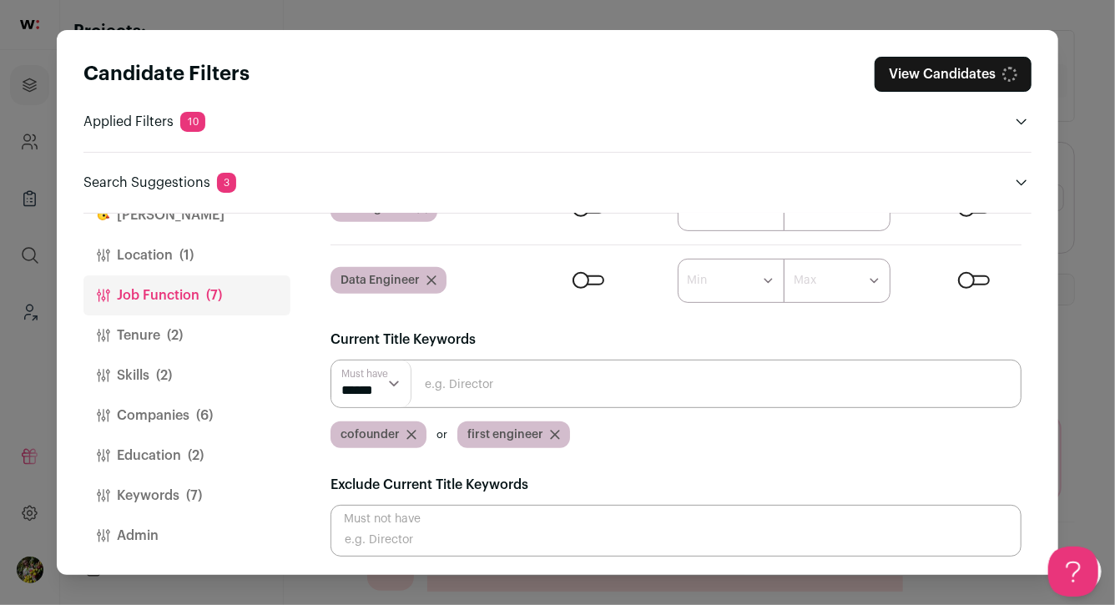
click at [406, 431] on icon "Close modal via background" at bounding box center [411, 435] width 10 height 10
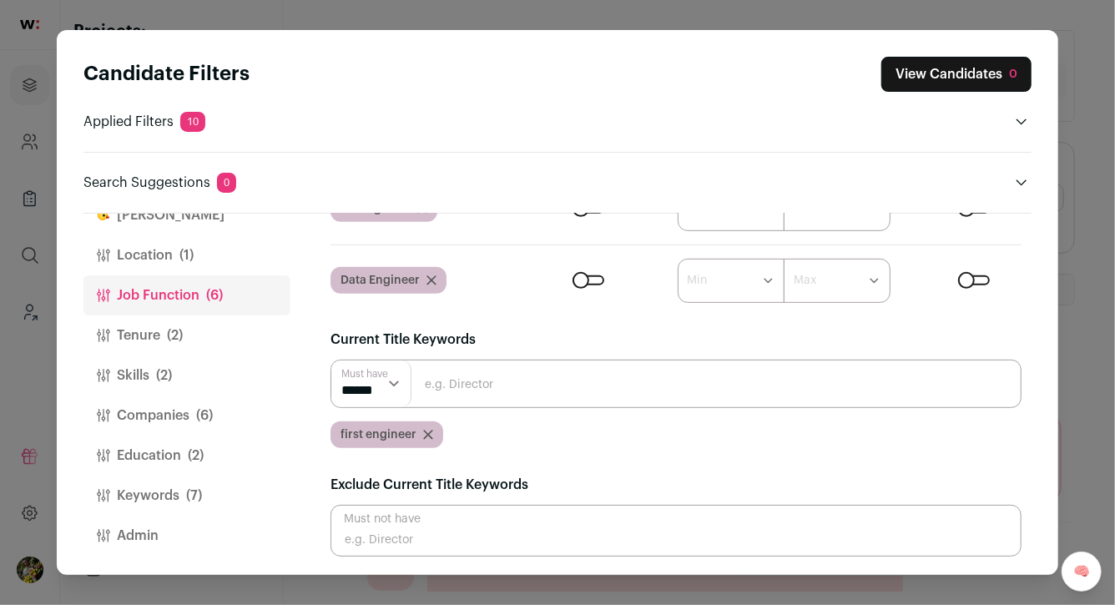
click at [430, 434] on icon "Close modal via background" at bounding box center [428, 435] width 10 height 10
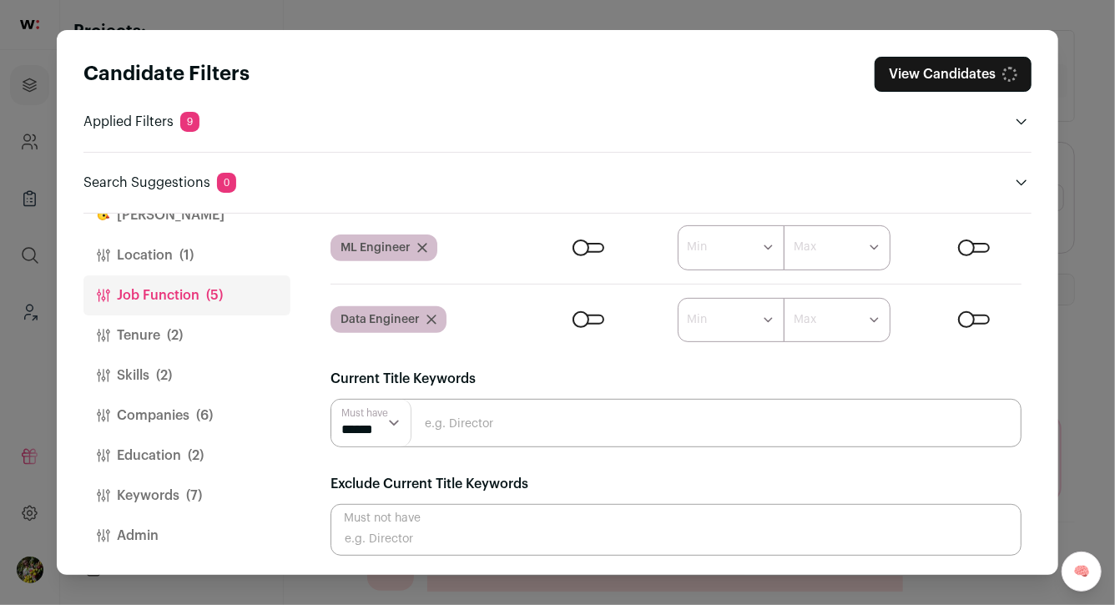
click at [199, 459] on span "(2)" at bounding box center [196, 456] width 16 height 20
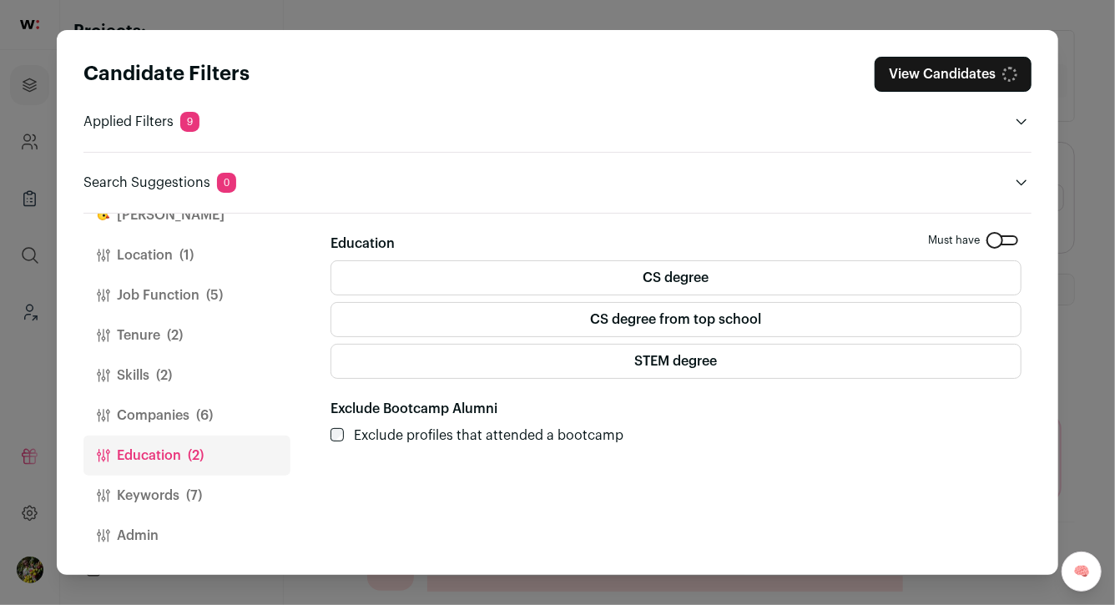
scroll to position [0, 0]
click at [606, 276] on label "CS degree" at bounding box center [675, 277] width 691 height 35
click at [208, 491] on button "Keywords (7)" at bounding box center [186, 496] width 207 height 40
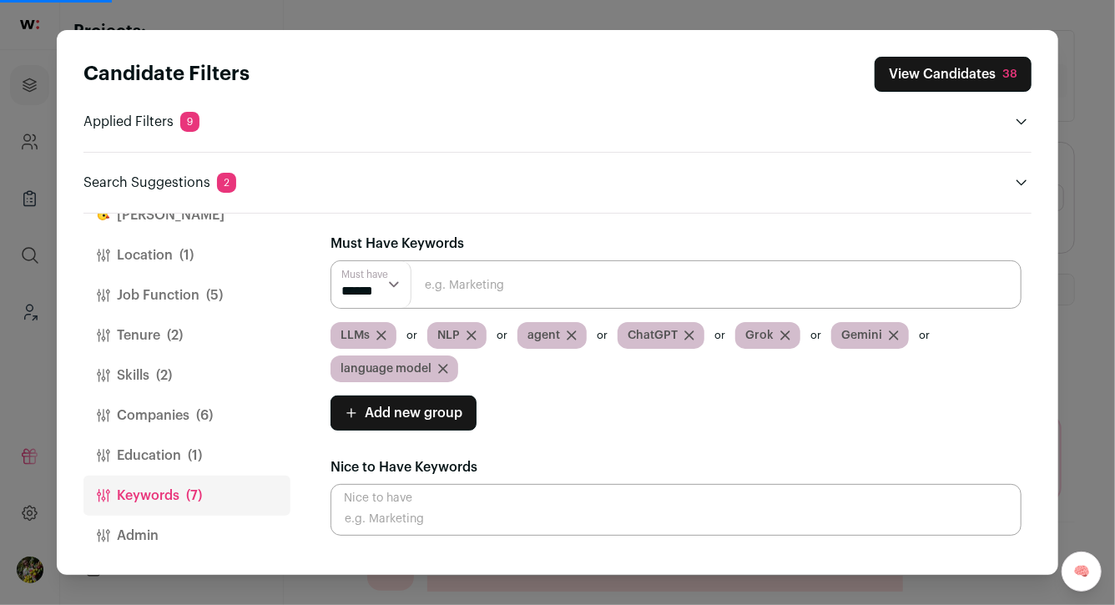
click at [184, 448] on button "Education (1)" at bounding box center [186, 456] width 207 height 40
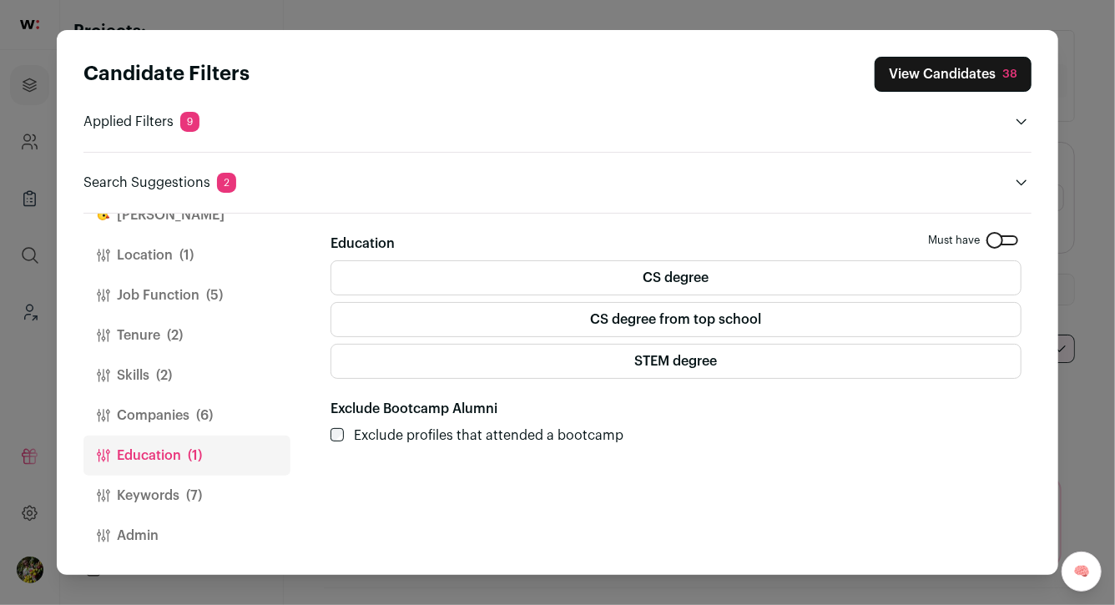
click at [197, 416] on span "(6)" at bounding box center [204, 416] width 17 height 20
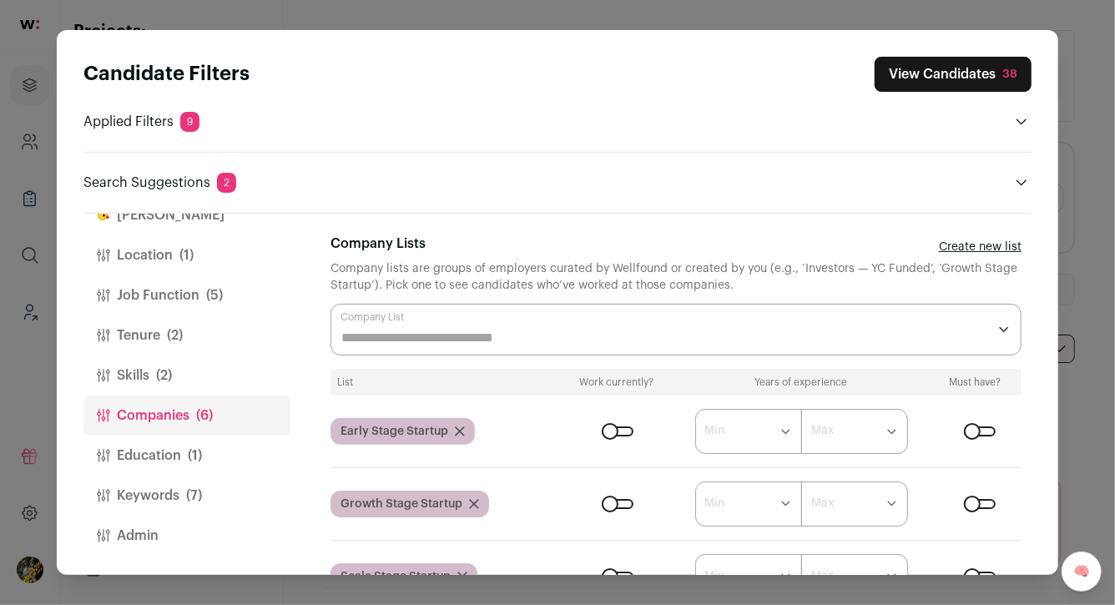
click at [940, 91] on button "View Candidates 38" at bounding box center [952, 74] width 157 height 35
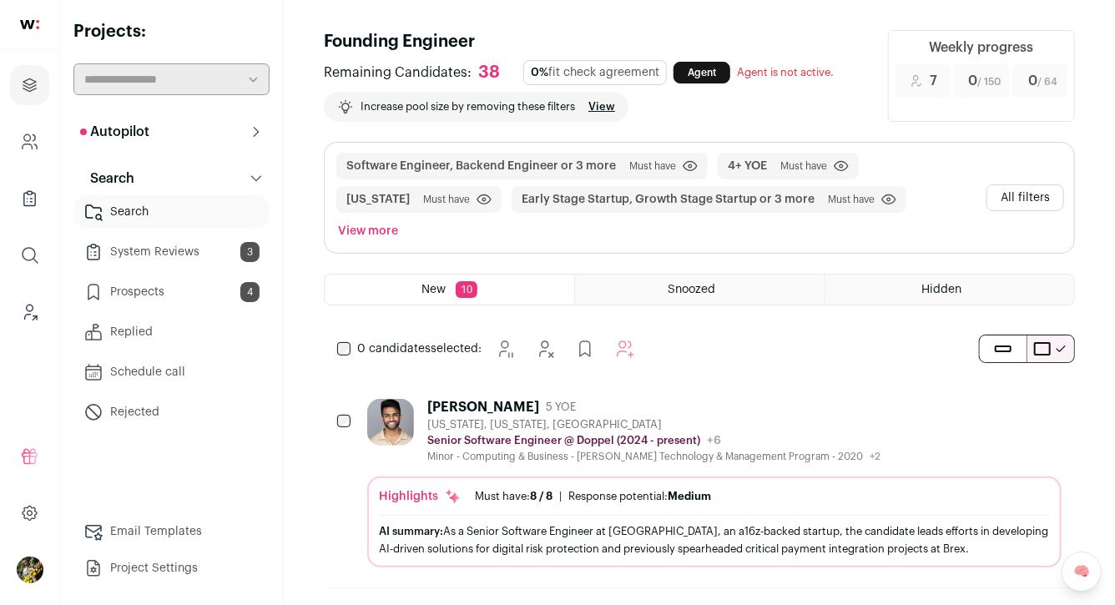
click at [1024, 184] on button "All filters" at bounding box center [1025, 197] width 78 height 27
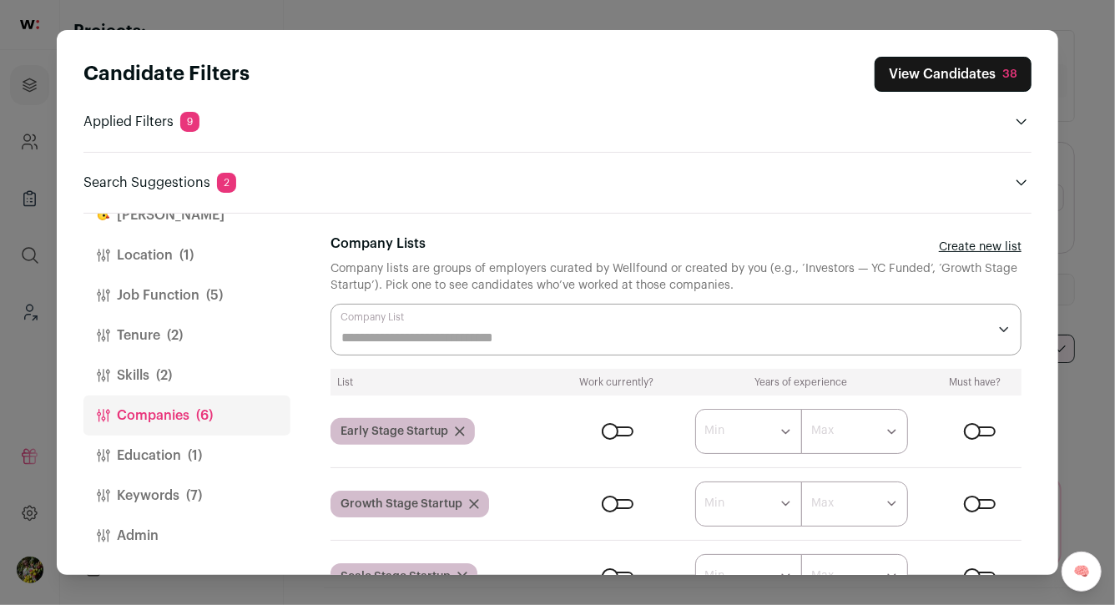
click at [225, 488] on button "Keywords (7)" at bounding box center [186, 496] width 207 height 40
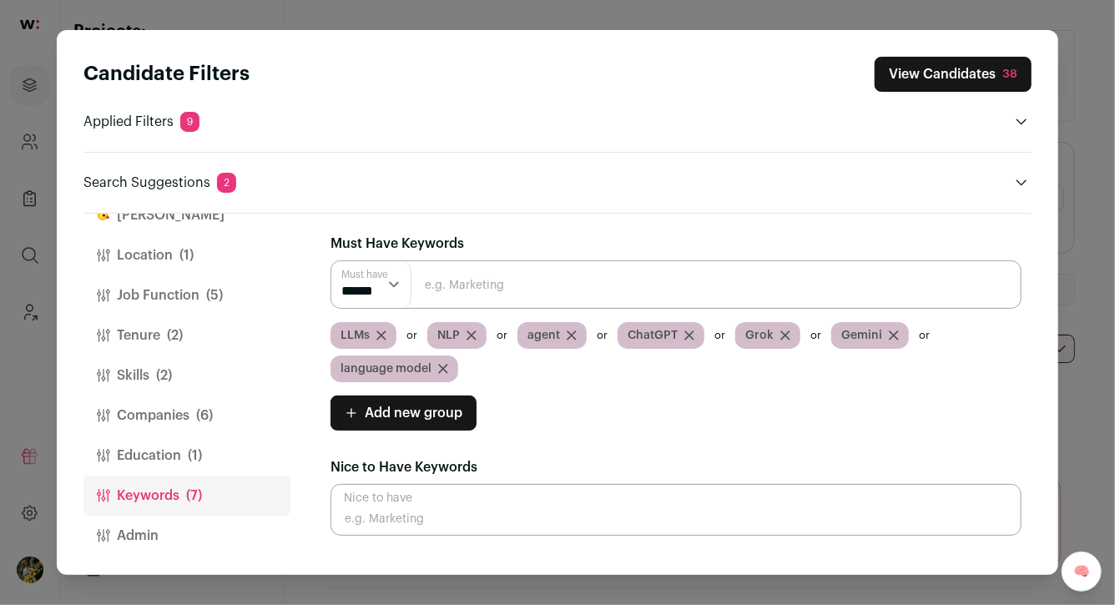
click at [436, 278] on input "Close modal via background" at bounding box center [675, 284] width 691 height 48
click at [442, 410] on span "Add new group" at bounding box center [414, 413] width 98 height 20
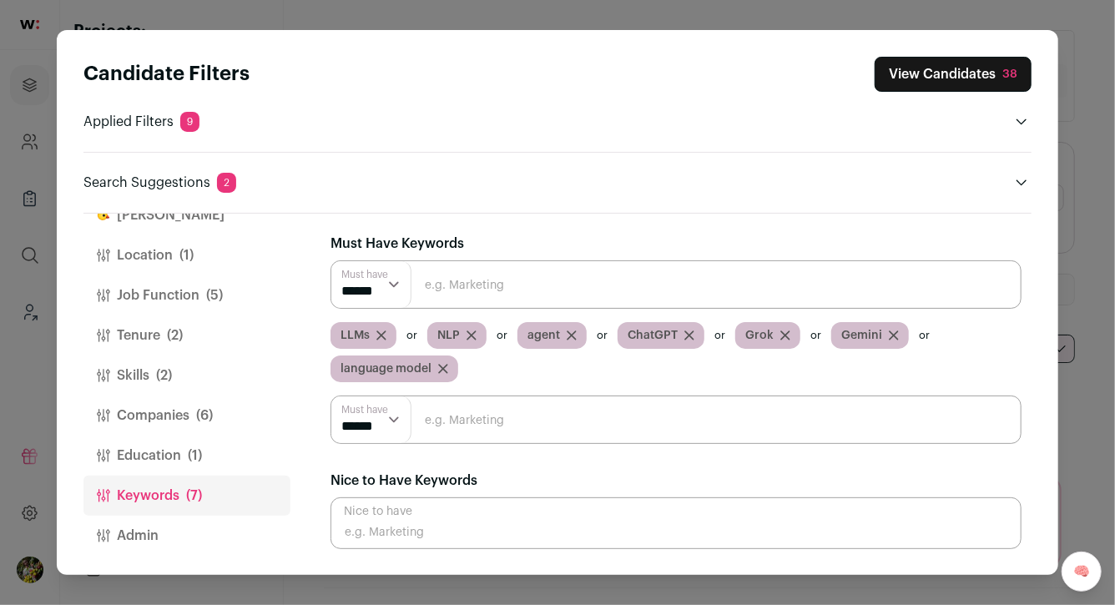
click at [442, 410] on input "Close modal via background" at bounding box center [675, 420] width 691 height 48
type input "video"
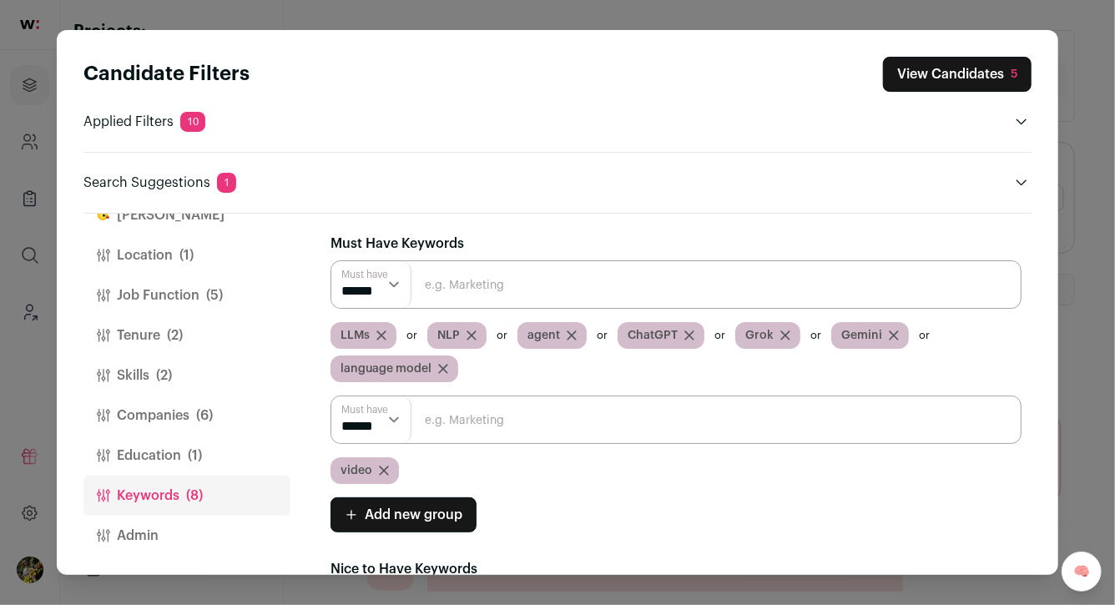
click at [940, 71] on button "View Candidates 5" at bounding box center [957, 74] width 149 height 35
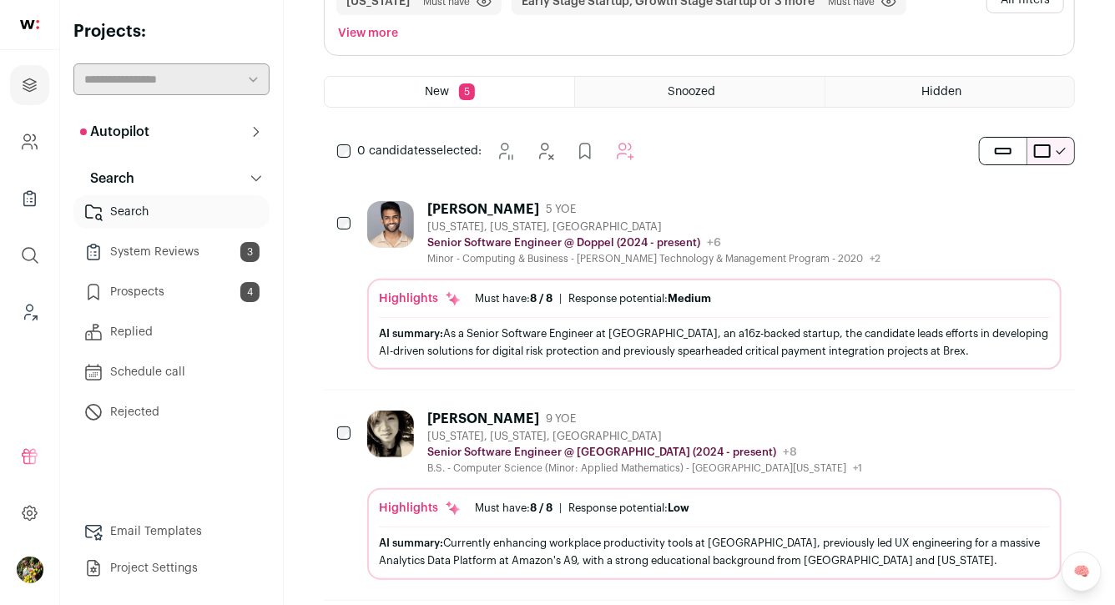
scroll to position [234, 0]
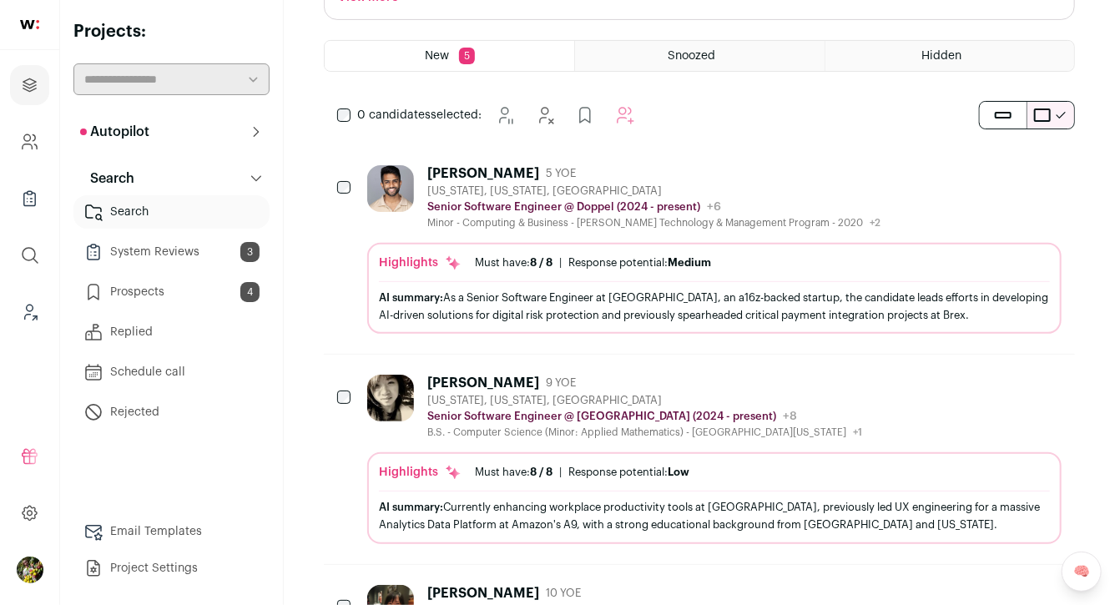
click at [887, 189] on div "Shukan Shah 5 YOE New York, New York, United States Senior Software Engineer @ …" at bounding box center [714, 197] width 694 height 64
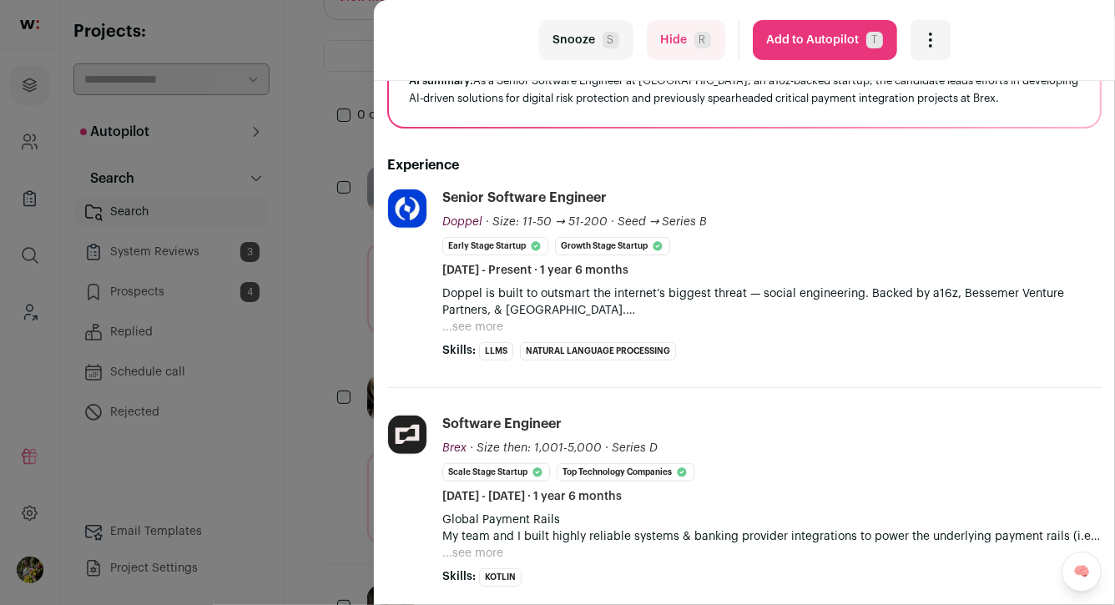
scroll to position [193, 0]
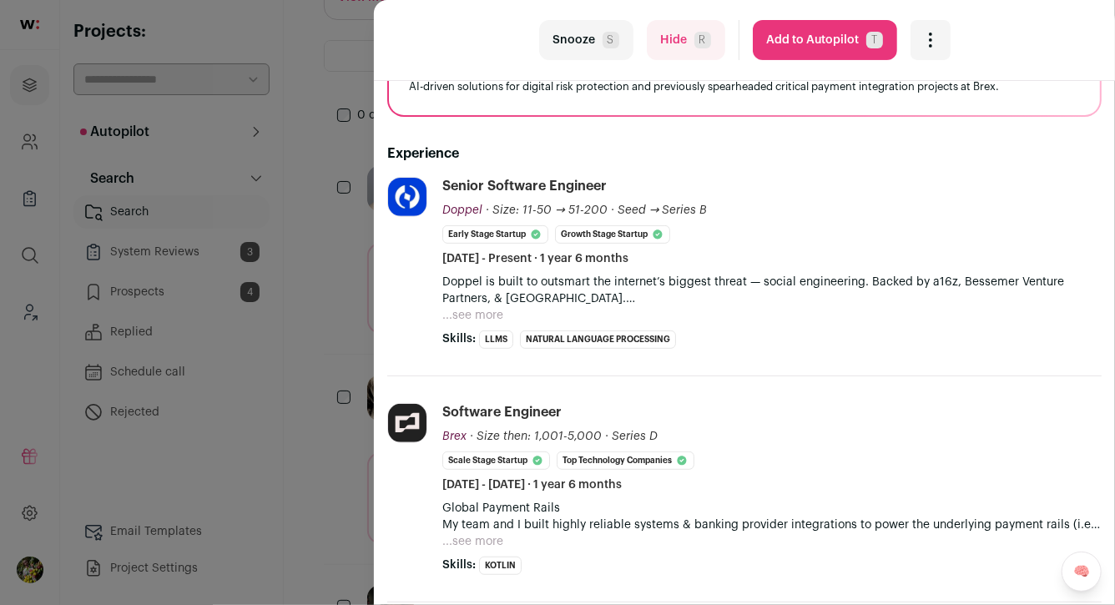
click at [495, 314] on button "...see more" at bounding box center [472, 315] width 61 height 17
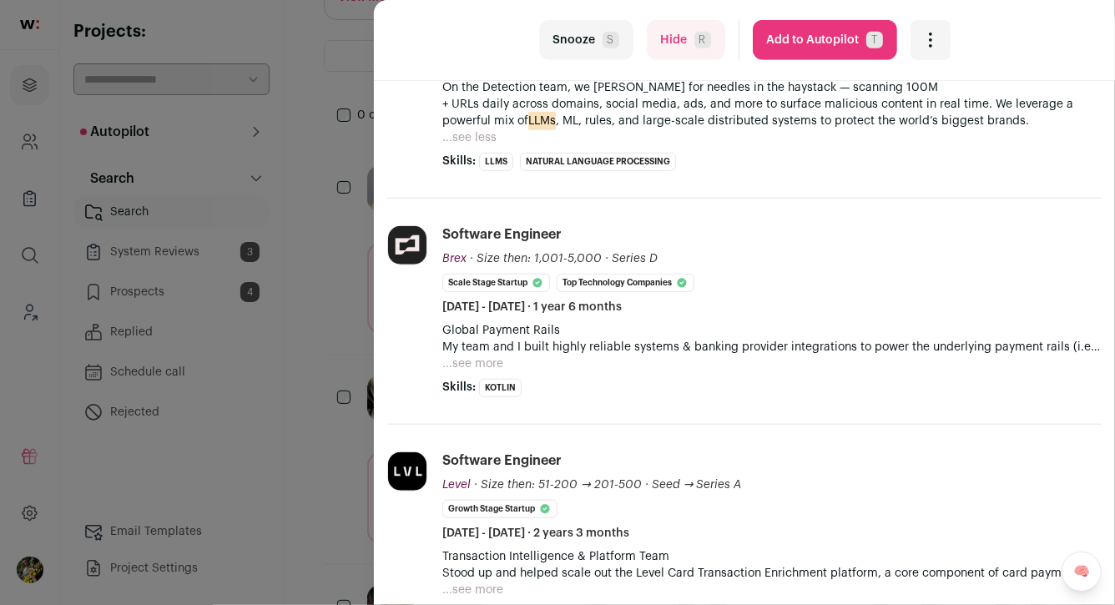
click at [476, 367] on button "...see more" at bounding box center [472, 363] width 61 height 17
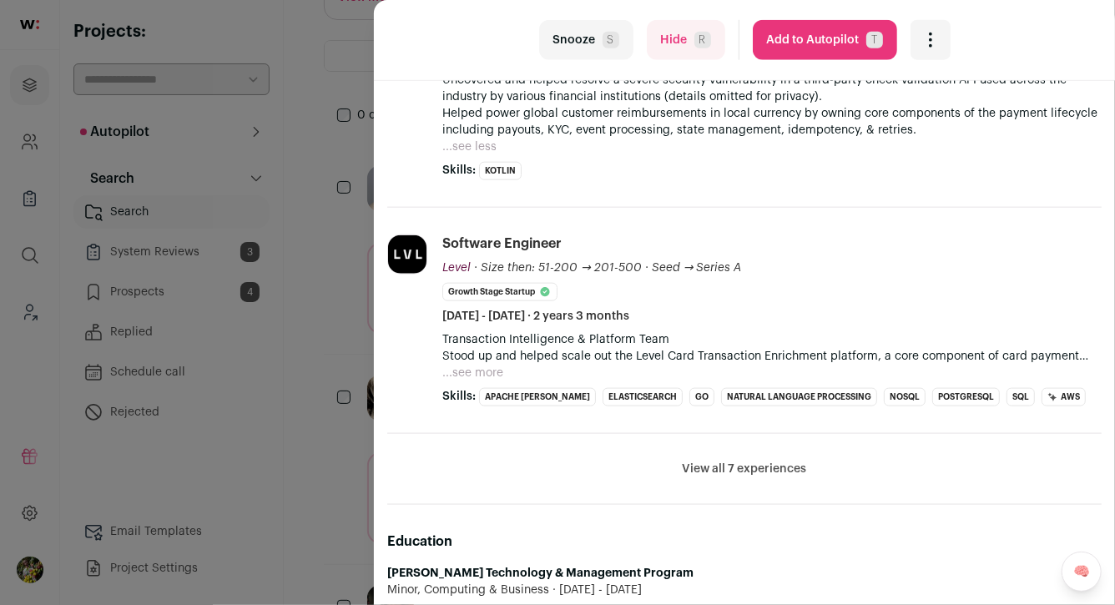
scroll to position [866, 0]
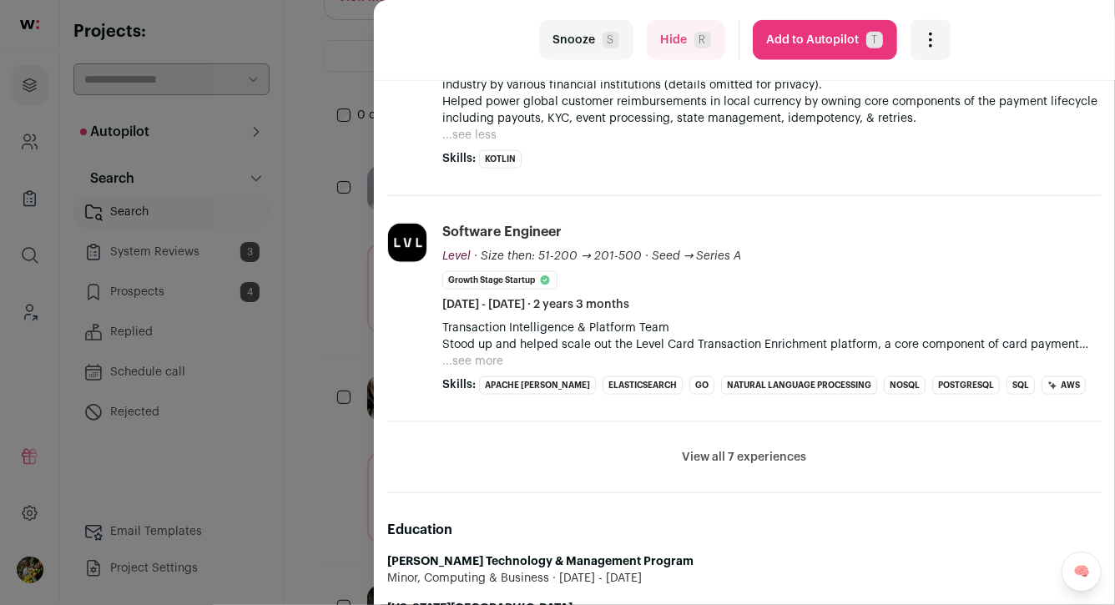
click at [476, 370] on li "Software Engineer Level Level level.com Add to company list Public / Private Pr…" at bounding box center [771, 309] width 659 height 172
click at [482, 359] on button "...see more" at bounding box center [472, 361] width 61 height 17
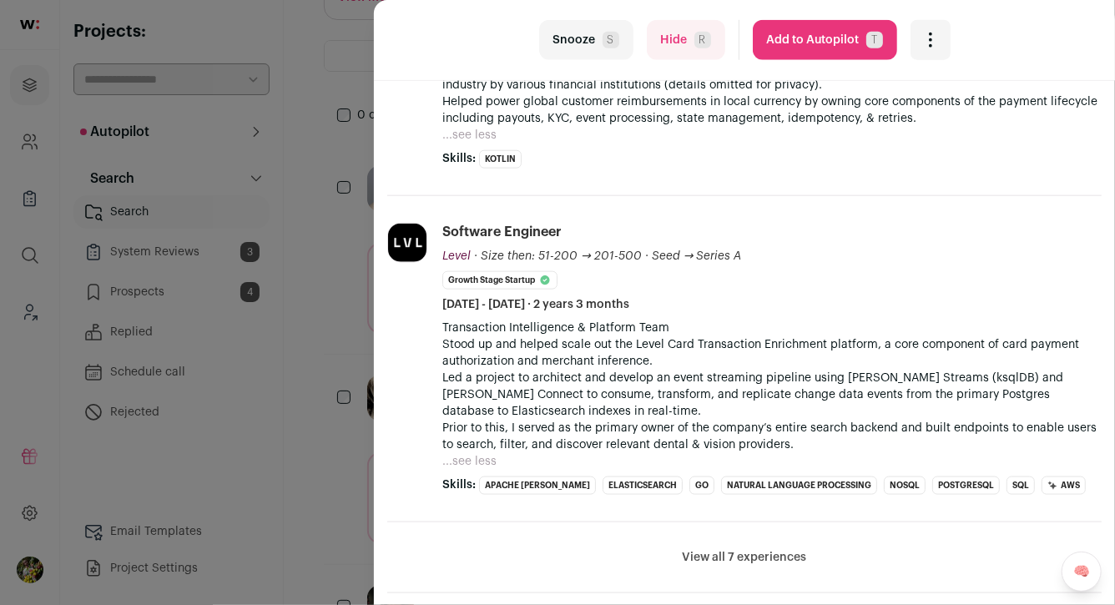
scroll to position [919, 0]
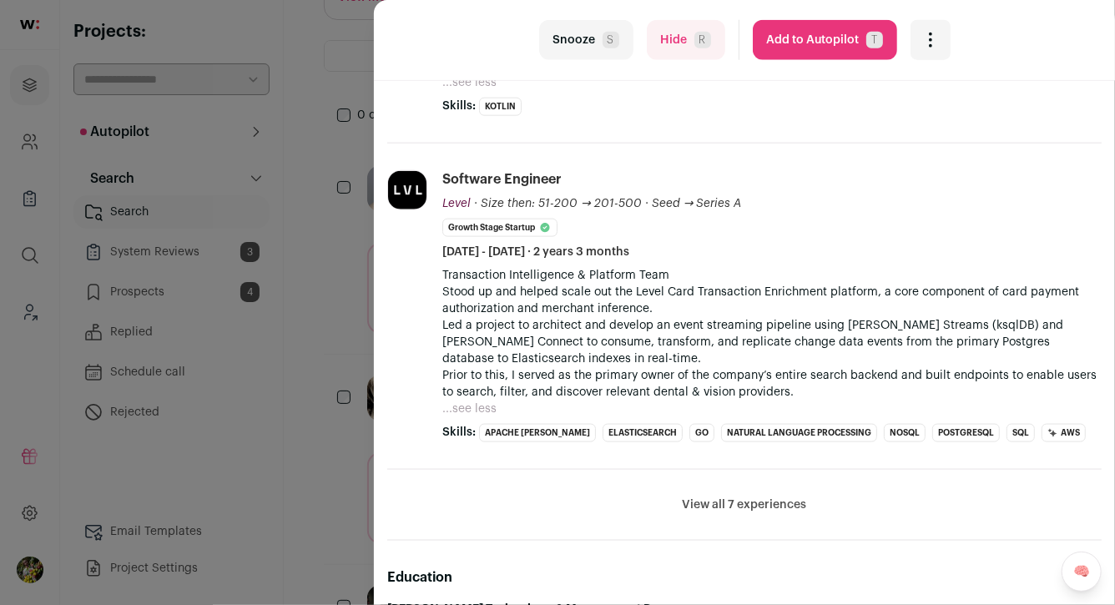
click at [707, 502] on button "View all 7 experiences" at bounding box center [745, 504] width 124 height 17
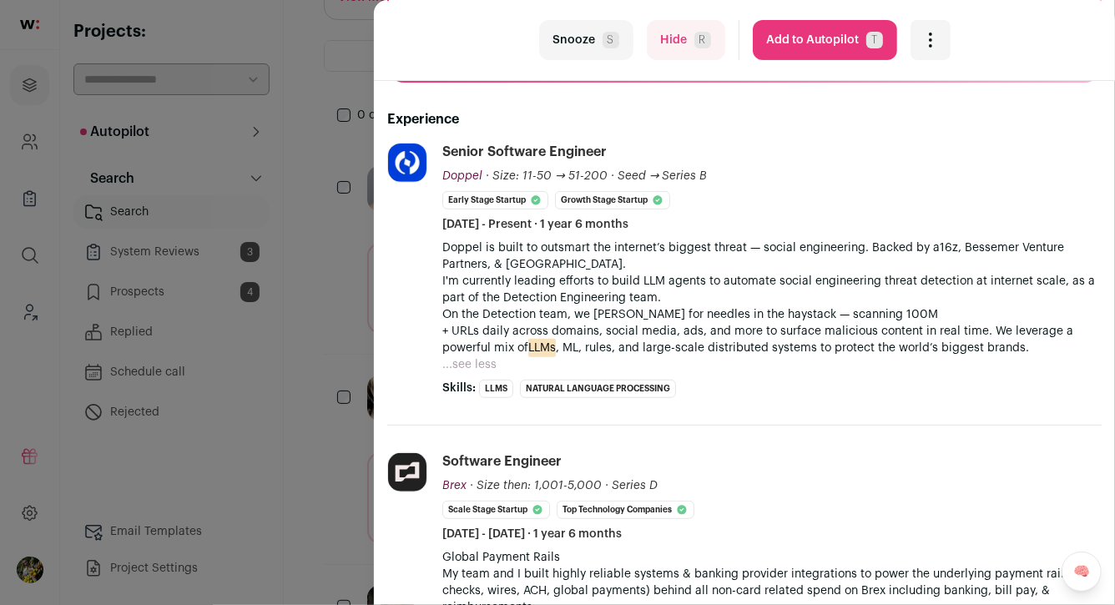
scroll to position [0, 0]
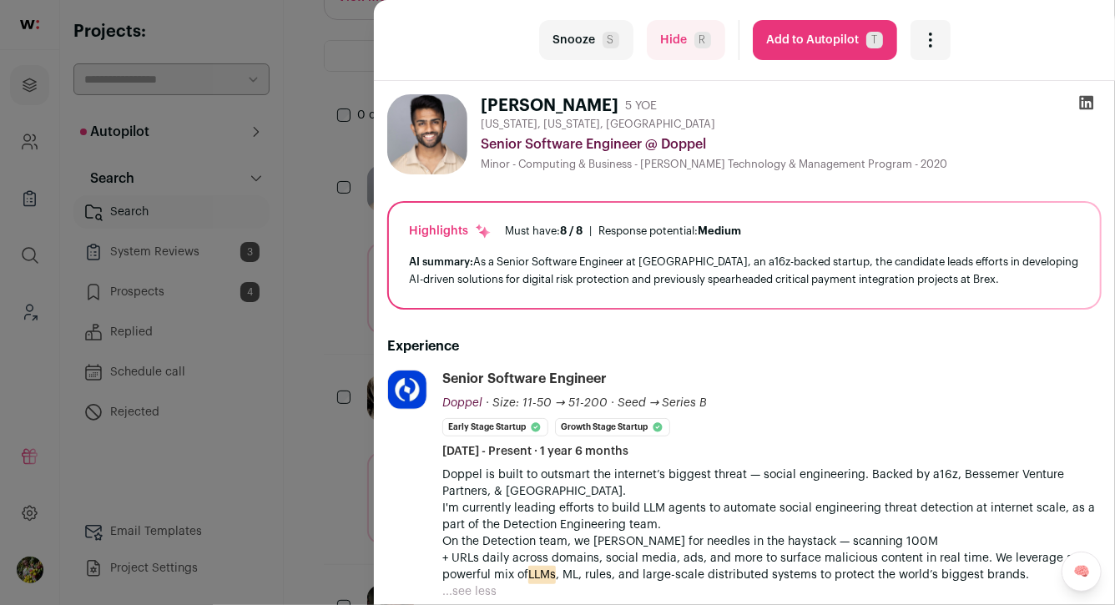
click at [807, 33] on button "Add to Autopilot T" at bounding box center [825, 40] width 144 height 40
click at [339, 297] on div "last Snooze S Hide R Add to Autopilot T More actions Report a Problem Report th…" at bounding box center [557, 302] width 1115 height 605
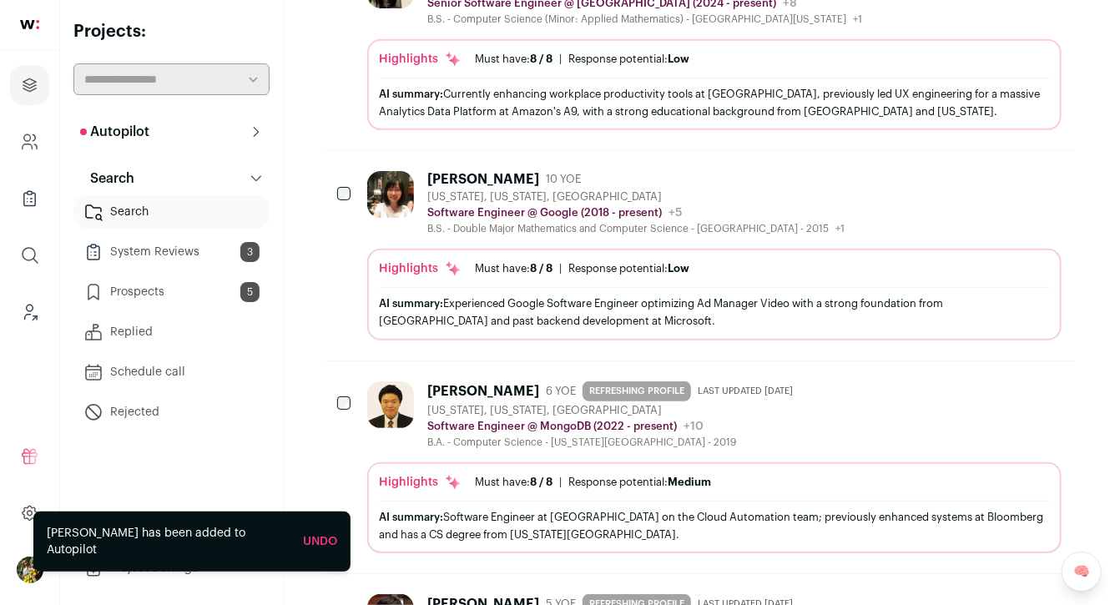
scroll to position [441, 0]
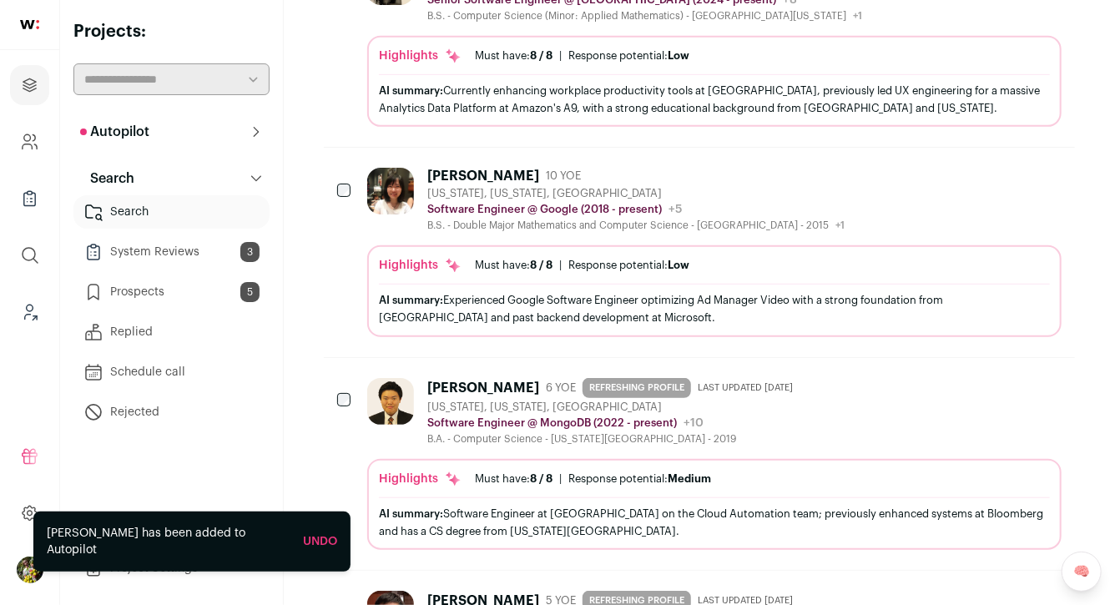
click at [443, 291] on div "AI summary: Experienced Google Software Engineer optimizing Ad Manager Video wi…" at bounding box center [714, 308] width 671 height 35
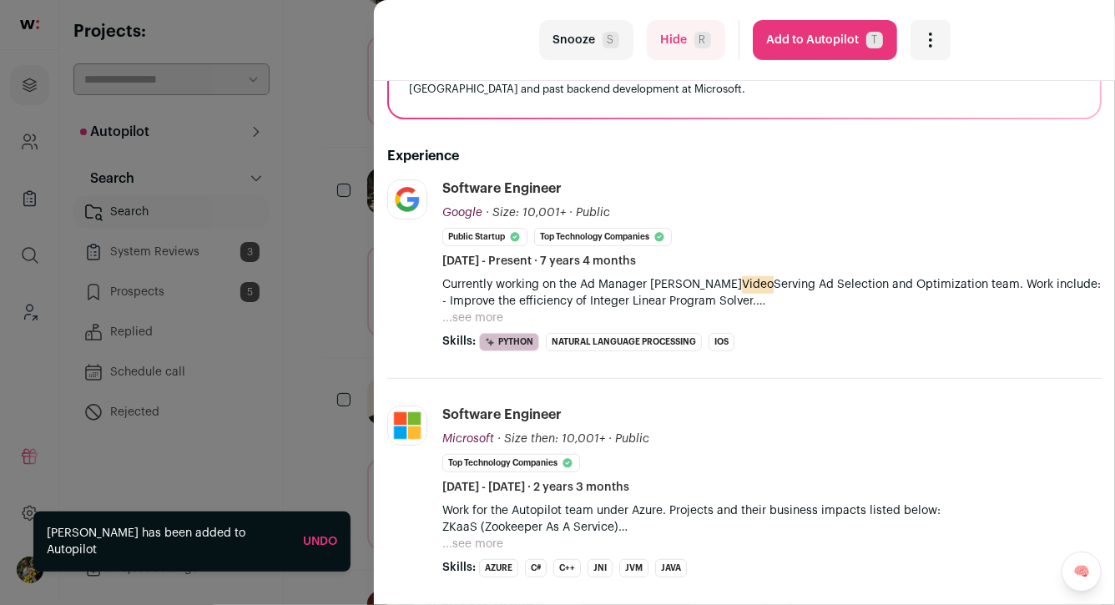
scroll to position [209, 0]
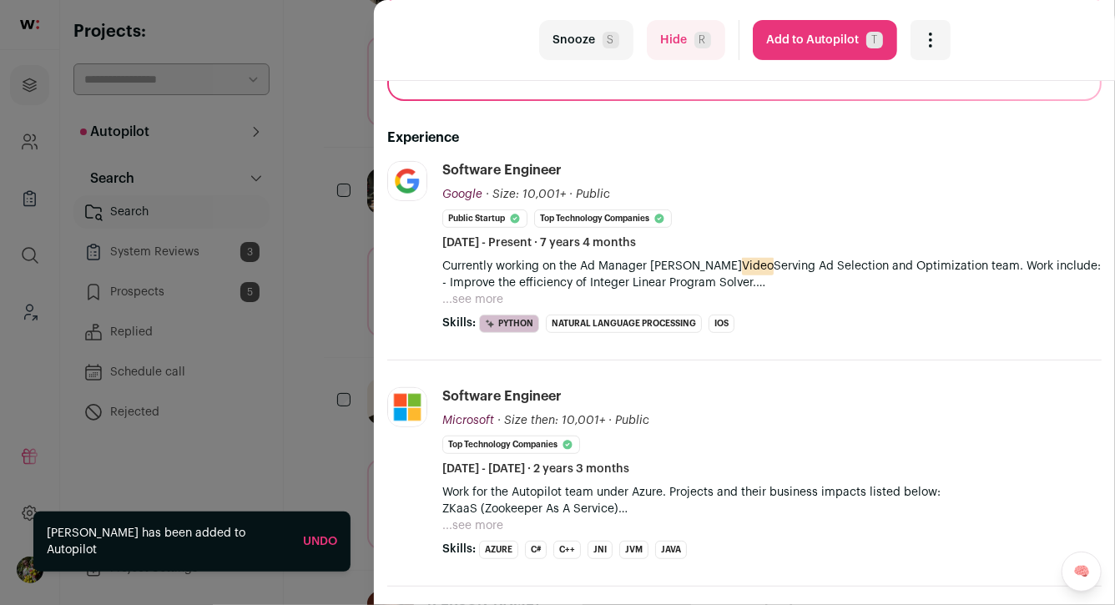
click at [465, 297] on button "...see more" at bounding box center [472, 299] width 61 height 17
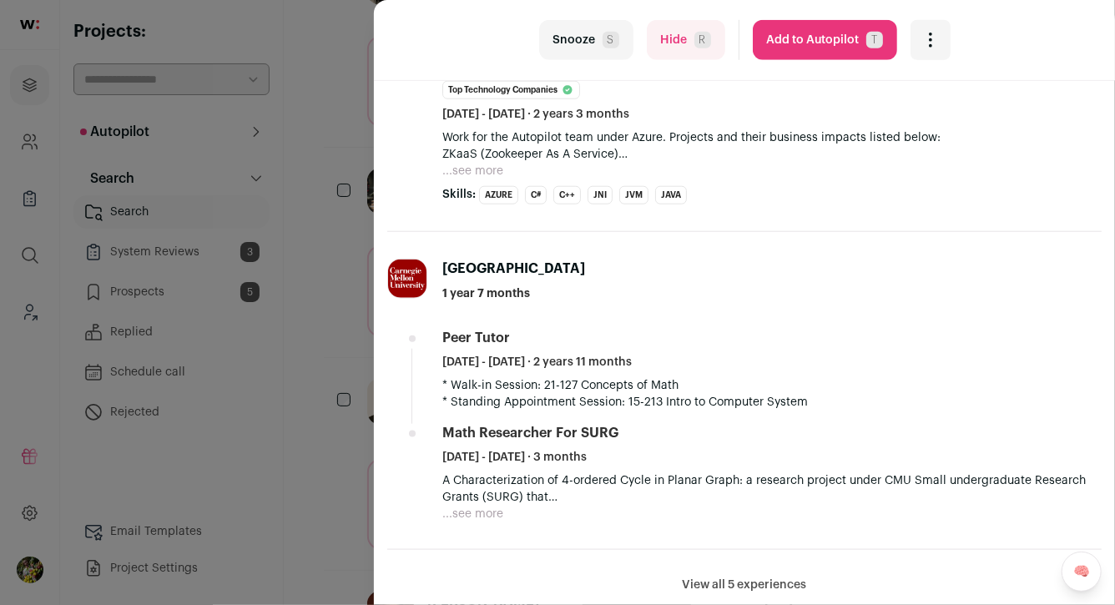
scroll to position [870, 0]
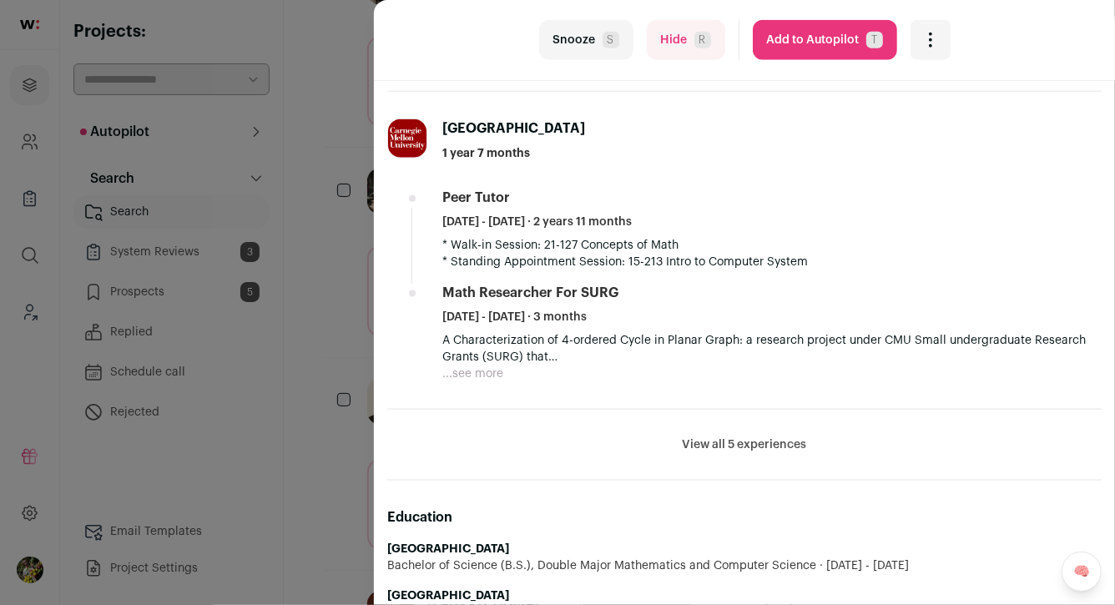
click at [789, 47] on button "Add to Autopilot T" at bounding box center [825, 40] width 144 height 40
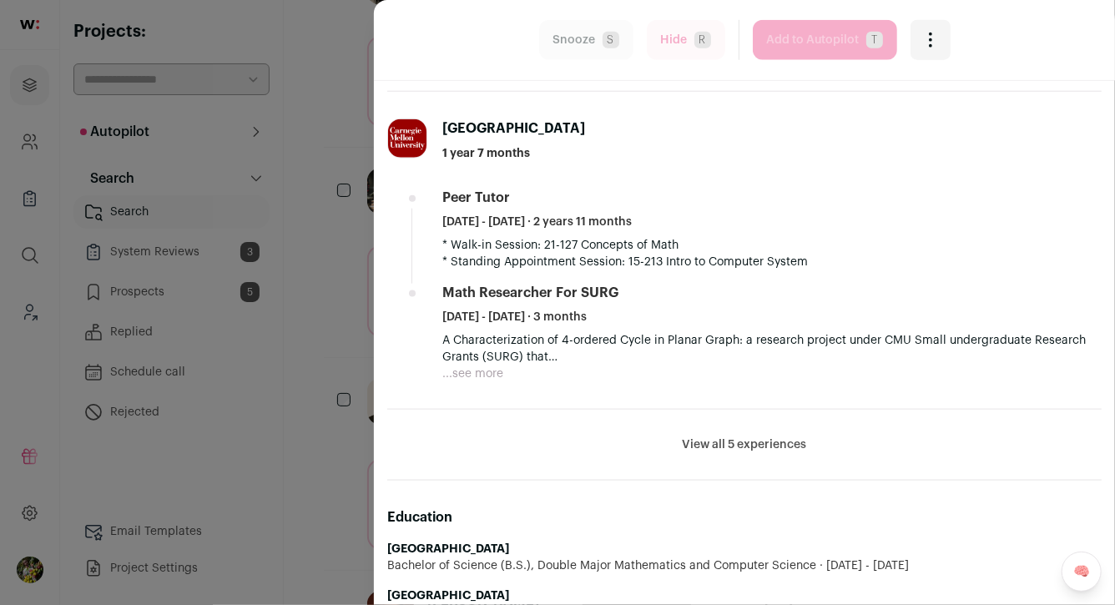
click at [346, 289] on div "last Snooze S Hide R Add to Autopilot T More actions Report a Problem Report th…" at bounding box center [557, 302] width 1115 height 605
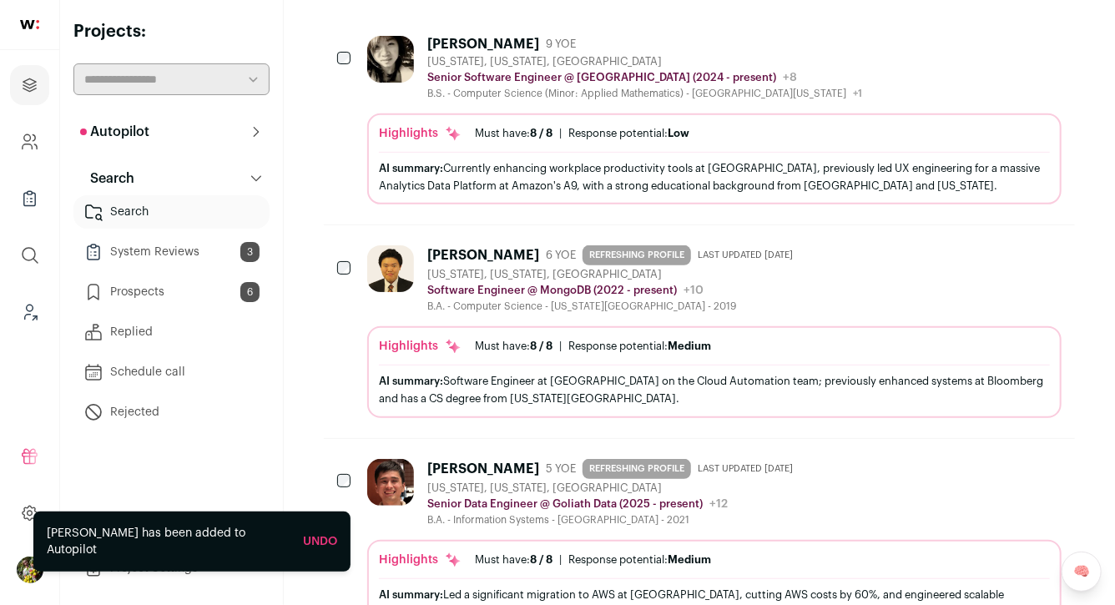
scroll to position [406, 0]
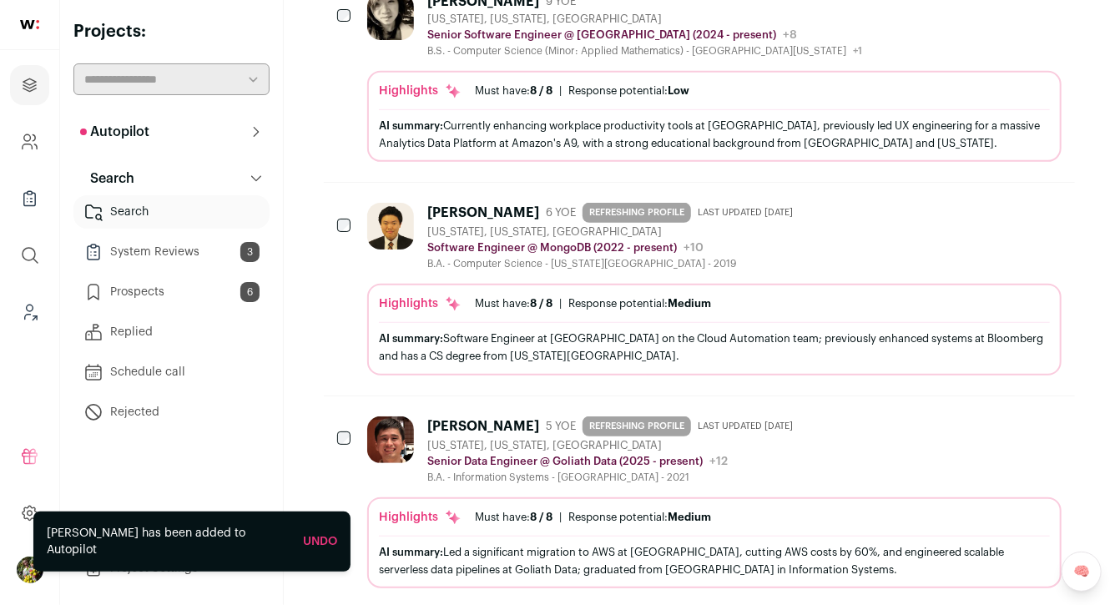
click at [522, 284] on div "Highlights Must have: 8 / 8 How many must haves have been fulfilled? | Response…" at bounding box center [714, 329] width 694 height 91
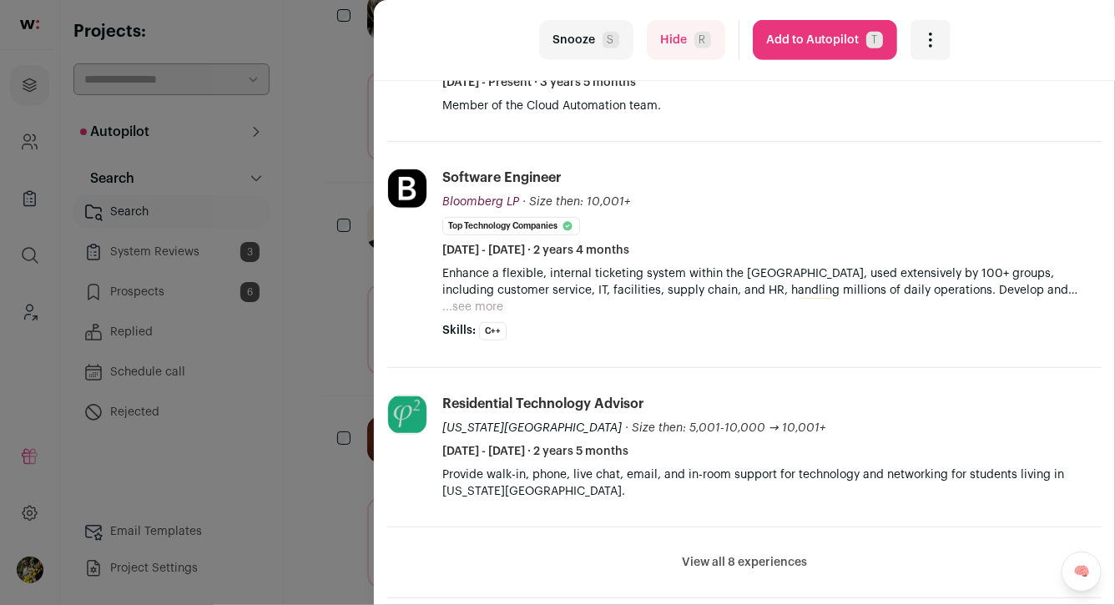
scroll to position [372, 0]
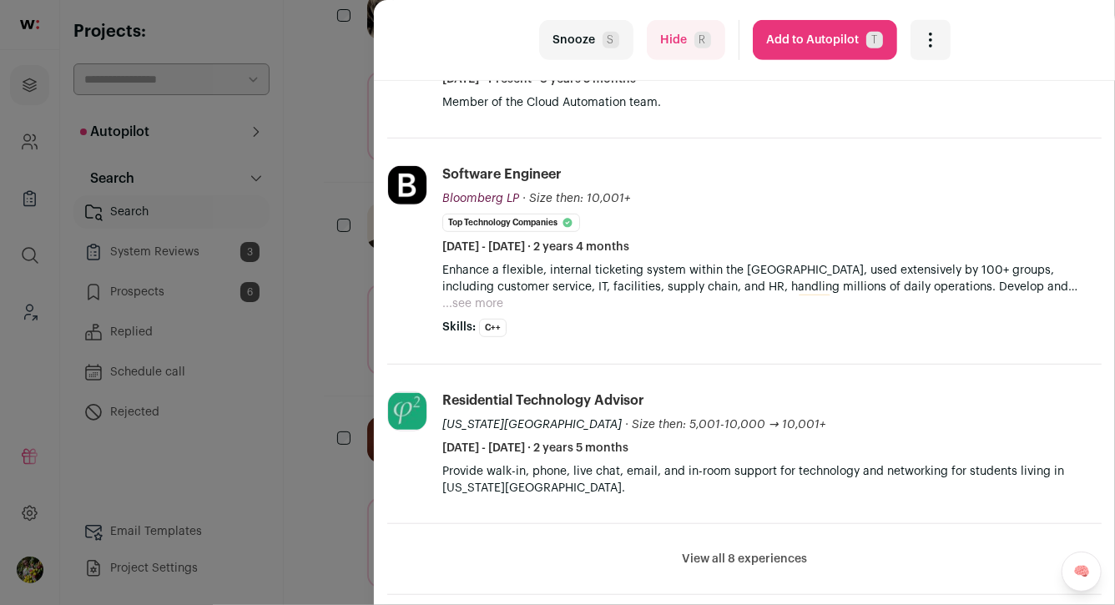
click at [496, 300] on button "...see more" at bounding box center [472, 303] width 61 height 17
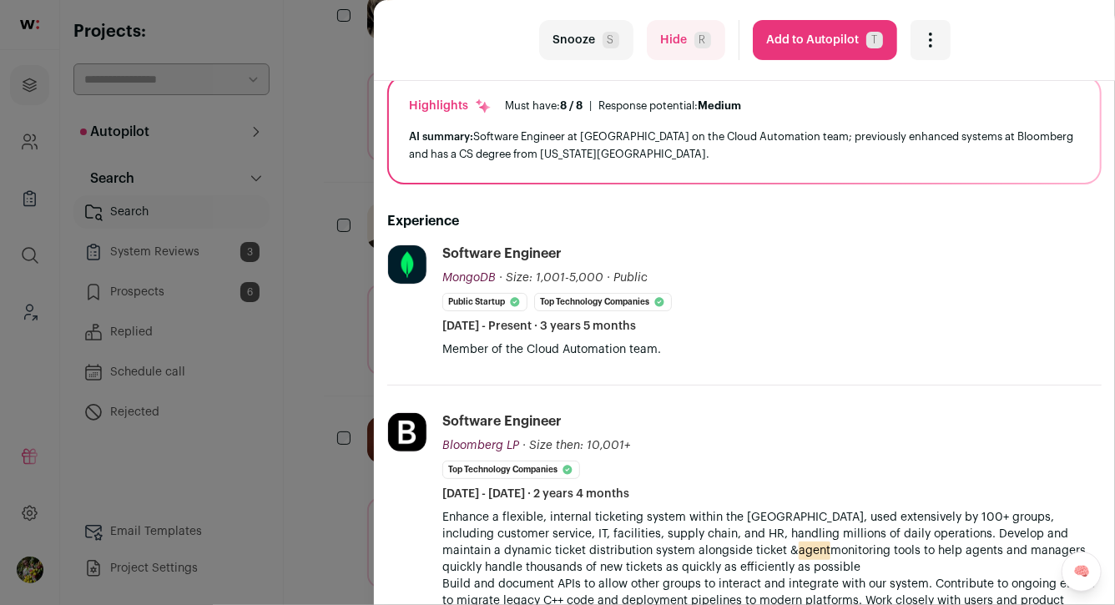
scroll to position [48, 0]
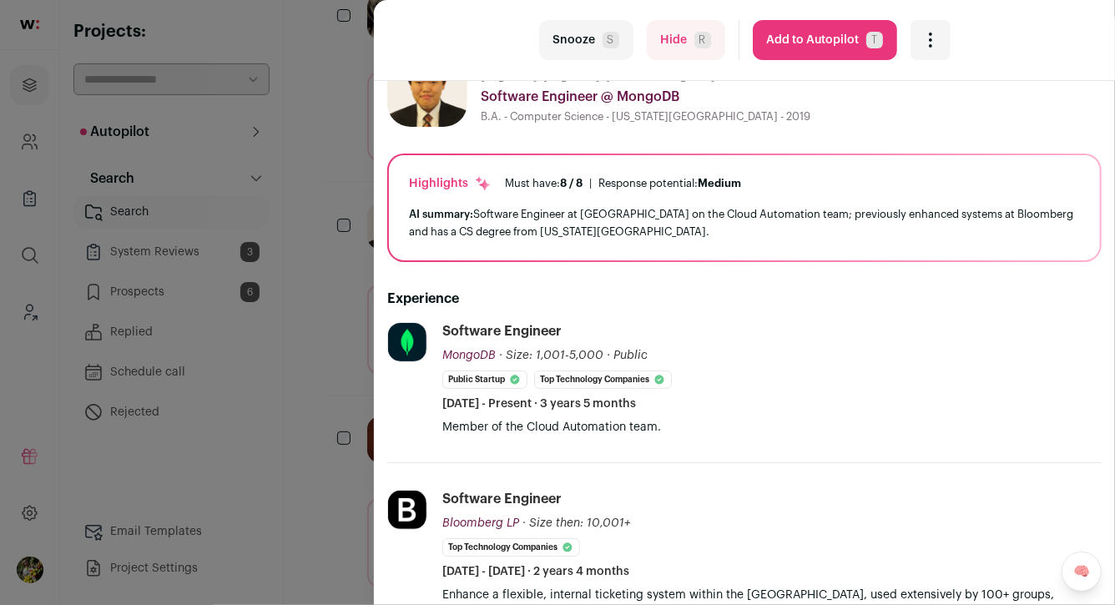
click at [356, 280] on div "last Snooze S Hide R Add to Autopilot T More actions Report a Problem Report th…" at bounding box center [557, 302] width 1115 height 605
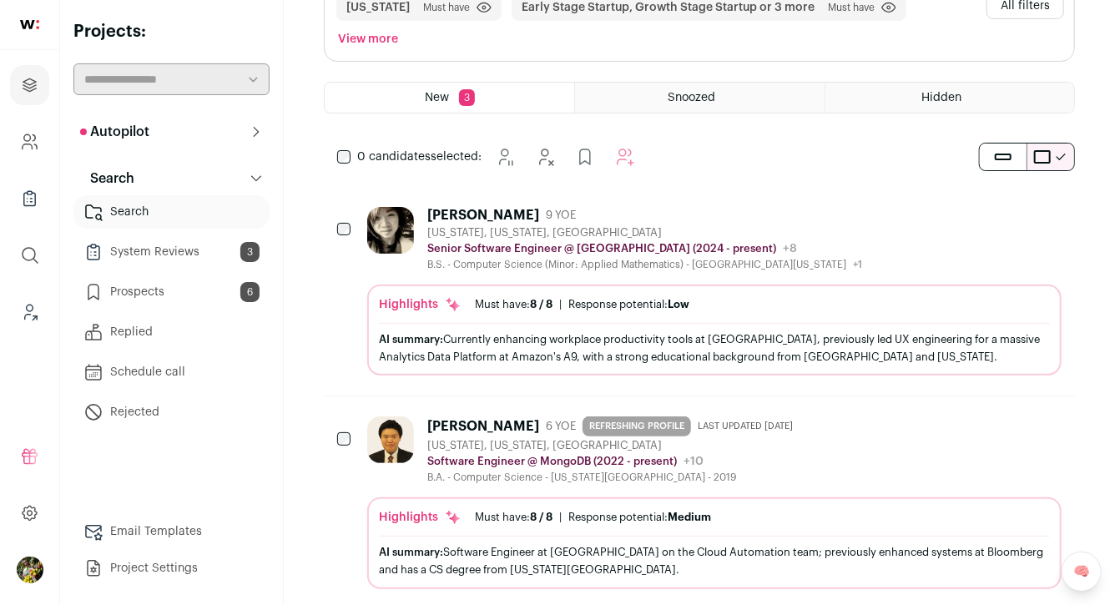
scroll to position [193, 0]
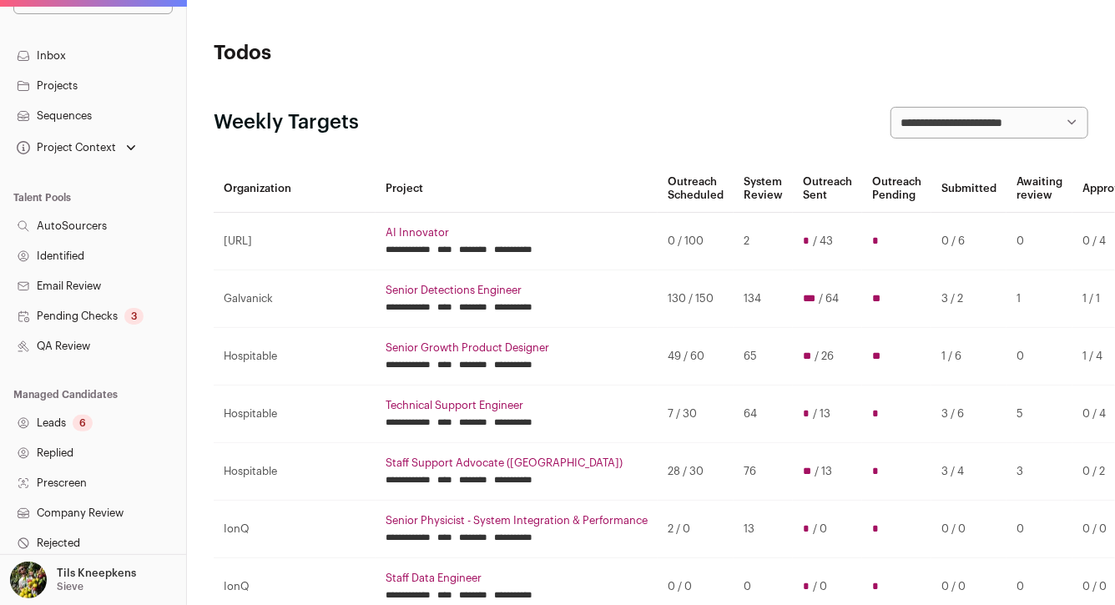
scroll to position [152, 0]
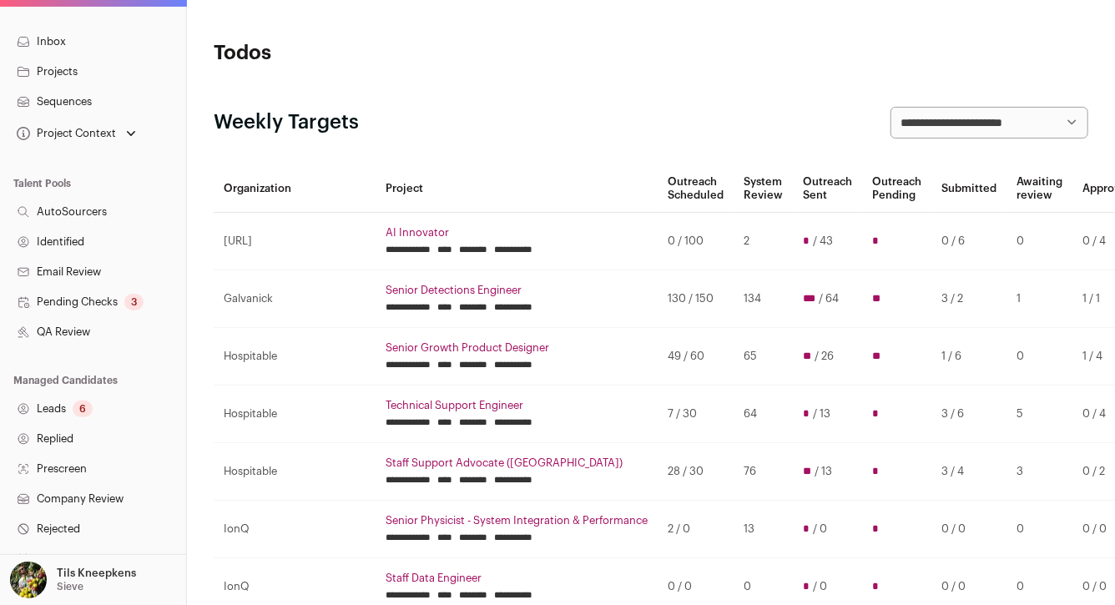
click at [114, 401] on link "Leads 6" at bounding box center [93, 409] width 186 height 30
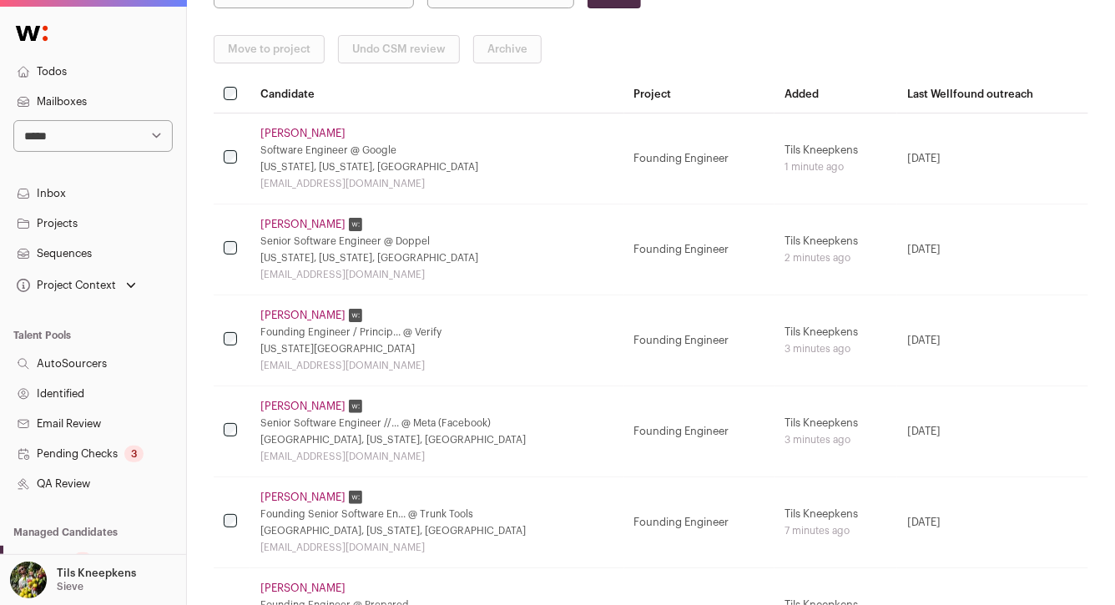
scroll to position [417, 0]
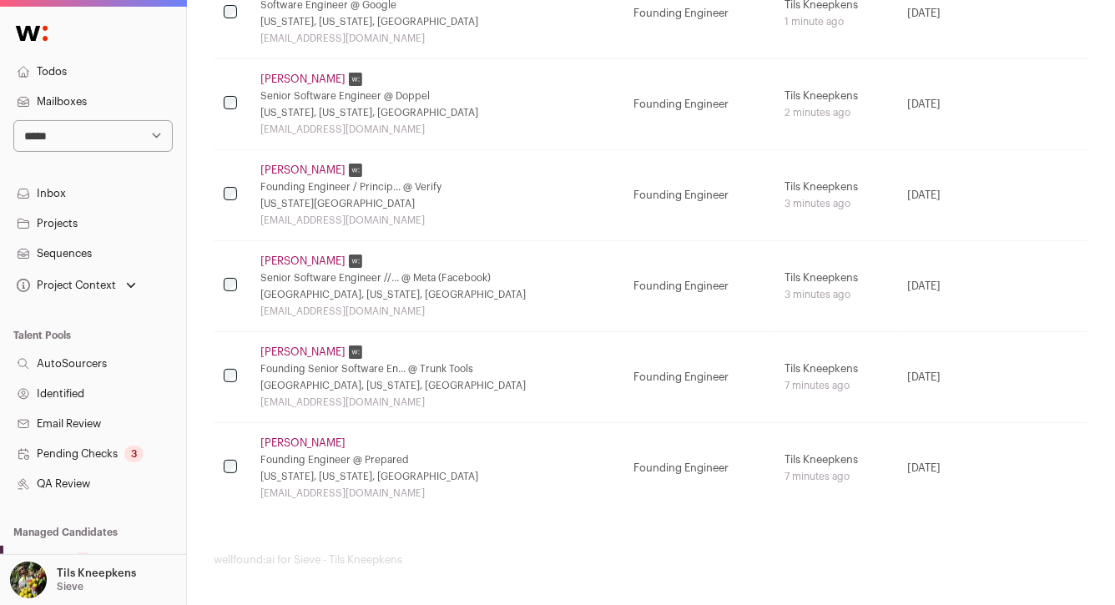
click at [113, 451] on link "Pending Checks 3" at bounding box center [93, 454] width 186 height 30
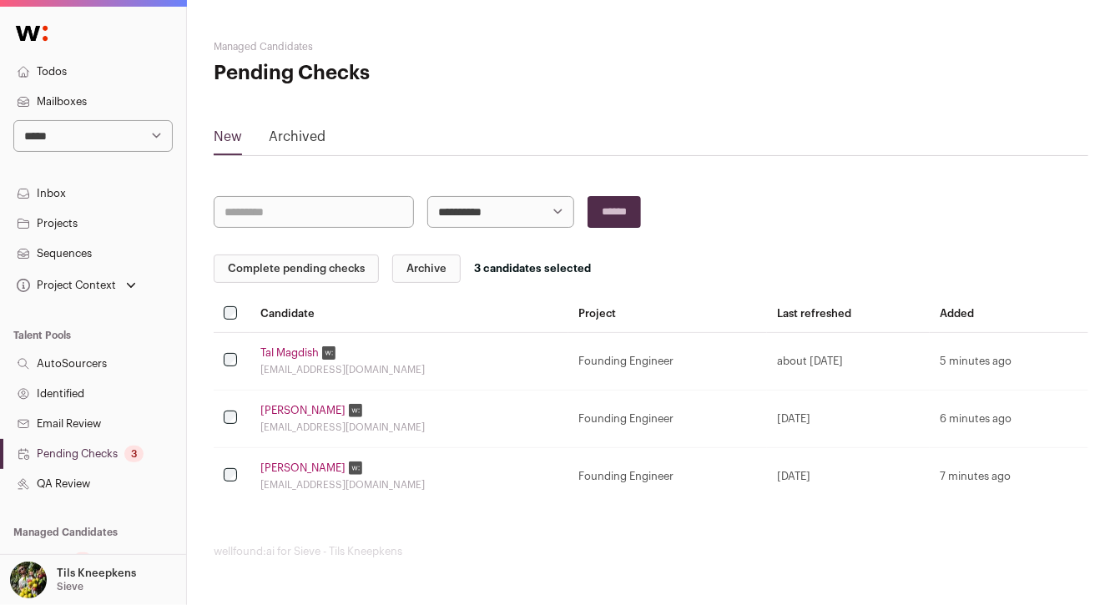
click at [256, 275] on button "Complete pending checks" at bounding box center [296, 269] width 165 height 28
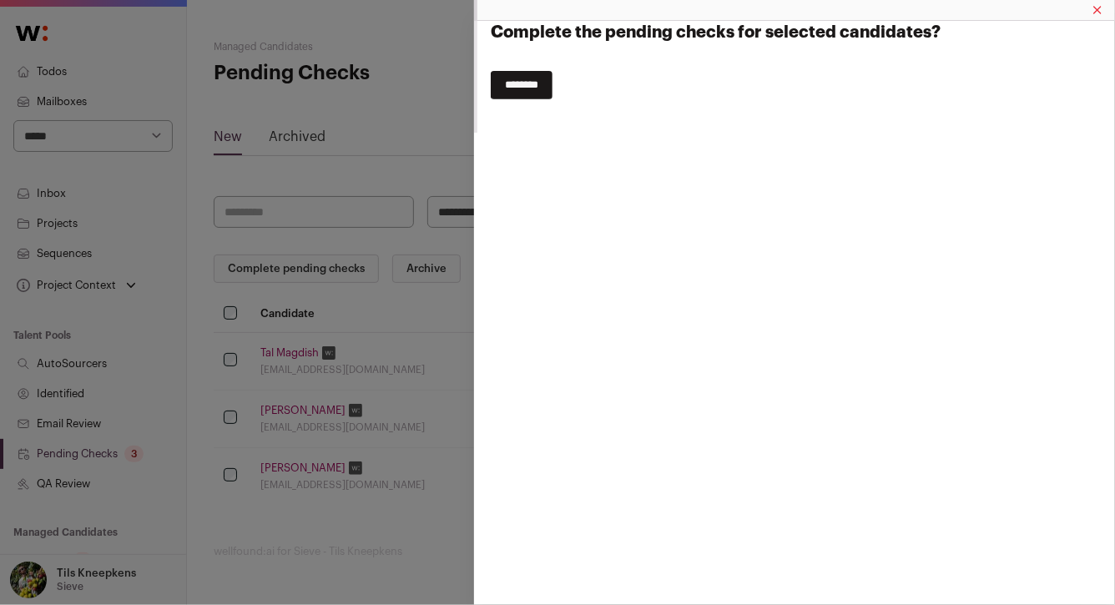
click at [535, 86] on input "********" at bounding box center [522, 85] width 62 height 28
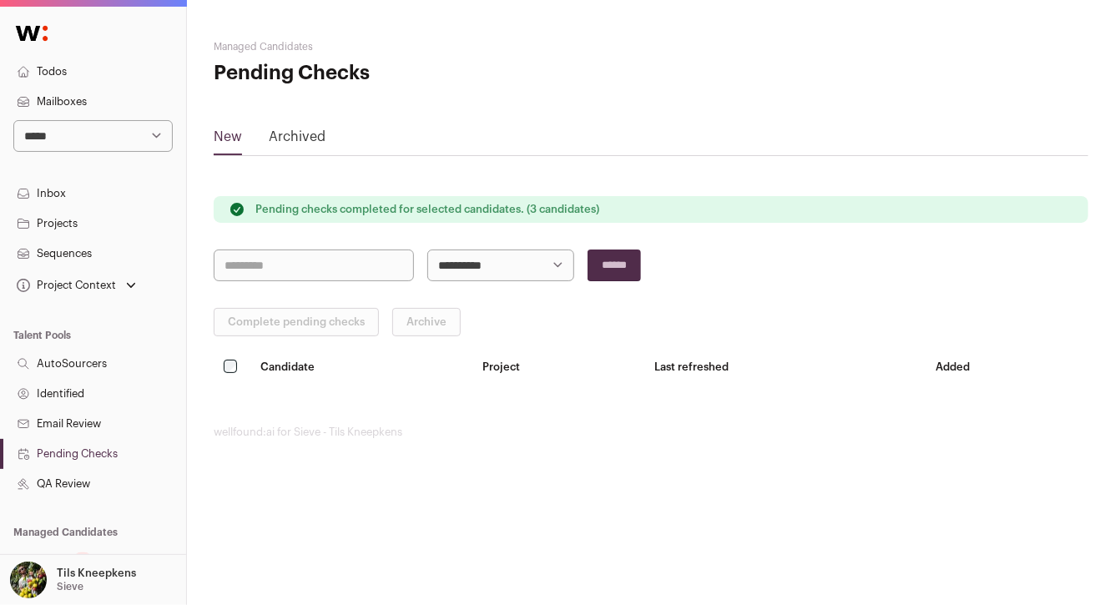
scroll to position [138, 0]
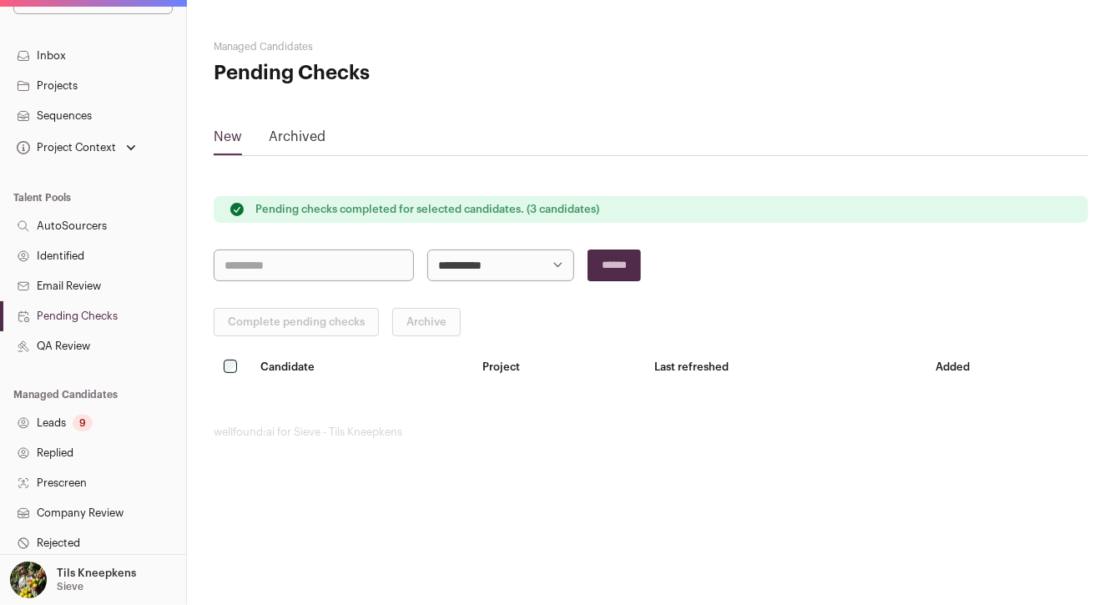
click at [95, 428] on link "Leads 9" at bounding box center [93, 423] width 186 height 30
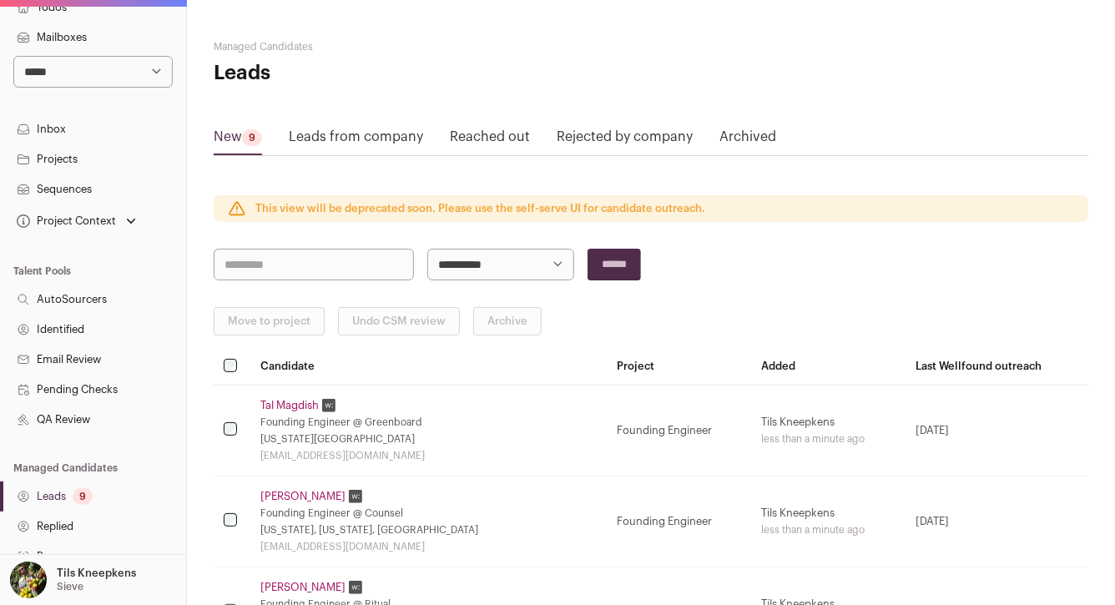
scroll to position [355, 0]
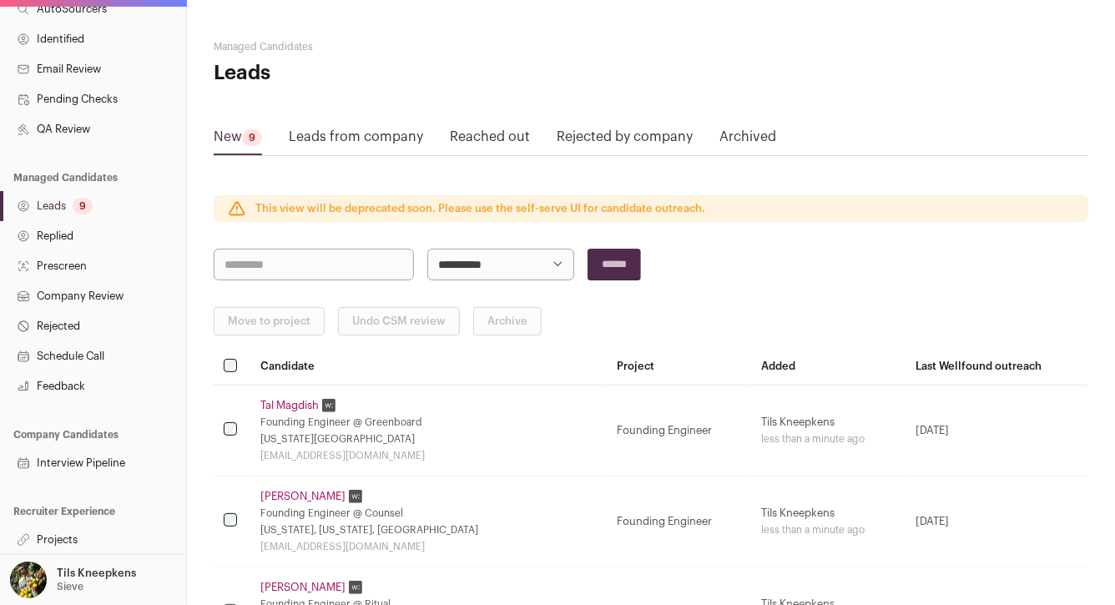
click at [107, 537] on link "Projects" at bounding box center [93, 540] width 186 height 30
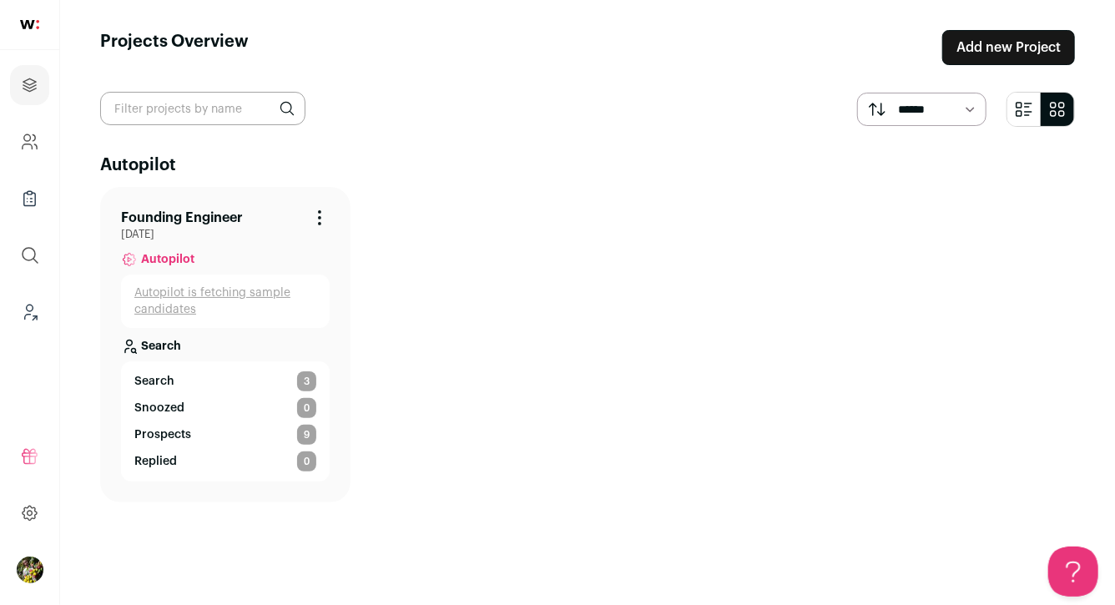
click at [179, 214] on link "Founding Engineer" at bounding box center [182, 218] width 122 height 20
